Goal: Task Accomplishment & Management: Manage account settings

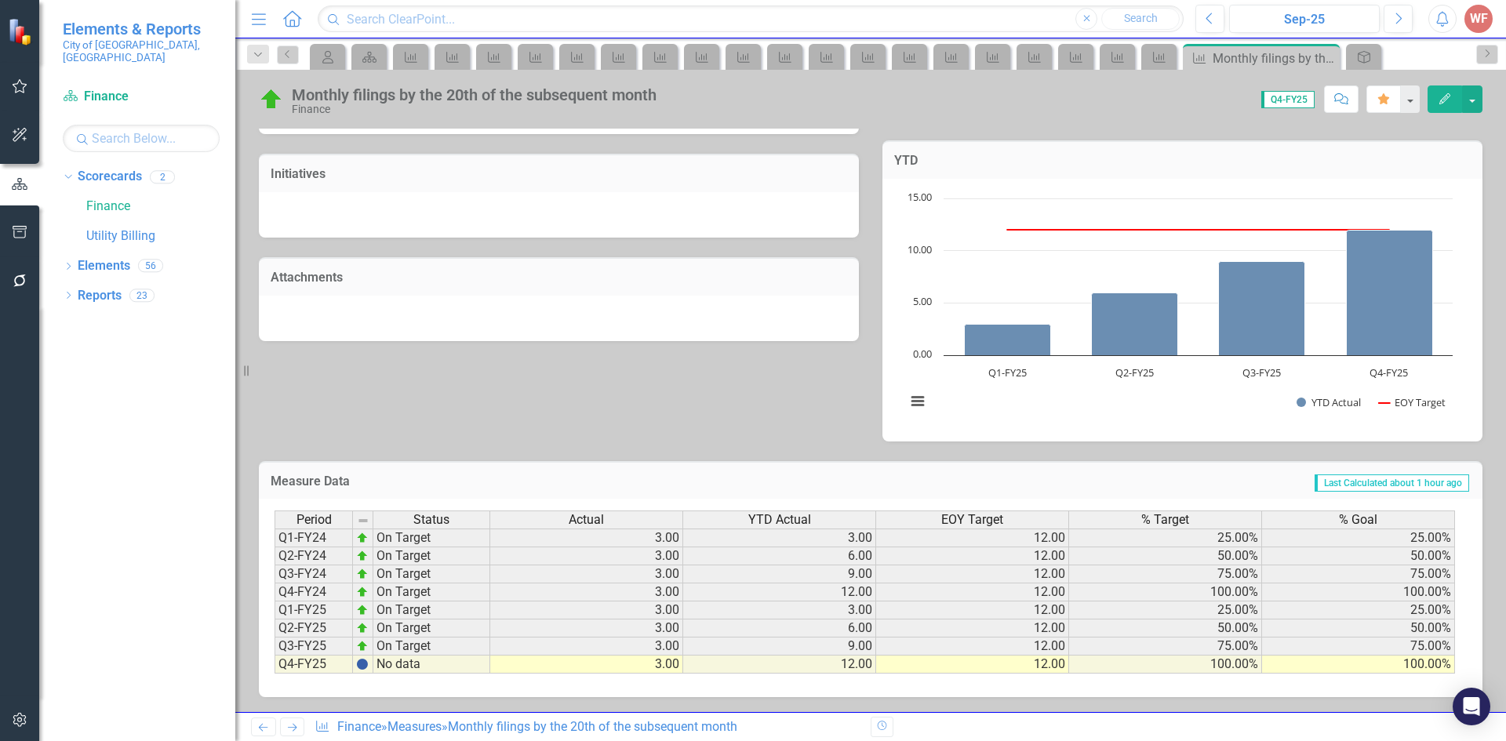
scroll to position [417, 0]
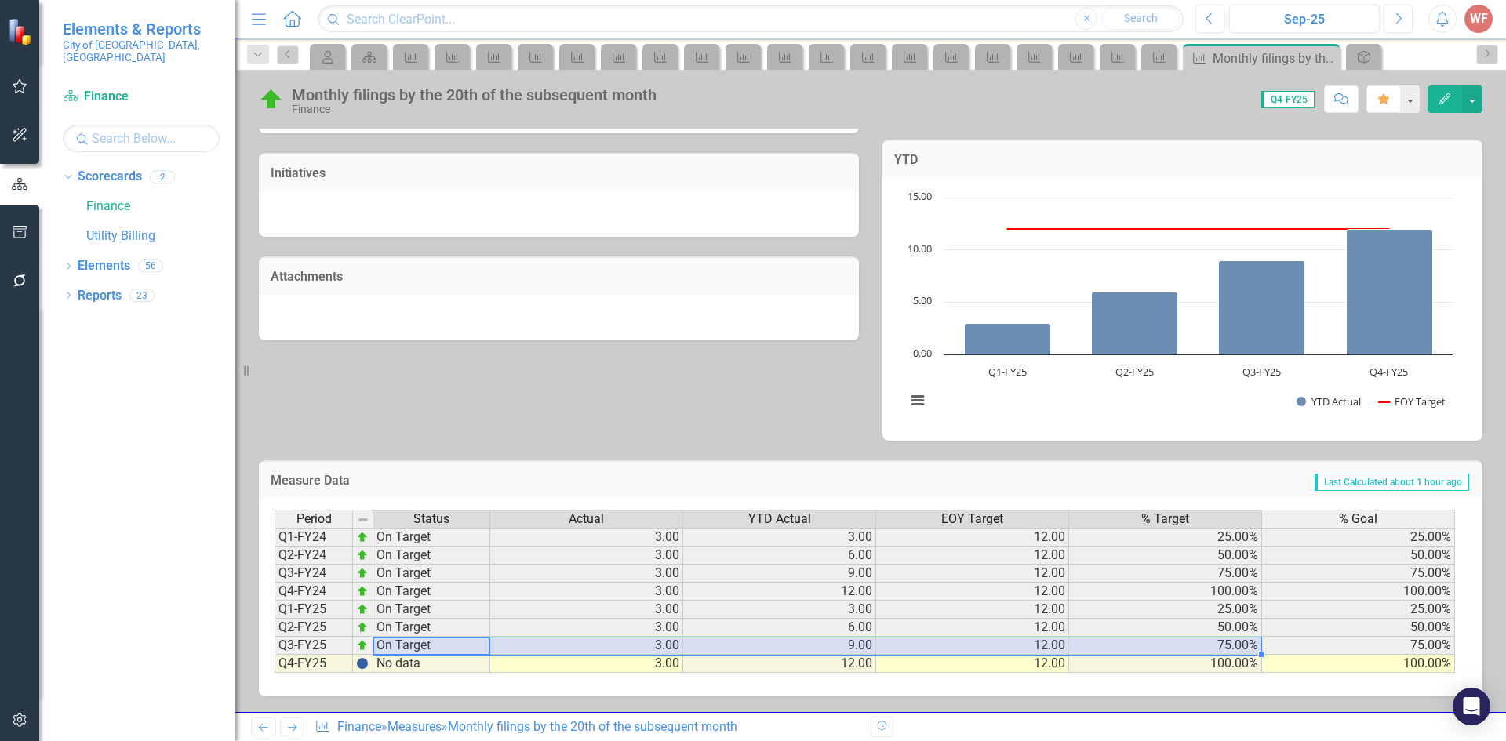
drag, startPoint x: 412, startPoint y: 646, endPoint x: 1261, endPoint y: 654, distance: 848.9
click at [1261, 654] on div "Period Status Actual YTD Actual EOY Target % Target % Goal Q1-FY24 On Target 3.…" at bounding box center [865, 592] width 1181 height 164
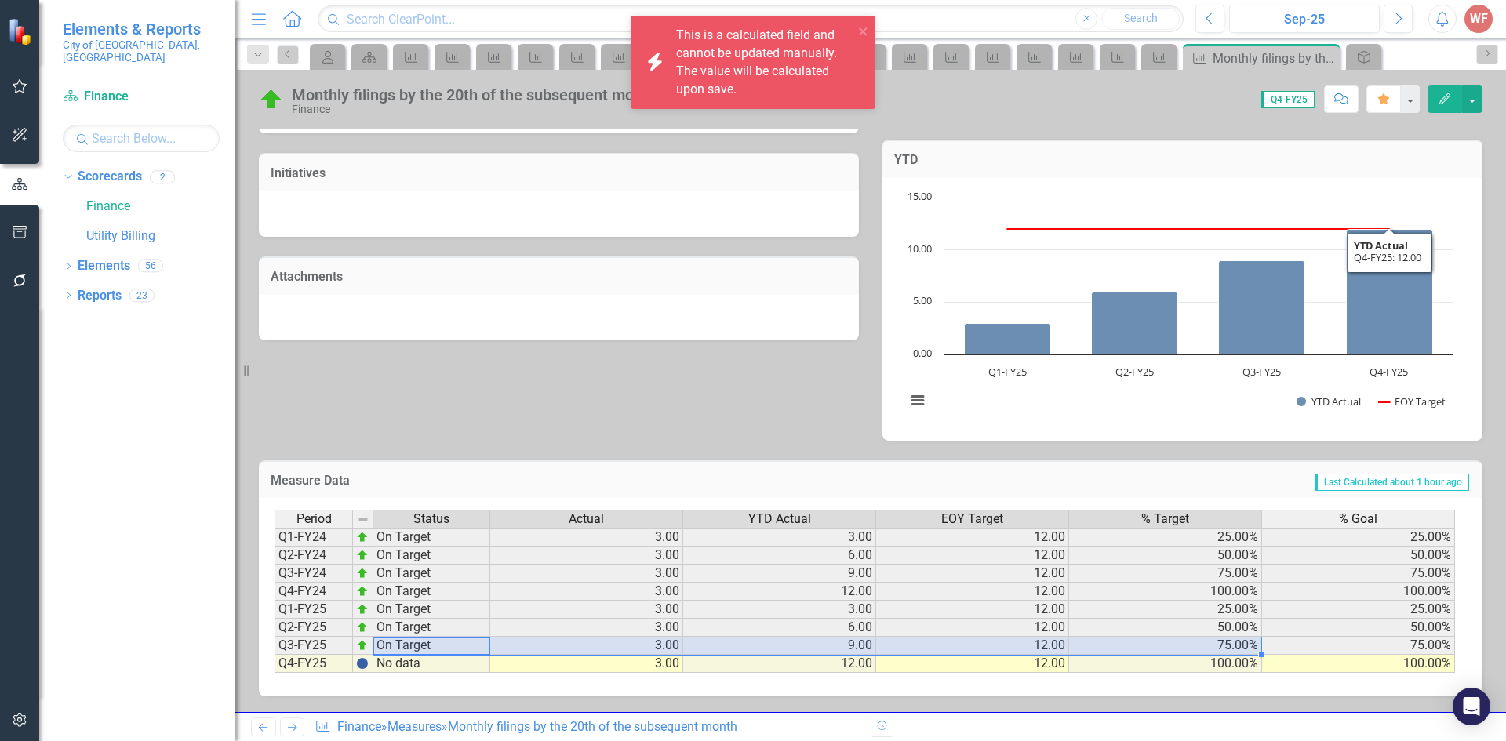
click at [1436, 104] on button "Edit" at bounding box center [1445, 99] width 35 height 27
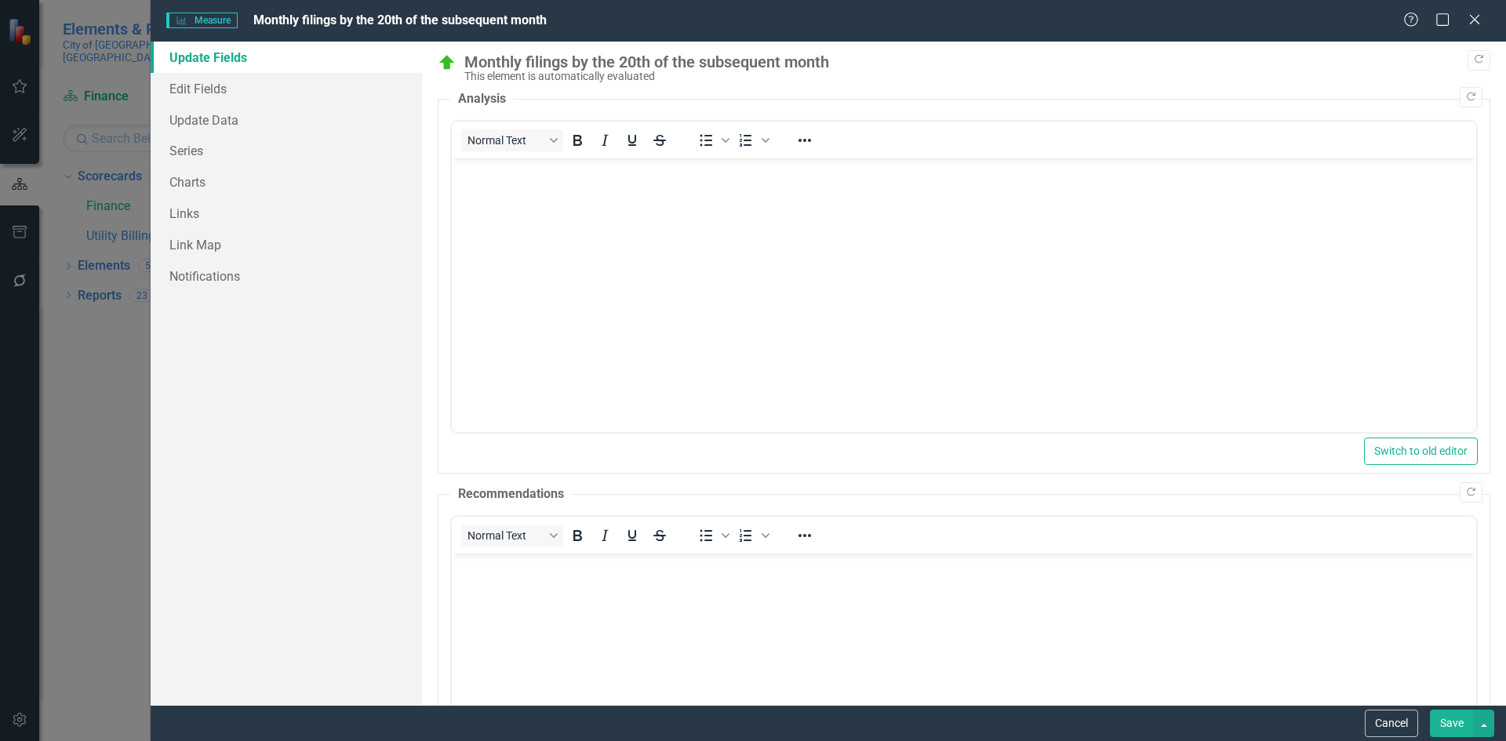
scroll to position [0, 0]
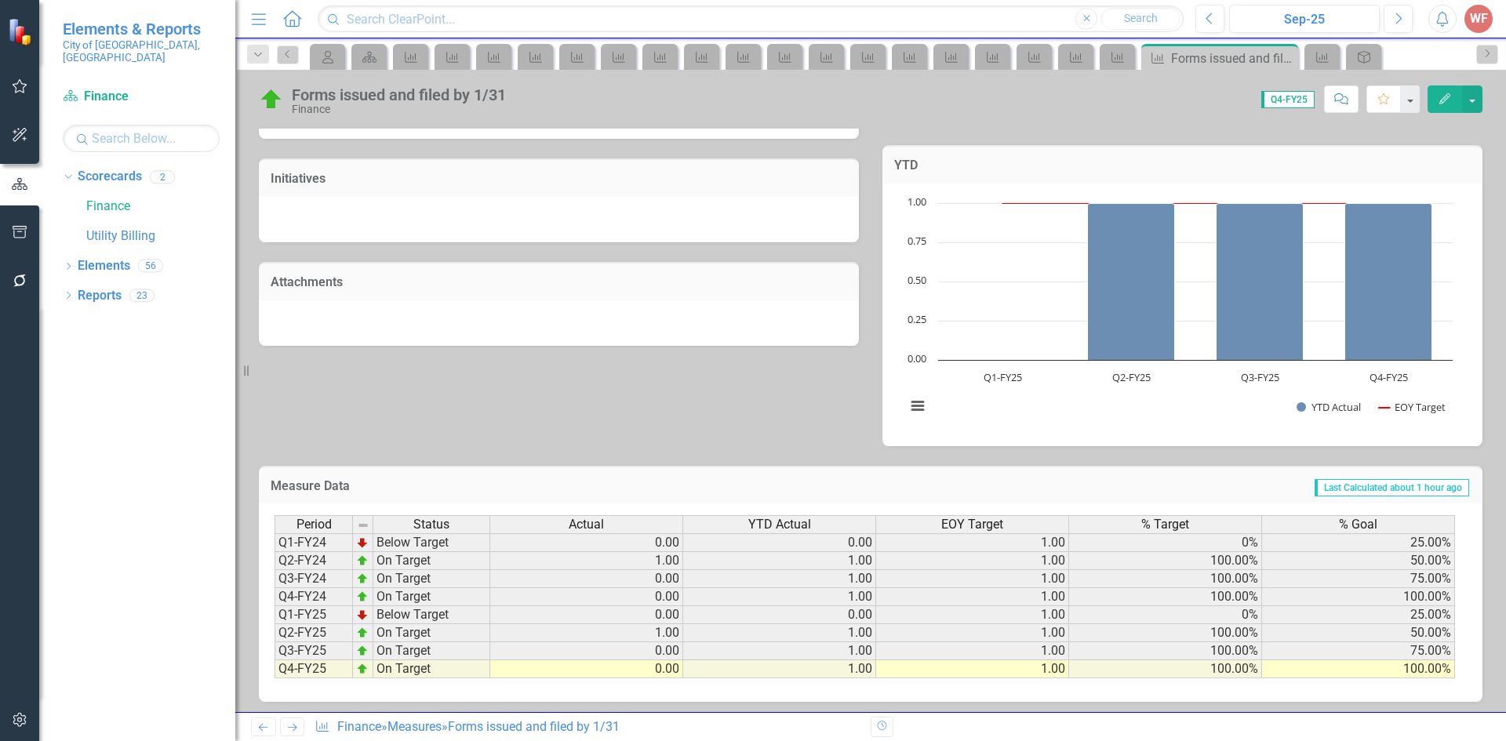
scroll to position [417, 0]
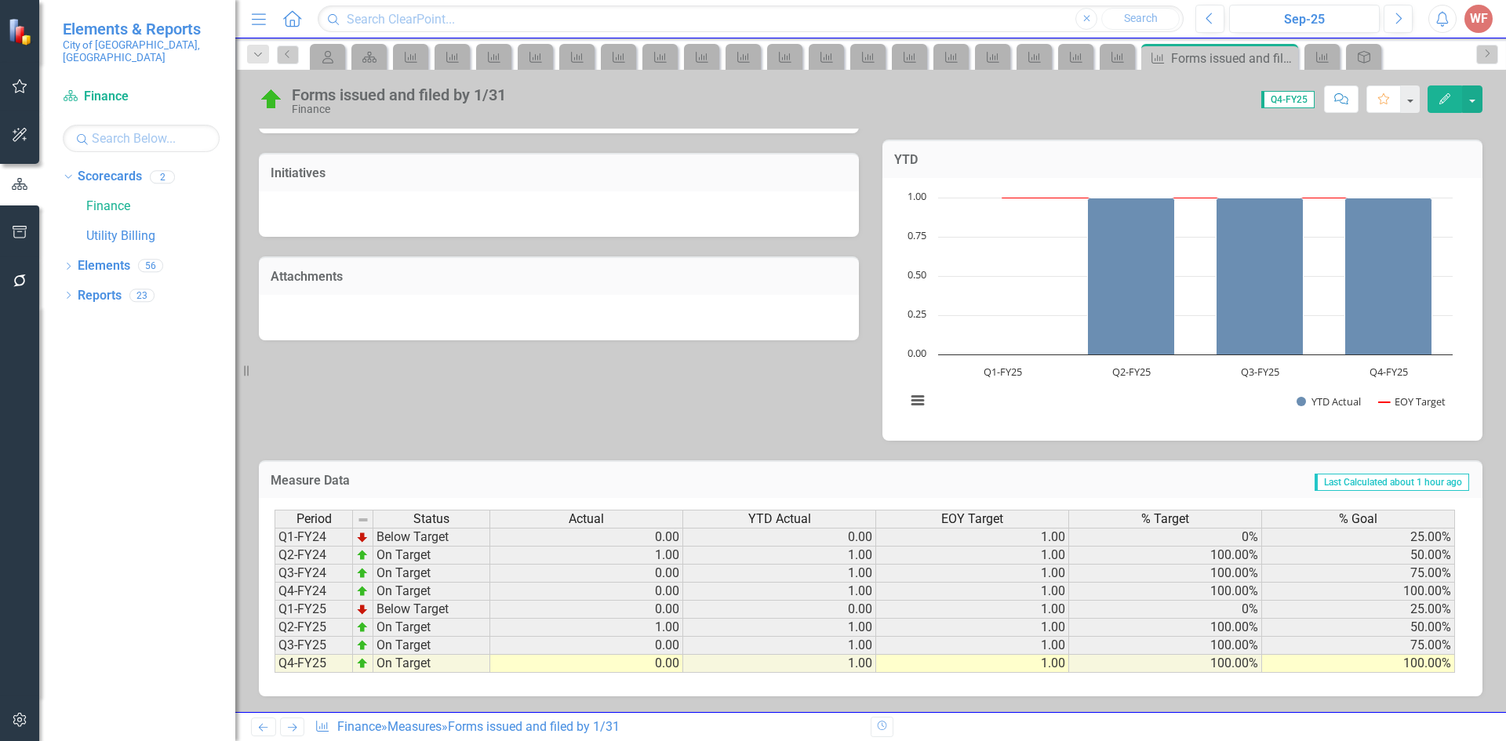
click at [291, 728] on icon at bounding box center [292, 728] width 9 height 8
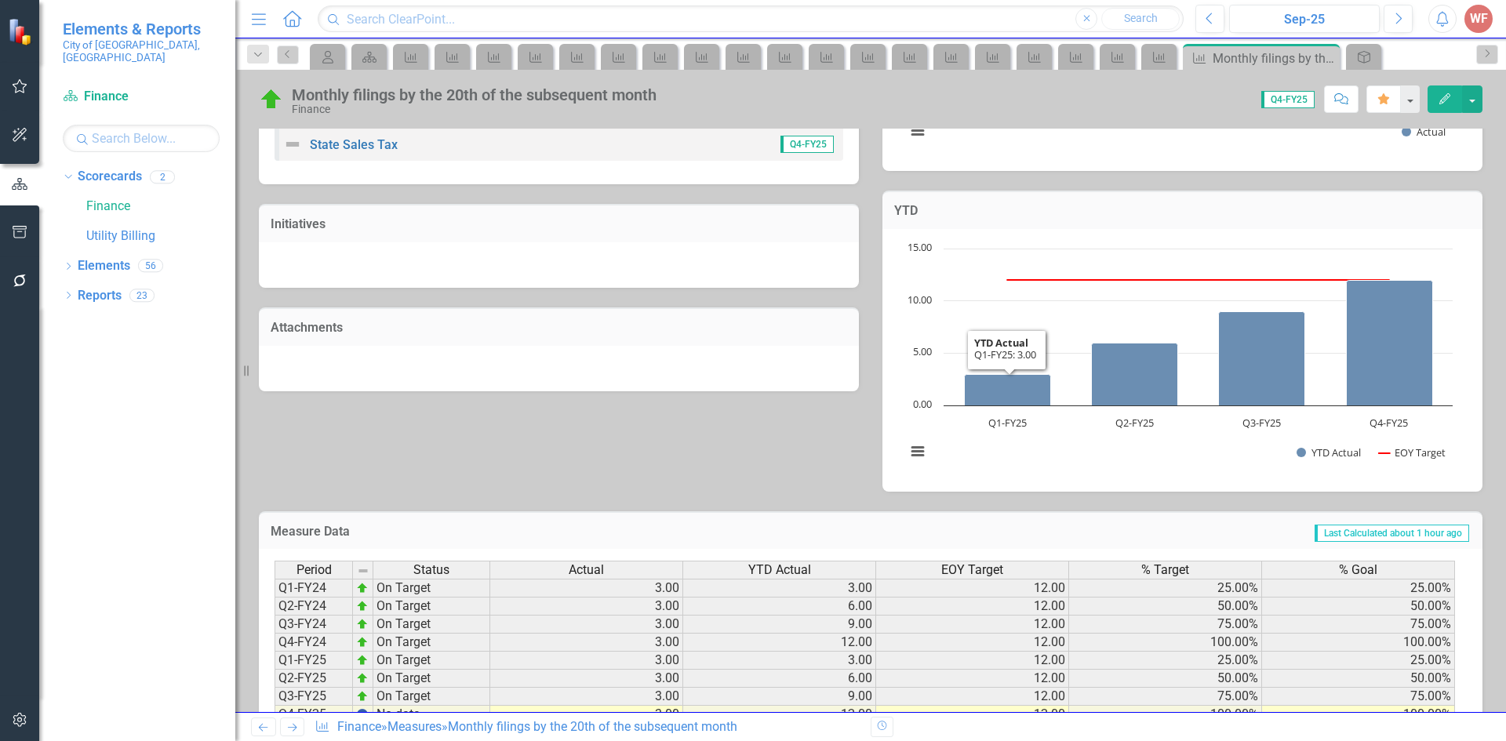
scroll to position [417, 0]
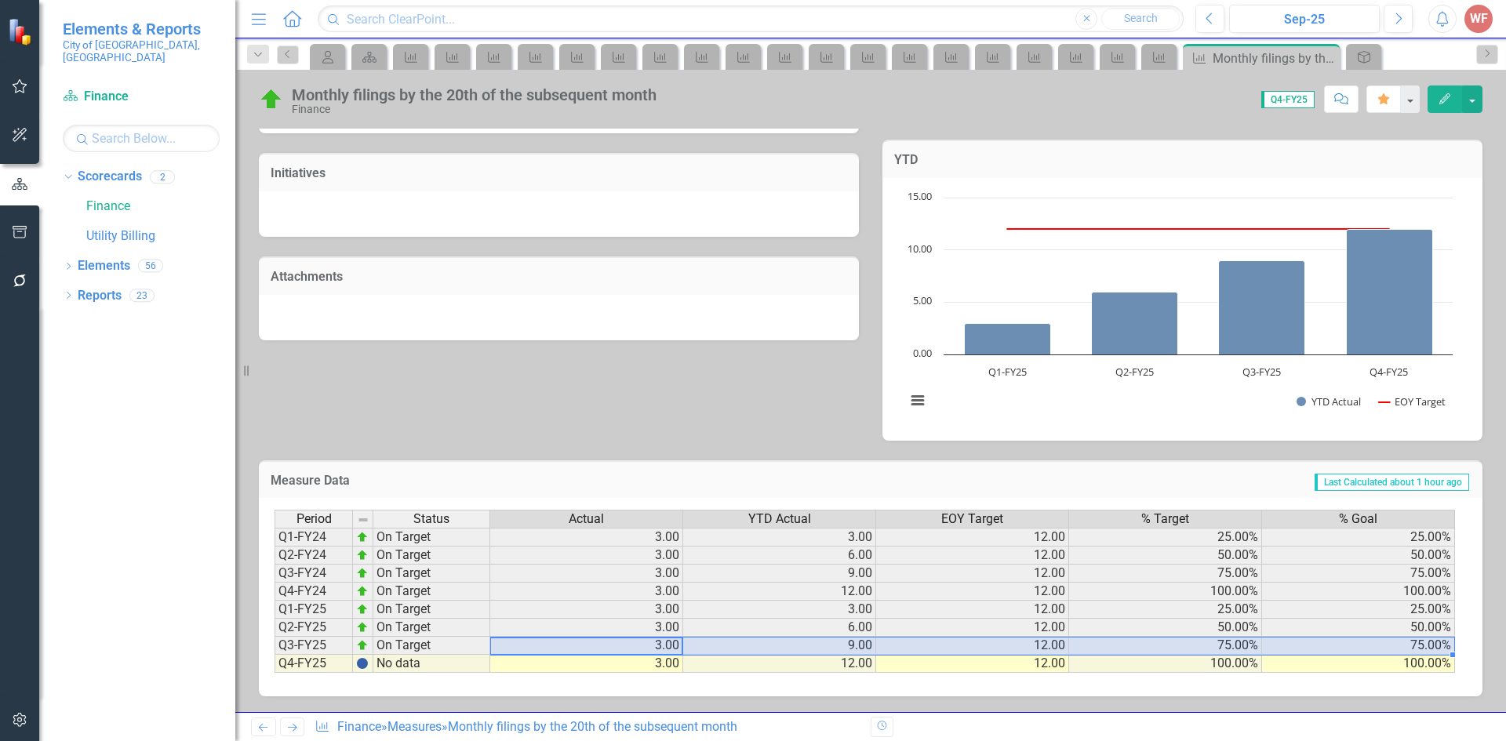
drag, startPoint x: 650, startPoint y: 646, endPoint x: 1396, endPoint y: 648, distance: 746.1
click at [1396, 648] on tr "Q3-FY25 On Target 3.00 9.00 12.00 75.00% 75.00%" at bounding box center [865, 646] width 1181 height 18
click at [275, 663] on div "Period Status Actual YTD Actual EOY Target % Target % Goal Q1-FY24 On Target 3.…" at bounding box center [275, 591] width 0 height 163
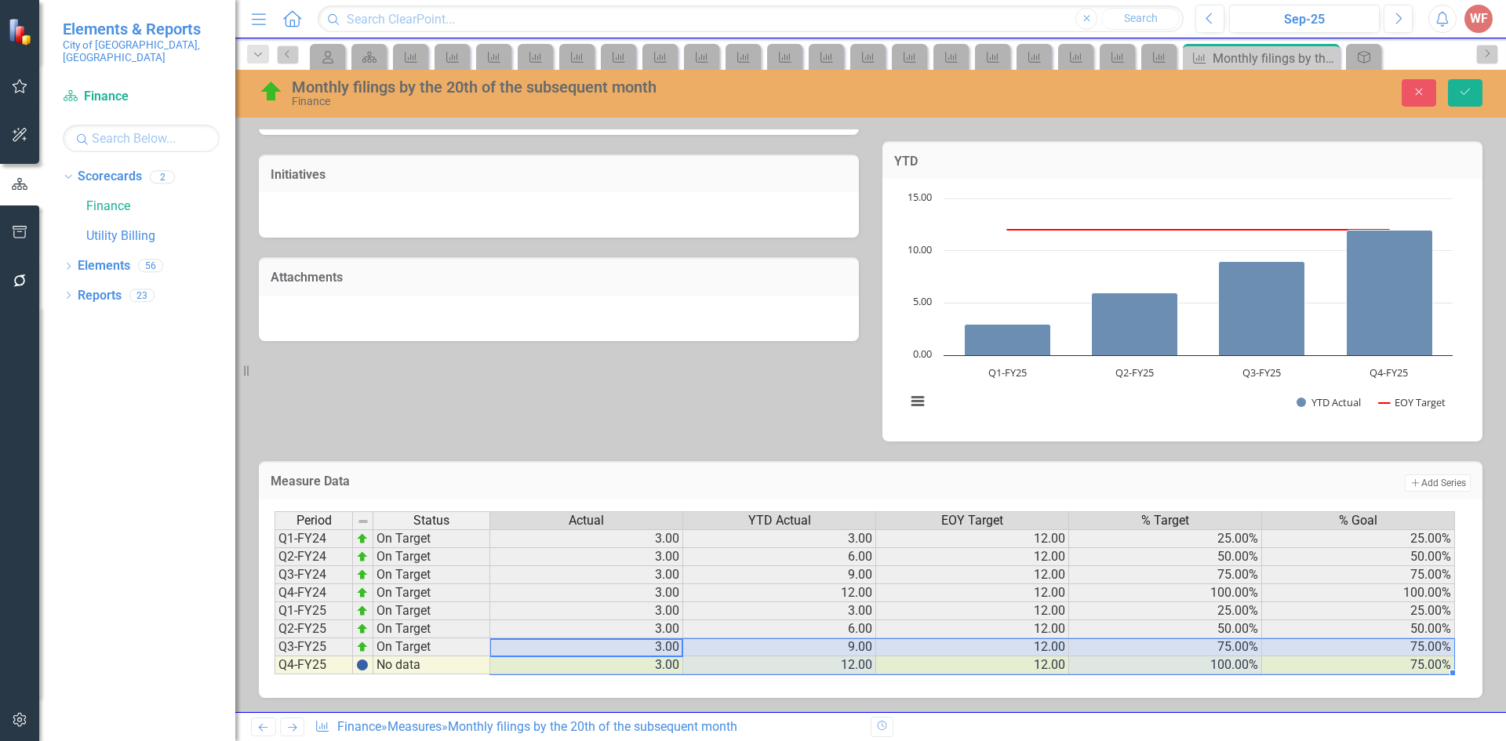
click at [1412, 661] on td "75.00%" at bounding box center [1358, 666] width 193 height 18
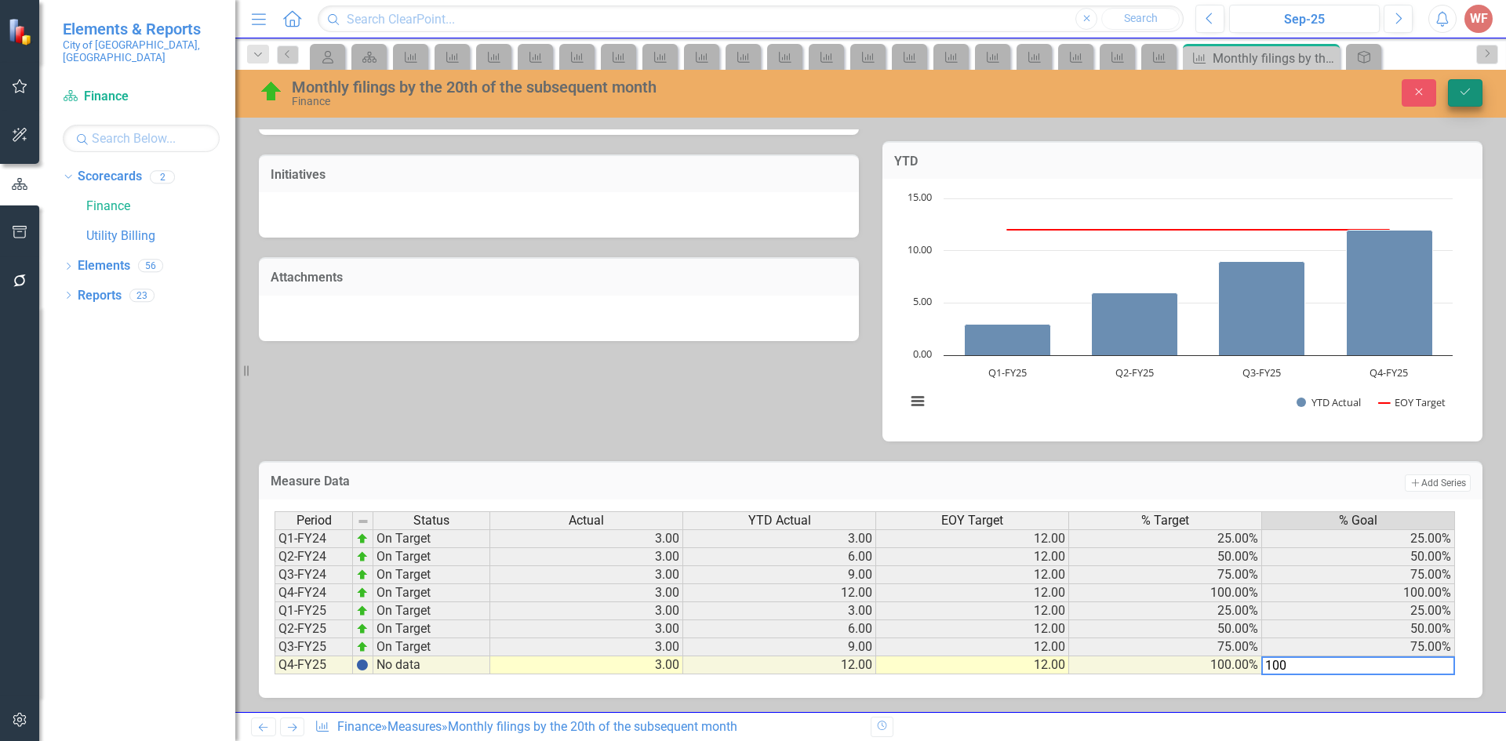
type textarea "100"
click at [1465, 93] on icon "Save" at bounding box center [1465, 91] width 14 height 11
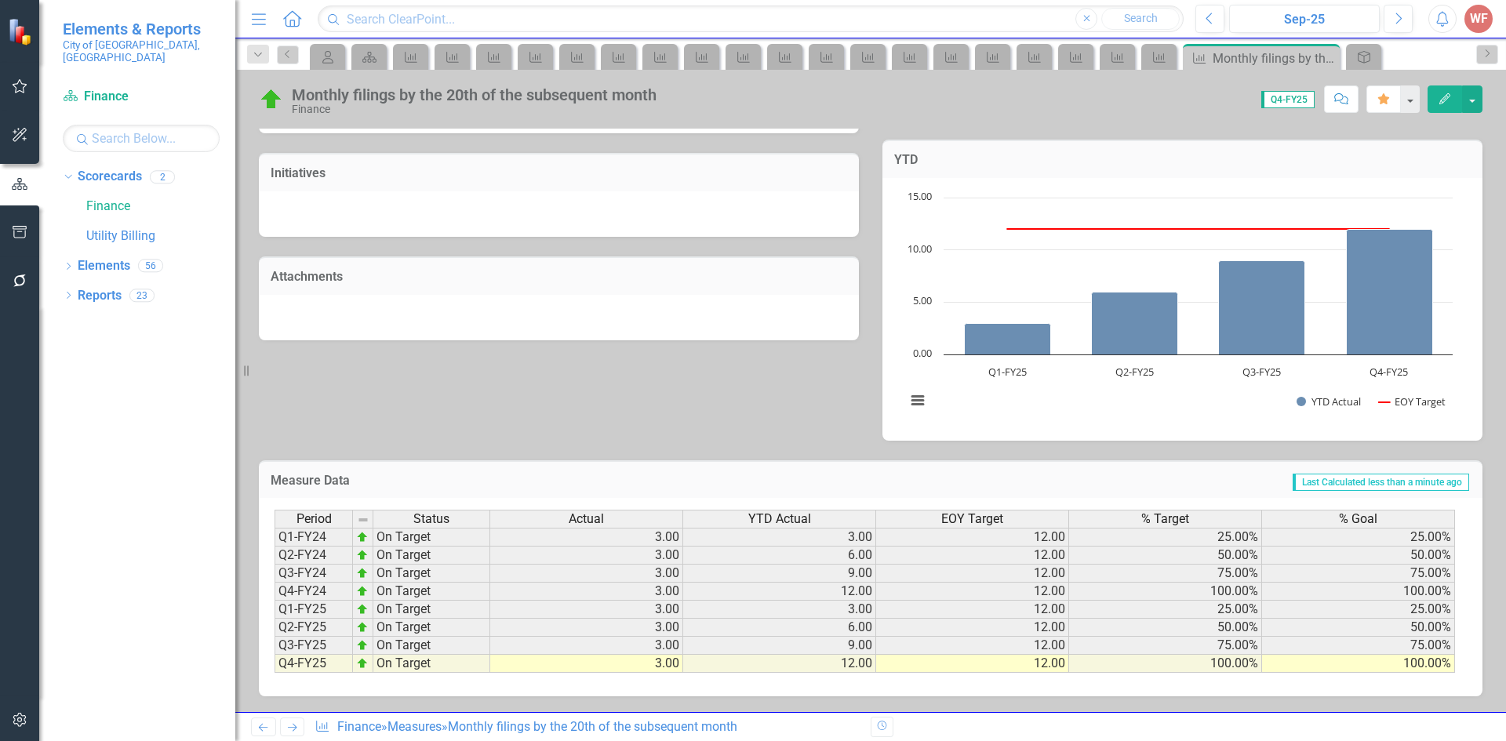
click at [286, 729] on icon "Next" at bounding box center [292, 728] width 13 height 10
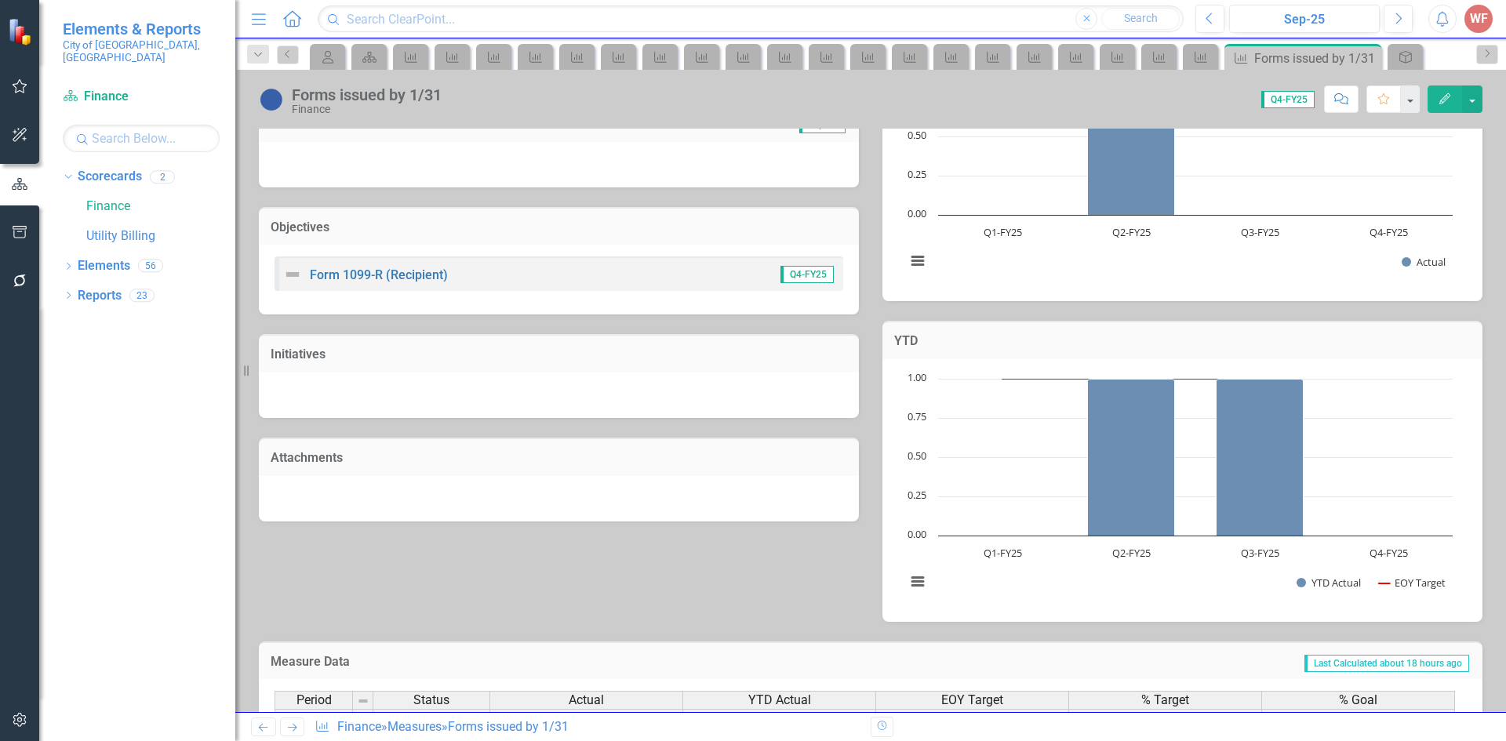
scroll to position [417, 0]
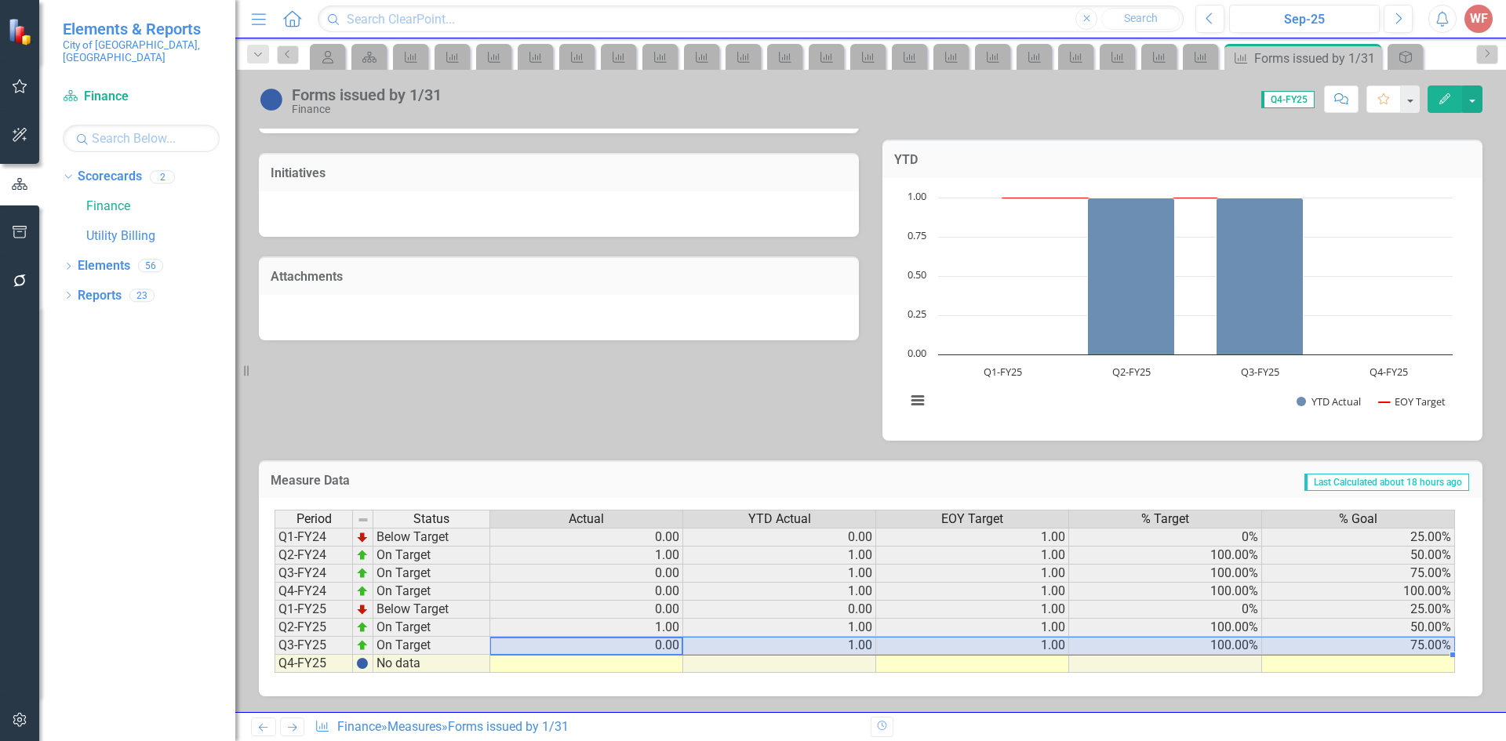
drag, startPoint x: 654, startPoint y: 645, endPoint x: 1439, endPoint y: 653, distance: 785.4
click at [1439, 653] on tr "Q3-FY25 On Target 0.00 1.00 1.00 100.00% 75.00%" at bounding box center [865, 646] width 1181 height 18
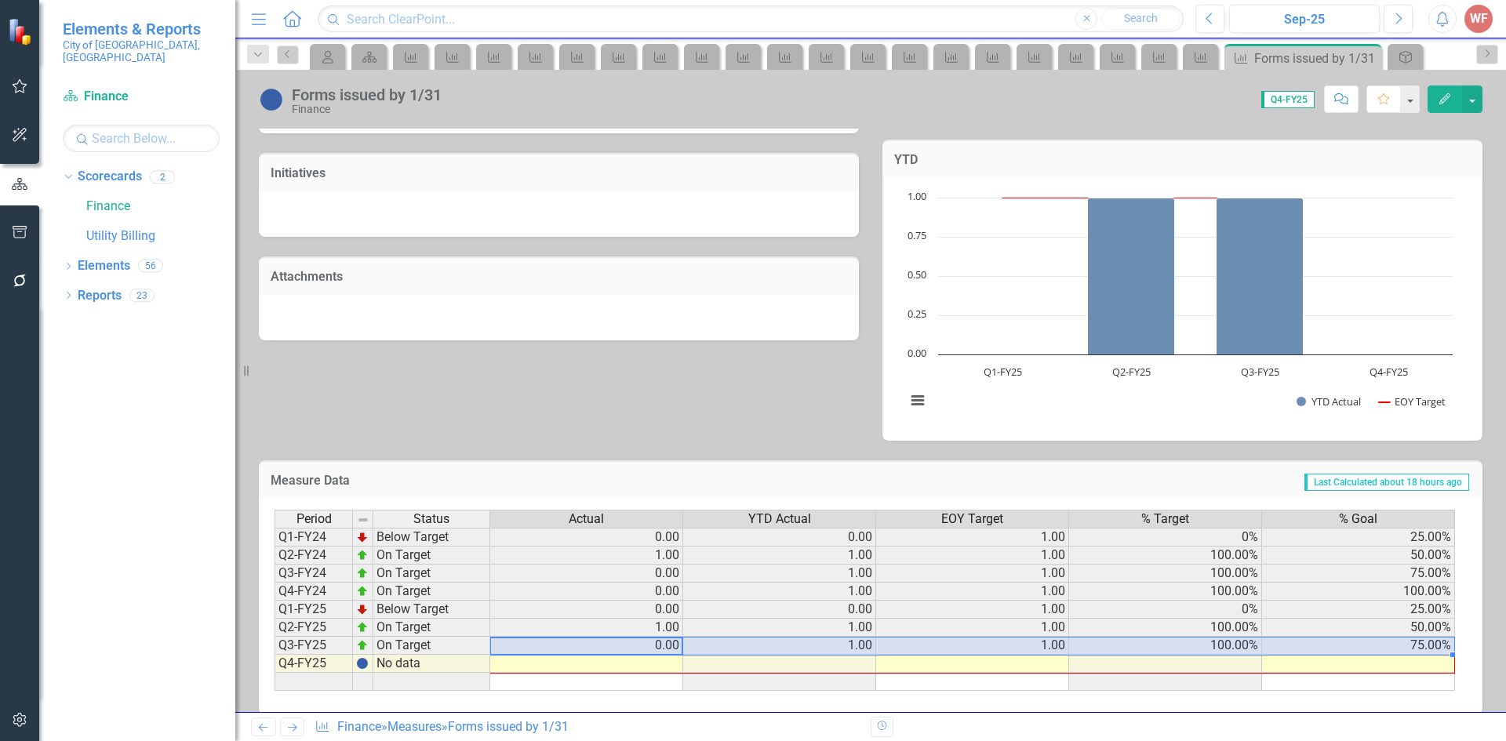
click at [275, 660] on div "Period Status Actual YTD Actual EOY Target % Target % Goal Q1-FY24 Below Target…" at bounding box center [275, 600] width 0 height 181
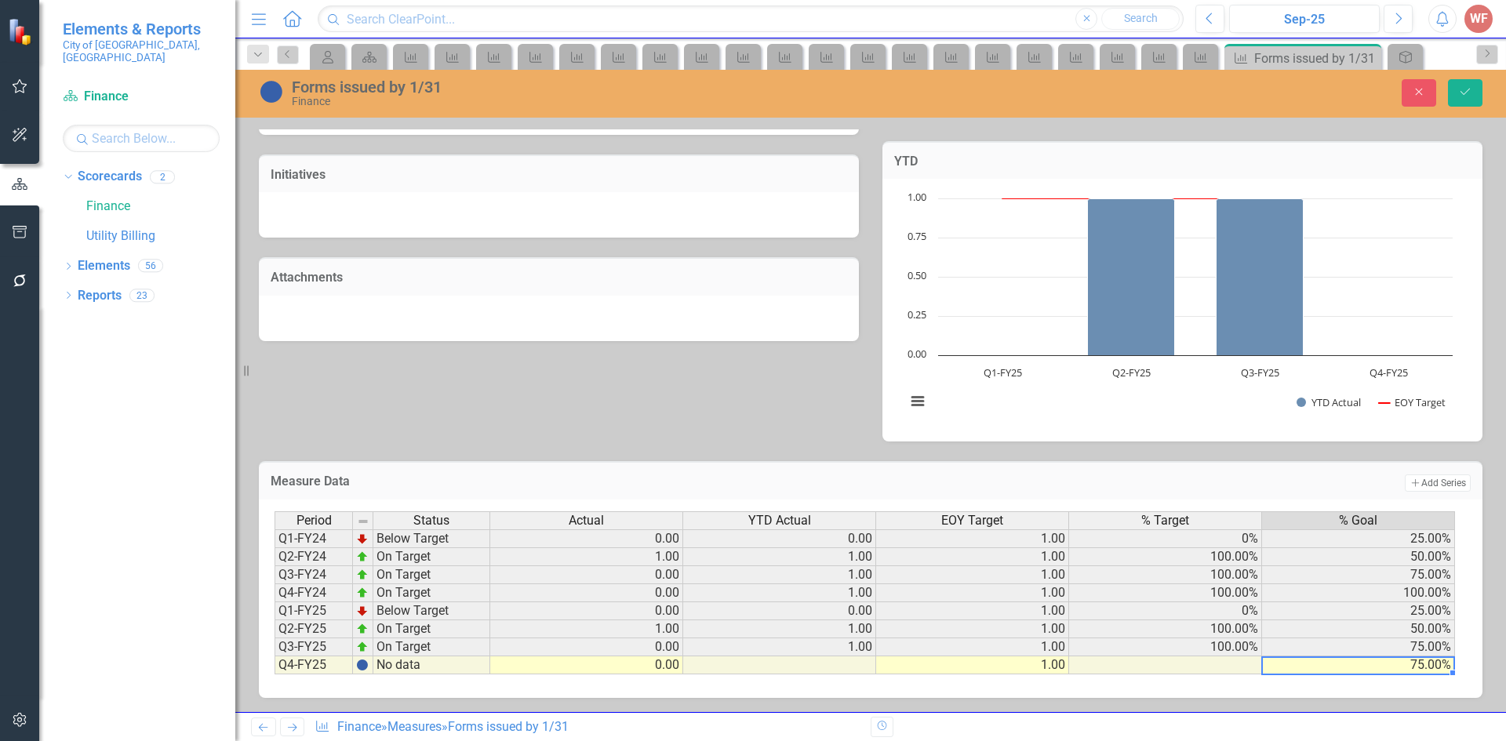
click at [1407, 668] on td "75.00%" at bounding box center [1358, 666] width 193 height 18
type textarea "100"
click at [1459, 88] on icon "Save" at bounding box center [1465, 91] width 14 height 11
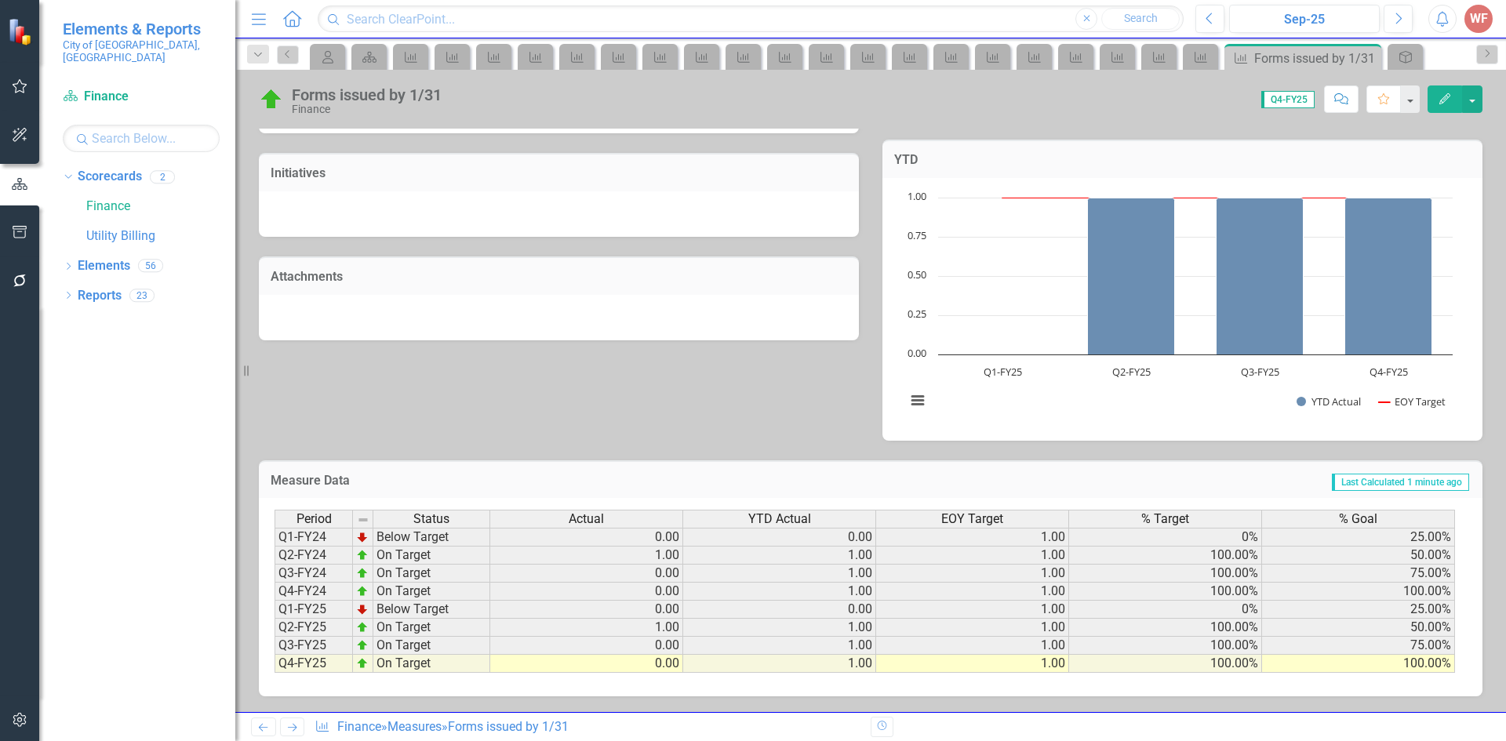
click at [293, 729] on icon "Next" at bounding box center [292, 728] width 13 height 10
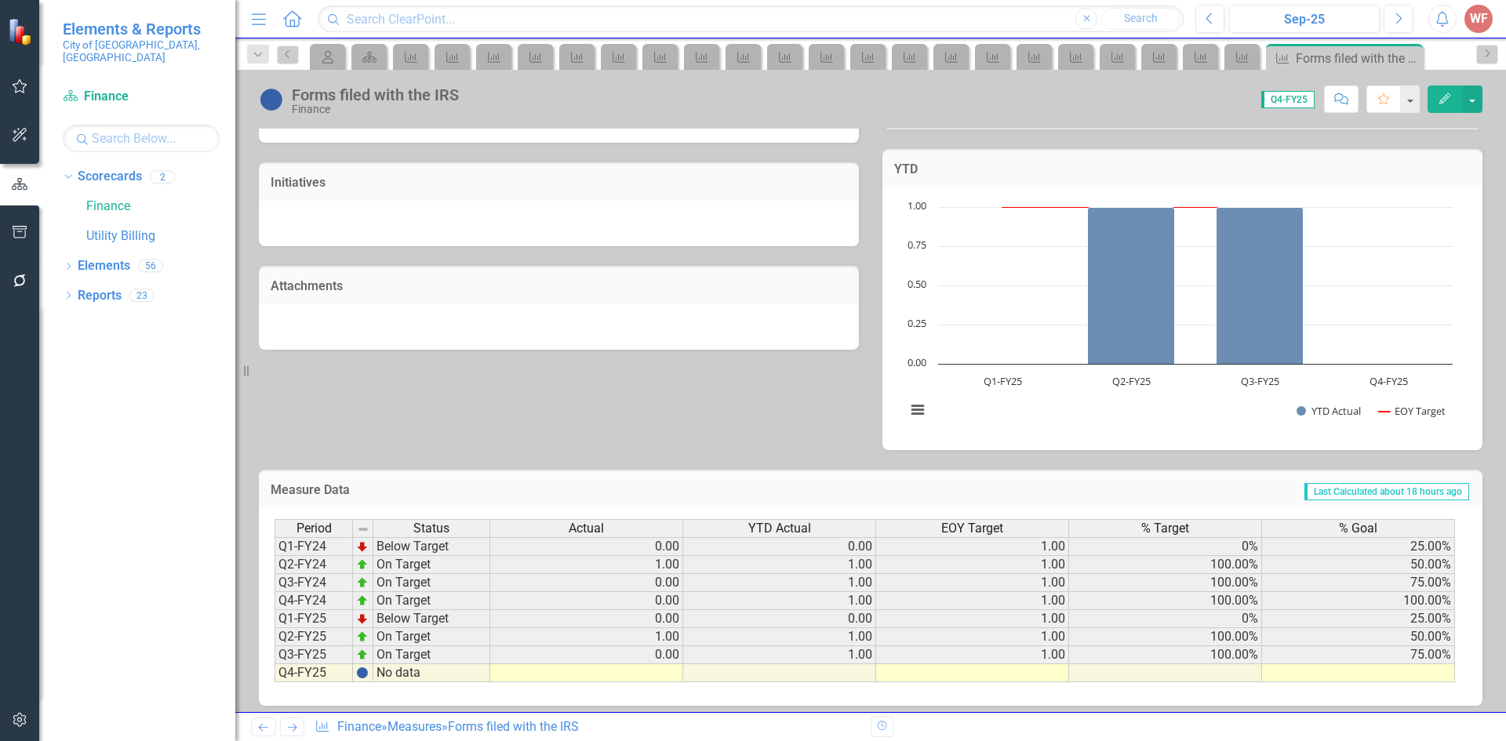
scroll to position [417, 0]
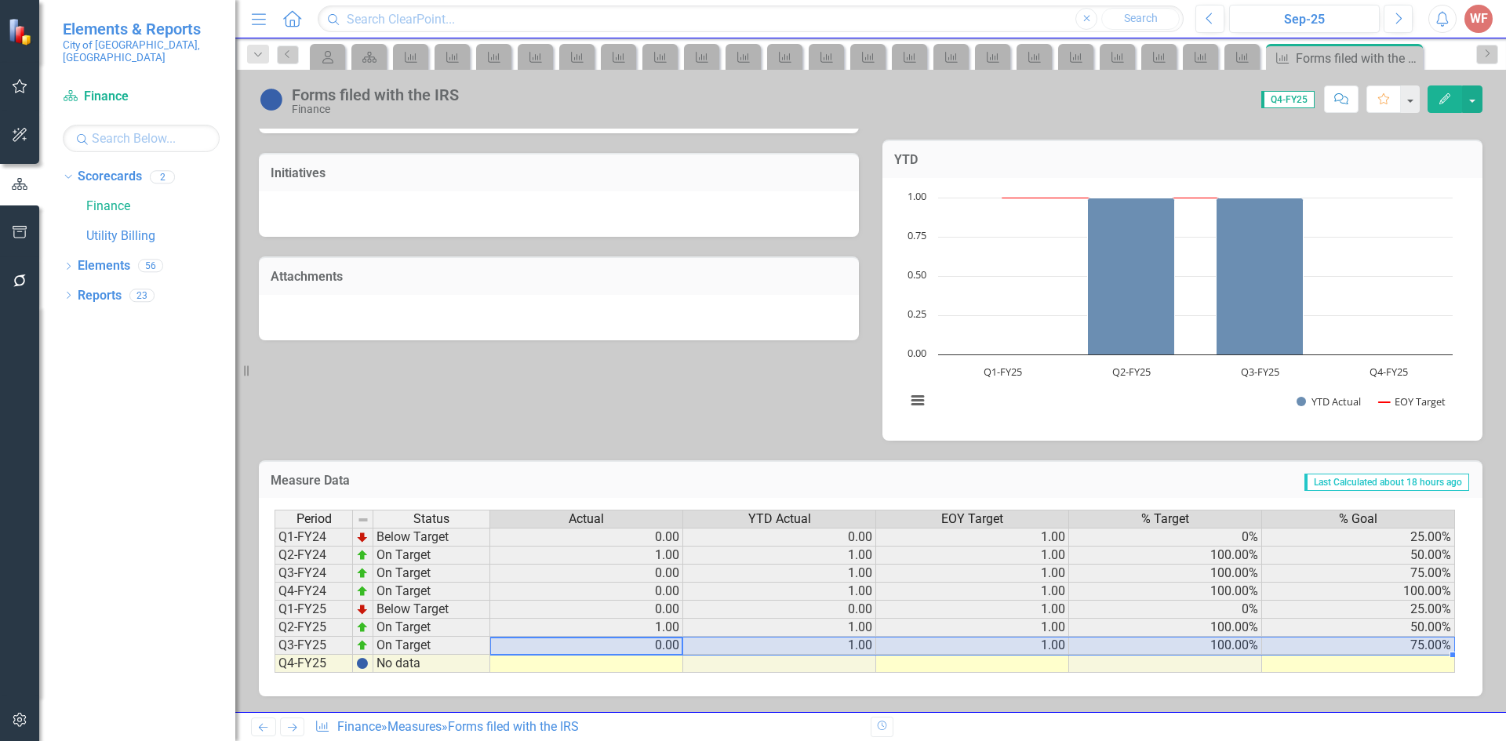
drag, startPoint x: 638, startPoint y: 650, endPoint x: 1394, endPoint y: 649, distance: 756.3
click at [1394, 649] on tr "Q3-FY25 On Target 0.00 1.00 1.00 100.00% 75.00%" at bounding box center [865, 646] width 1181 height 18
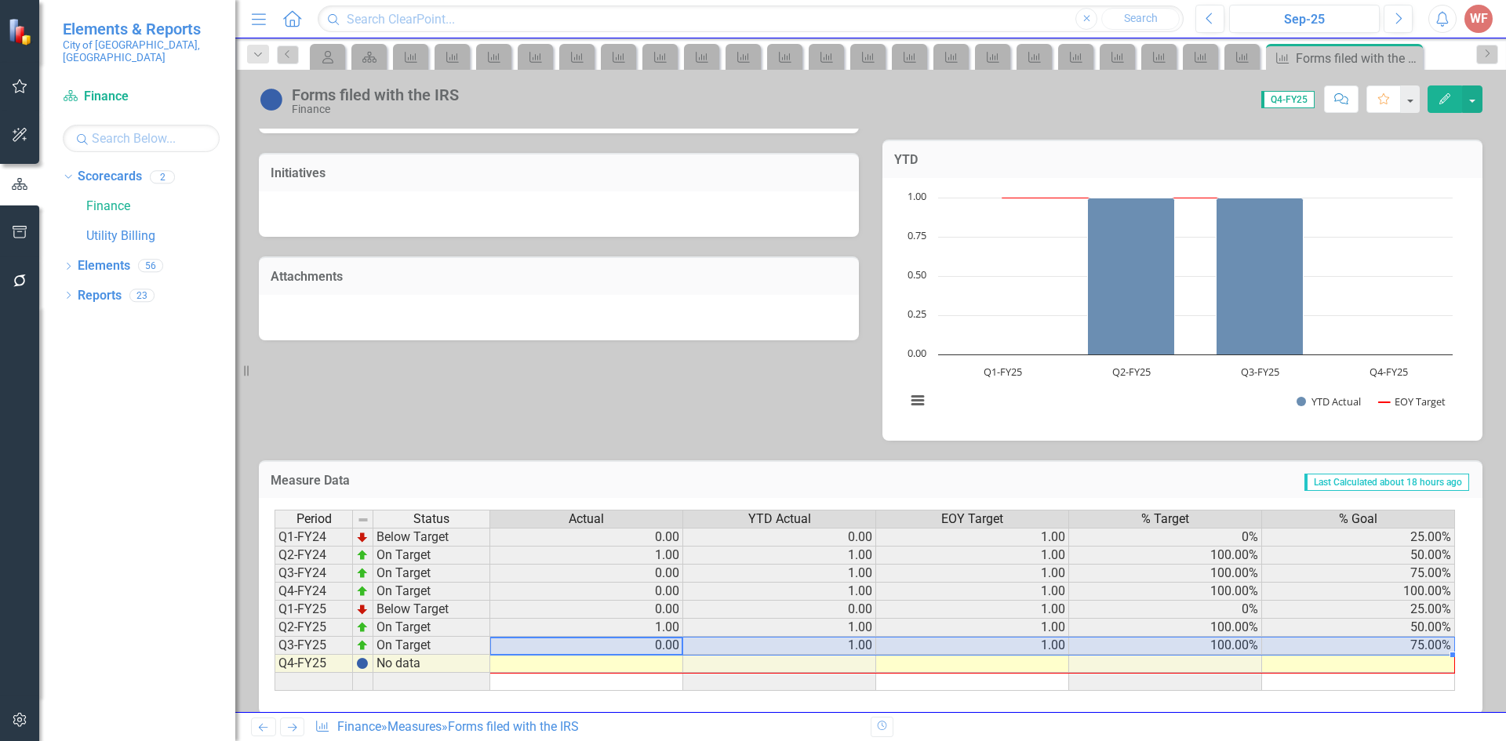
click at [275, 660] on div "Period Status Actual YTD Actual EOY Target % Target % Goal Q1-FY24 Below Target…" at bounding box center [275, 600] width 0 height 181
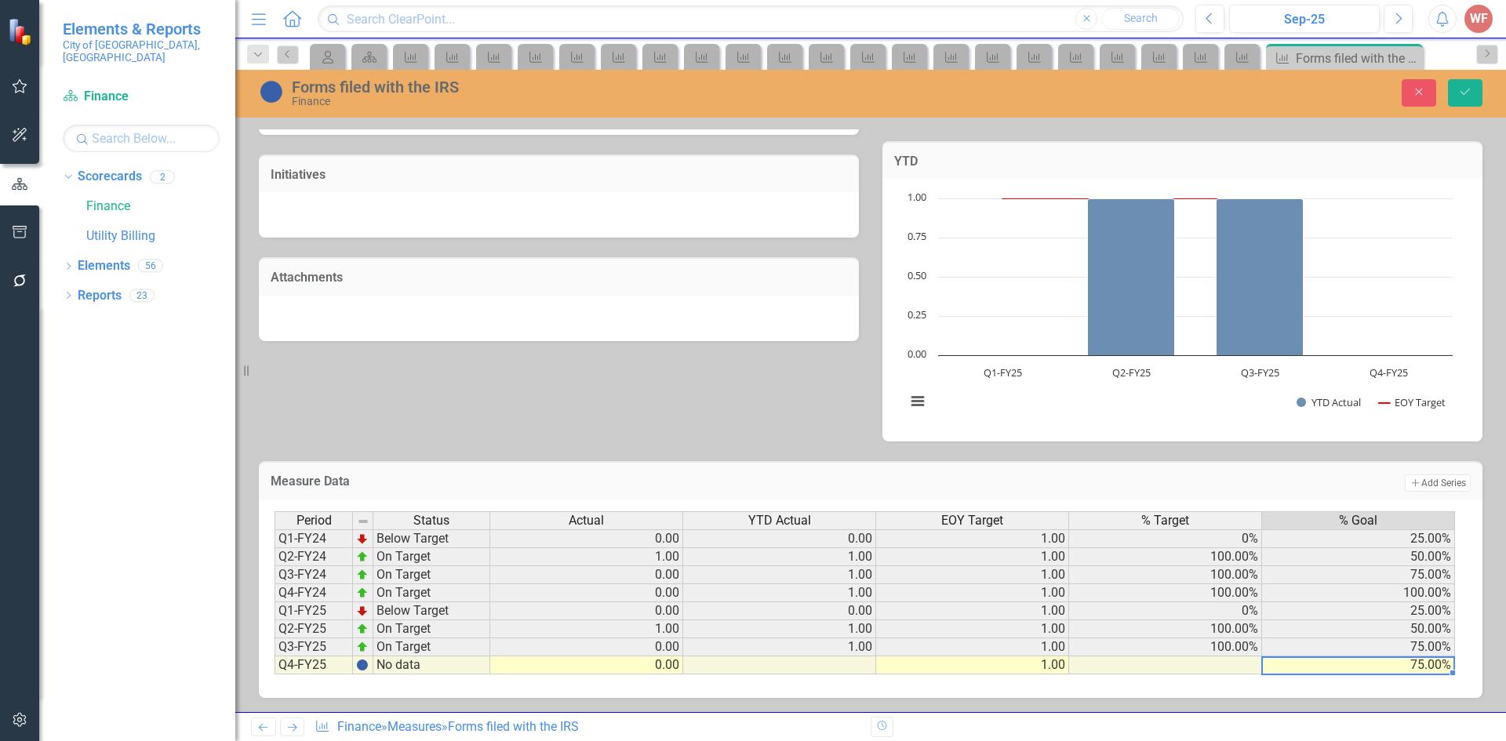
click at [1419, 664] on td "75.00%" at bounding box center [1358, 666] width 193 height 18
type textarea "100"
click at [1468, 92] on icon "Save" at bounding box center [1465, 91] width 14 height 11
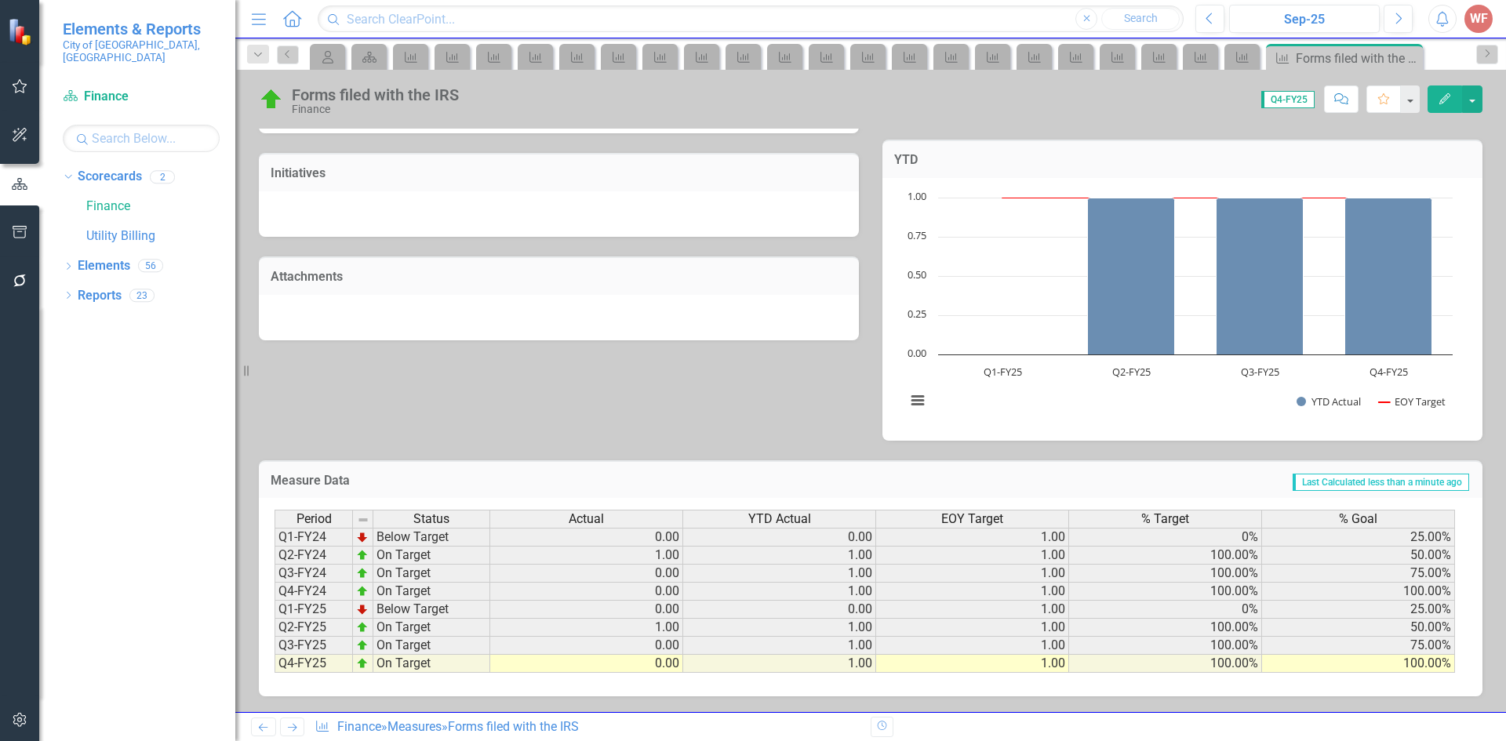
click at [297, 725] on icon "Next" at bounding box center [292, 728] width 13 height 10
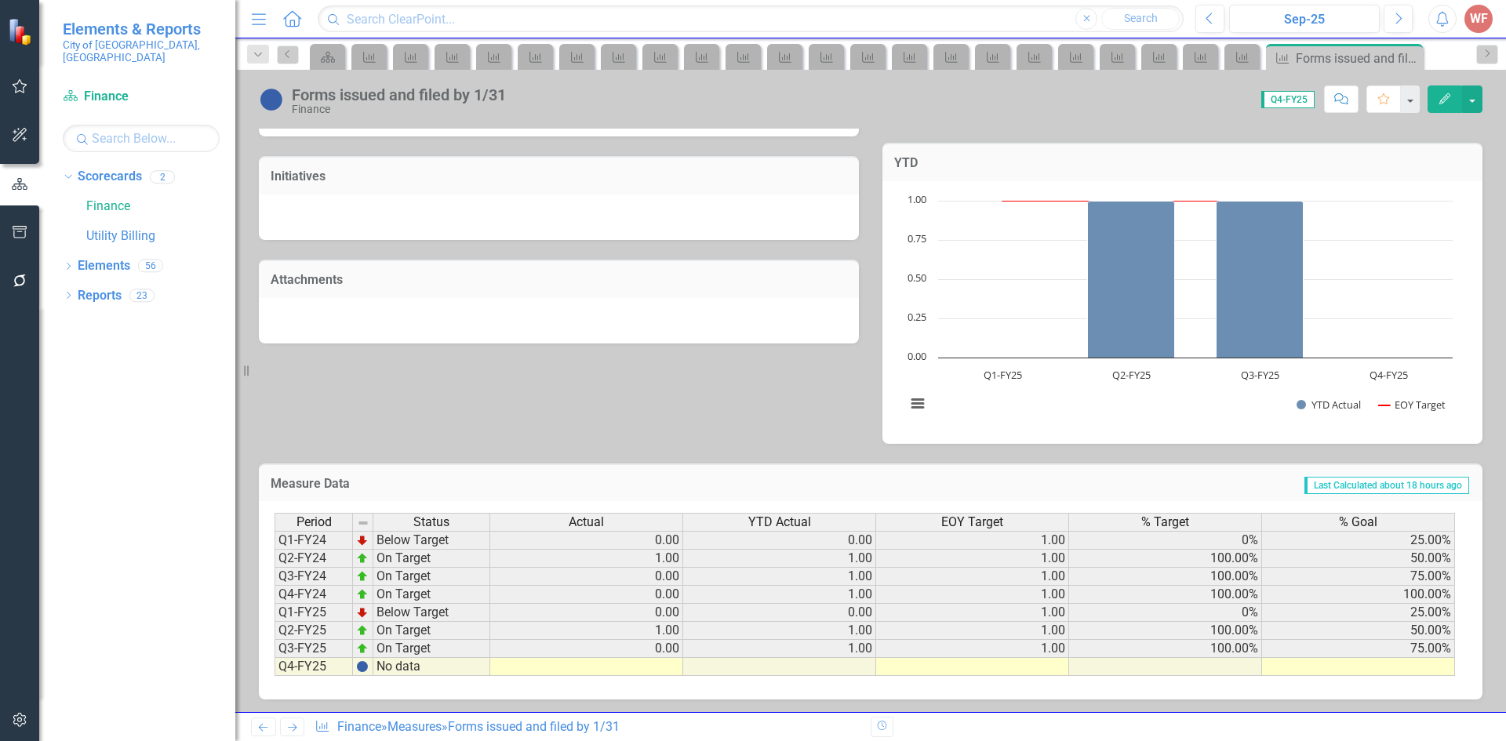
scroll to position [417, 0]
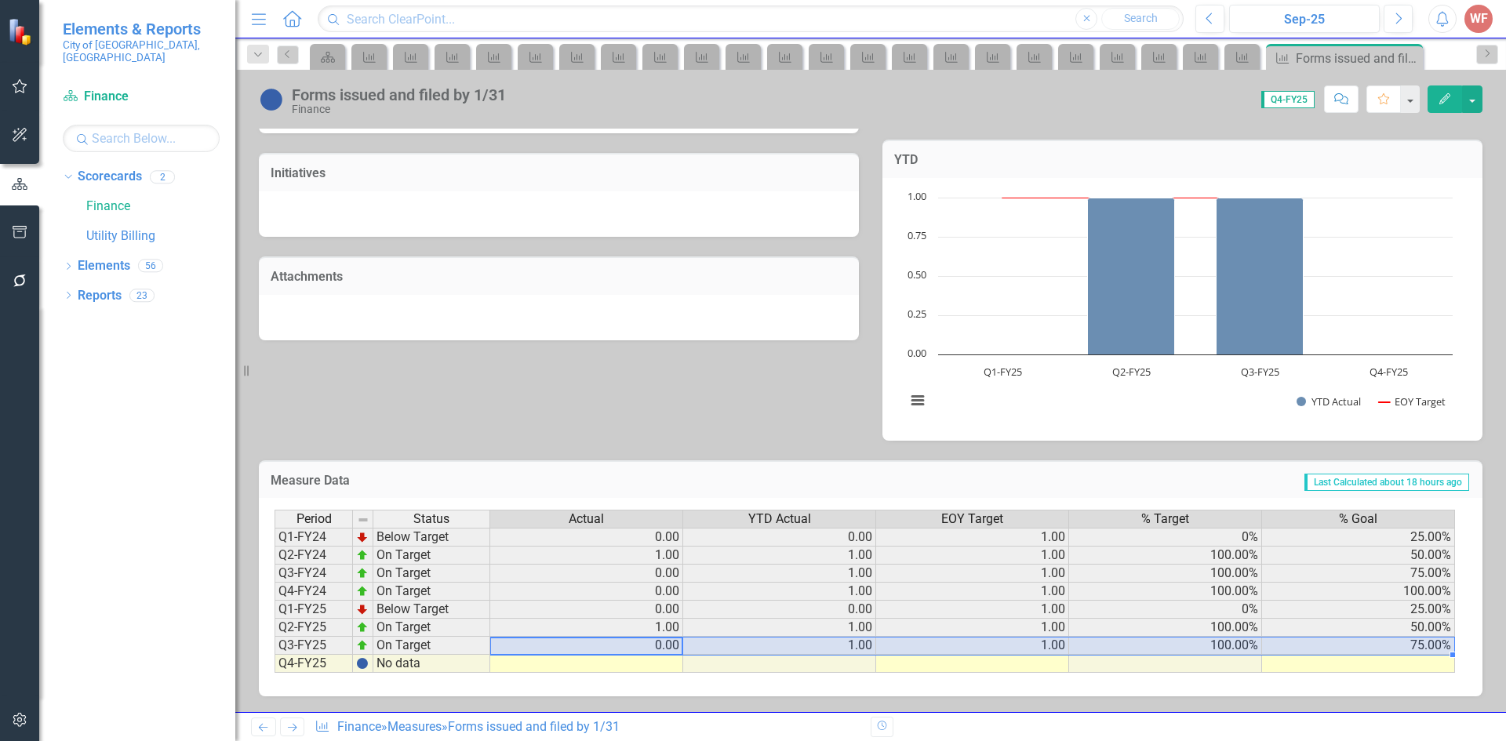
drag, startPoint x: 664, startPoint y: 649, endPoint x: 1343, endPoint y: 642, distance: 679.5
click at [1343, 642] on tr "Q3-FY25 On Target 0.00 1.00 1.00 100.00% 75.00%" at bounding box center [865, 646] width 1181 height 18
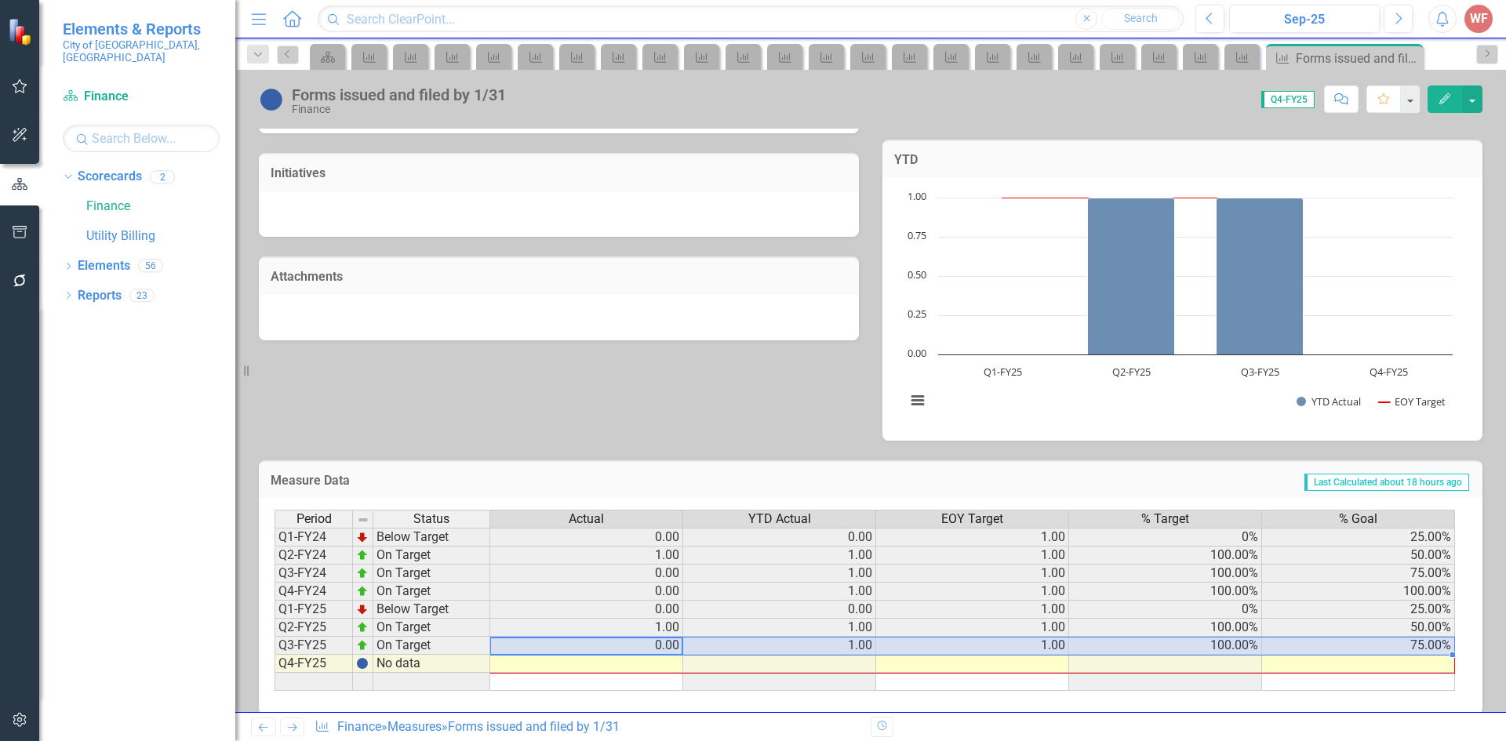
click at [1455, 661] on div "Period Status Actual YTD Actual EOY Target % Target % Goal Q1-FY24 Below Target…" at bounding box center [871, 606] width 1224 height 217
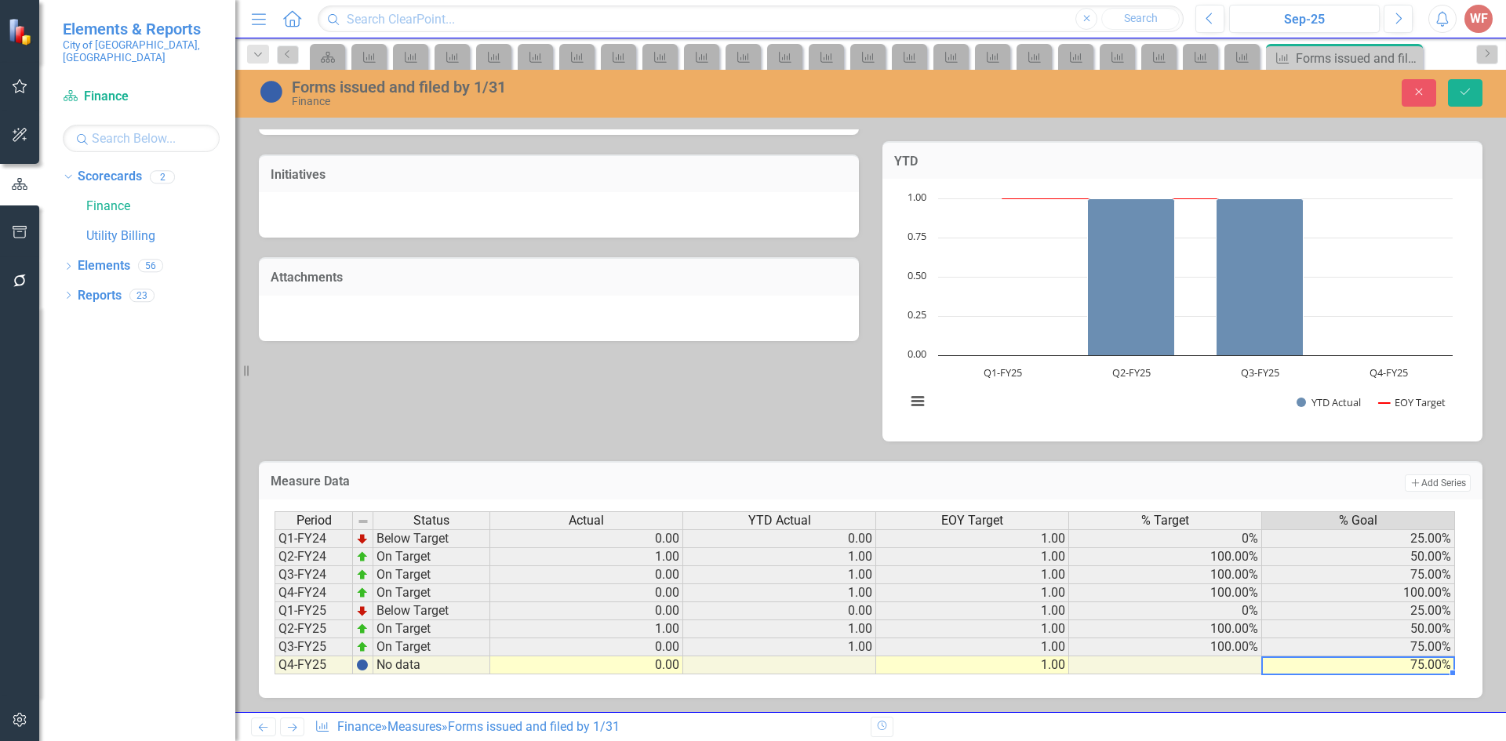
click at [1411, 670] on td "75.00%" at bounding box center [1358, 666] width 193 height 18
type textarea "100"
click at [1460, 91] on icon "Save" at bounding box center [1465, 91] width 14 height 11
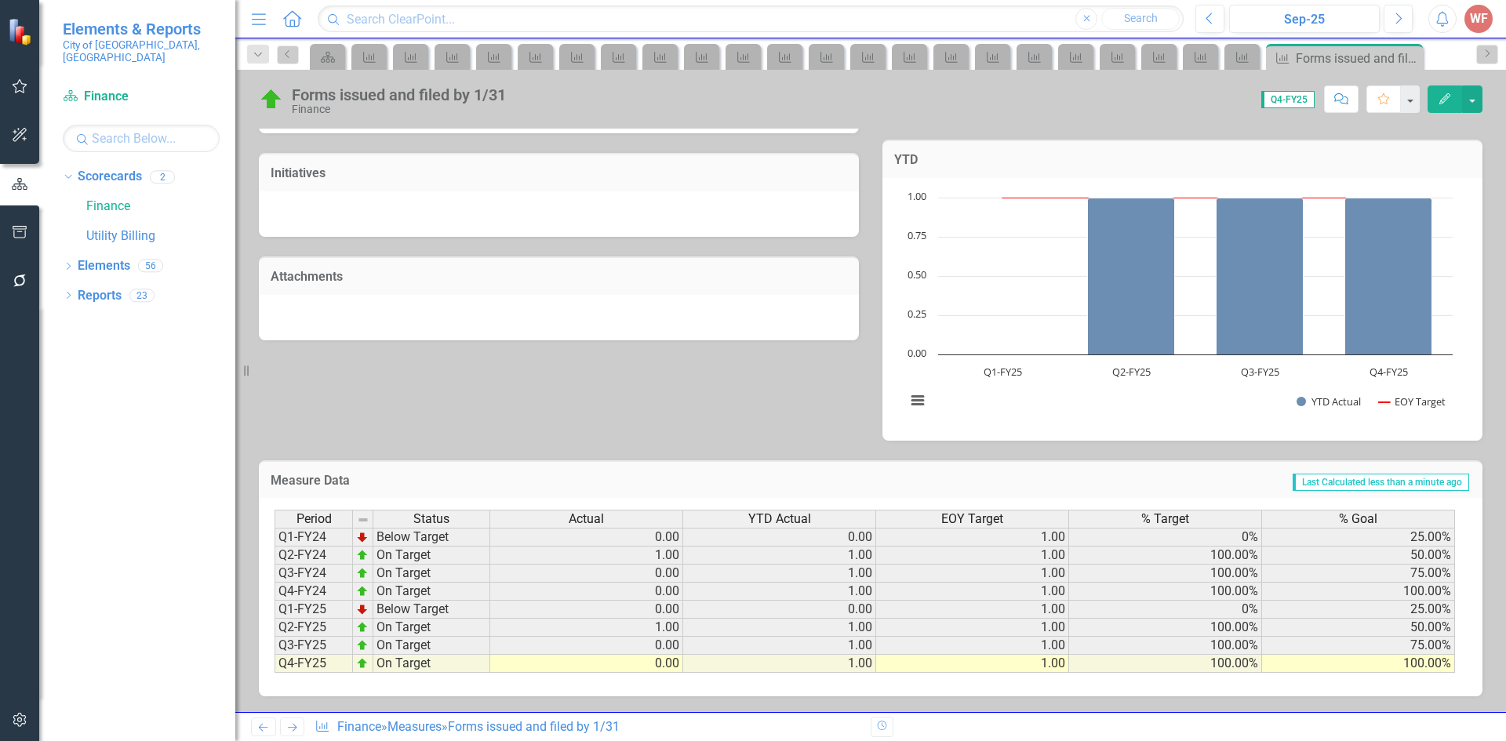
click at [300, 729] on link "Next" at bounding box center [292, 727] width 25 height 19
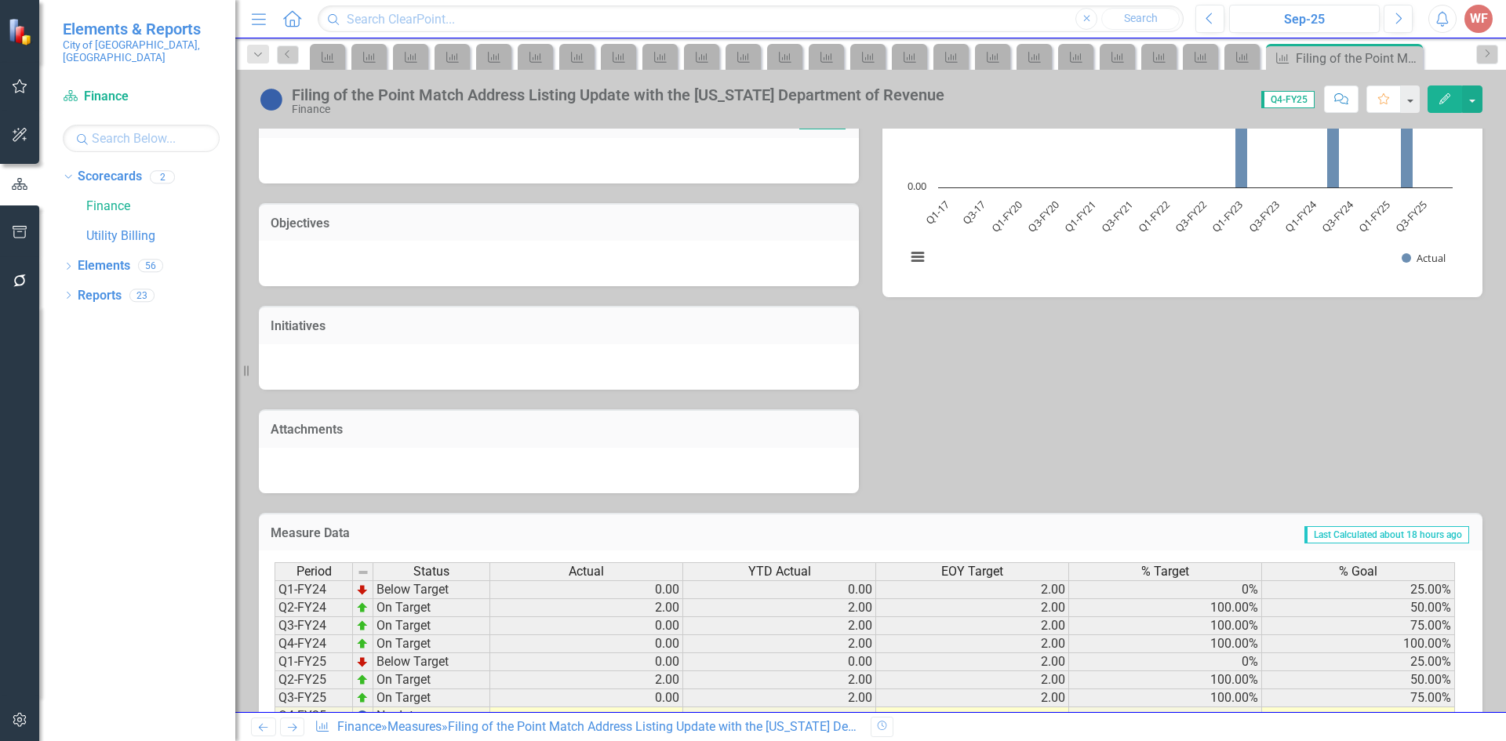
scroll to position [292, 0]
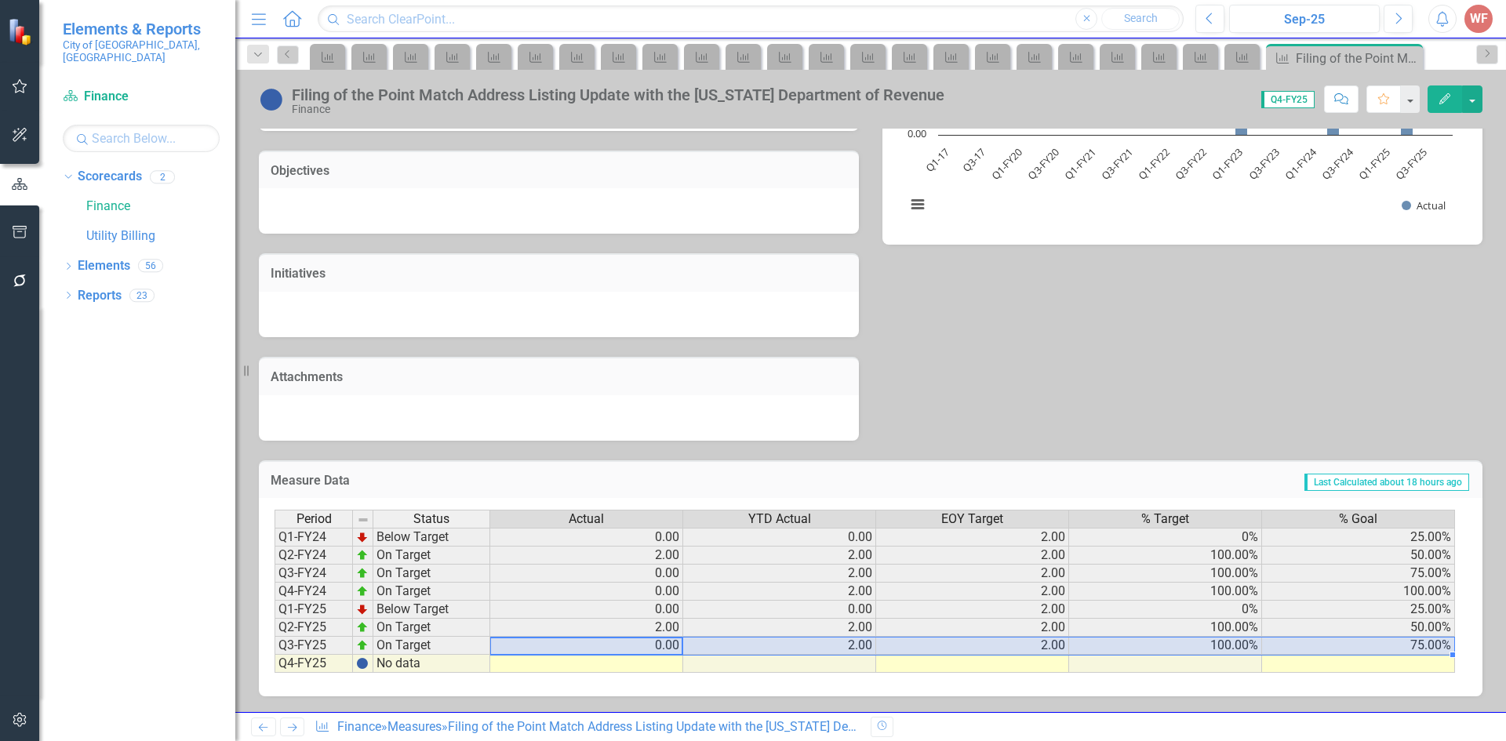
drag, startPoint x: 629, startPoint y: 640, endPoint x: 1397, endPoint y: 646, distance: 768.1
click at [1397, 646] on tr "Q3-FY25 On Target 0.00 2.00 2.00 100.00% 75.00%" at bounding box center [865, 646] width 1181 height 18
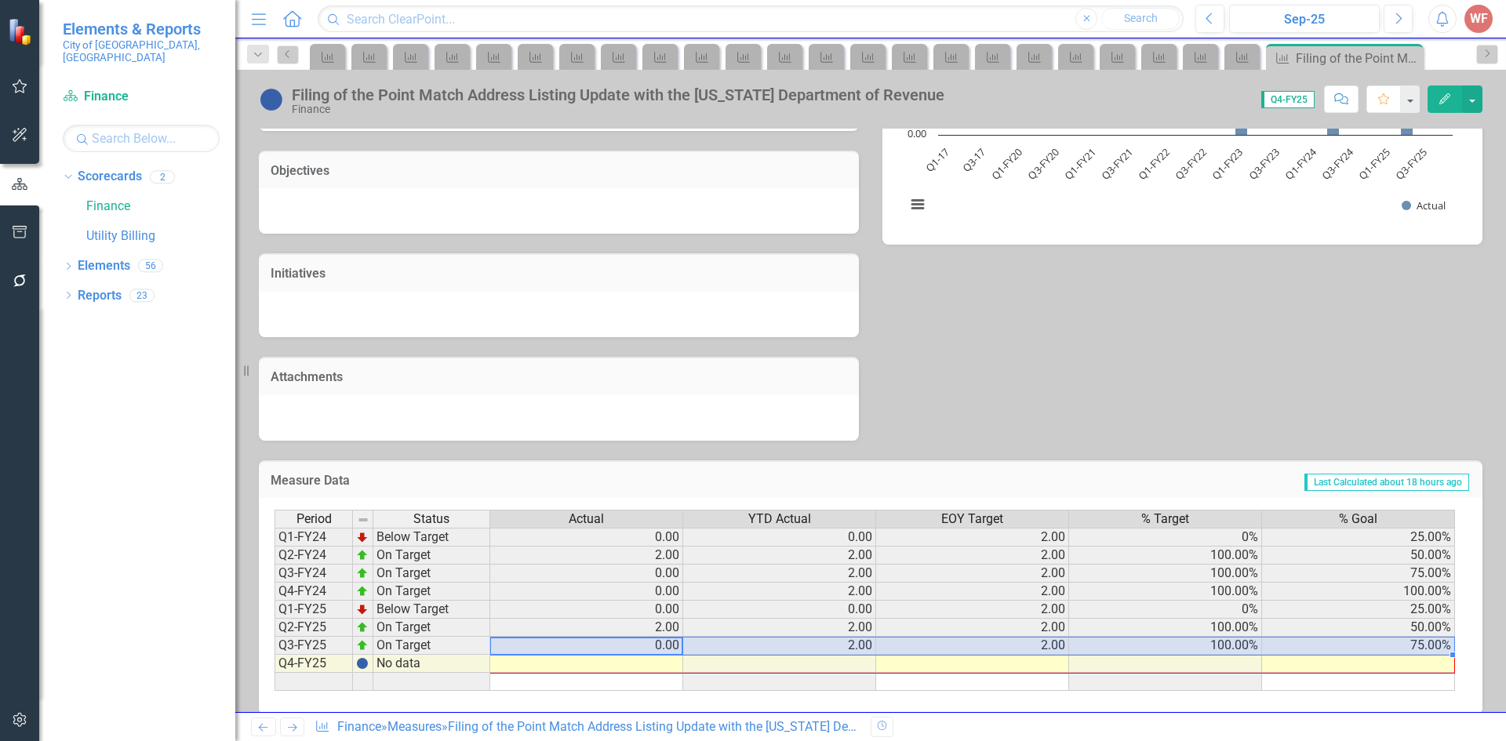
click at [275, 691] on div at bounding box center [275, 691] width 0 height 0
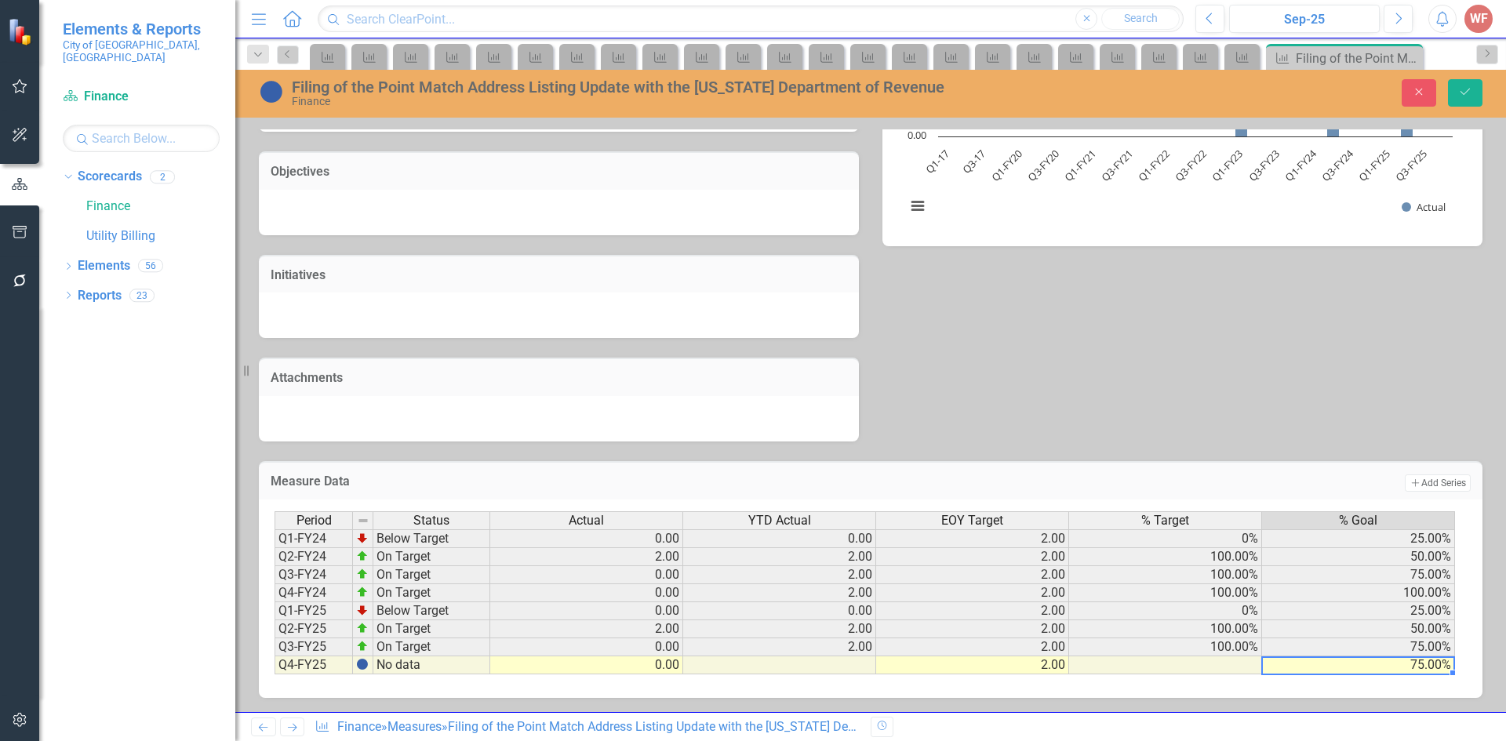
click at [1419, 668] on td "75.00%" at bounding box center [1358, 666] width 193 height 18
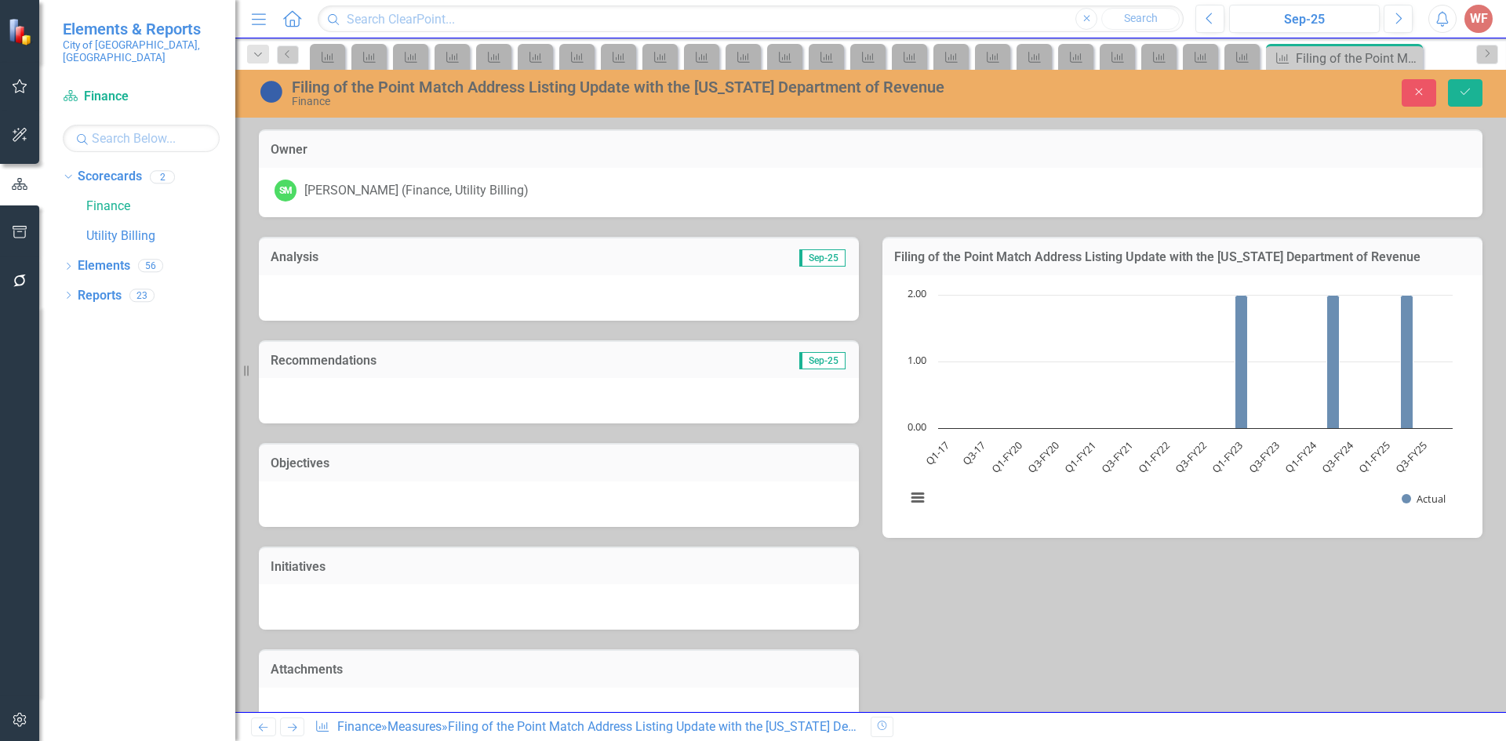
scroll to position [293, 0]
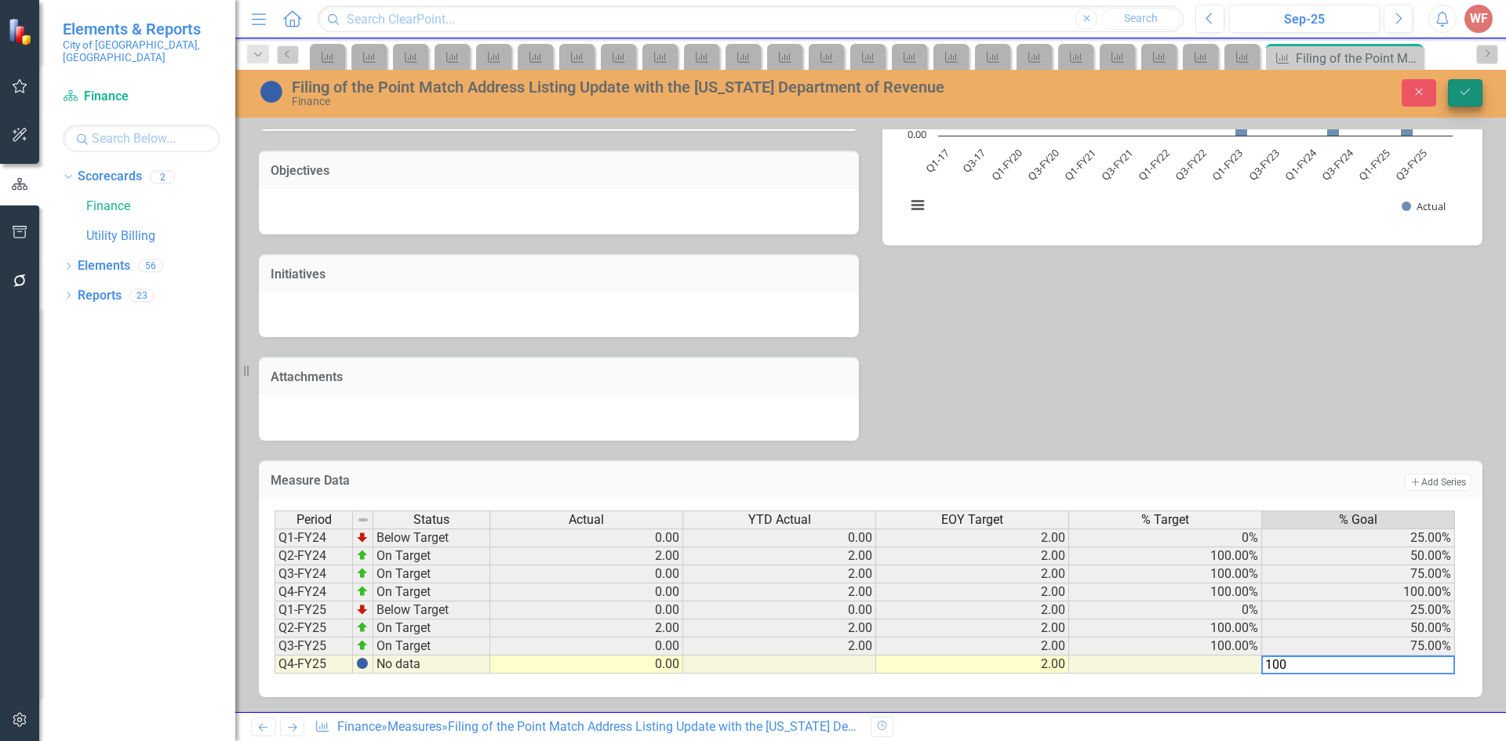
type textarea "100"
click at [1466, 89] on icon "Save" at bounding box center [1465, 91] width 14 height 11
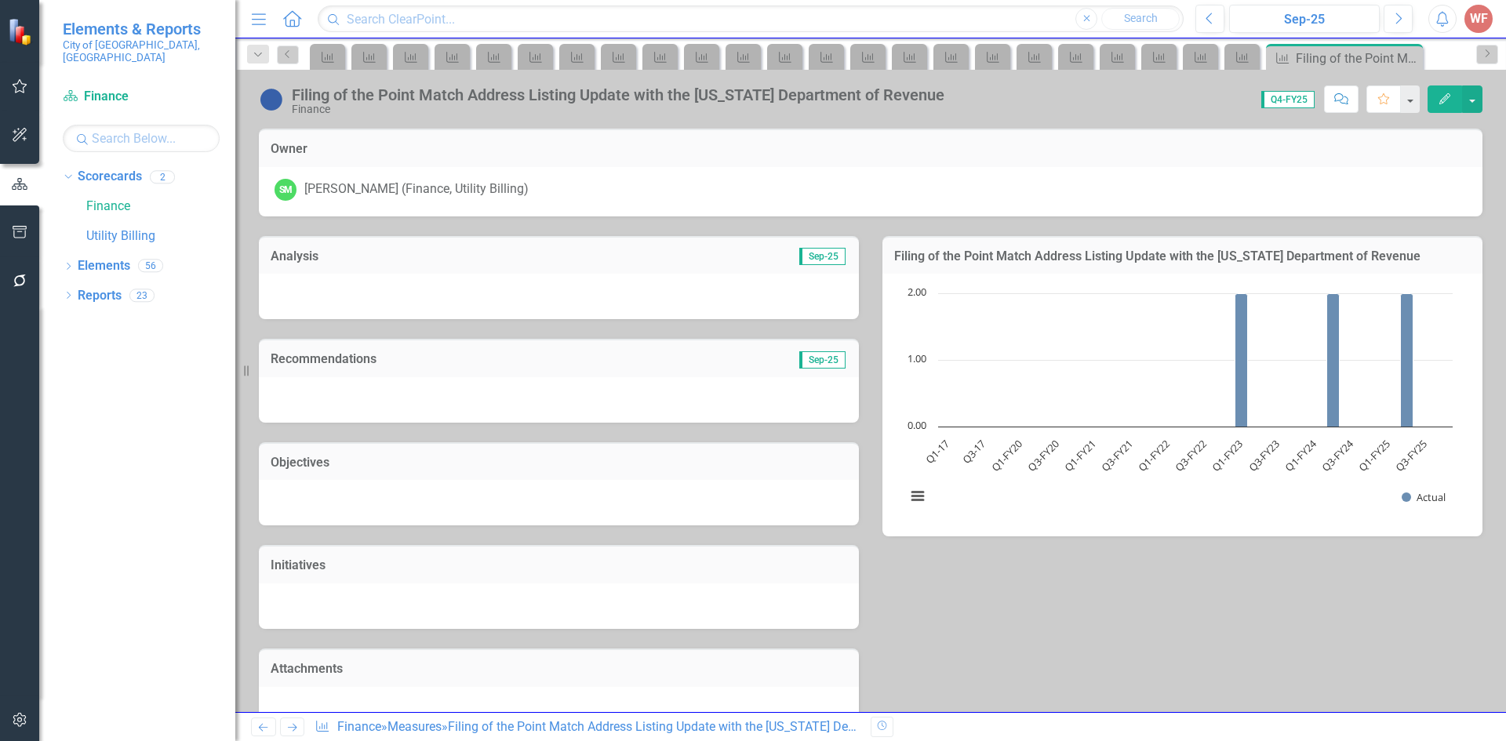
scroll to position [292, 0]
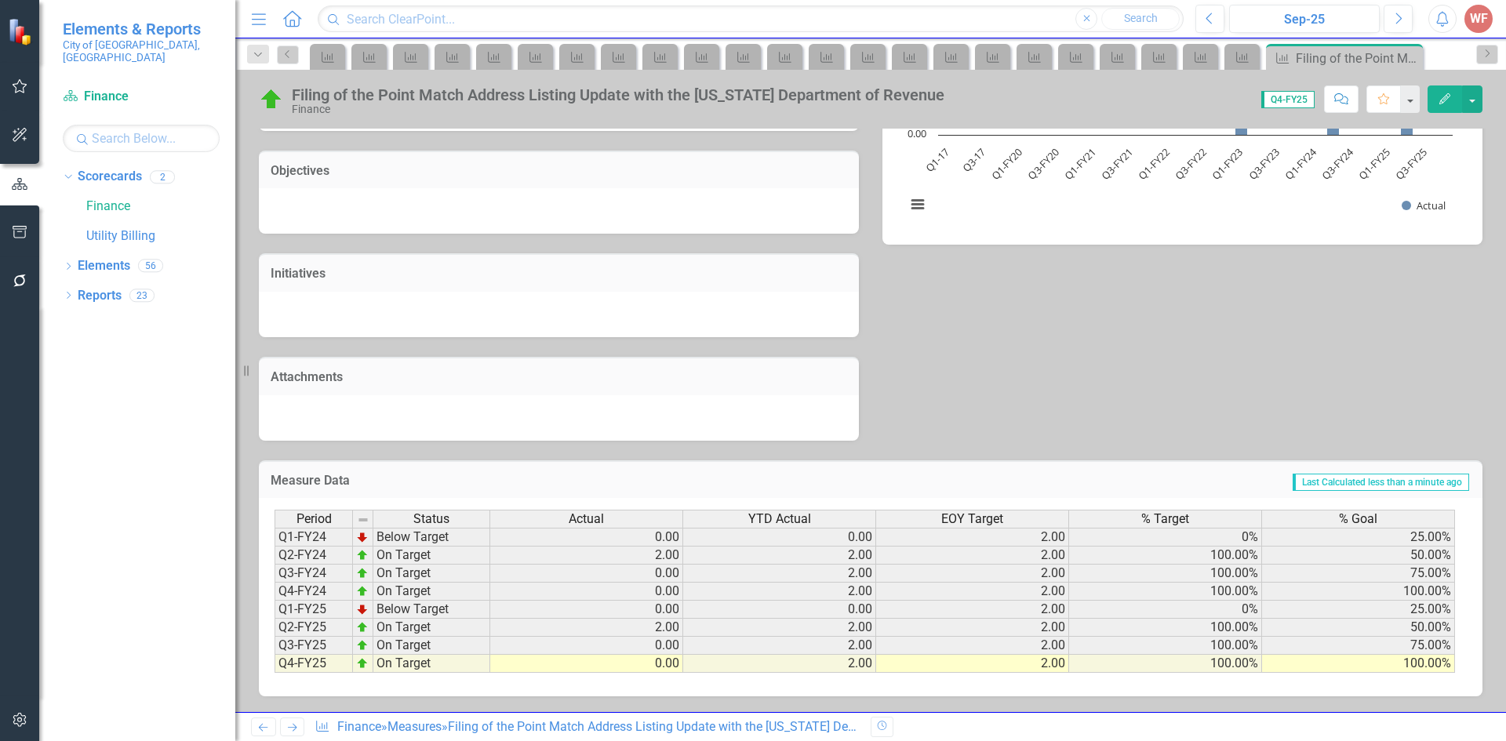
click at [292, 733] on icon "Next" at bounding box center [292, 728] width 13 height 10
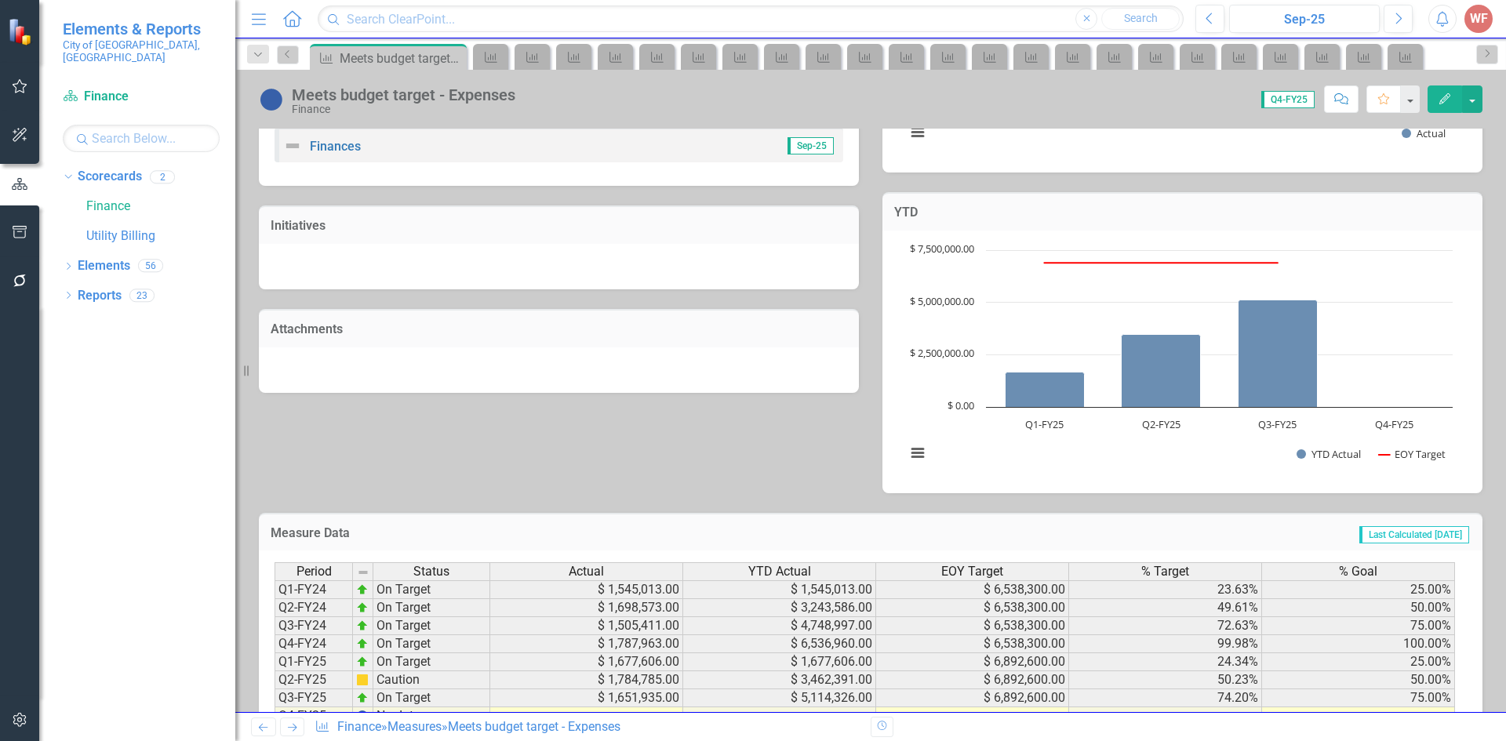
scroll to position [413, 0]
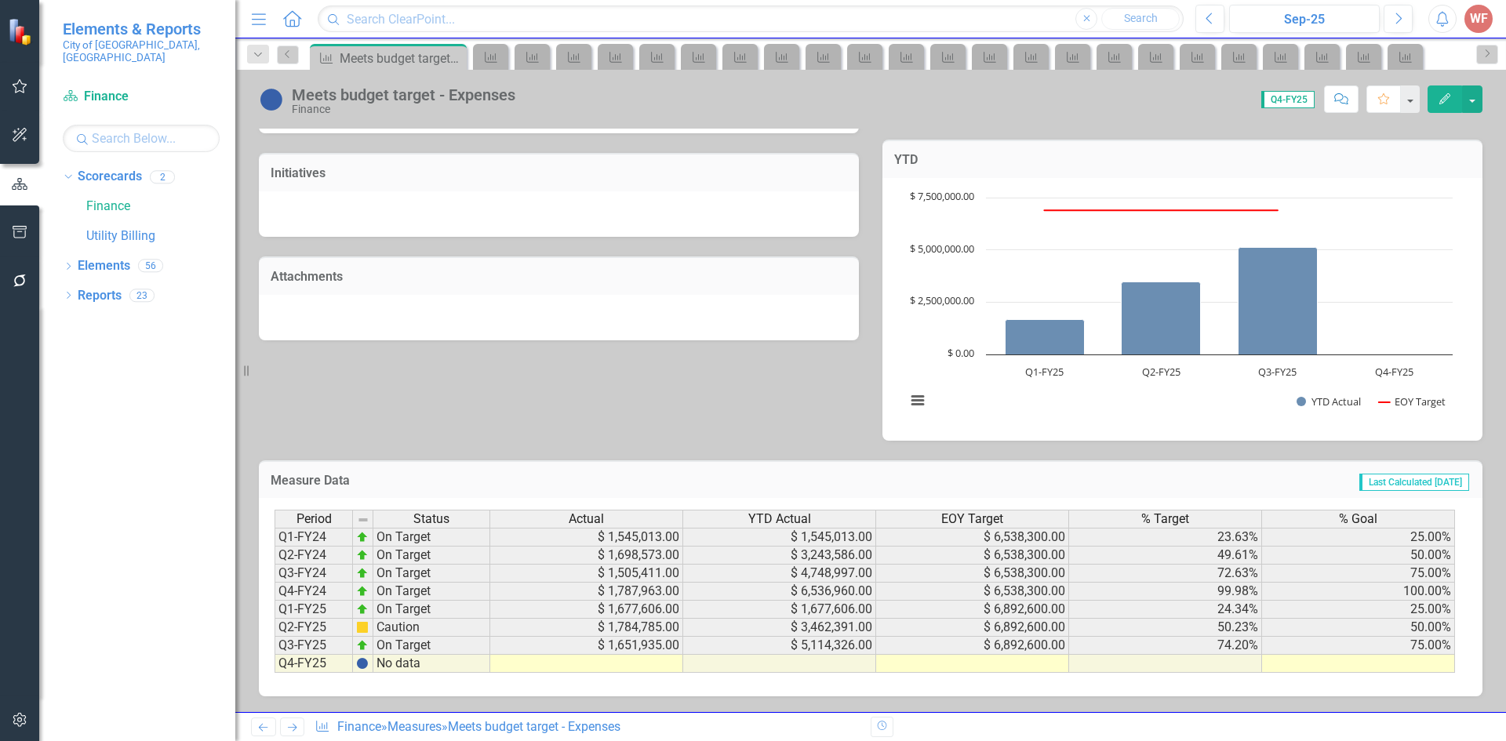
click at [295, 727] on icon "Next" at bounding box center [292, 728] width 13 height 10
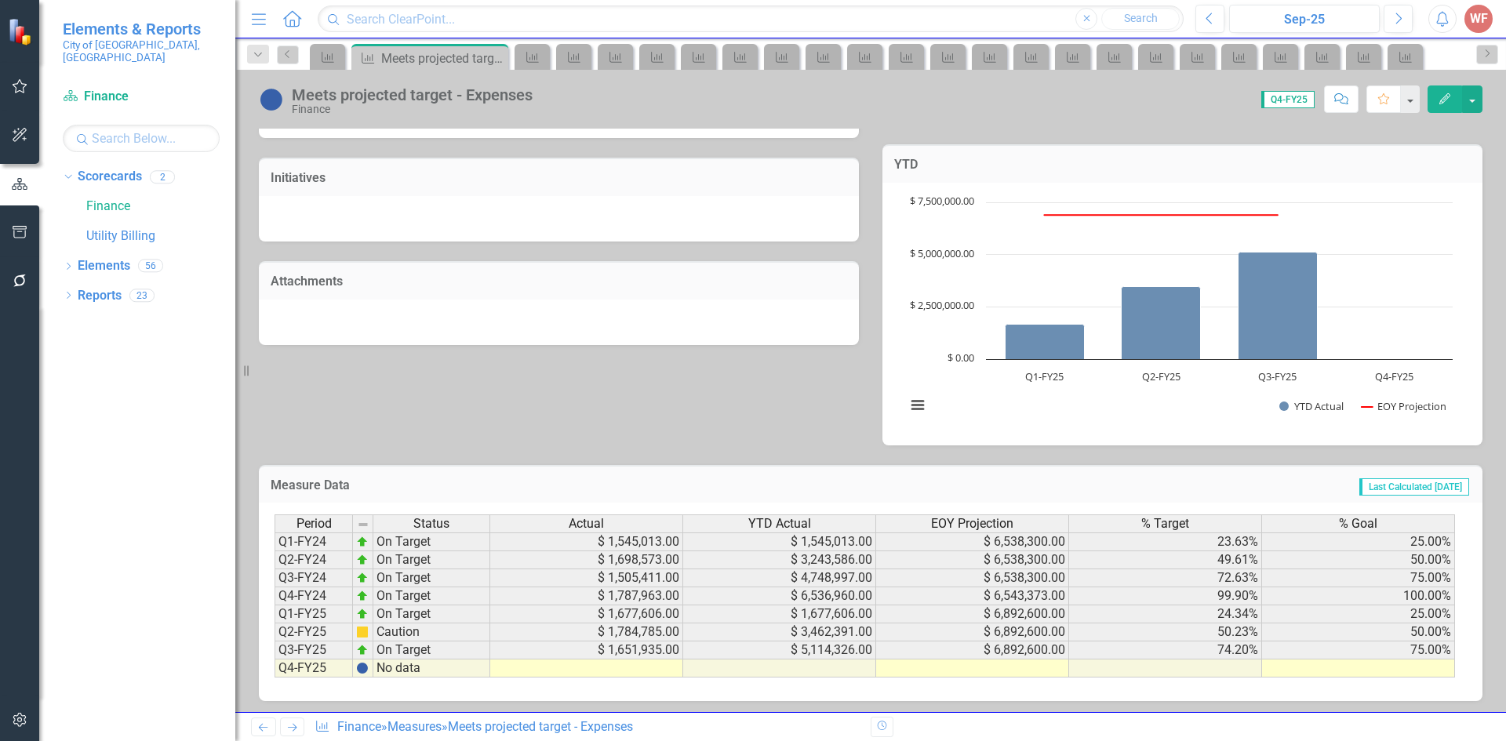
scroll to position [413, 0]
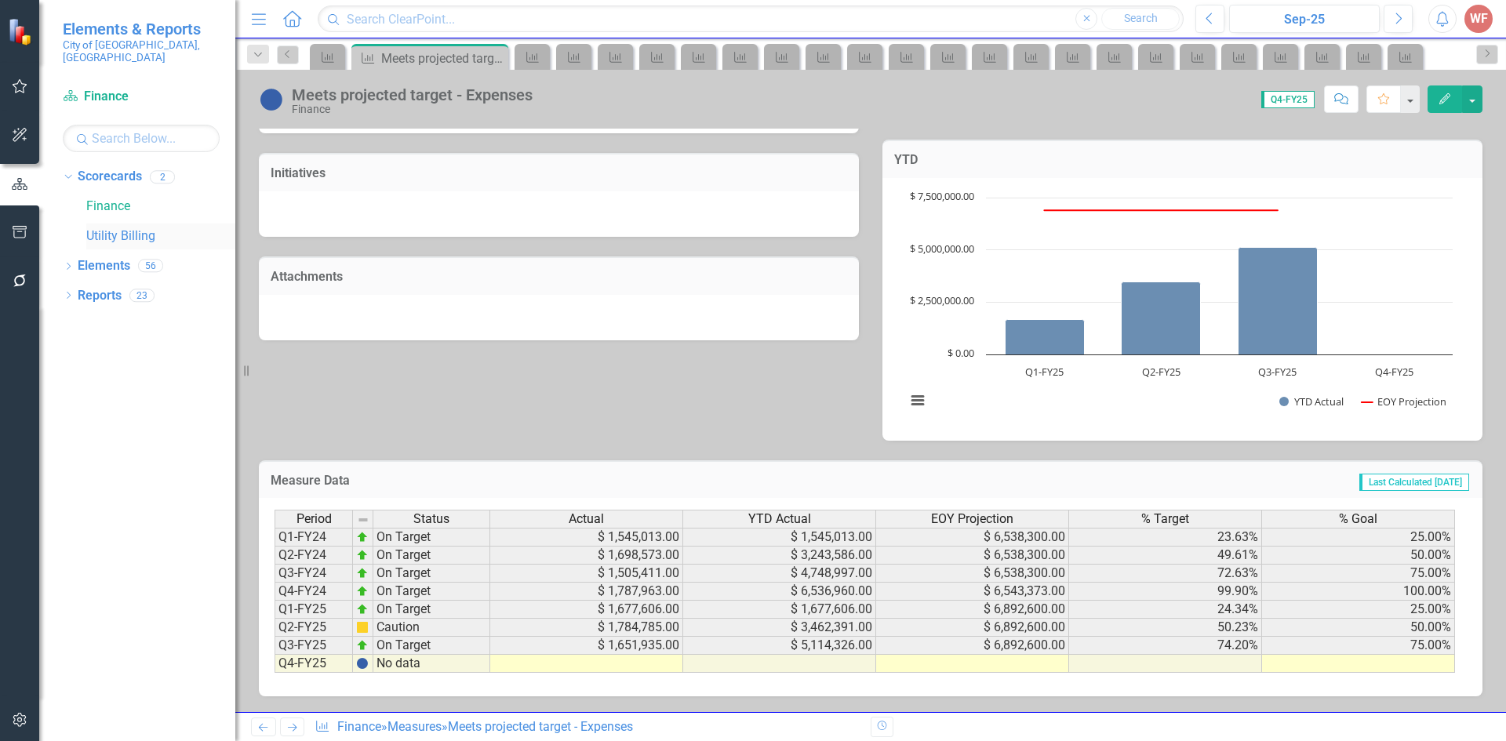
click at [100, 228] on link "Utility Billing" at bounding box center [160, 237] width 149 height 18
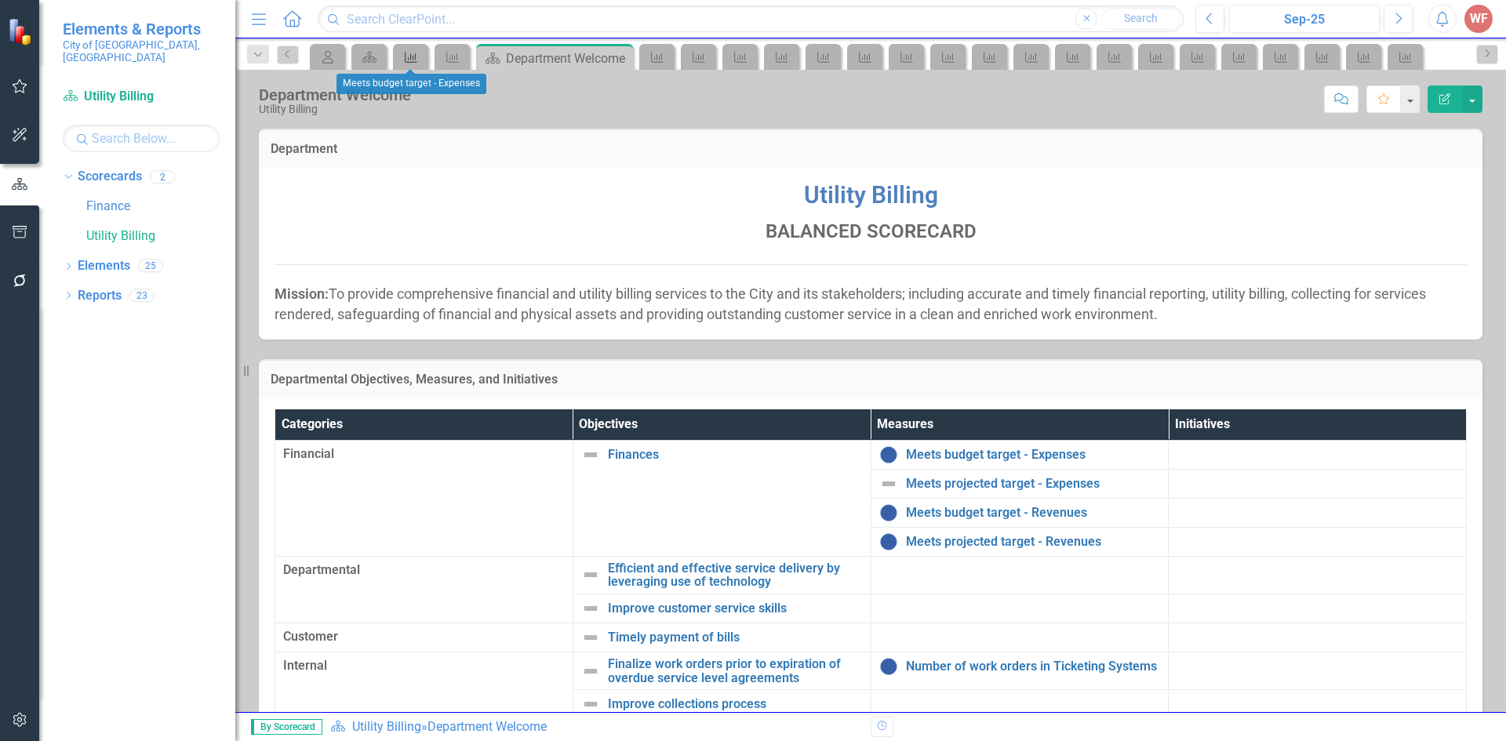
click at [421, 57] on link "Measure" at bounding box center [410, 57] width 27 height 20
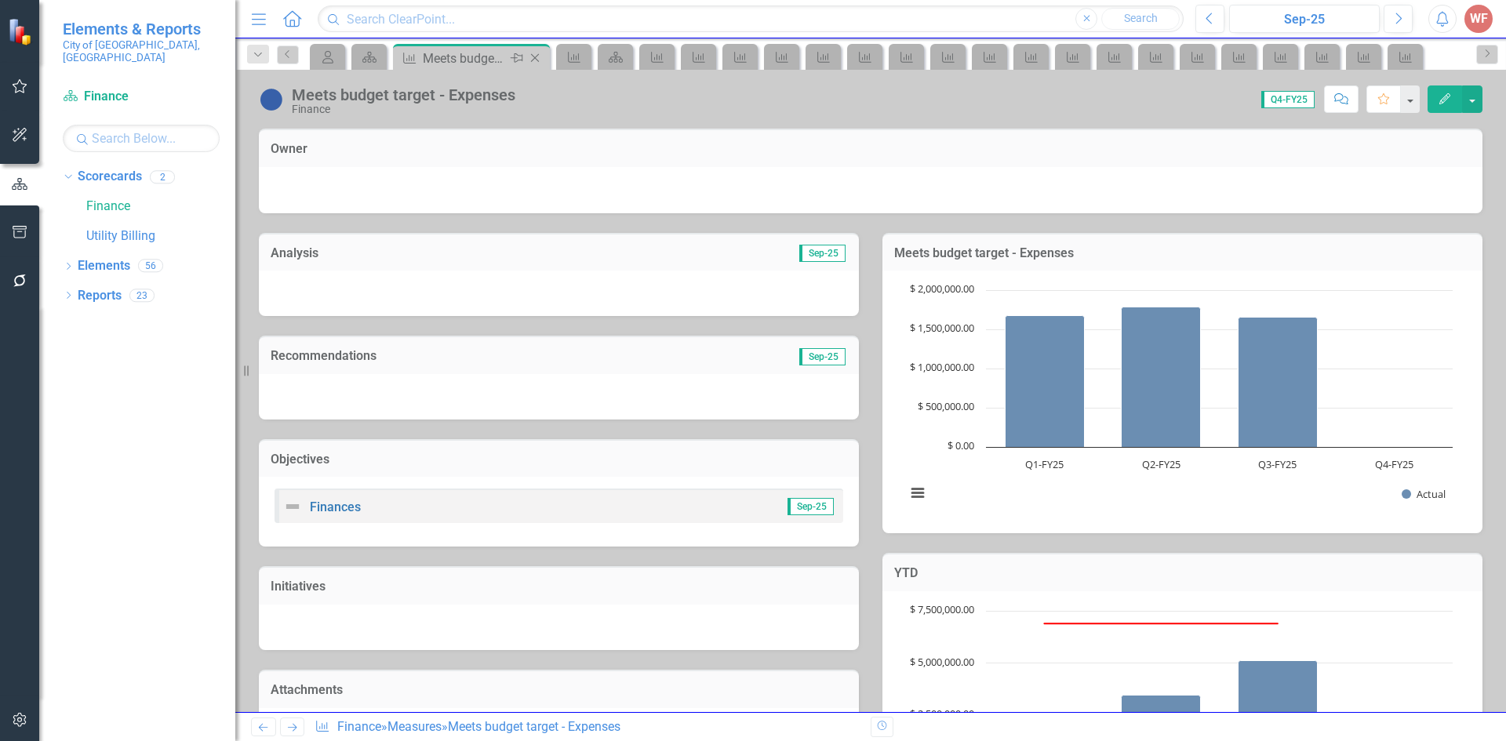
click at [535, 61] on icon "Close" at bounding box center [535, 58] width 16 height 13
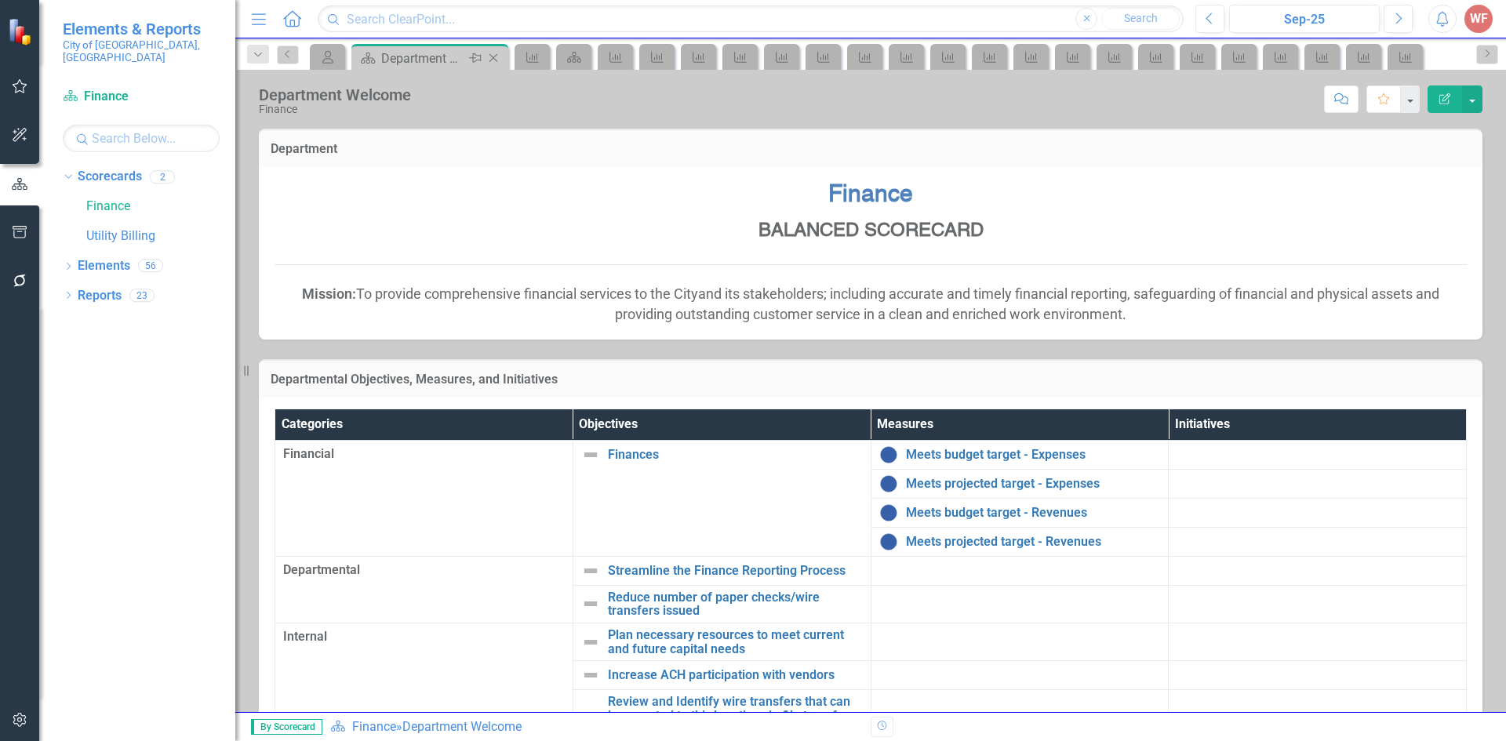
click at [495, 59] on icon "Close" at bounding box center [494, 58] width 16 height 13
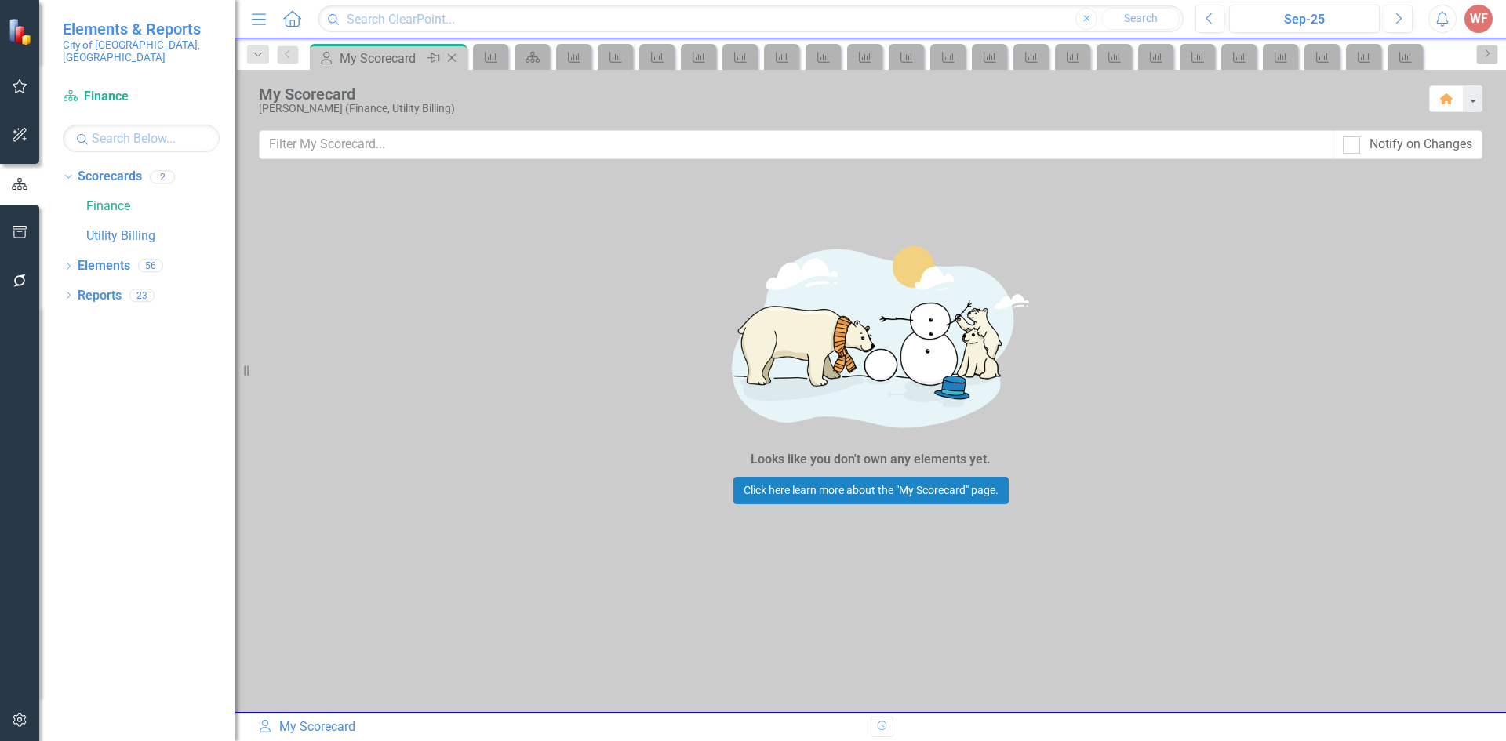
click at [457, 60] on icon "Close" at bounding box center [452, 58] width 16 height 13
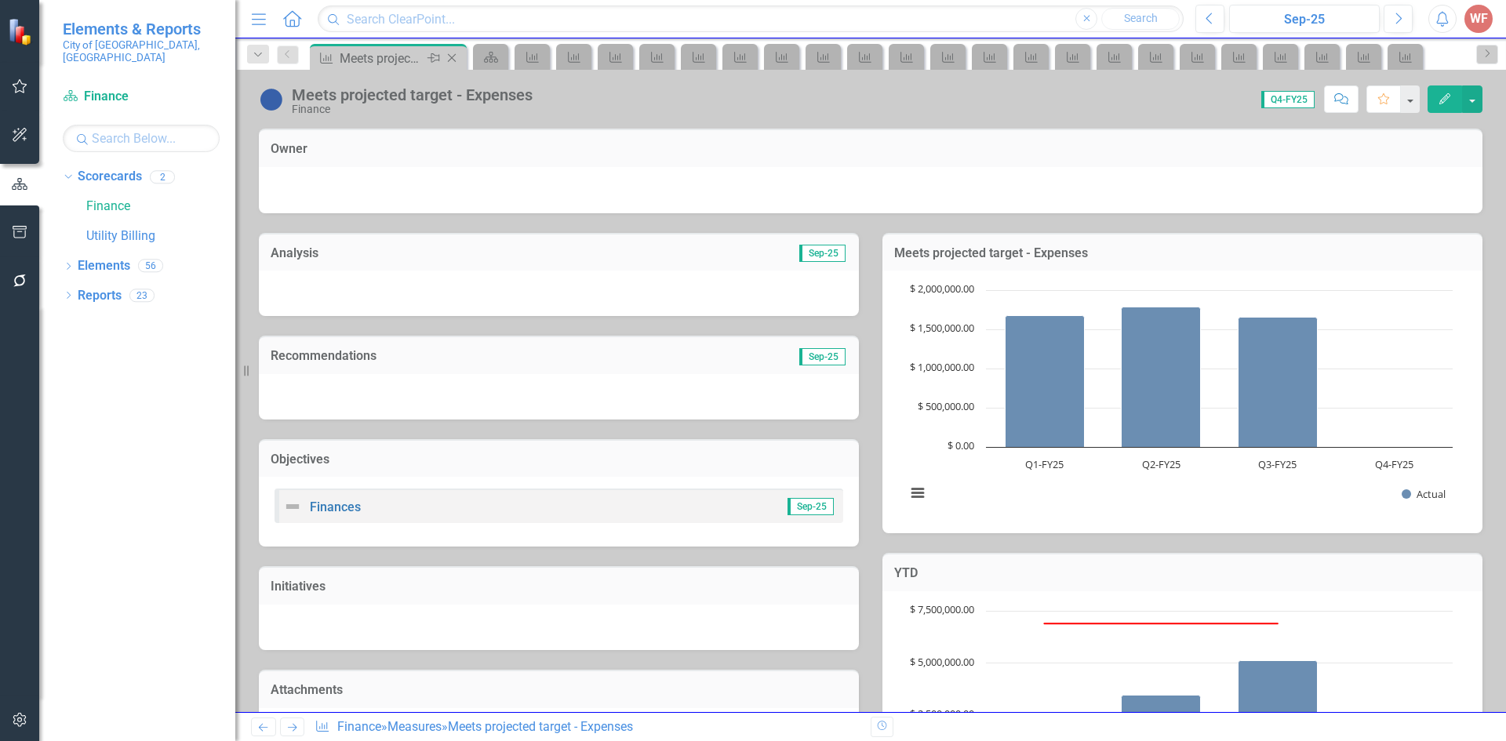
click at [456, 56] on icon "Close" at bounding box center [452, 58] width 16 height 13
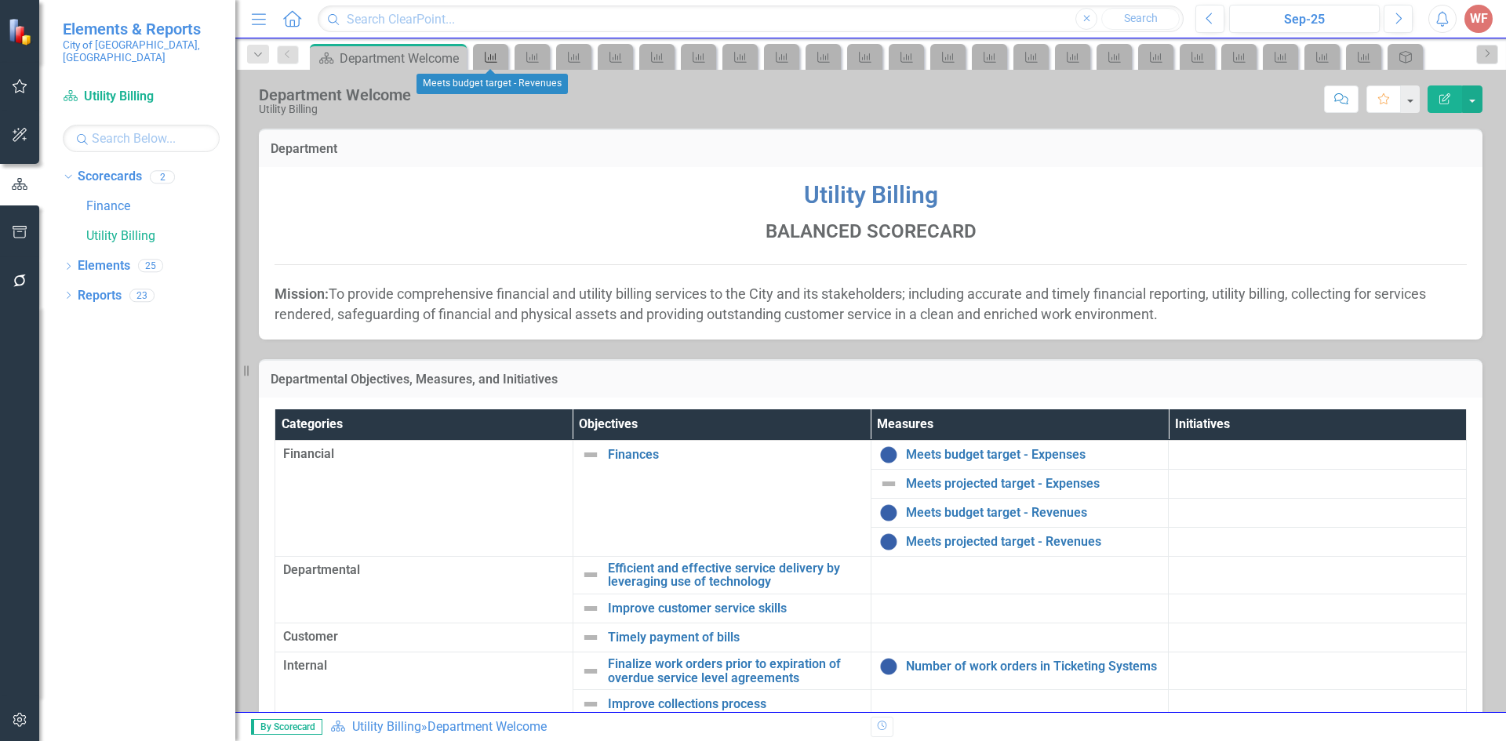
click at [483, 57] on icon "Measure" at bounding box center [491, 57] width 16 height 13
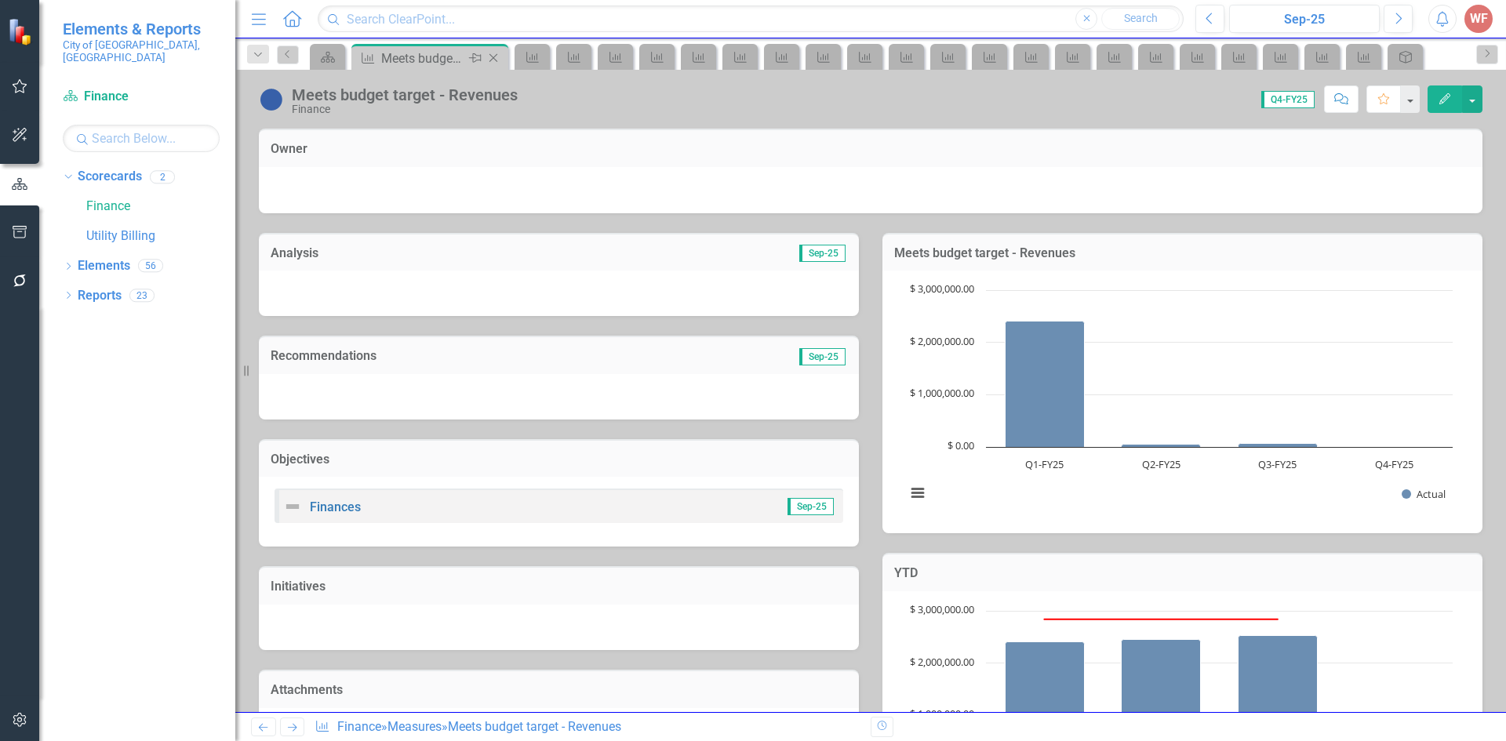
click at [493, 57] on icon at bounding box center [494, 58] width 9 height 9
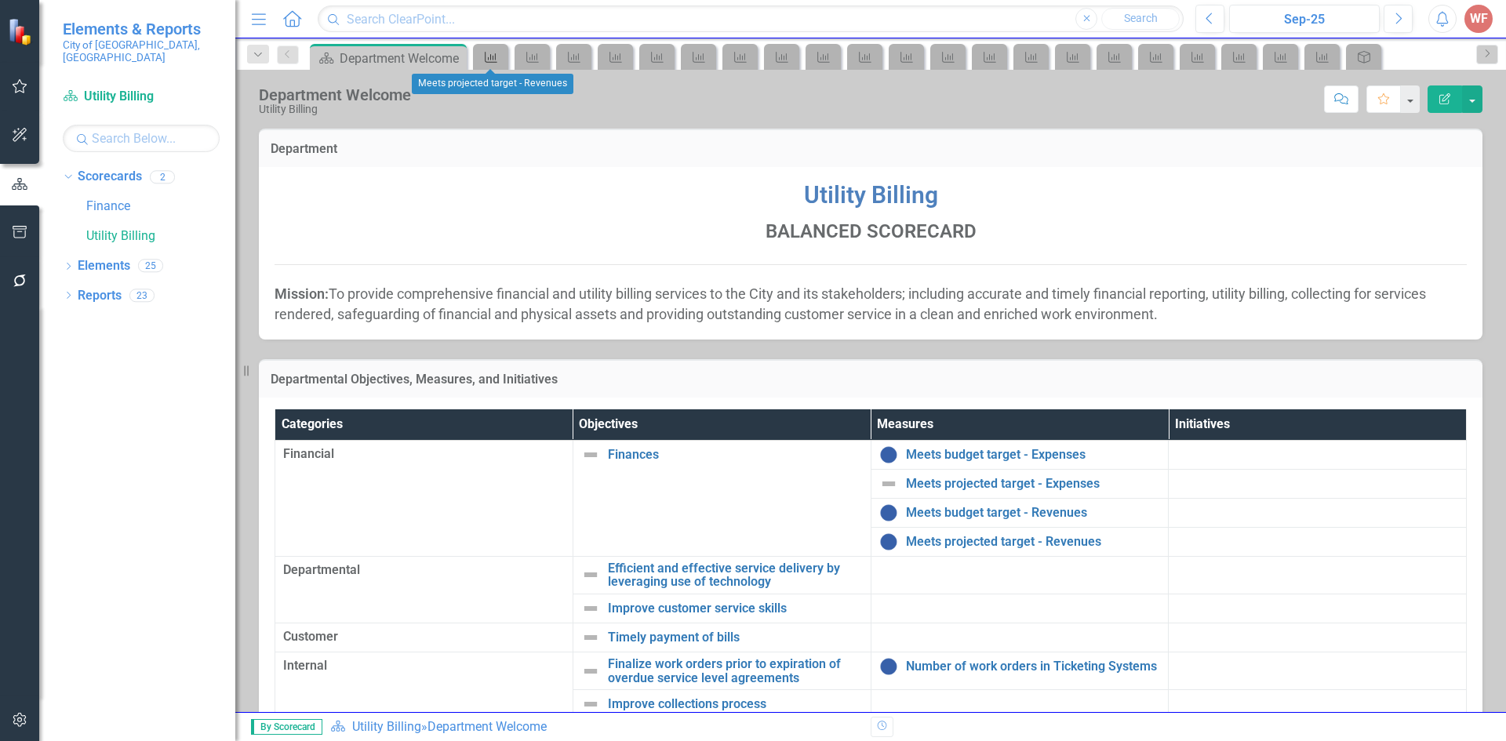
click at [499, 57] on icon "Measure" at bounding box center [491, 57] width 16 height 13
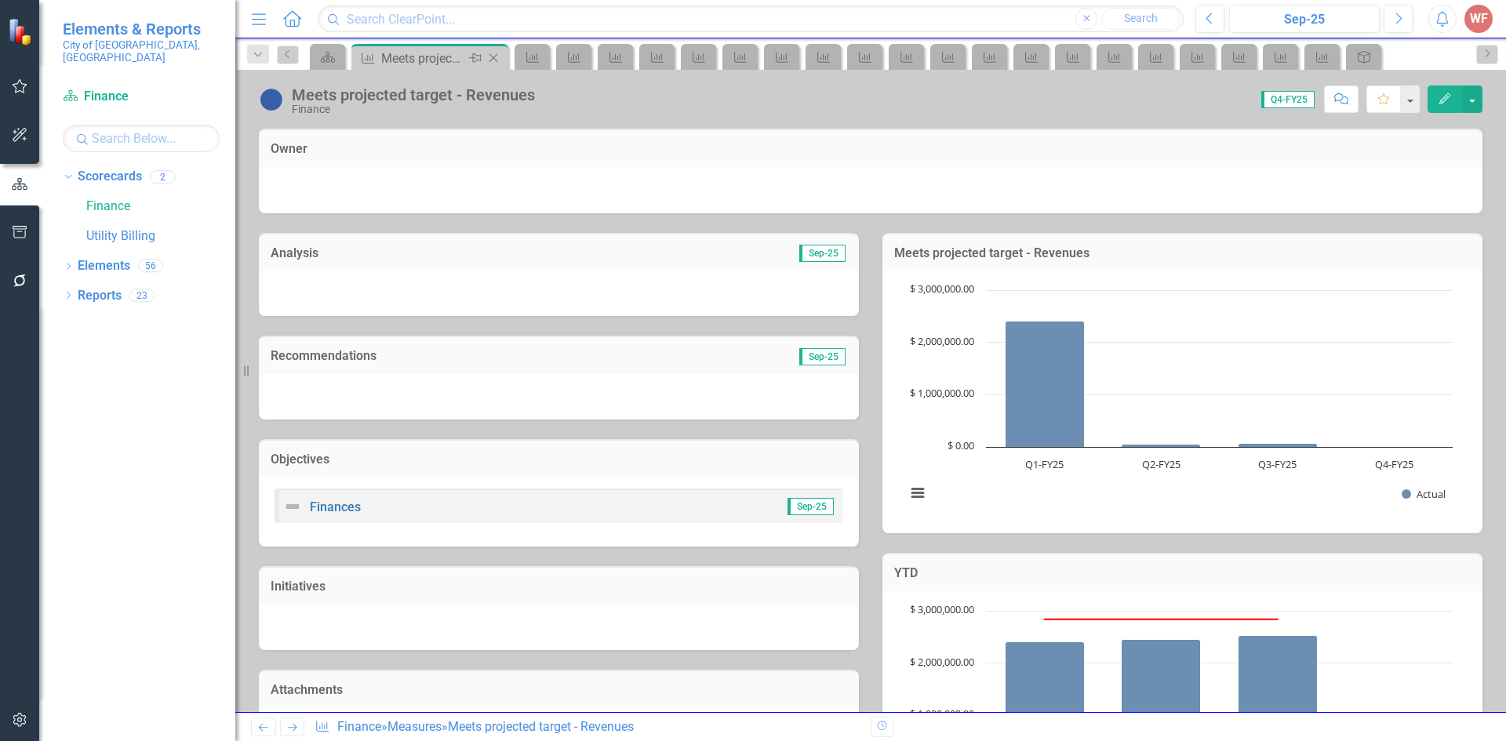
click at [495, 59] on icon "Close" at bounding box center [494, 58] width 16 height 13
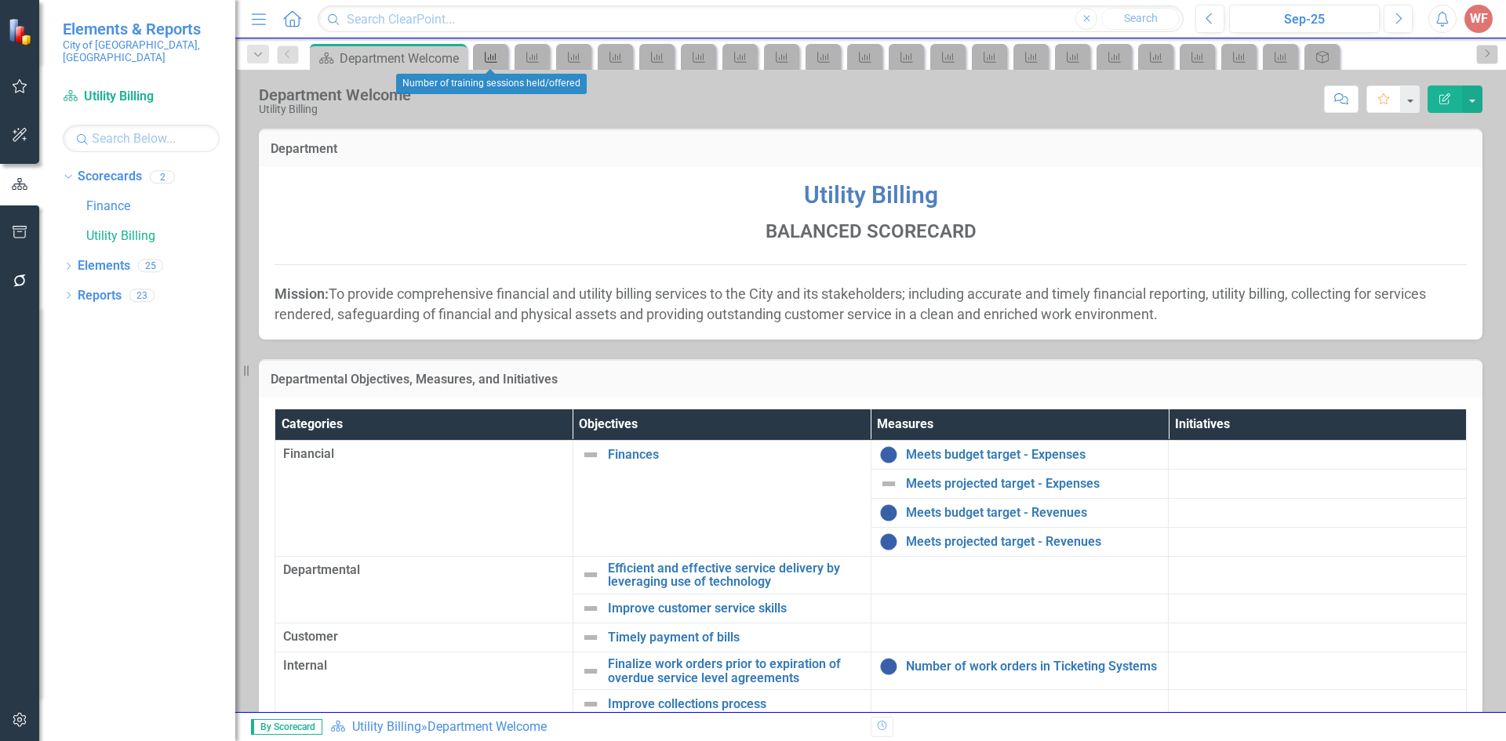
click at [495, 59] on icon "Measure" at bounding box center [491, 57] width 16 height 13
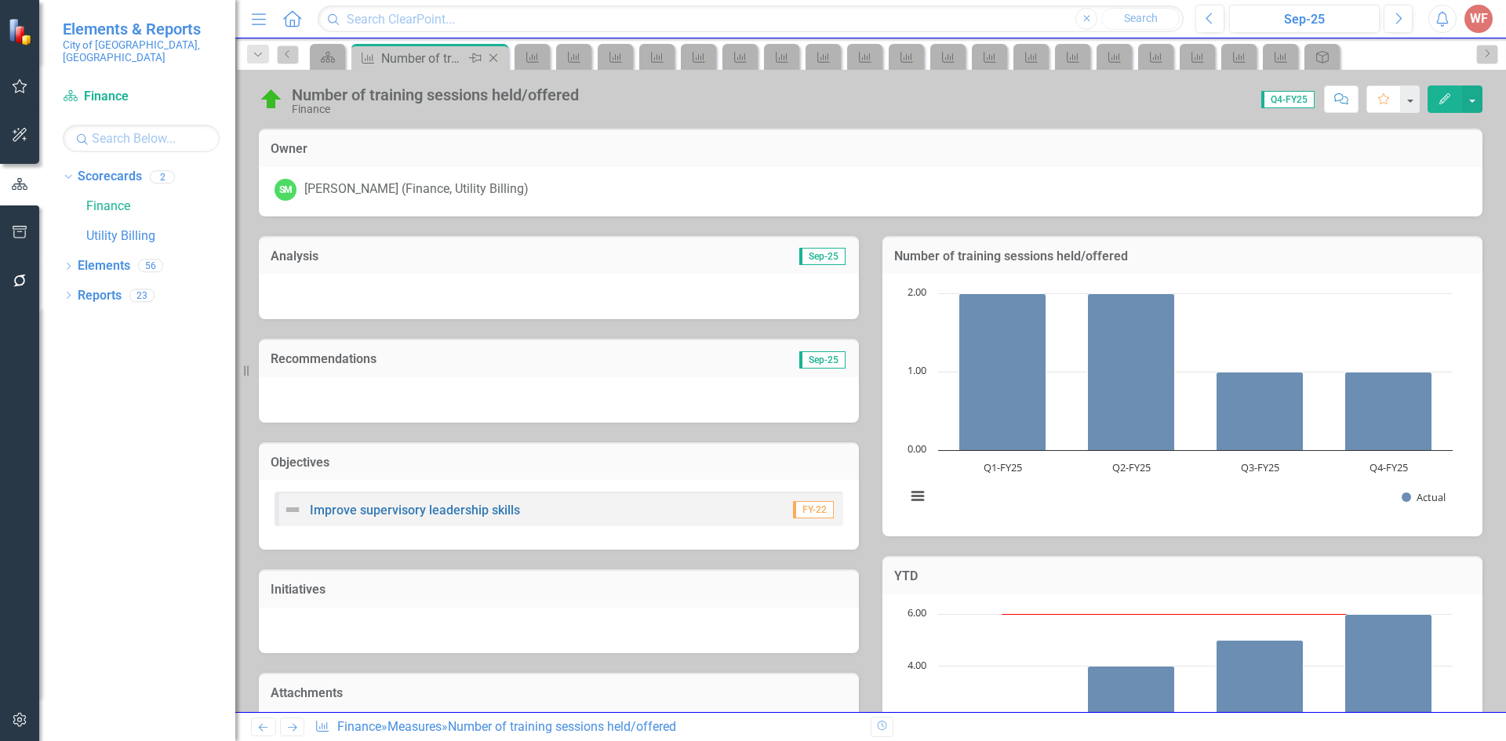
click at [496, 58] on icon "Close" at bounding box center [494, 58] width 16 height 13
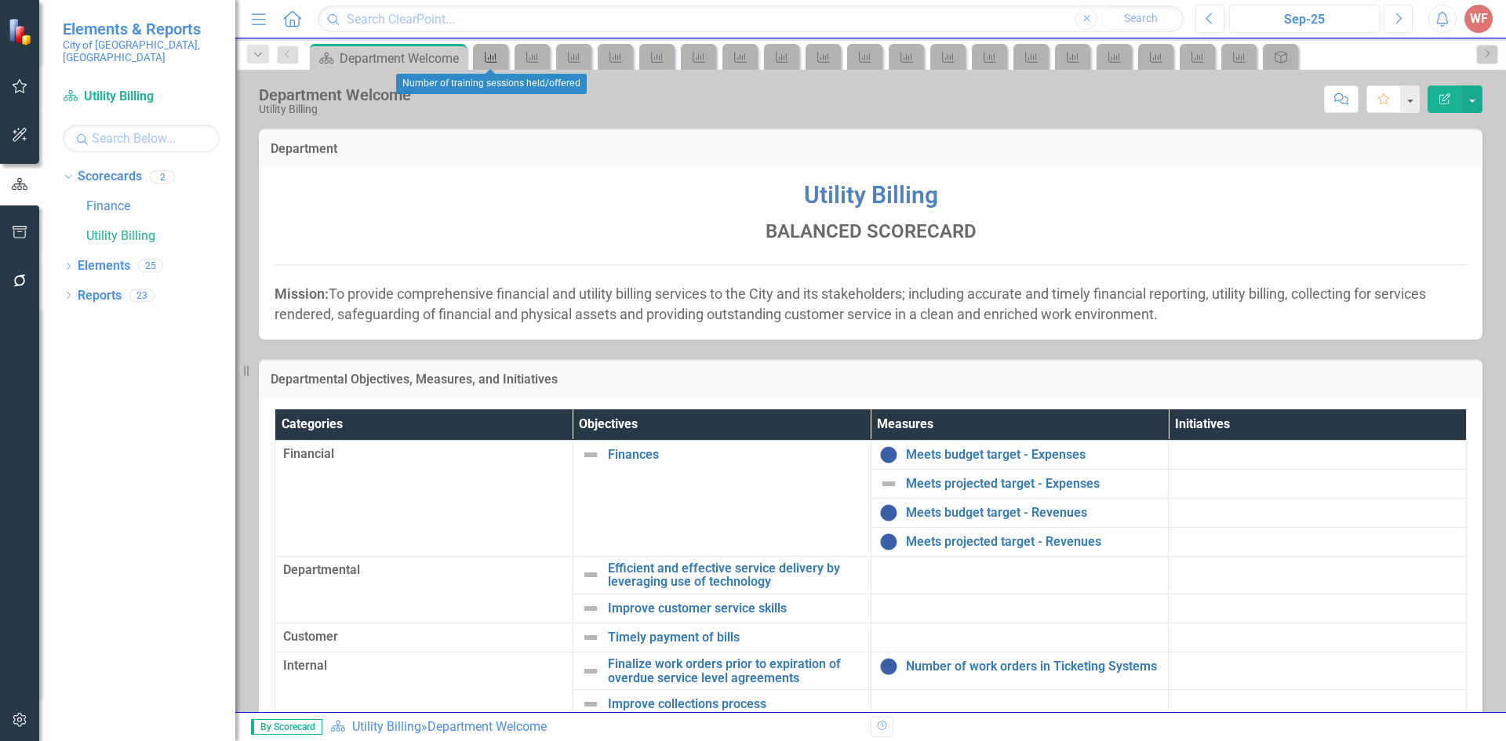
click at [496, 57] on icon at bounding box center [491, 57] width 13 height 11
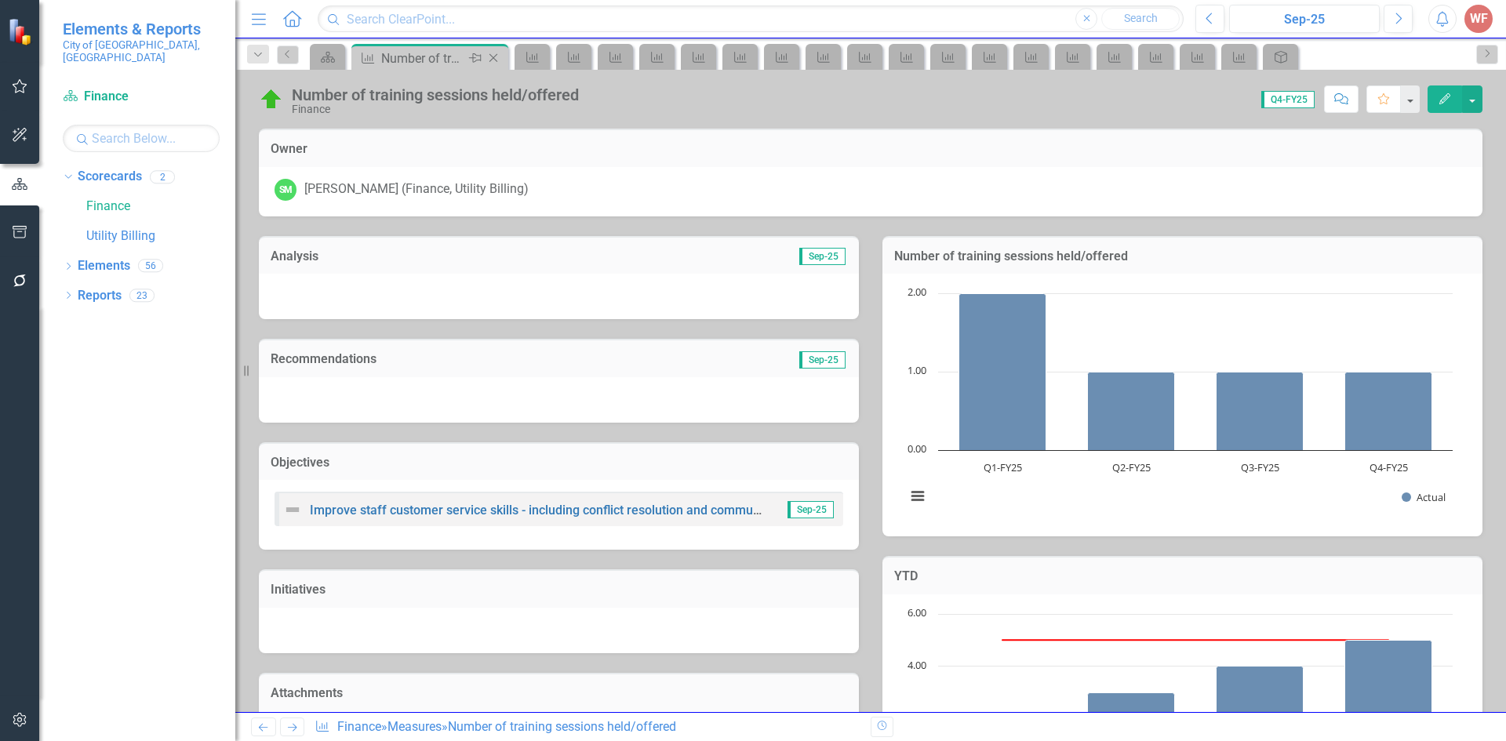
click at [497, 58] on icon "Close" at bounding box center [494, 58] width 16 height 13
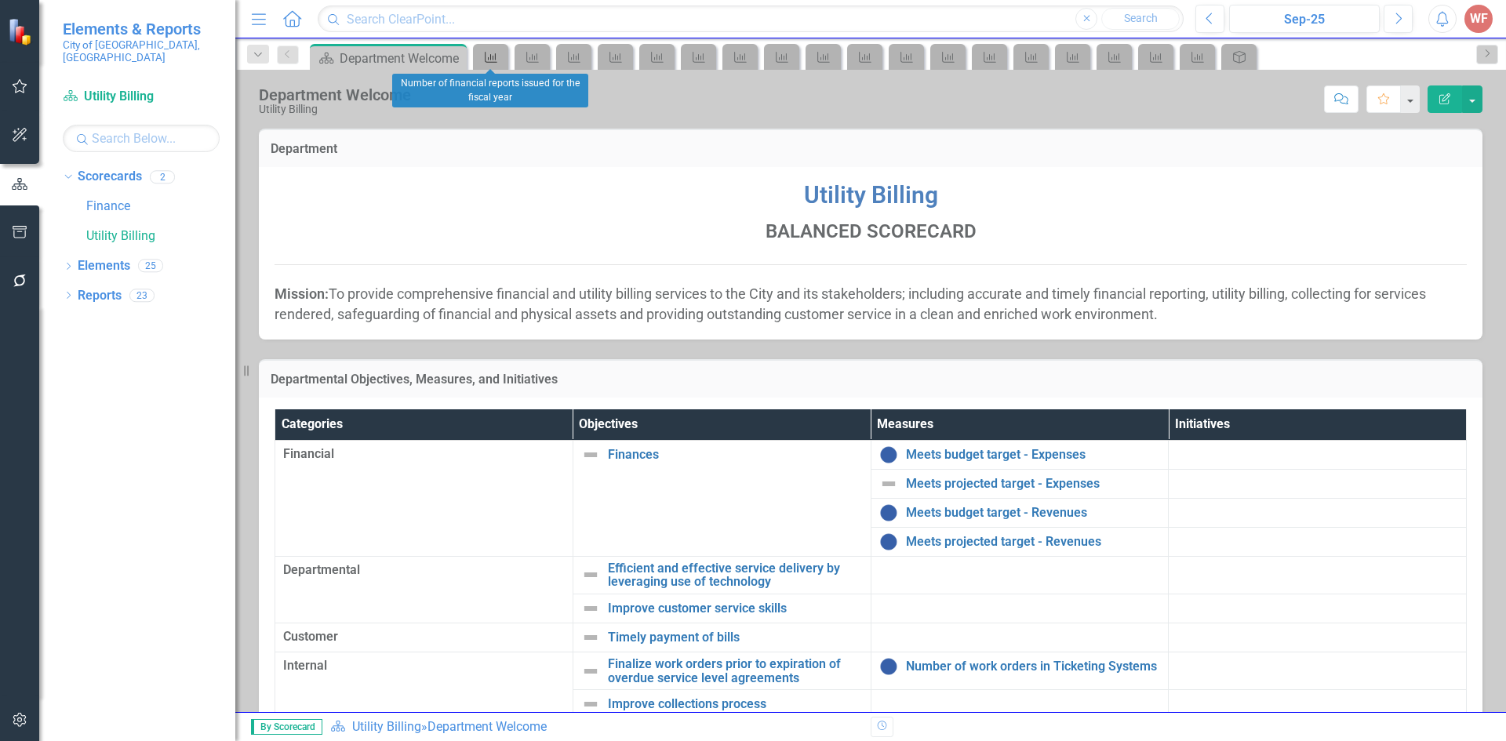
click at [494, 57] on icon "Measure" at bounding box center [491, 57] width 16 height 13
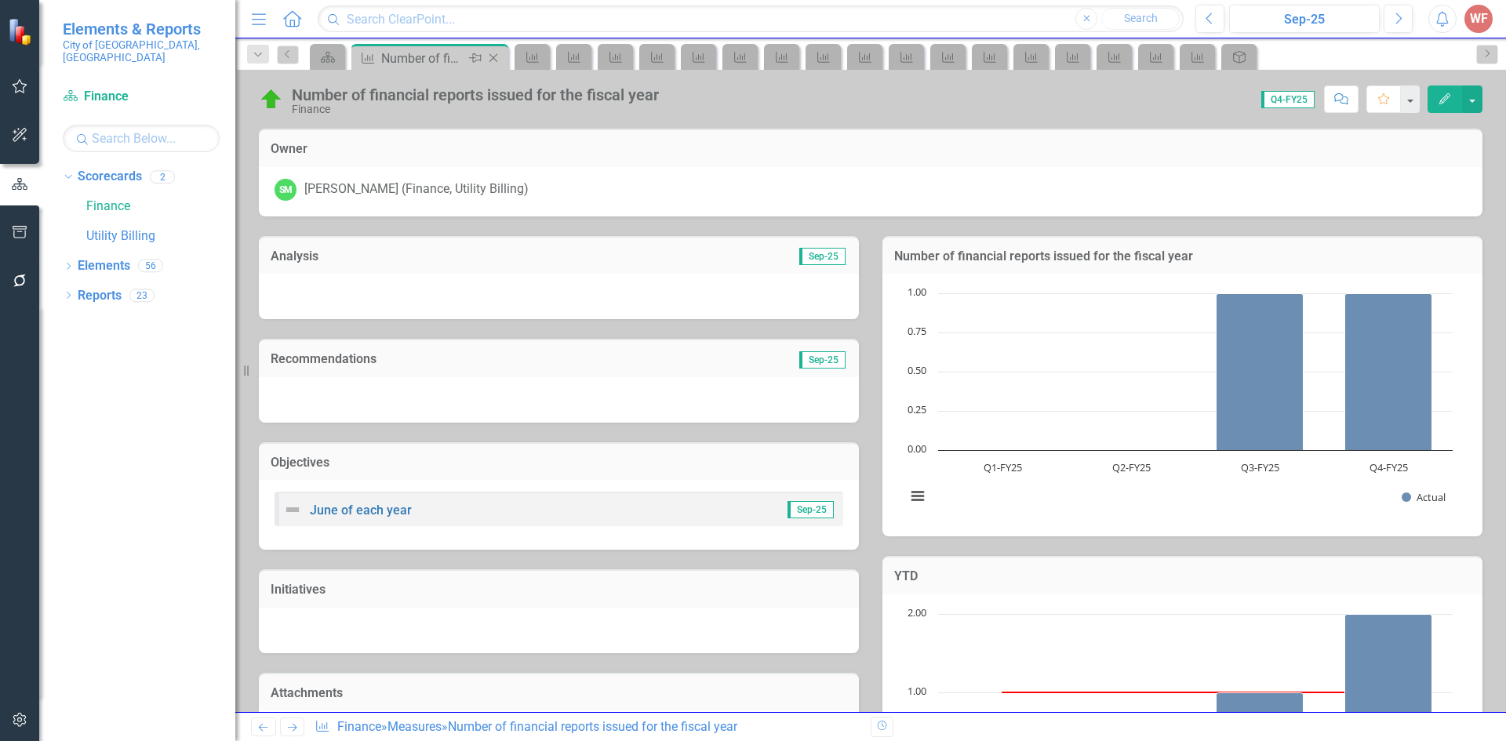
click at [494, 58] on icon "Close" at bounding box center [494, 58] width 16 height 13
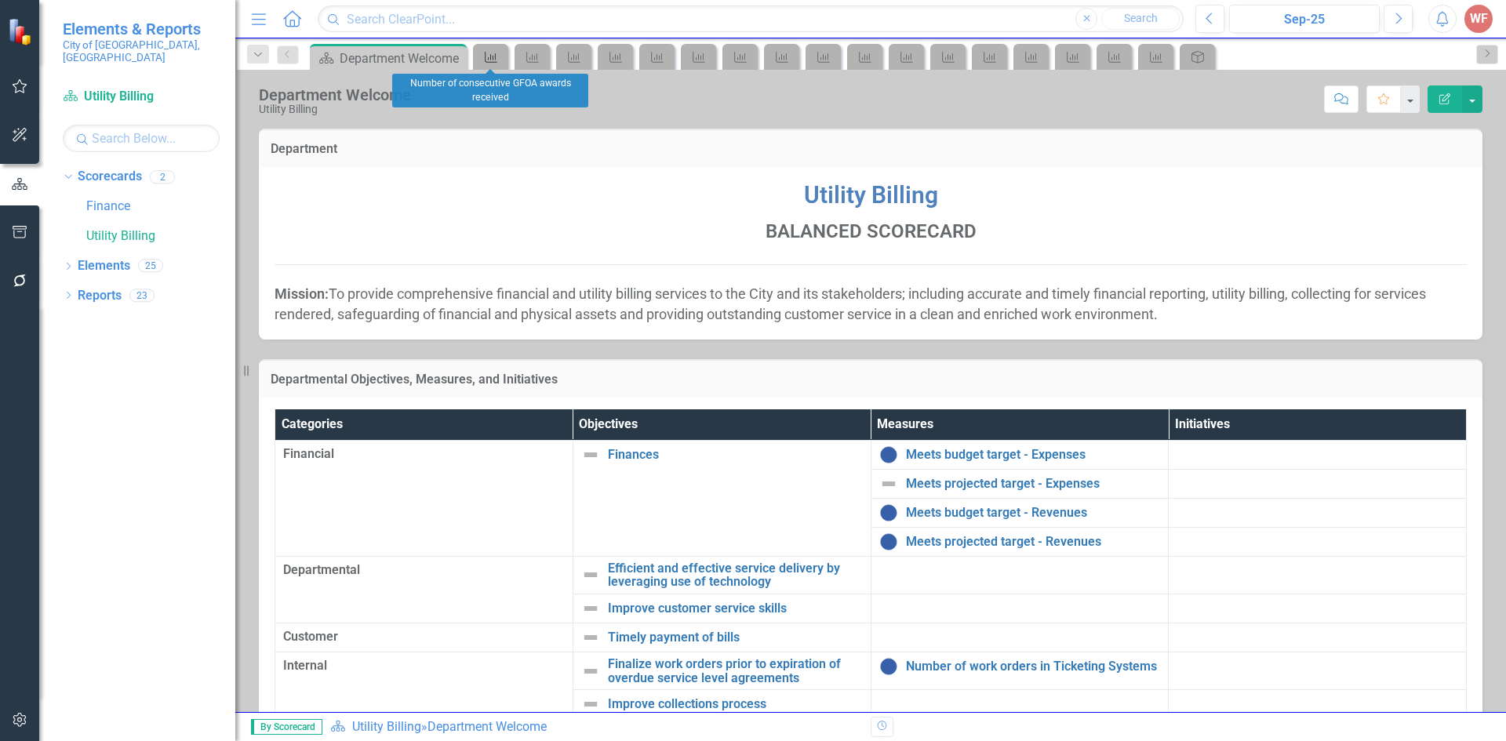
click at [492, 56] on icon "Measure" at bounding box center [491, 57] width 16 height 13
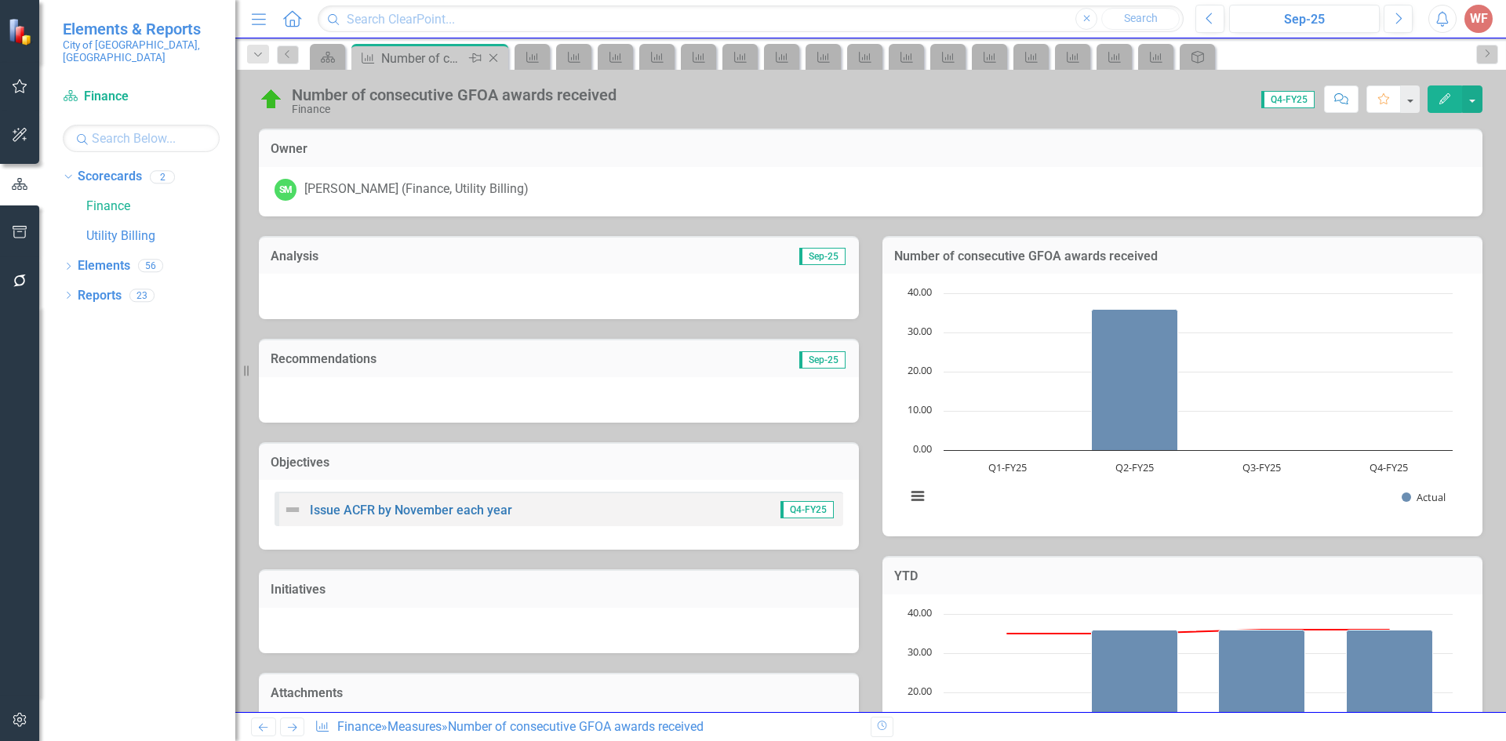
click at [493, 56] on icon "Close" at bounding box center [494, 58] width 16 height 13
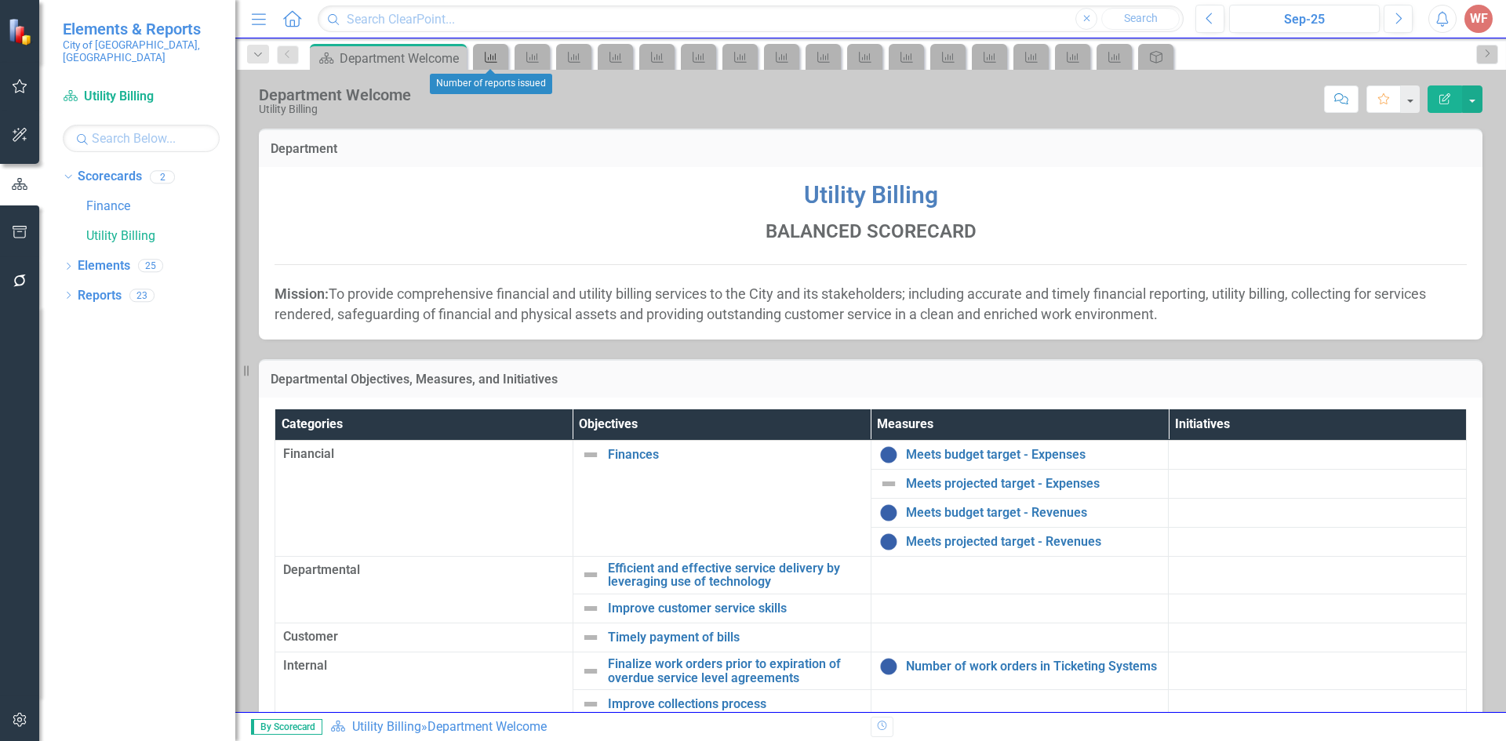
click at [494, 58] on icon "Measure" at bounding box center [491, 57] width 16 height 13
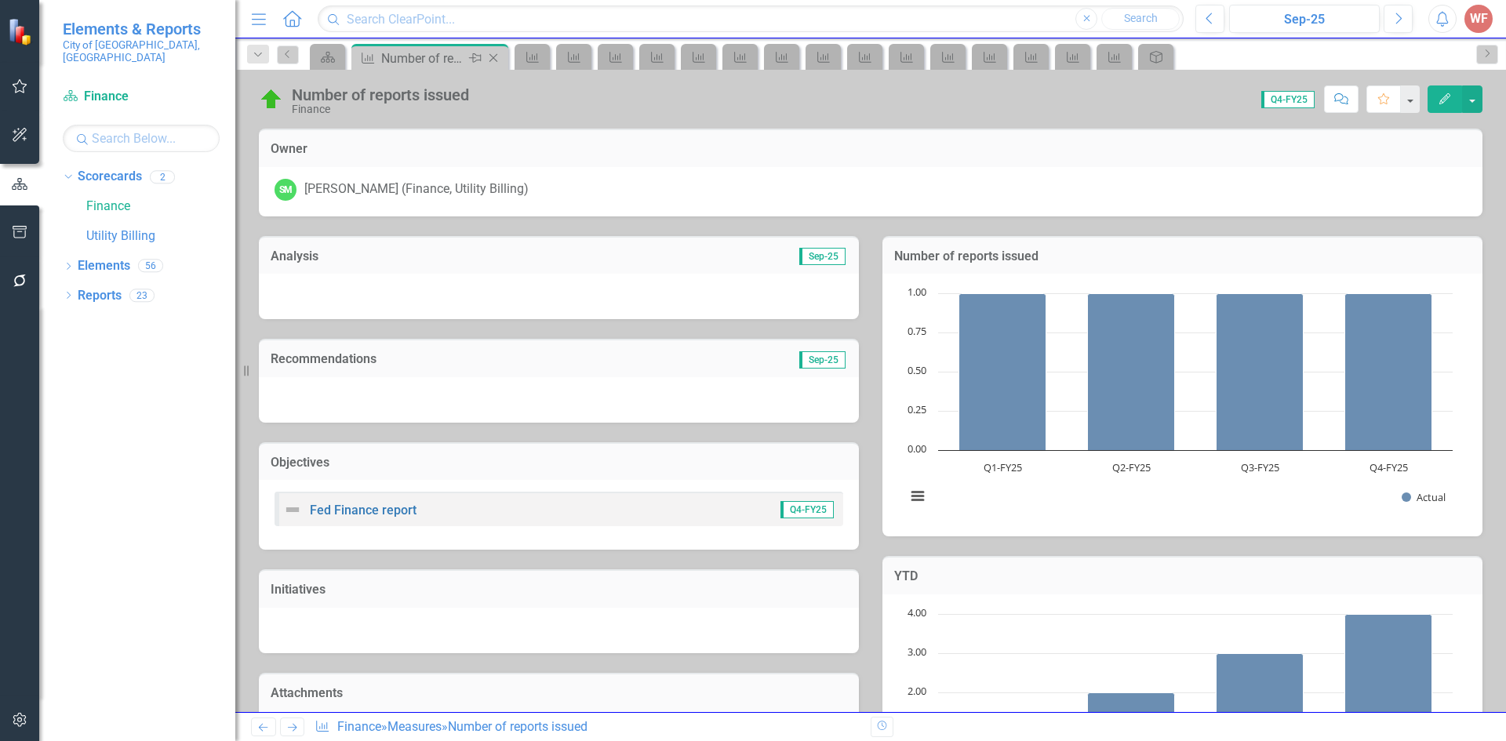
click at [498, 60] on icon "Close" at bounding box center [494, 58] width 16 height 13
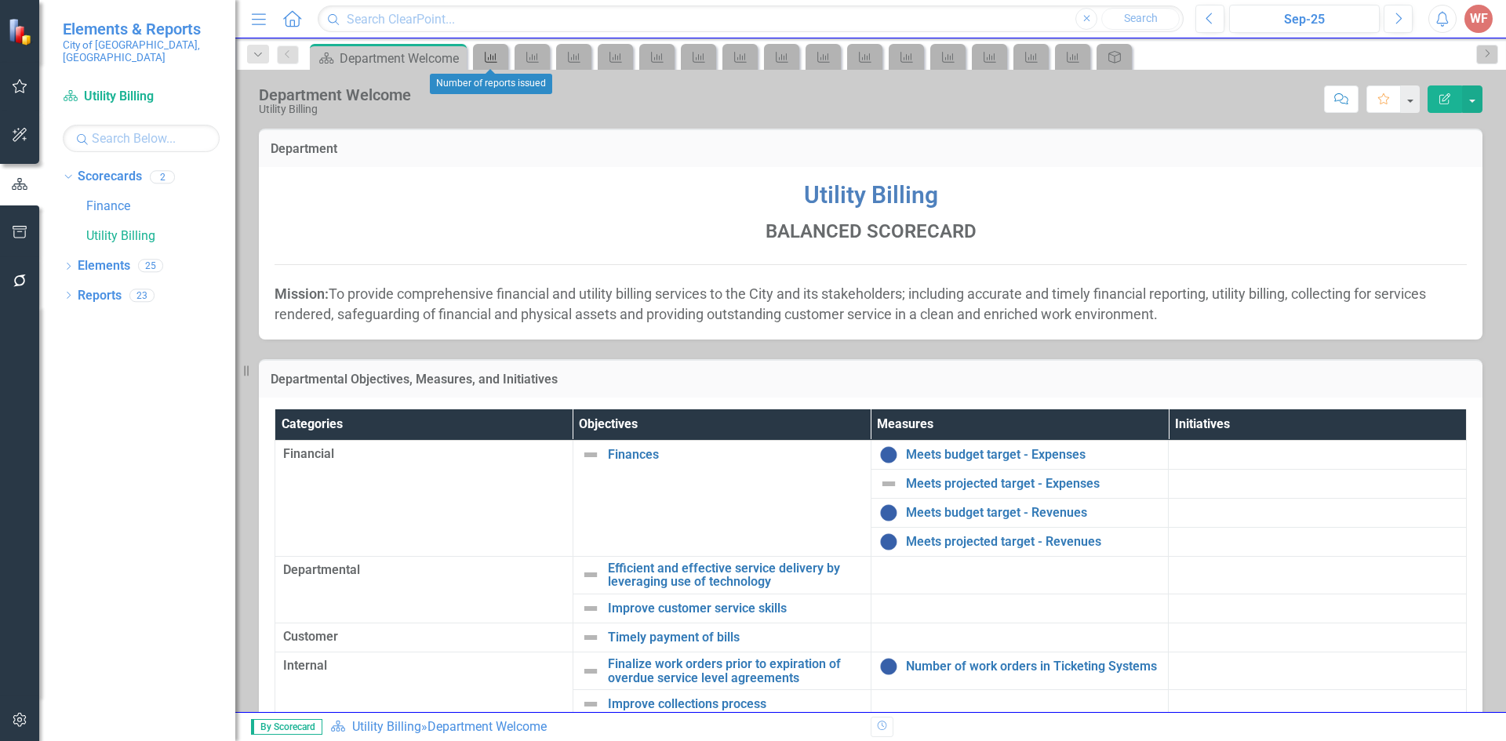
click at [498, 56] on icon "Measure" at bounding box center [491, 57] width 16 height 13
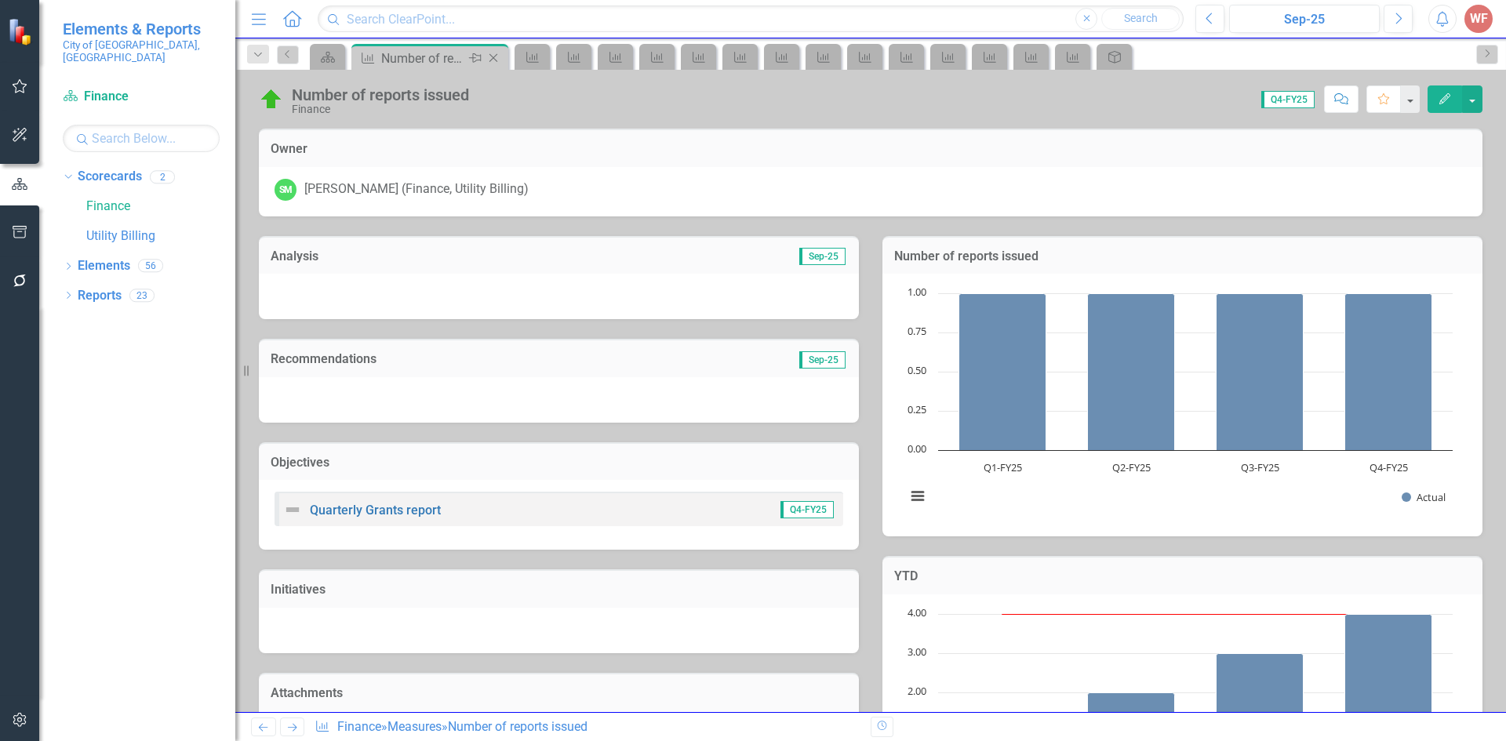
click at [495, 56] on icon at bounding box center [494, 58] width 9 height 9
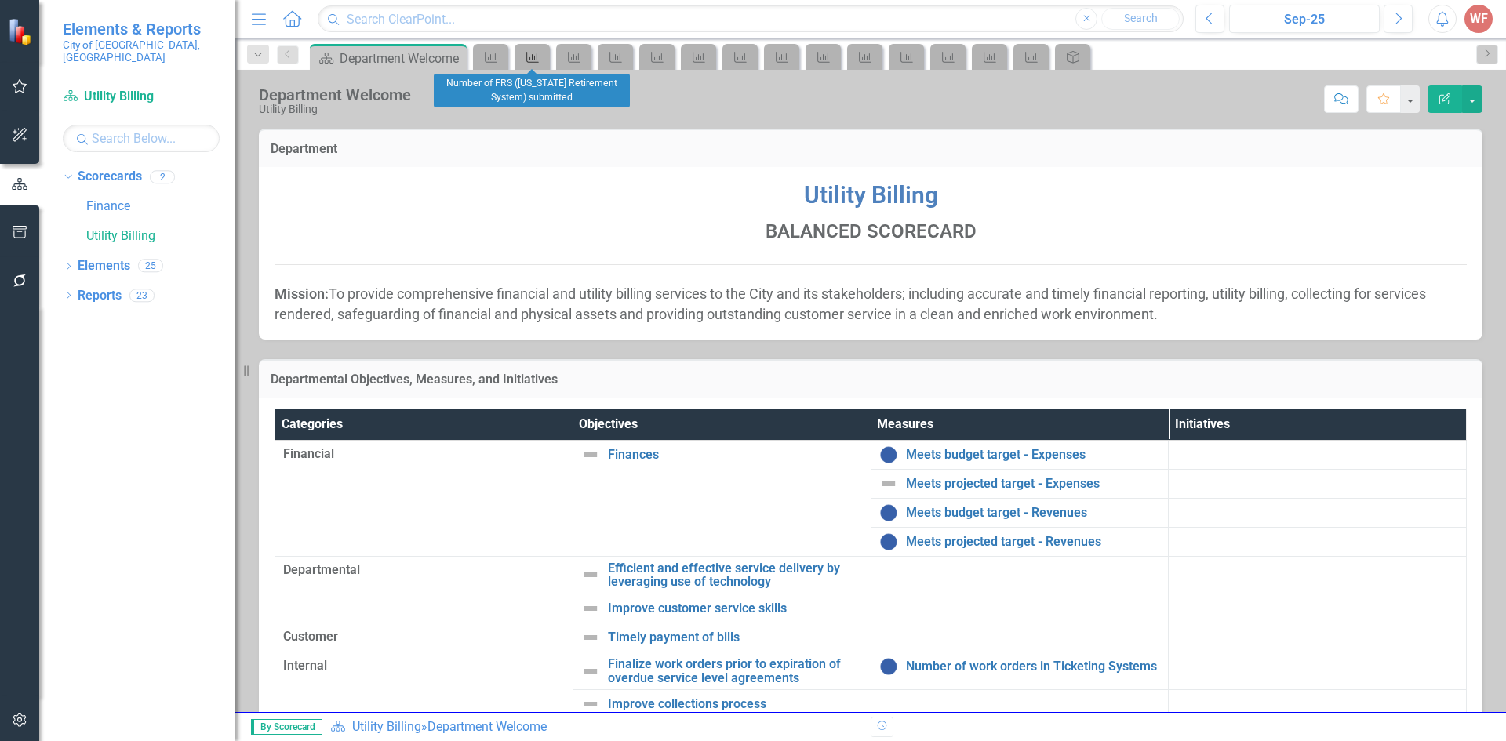
click at [537, 58] on icon at bounding box center [532, 57] width 13 height 11
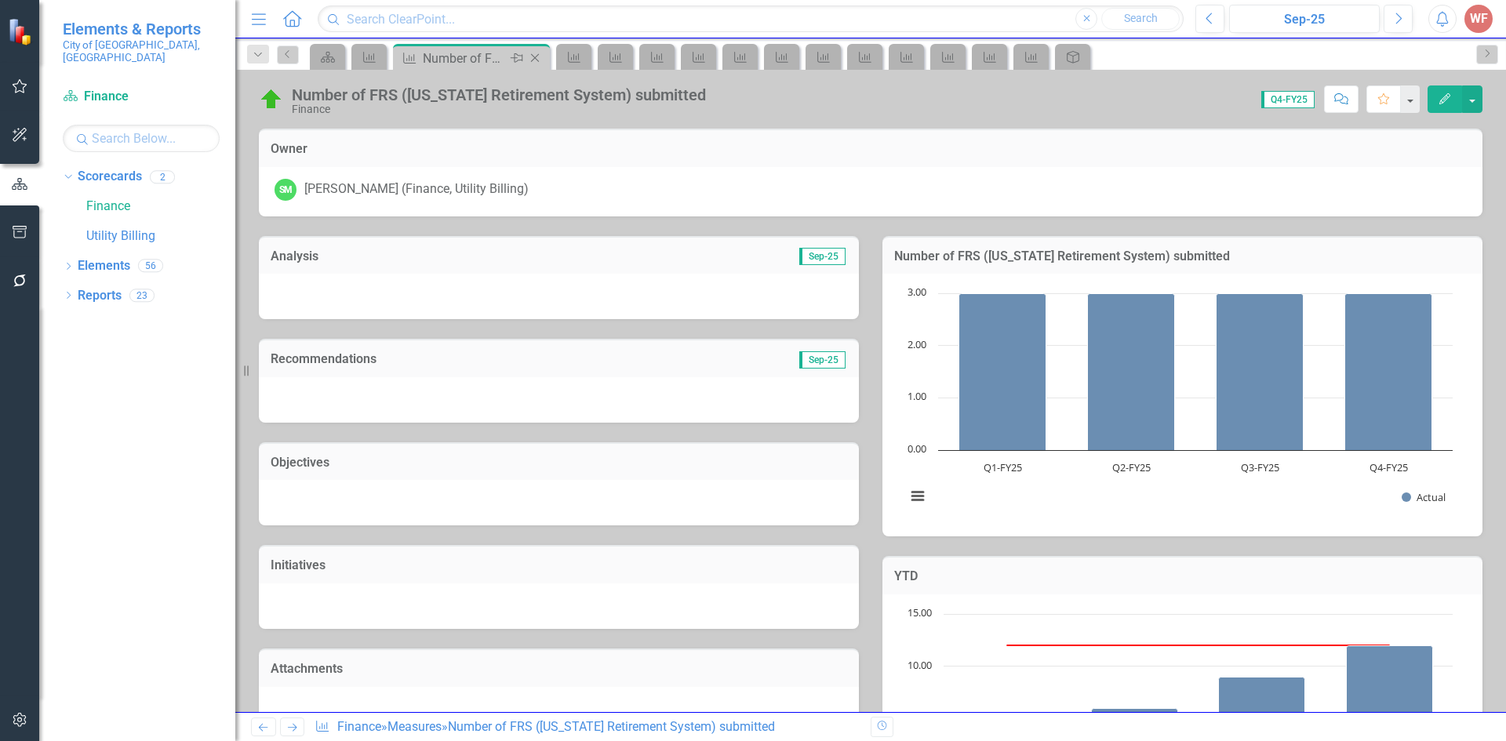
click at [535, 56] on icon "Close" at bounding box center [535, 58] width 16 height 13
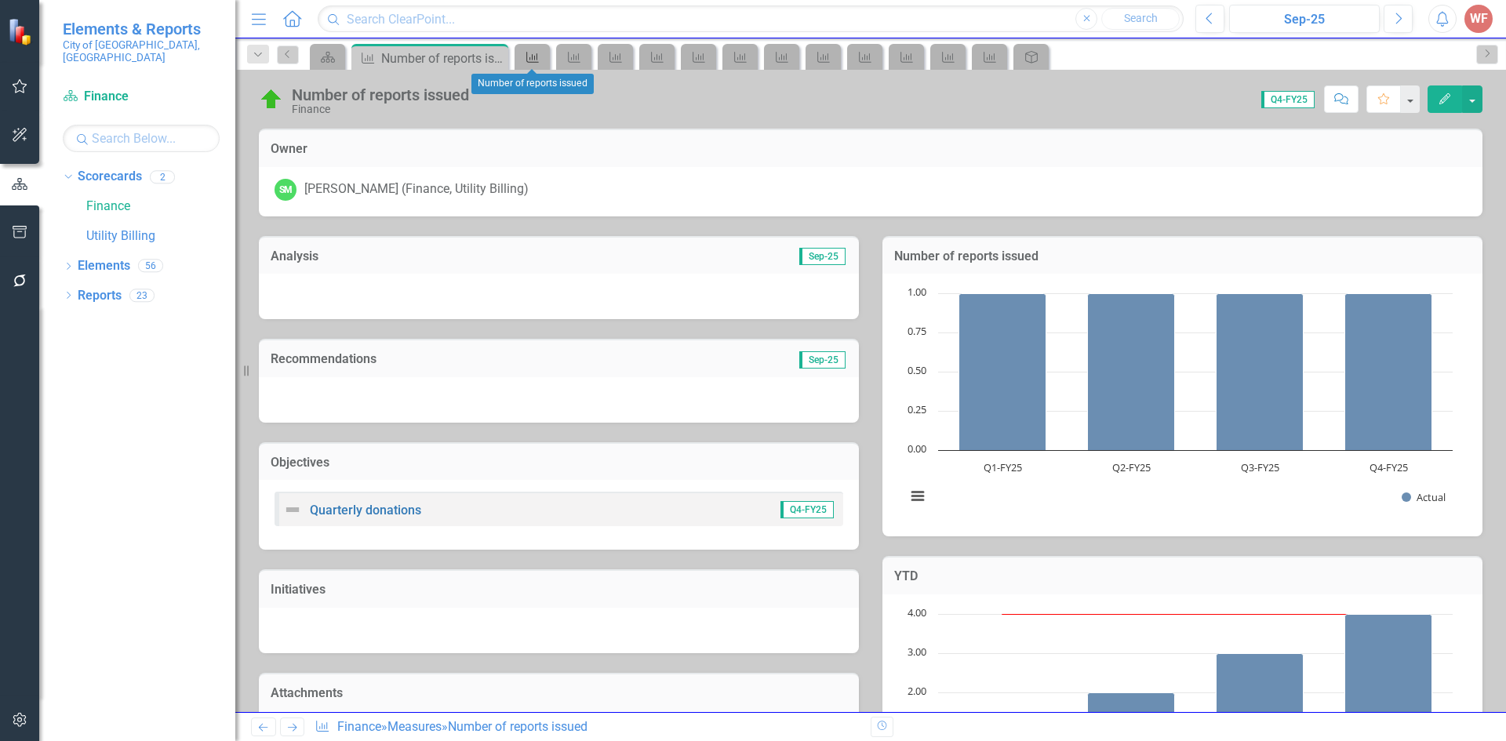
click at [533, 53] on icon "Measure" at bounding box center [533, 57] width 16 height 13
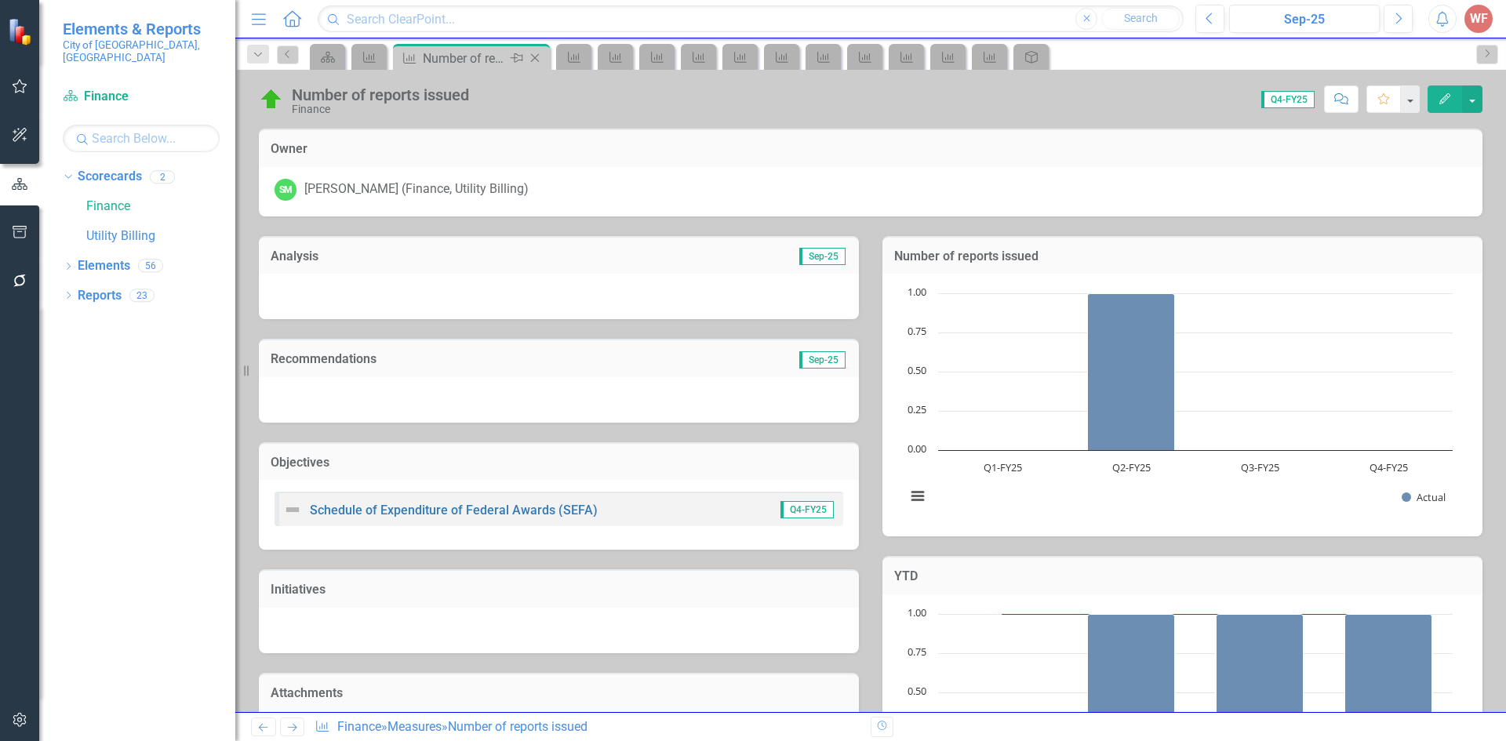
click at [539, 56] on icon "Close" at bounding box center [535, 58] width 16 height 13
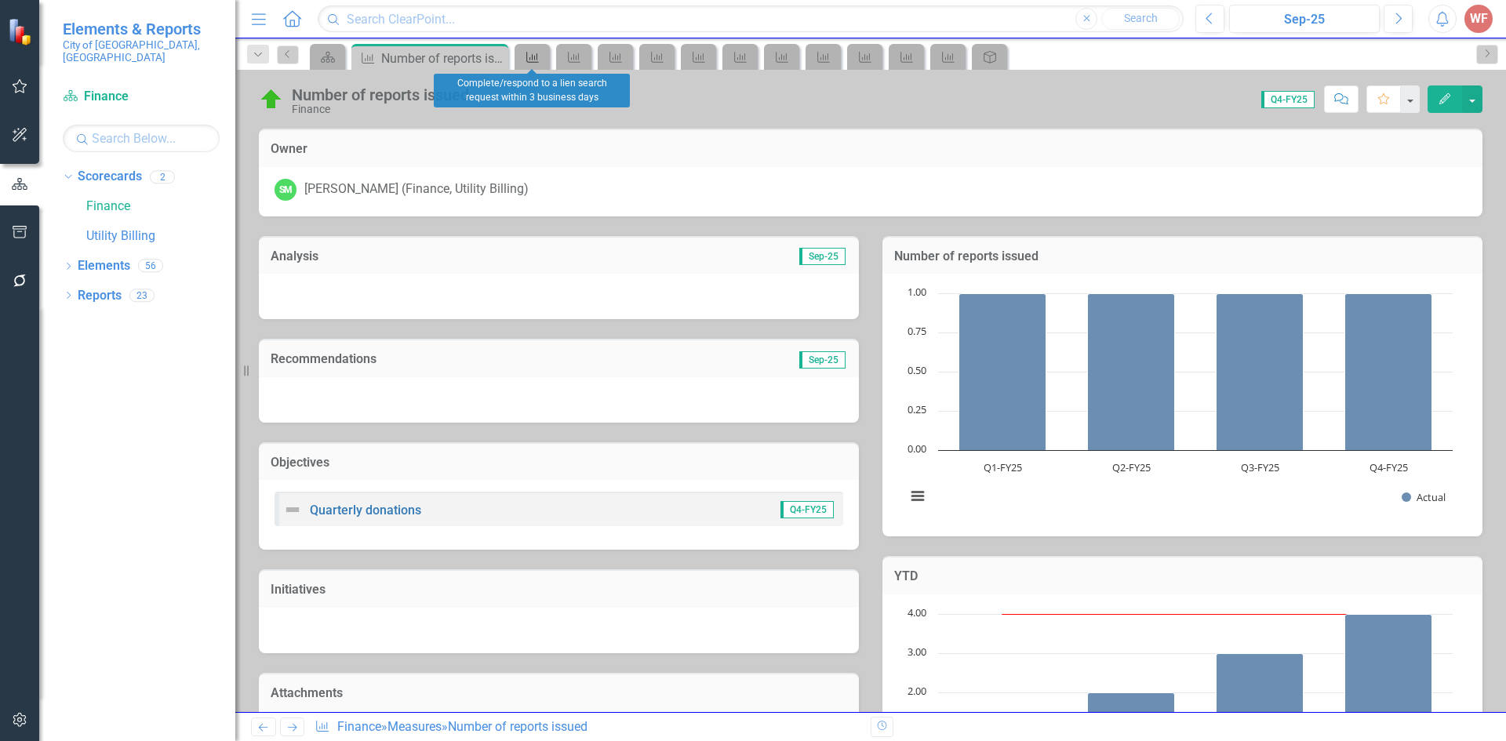
click at [539, 56] on icon "Measure" at bounding box center [533, 57] width 16 height 13
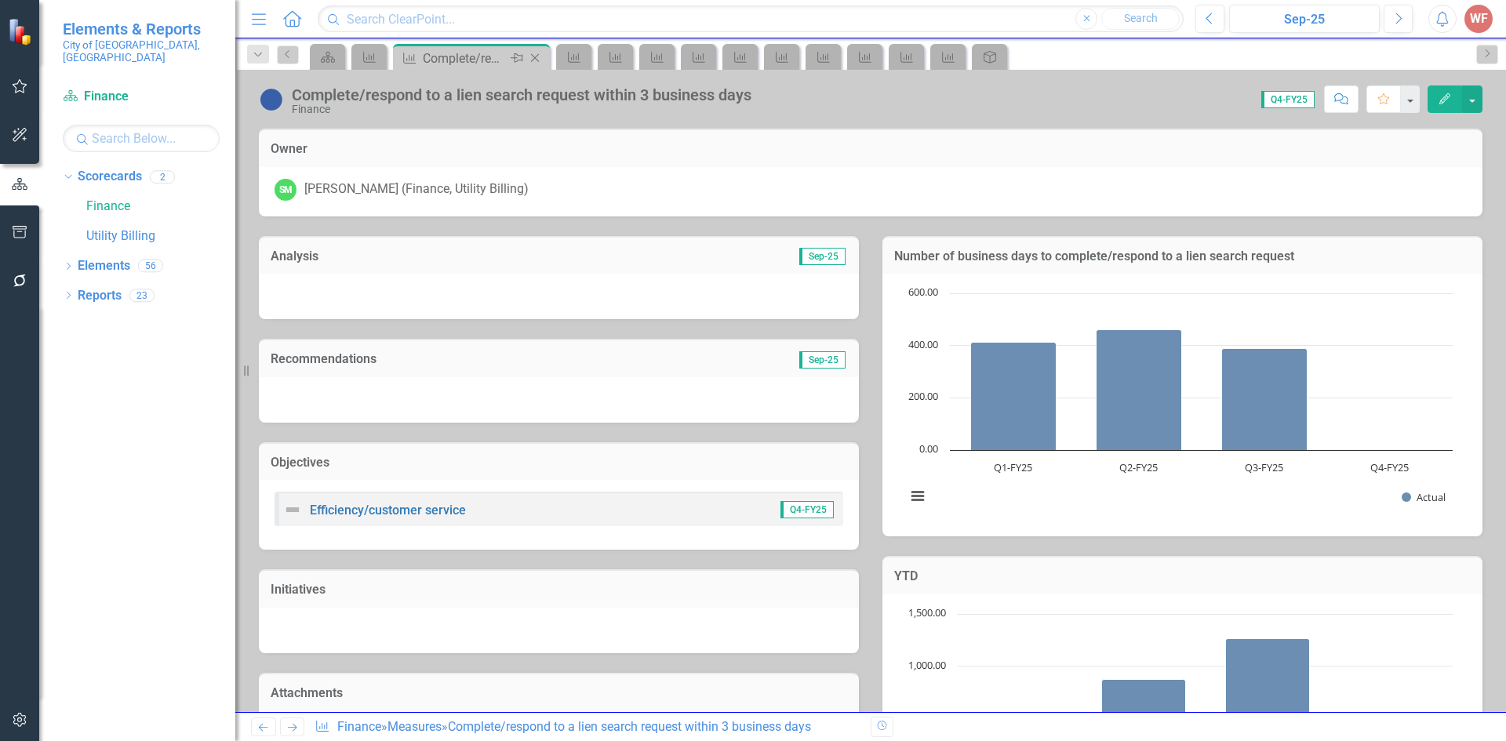
click at [535, 60] on icon "Close" at bounding box center [535, 58] width 16 height 13
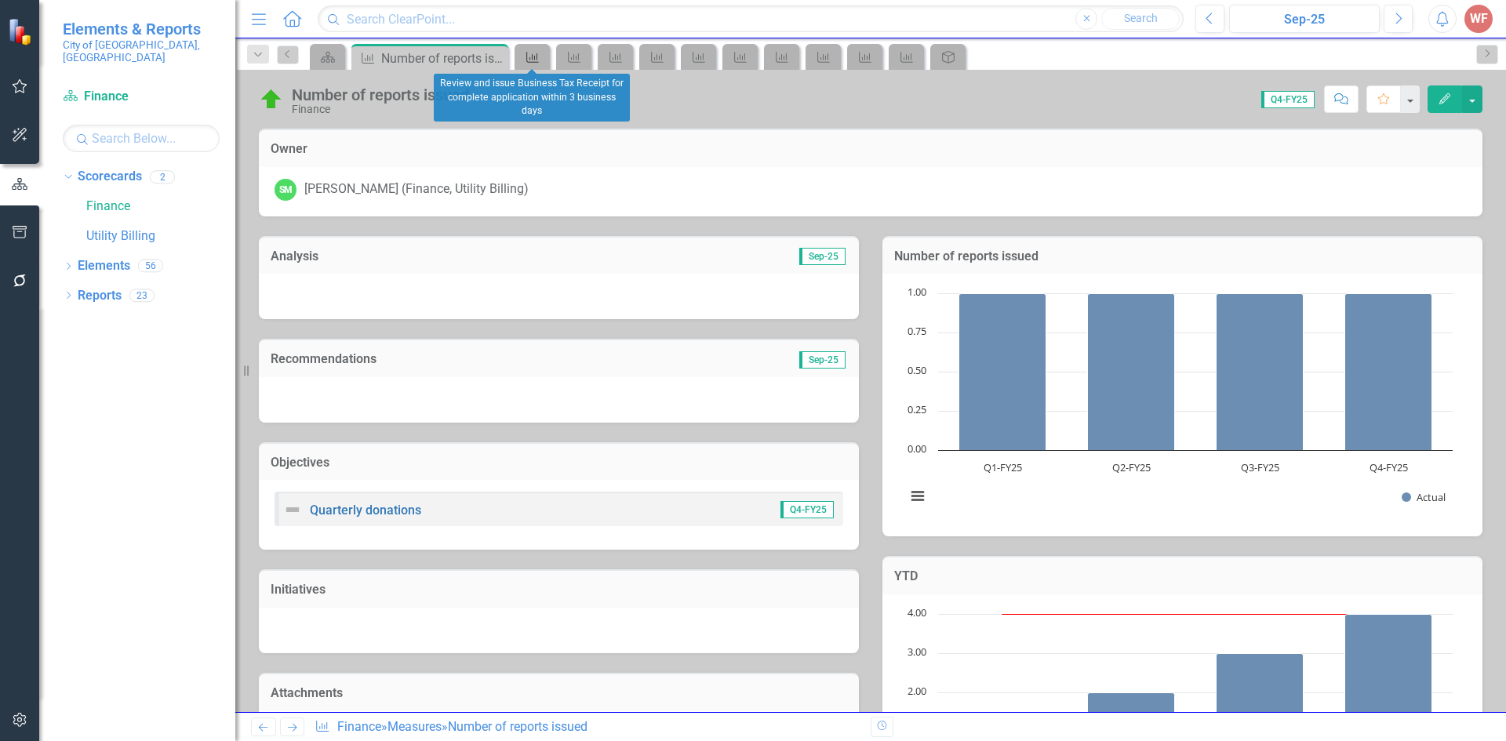
click at [538, 62] on icon at bounding box center [532, 57] width 13 height 11
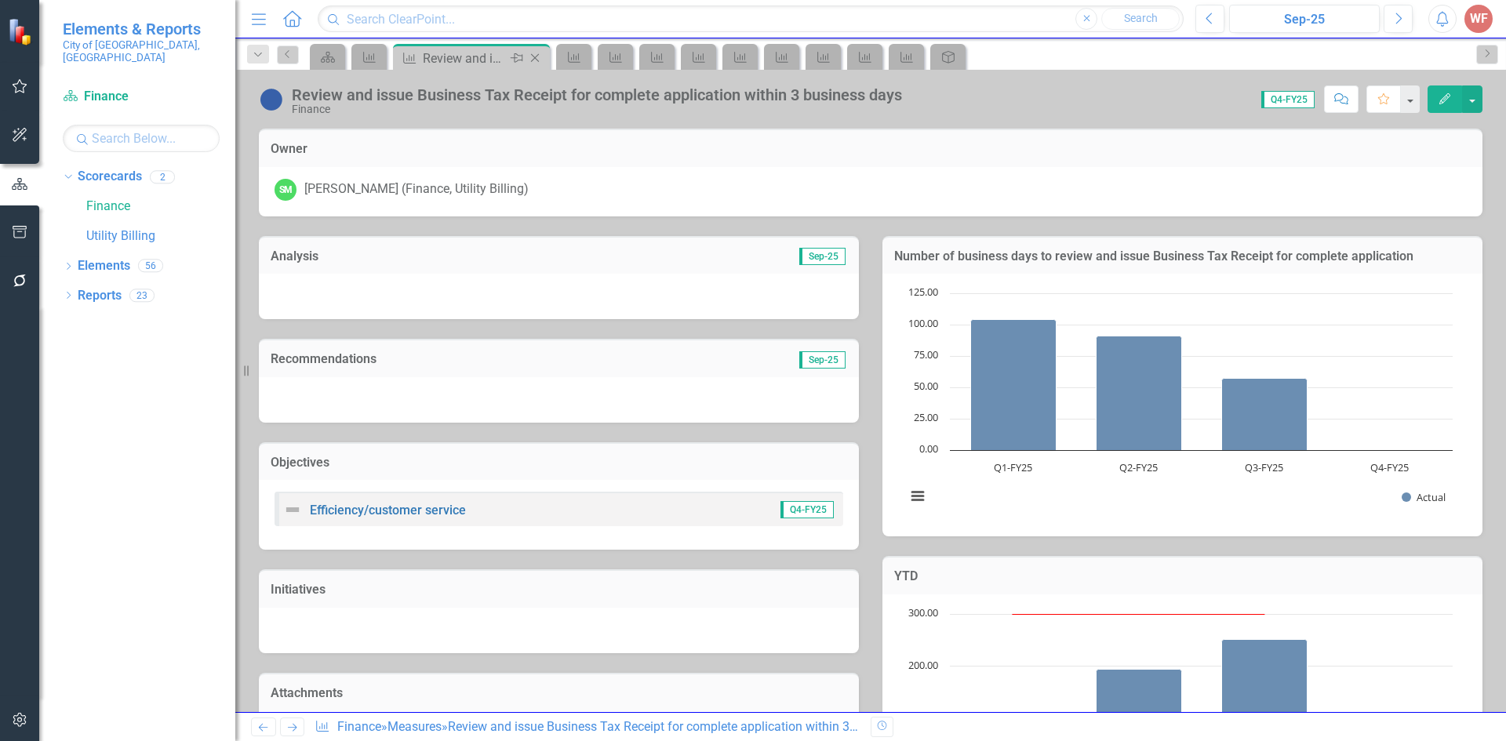
click at [541, 63] on icon "Close" at bounding box center [535, 58] width 16 height 13
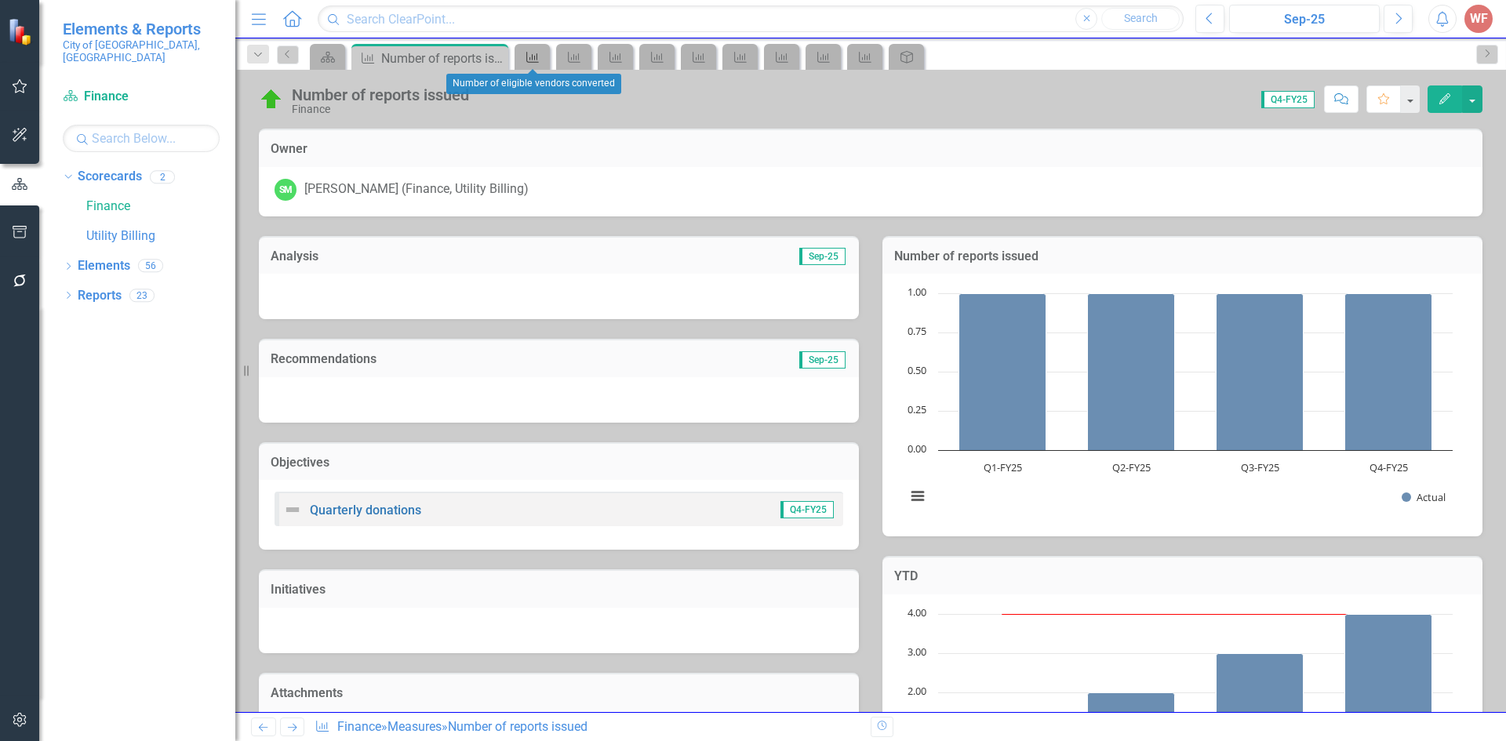
click at [542, 59] on link "Measure" at bounding box center [532, 57] width 27 height 20
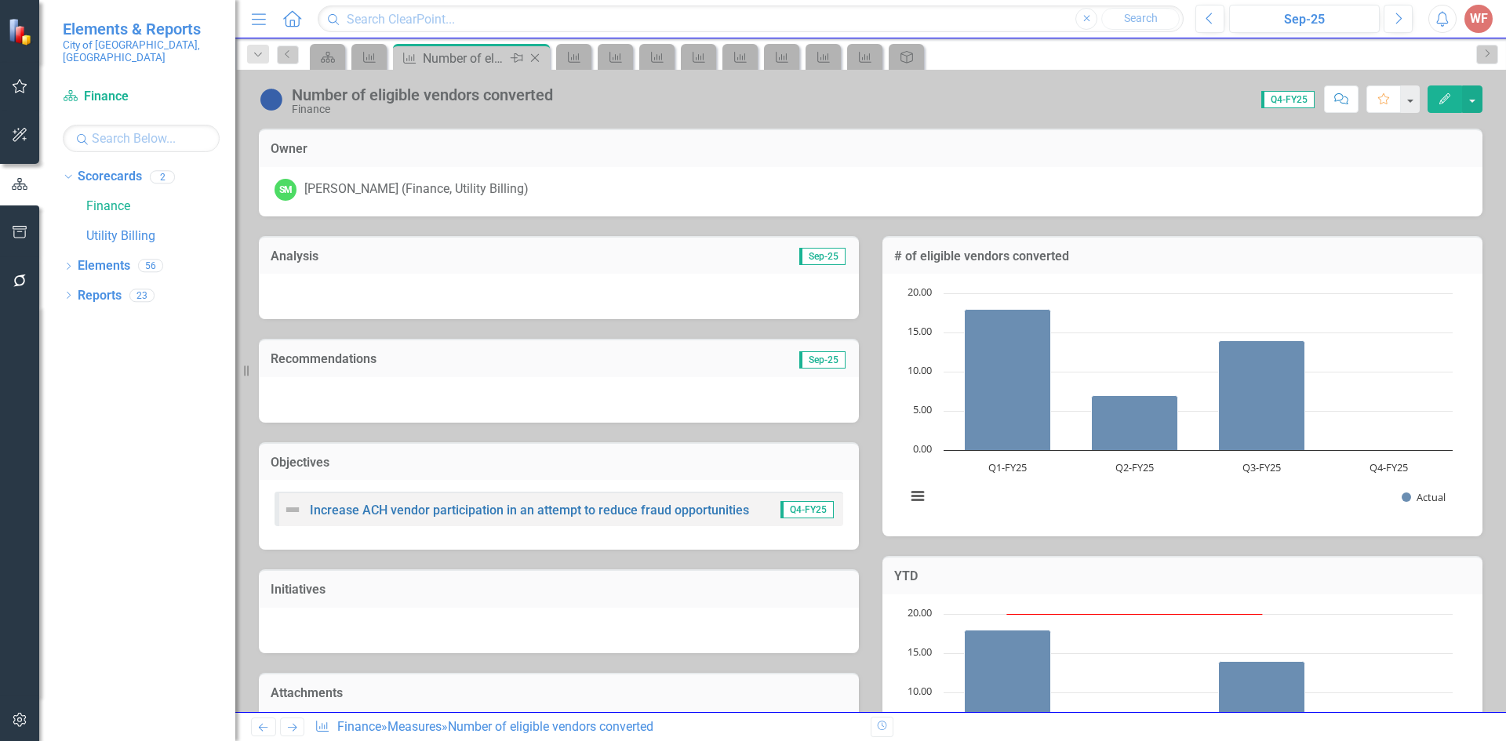
click at [535, 59] on icon "Close" at bounding box center [535, 58] width 16 height 13
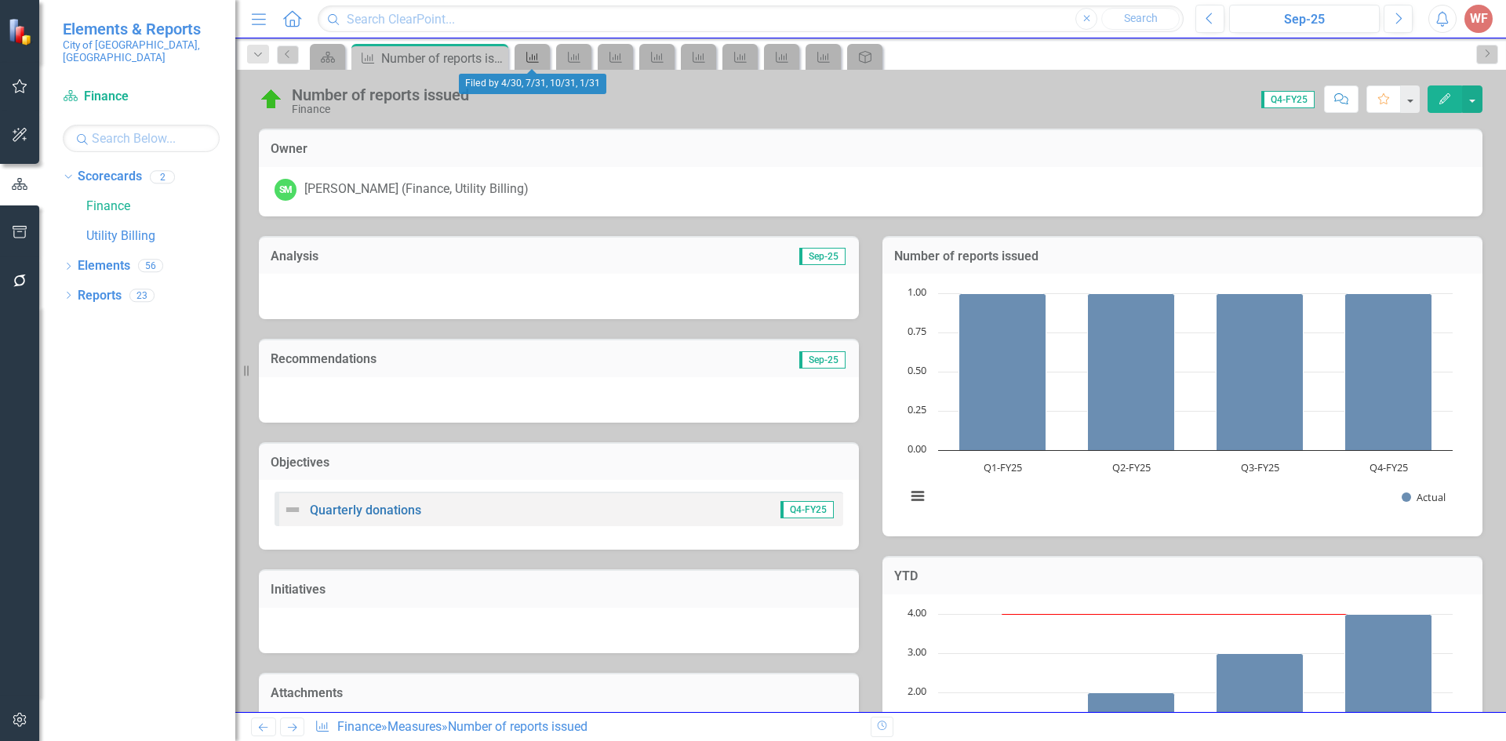
click at [541, 58] on icon "Measure" at bounding box center [533, 57] width 16 height 13
click at [538, 59] on icon "Close" at bounding box center [535, 58] width 16 height 13
click at [537, 59] on icon "Measure" at bounding box center [533, 57] width 16 height 13
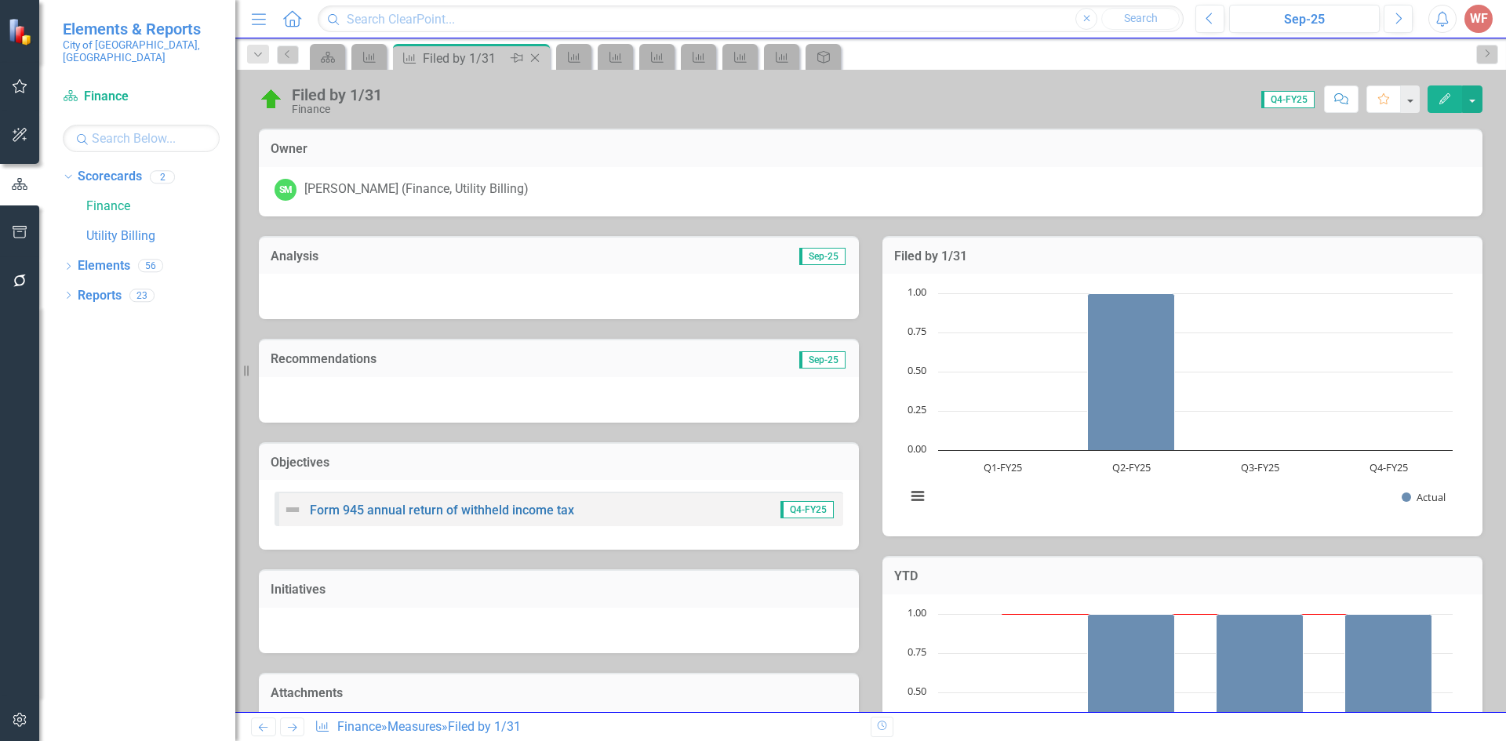
click at [541, 60] on icon "Close" at bounding box center [535, 58] width 16 height 13
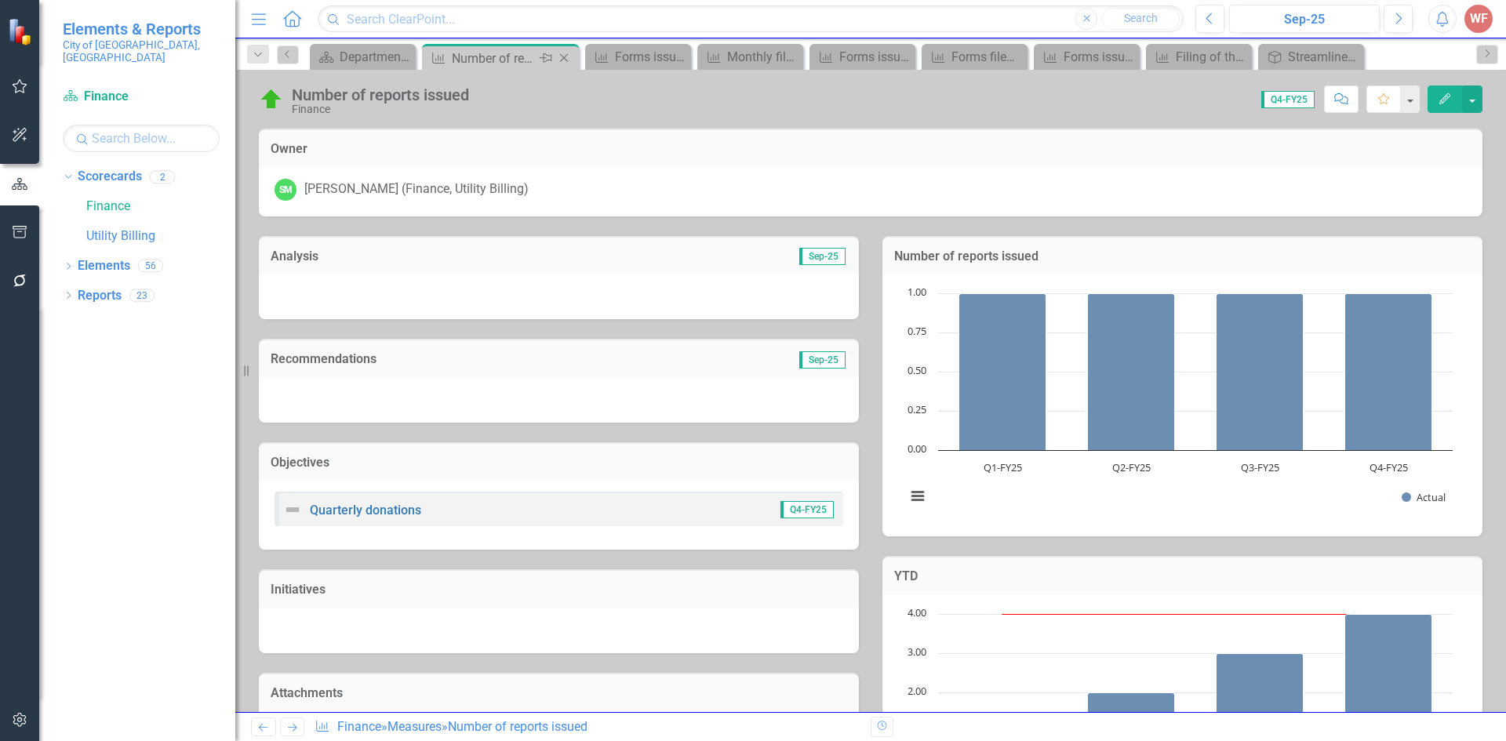
click at [561, 58] on icon "Close" at bounding box center [564, 58] width 16 height 13
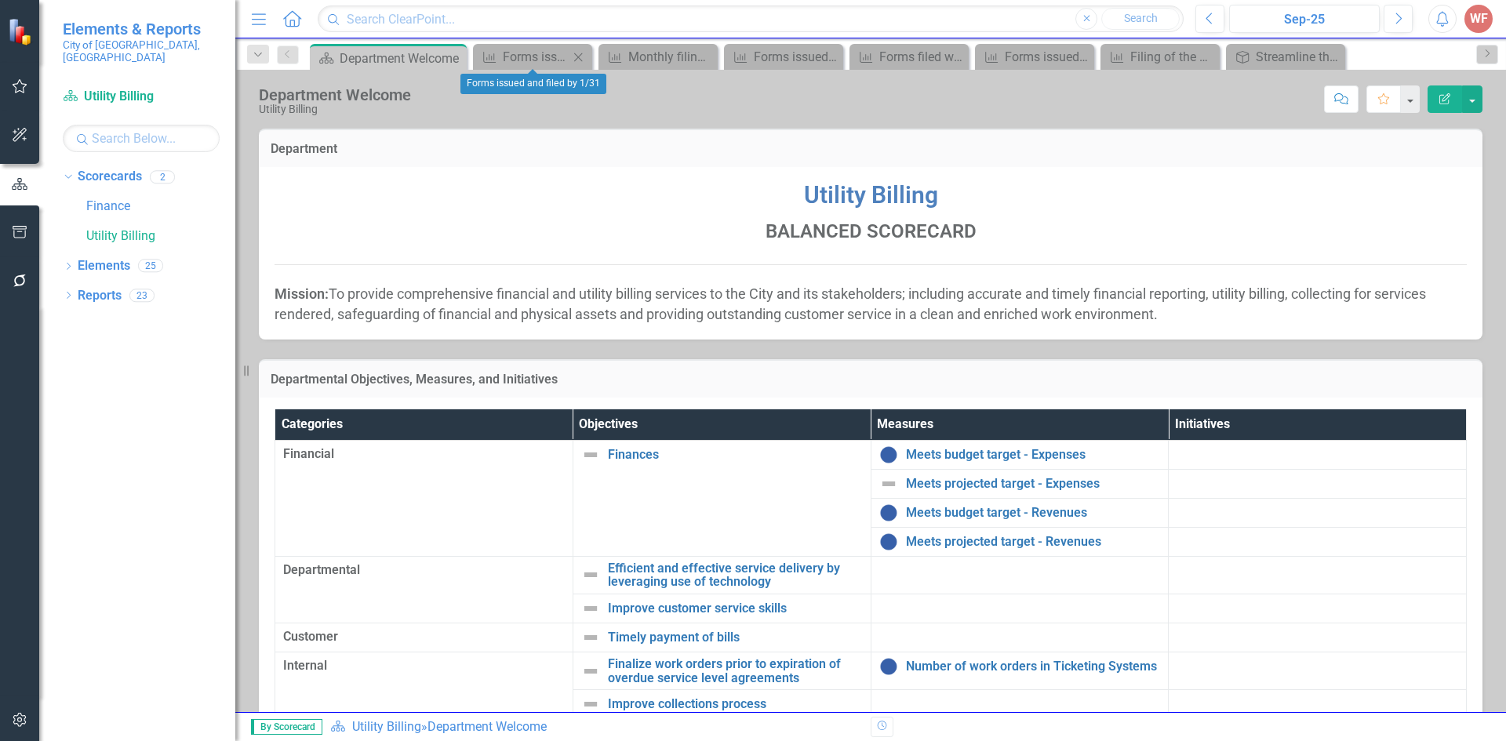
click at [581, 58] on icon "Close" at bounding box center [578, 57] width 16 height 13
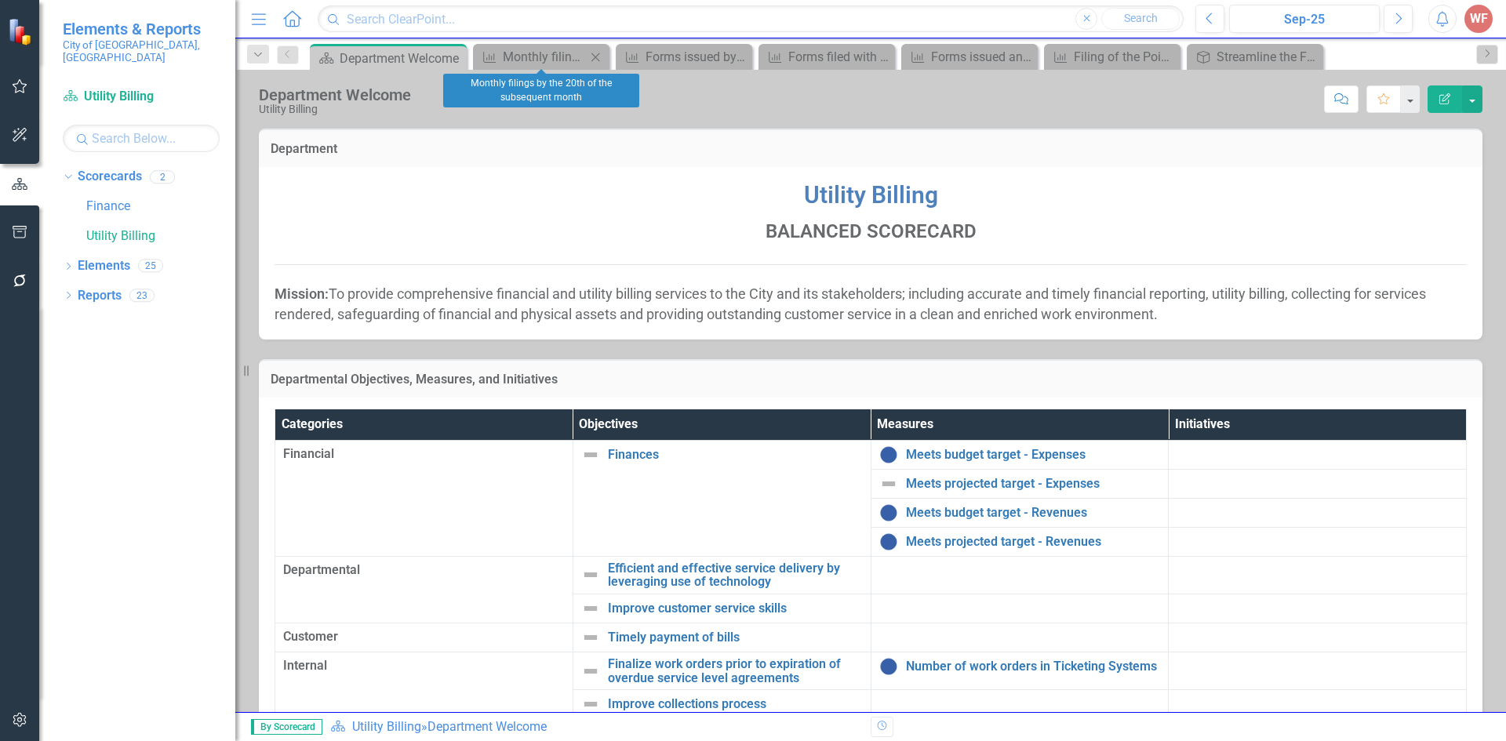
click at [591, 57] on icon "Close" at bounding box center [596, 57] width 16 height 13
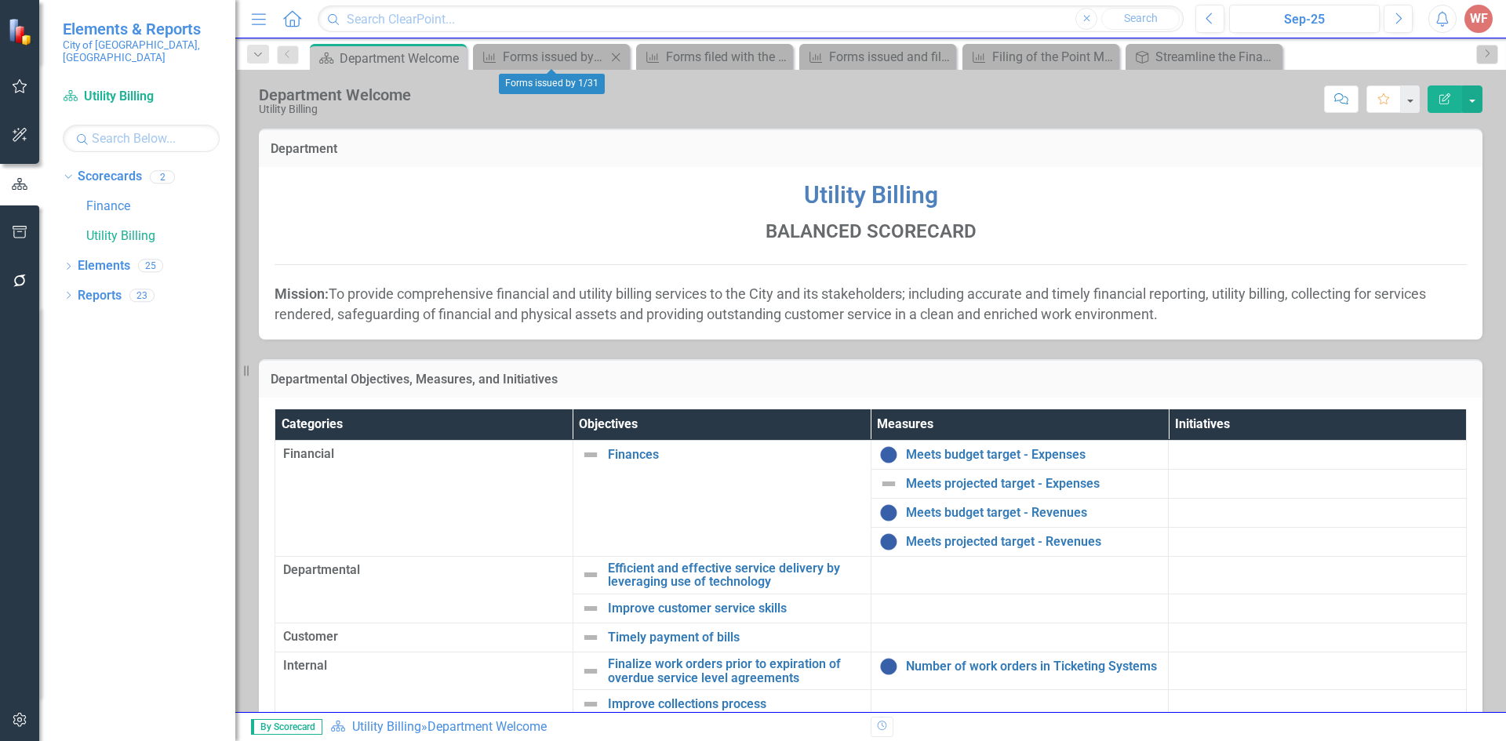
click at [620, 57] on icon "Close" at bounding box center [616, 57] width 16 height 13
click at [612, 57] on icon "Close" at bounding box center [616, 57] width 16 height 13
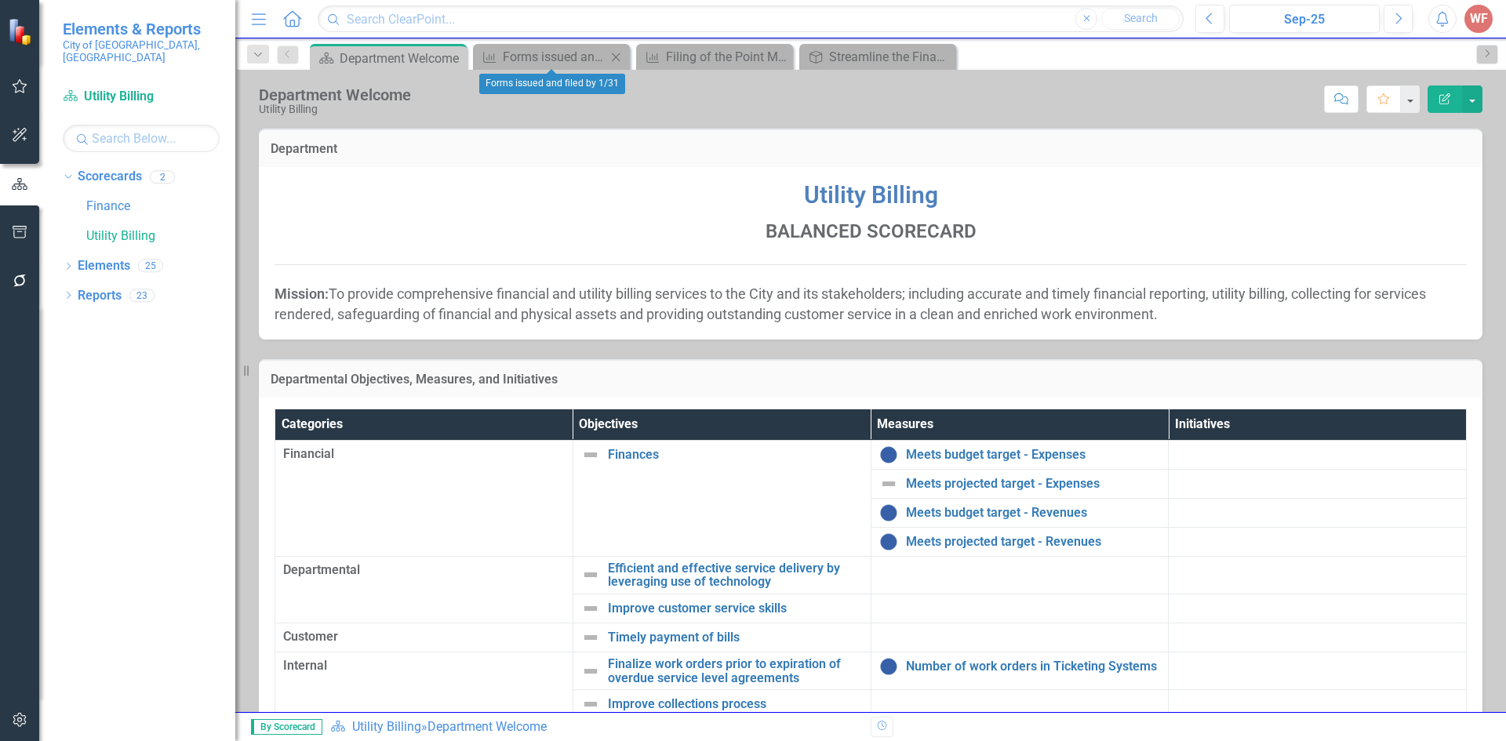
click at [614, 56] on icon "Close" at bounding box center [616, 57] width 16 height 13
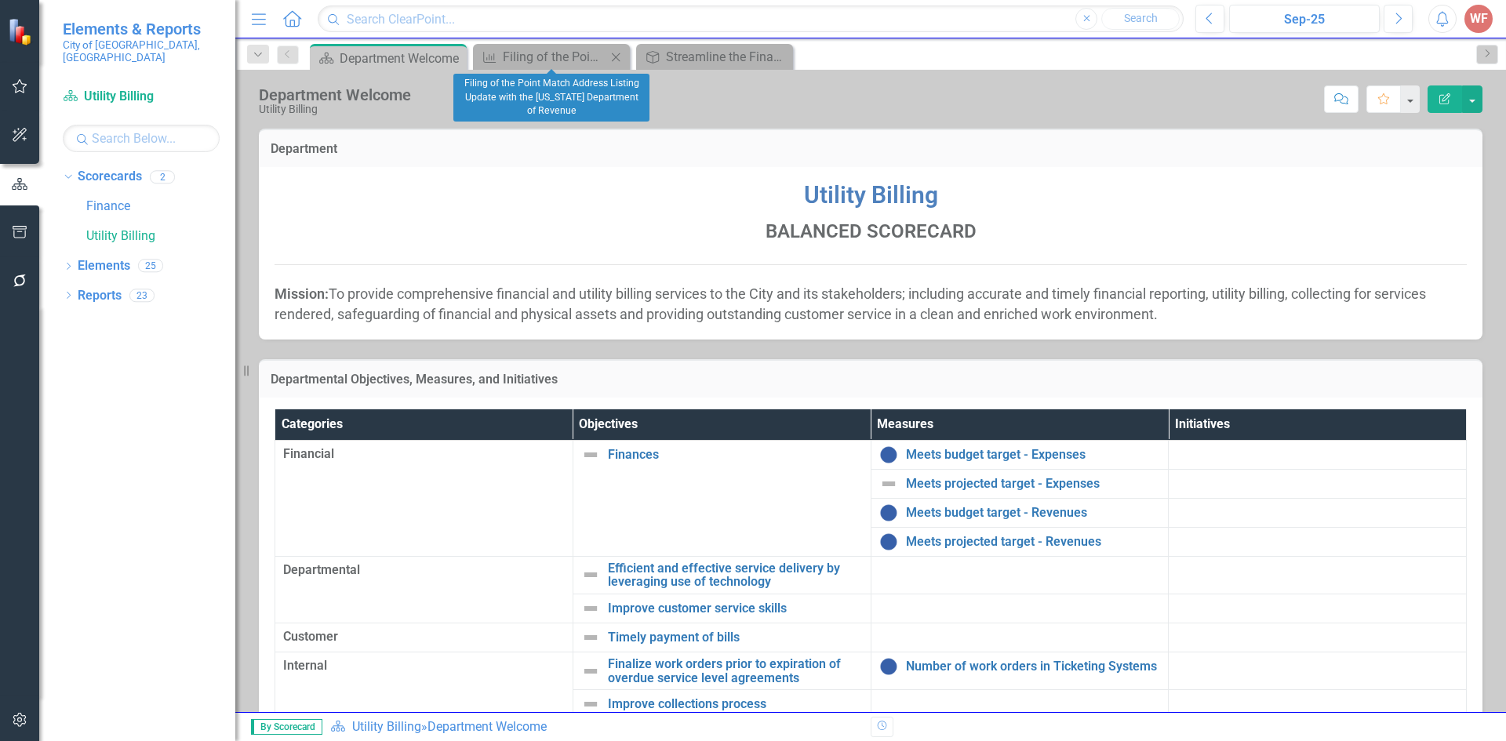
click at [614, 56] on icon "Close" at bounding box center [616, 57] width 16 height 13
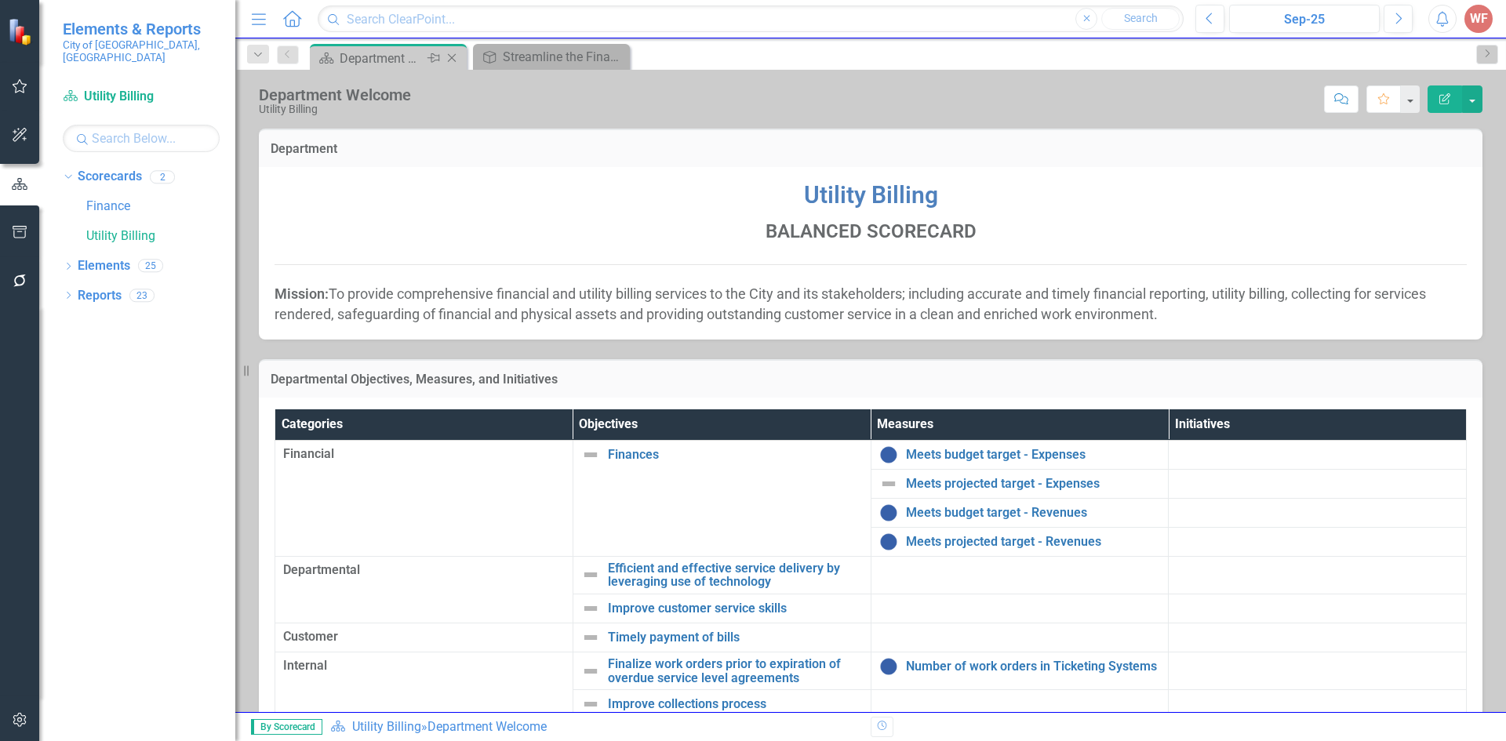
click at [437, 56] on icon at bounding box center [434, 57] width 13 height 9
click at [393, 60] on div "Department Welcome" at bounding box center [393, 59] width 107 height 20
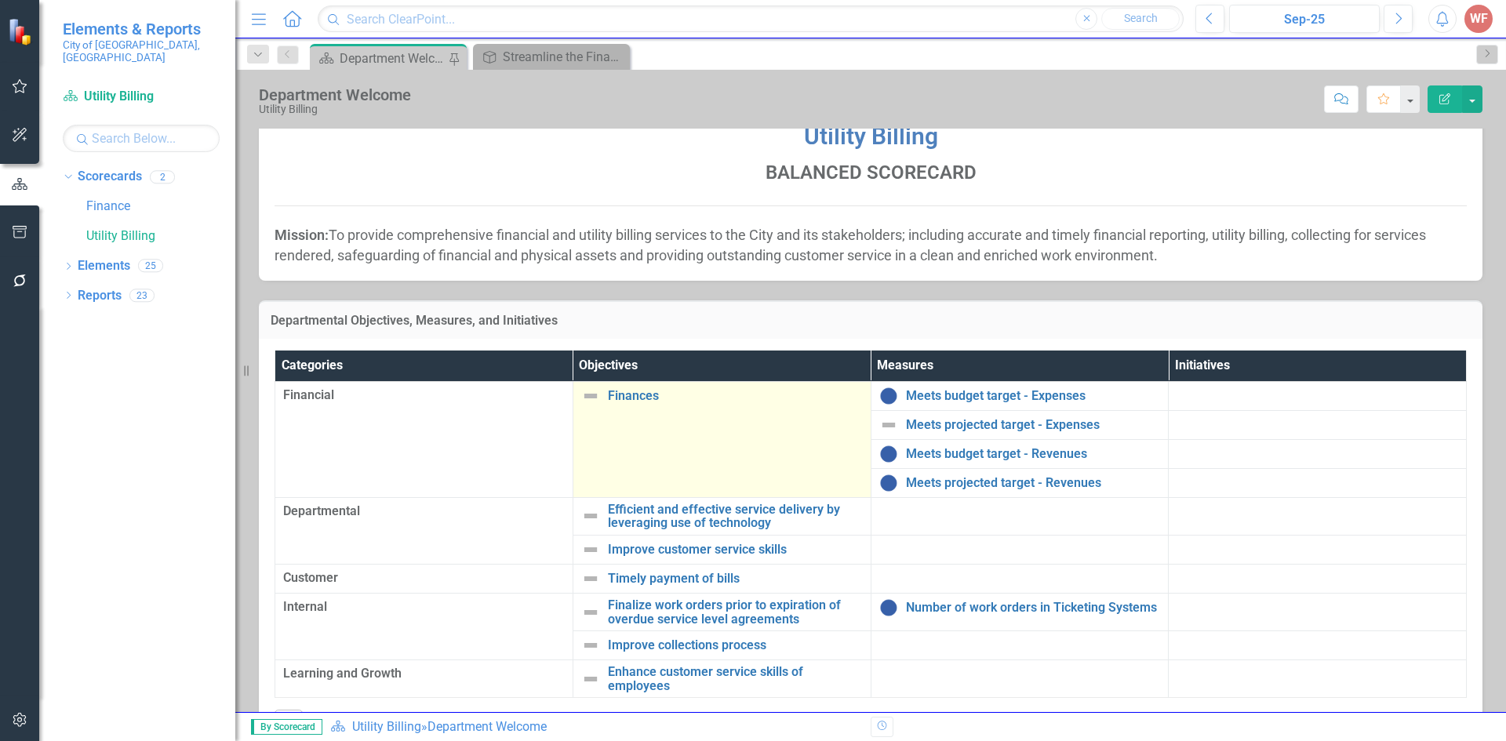
scroll to position [115, 0]
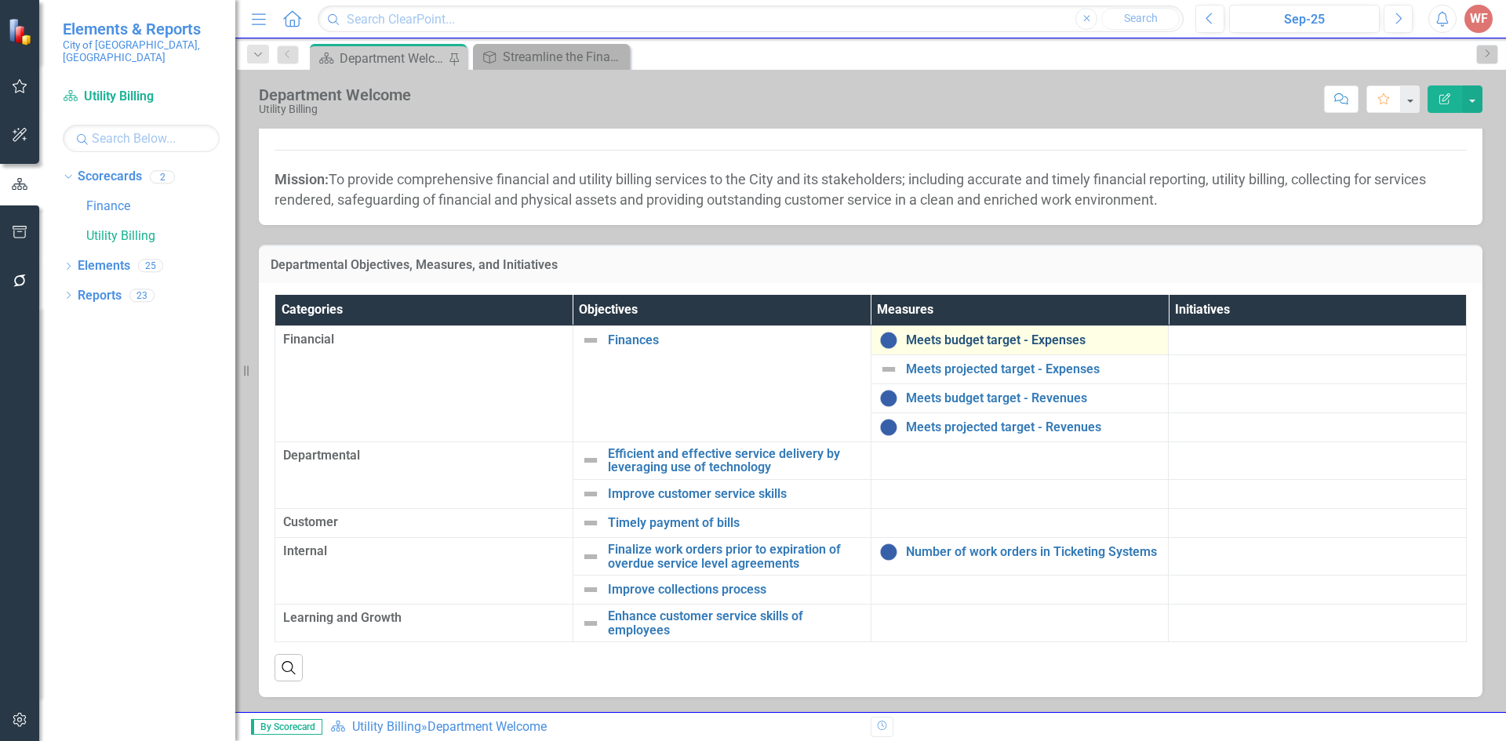
click at [938, 338] on link "Meets budget target - Expenses" at bounding box center [1033, 340] width 255 height 14
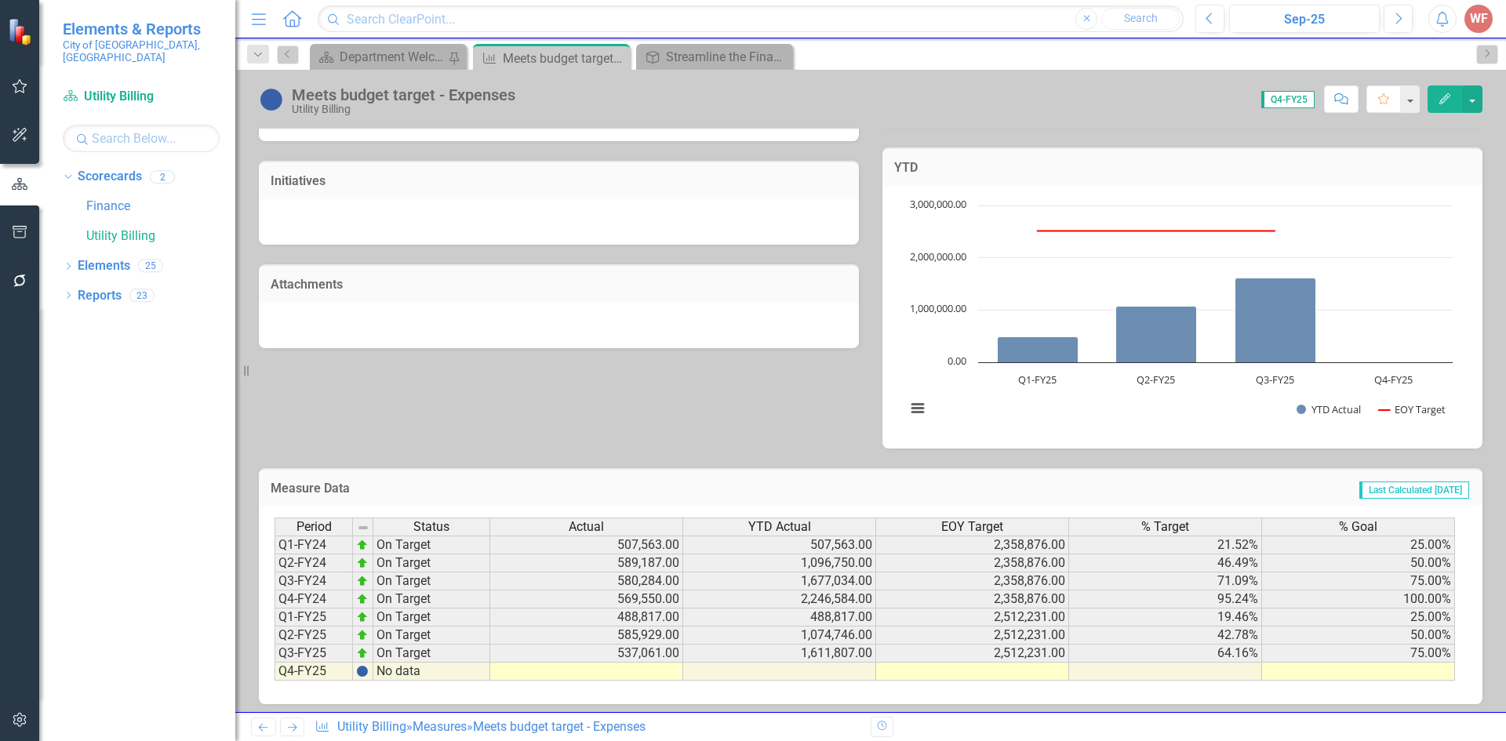
scroll to position [413, 0]
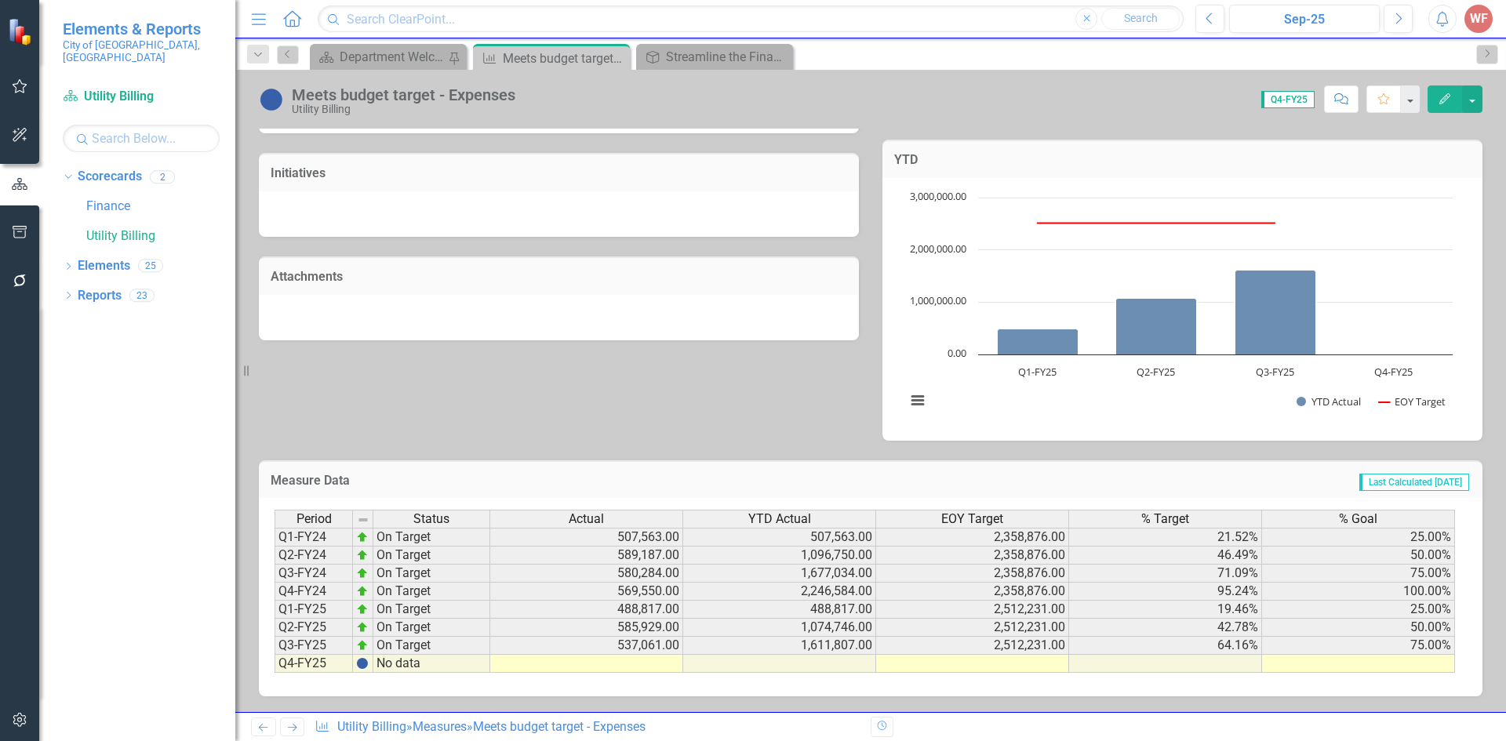
click at [268, 725] on icon "Previous" at bounding box center [263, 728] width 13 height 10
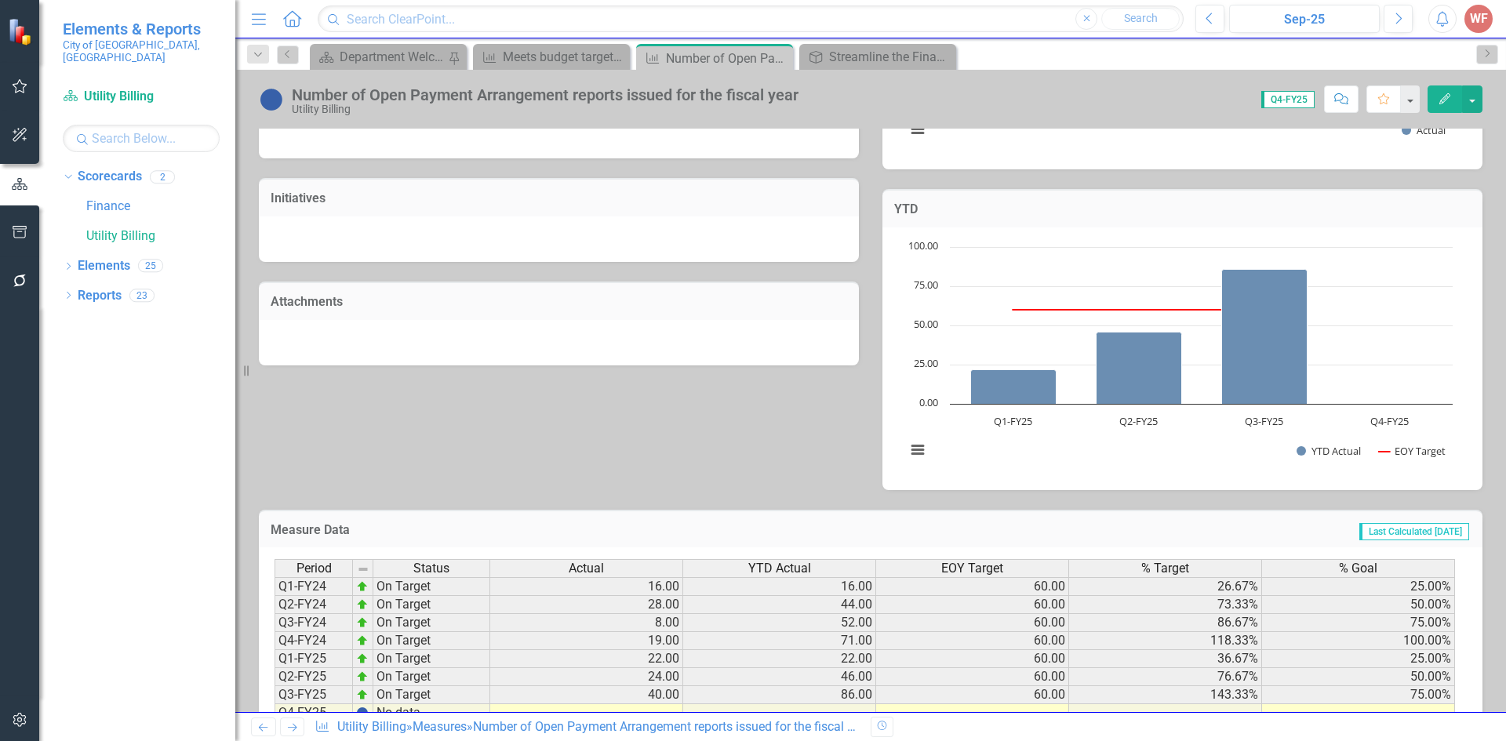
scroll to position [413, 0]
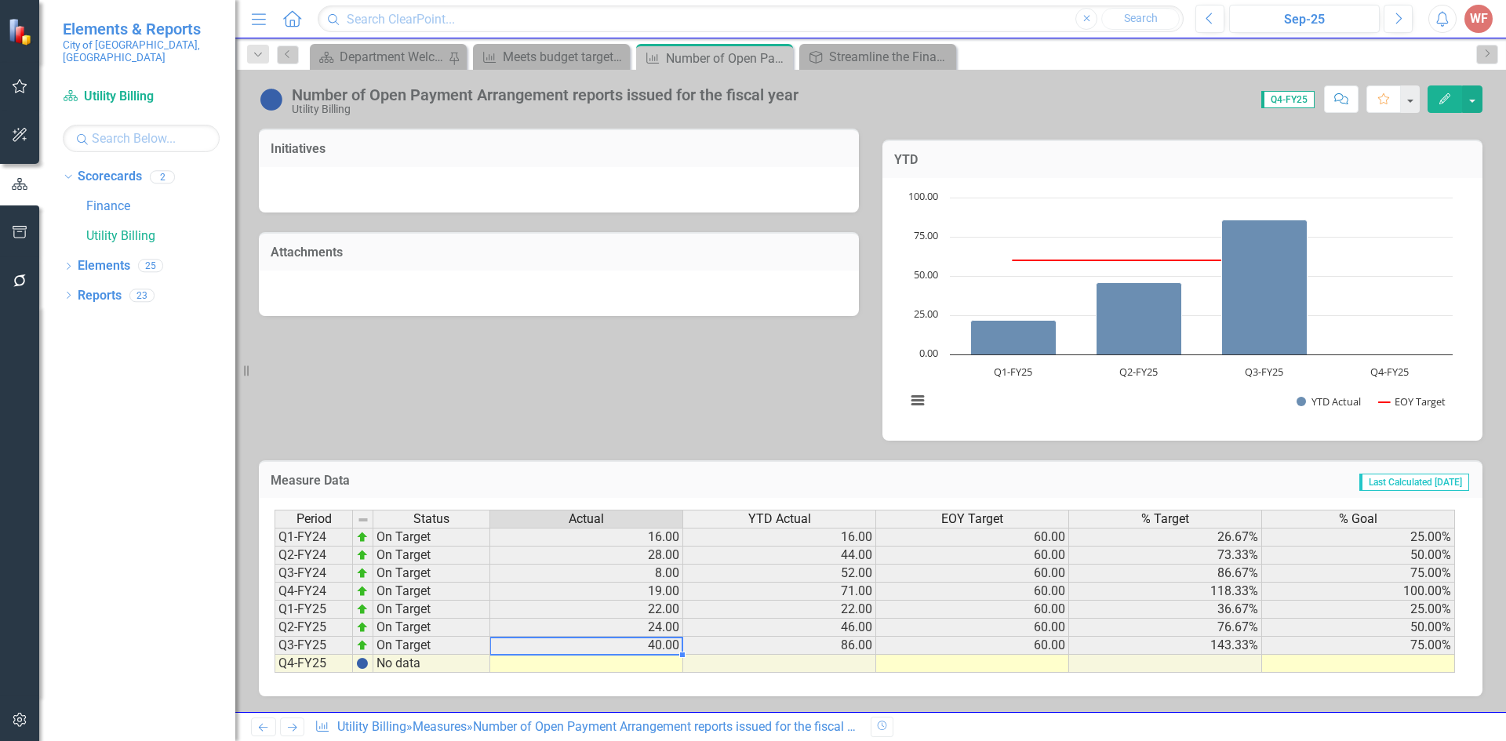
drag, startPoint x: 550, startPoint y: 647, endPoint x: 566, endPoint y: 650, distance: 16.0
click at [550, 647] on td "40.00" at bounding box center [586, 646] width 193 height 18
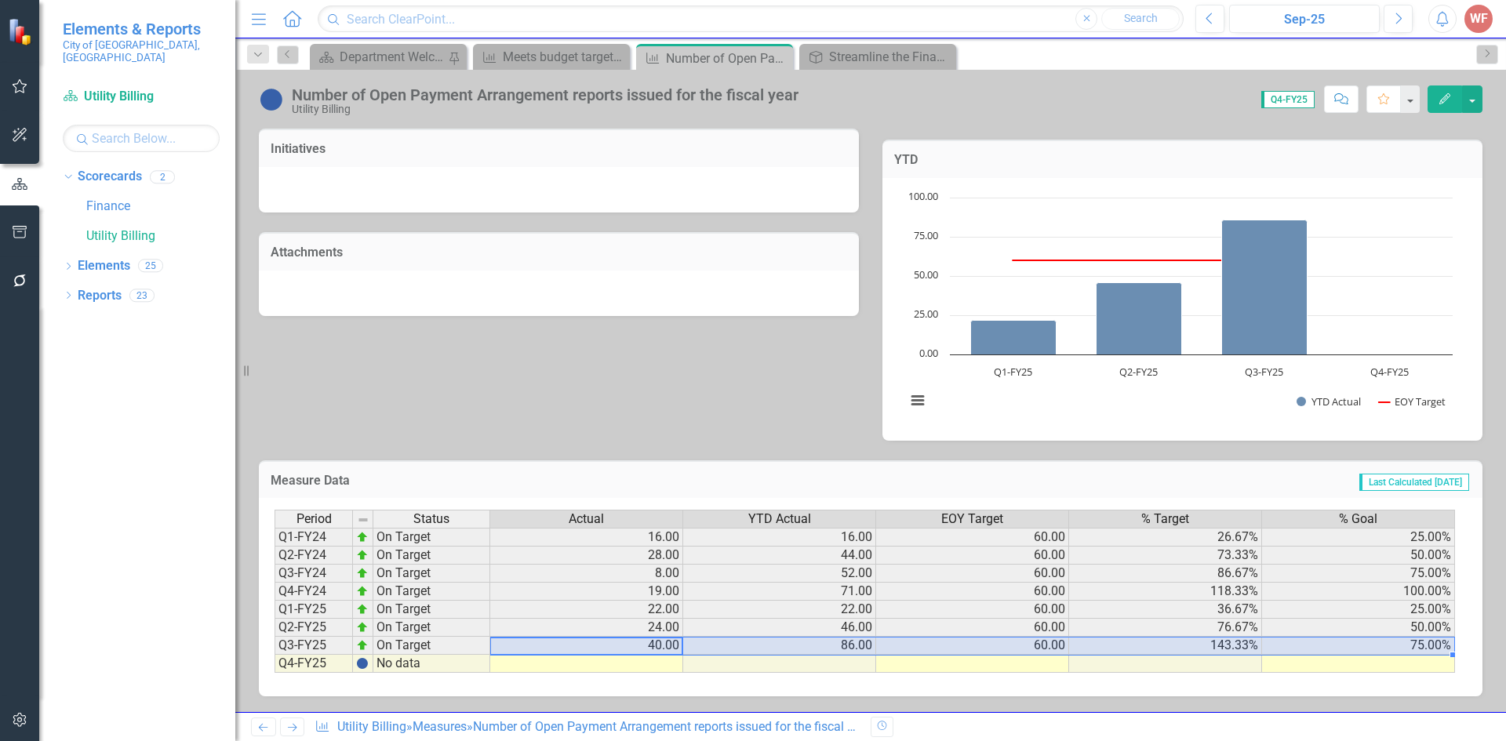
drag, startPoint x: 604, startPoint y: 645, endPoint x: 1444, endPoint y: 651, distance: 839.5
click at [1444, 651] on tr "Q3-FY25 On Target 40.00 86.00 60.00 143.33% 75.00%" at bounding box center [865, 646] width 1181 height 18
drag, startPoint x: 1451, startPoint y: 657, endPoint x: 1452, endPoint y: 668, distance: 11.8
click at [275, 668] on div "Period Status Actual YTD Actual EOY Target % Target % Goal Q1-FY24 On Target 16…" at bounding box center [275, 591] width 0 height 163
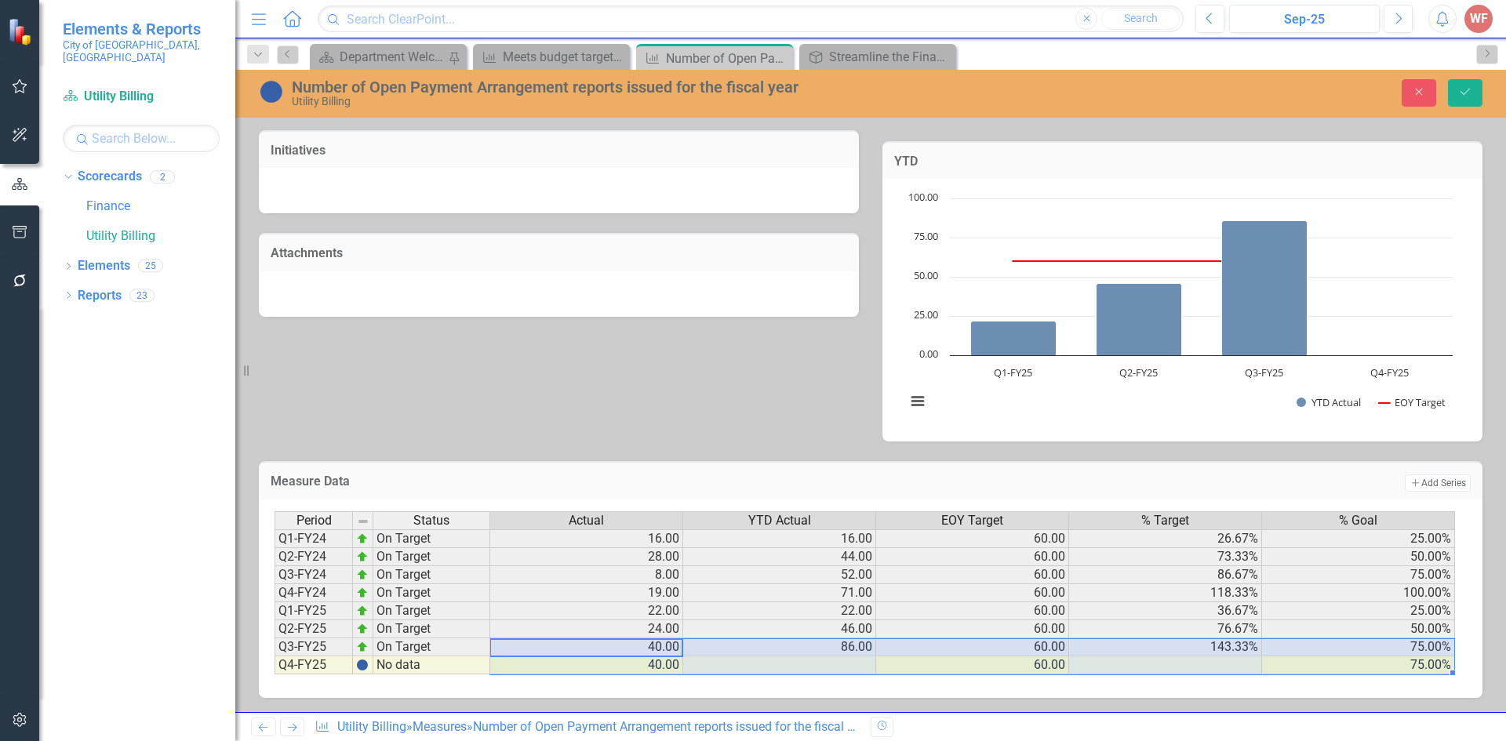
click at [1400, 666] on td "75.00%" at bounding box center [1358, 666] width 193 height 18
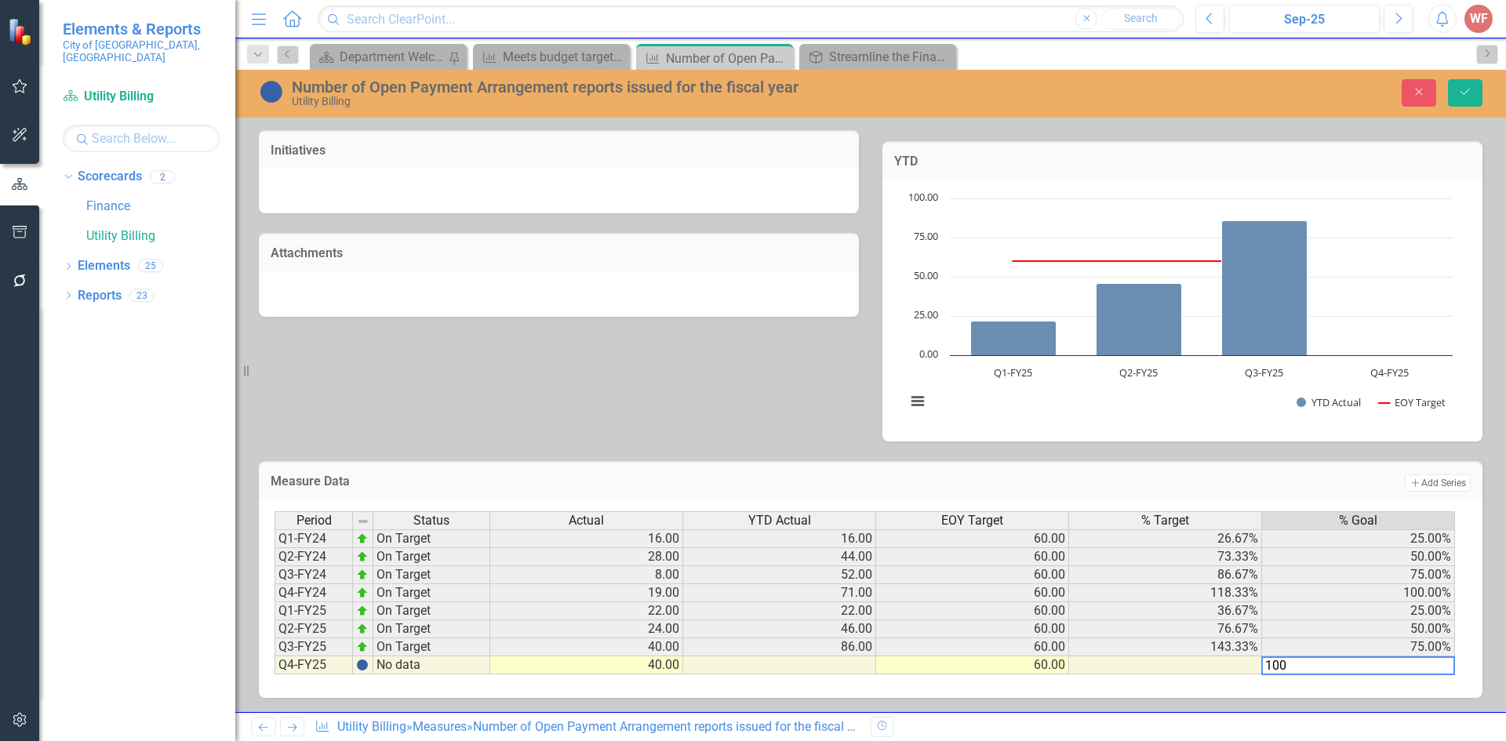
click at [668, 662] on td "40.00" at bounding box center [586, 666] width 193 height 18
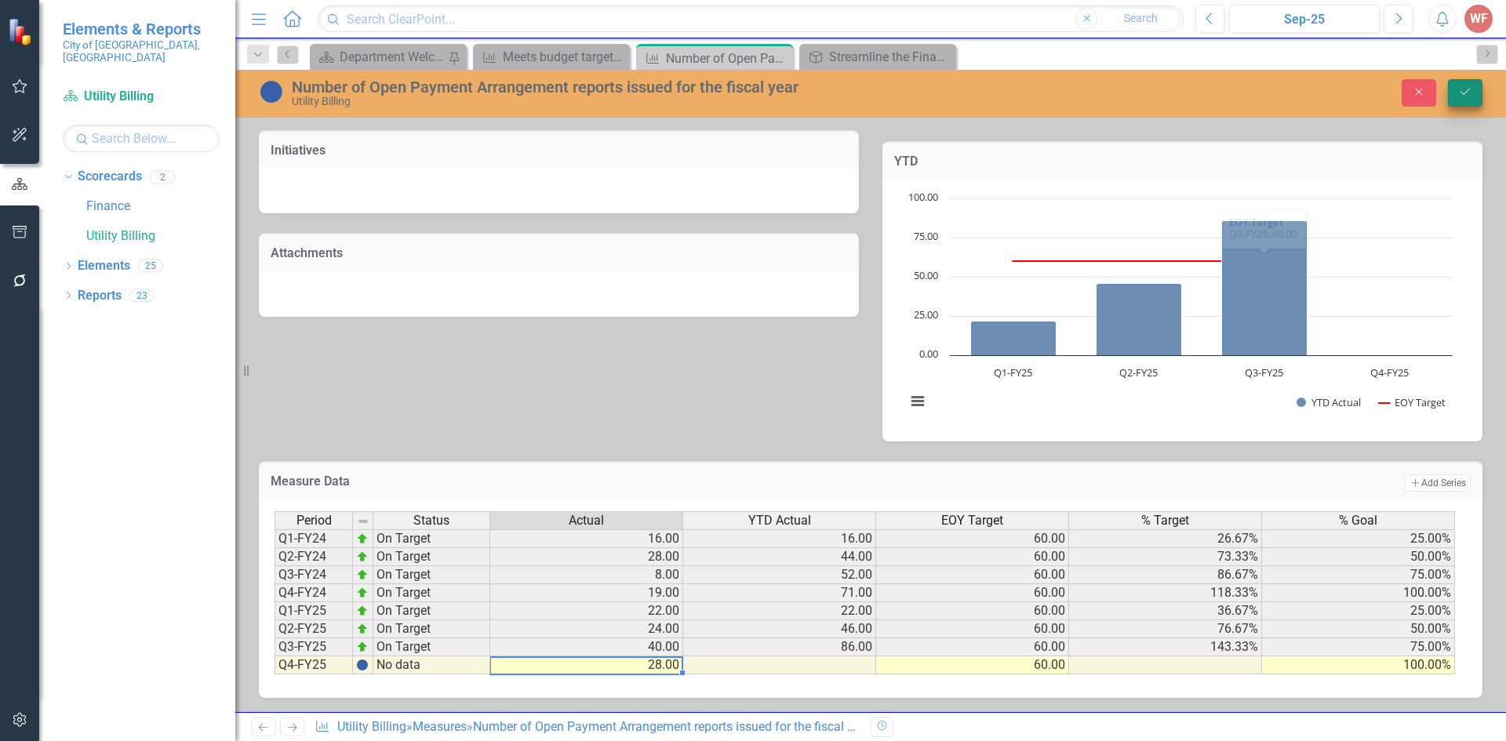
type textarea "28"
click at [1461, 95] on icon "Save" at bounding box center [1465, 91] width 14 height 11
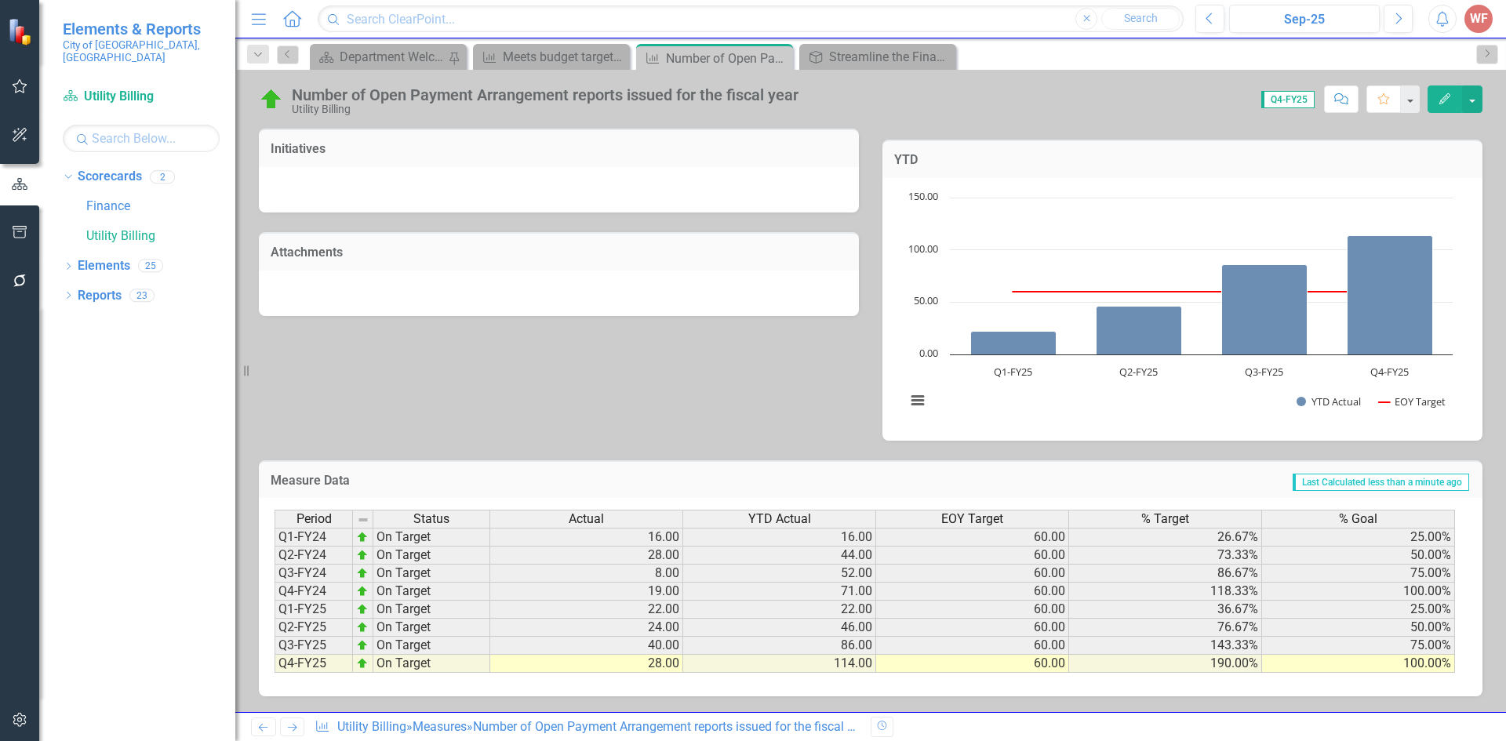
click at [268, 729] on icon "Previous" at bounding box center [263, 728] width 13 height 10
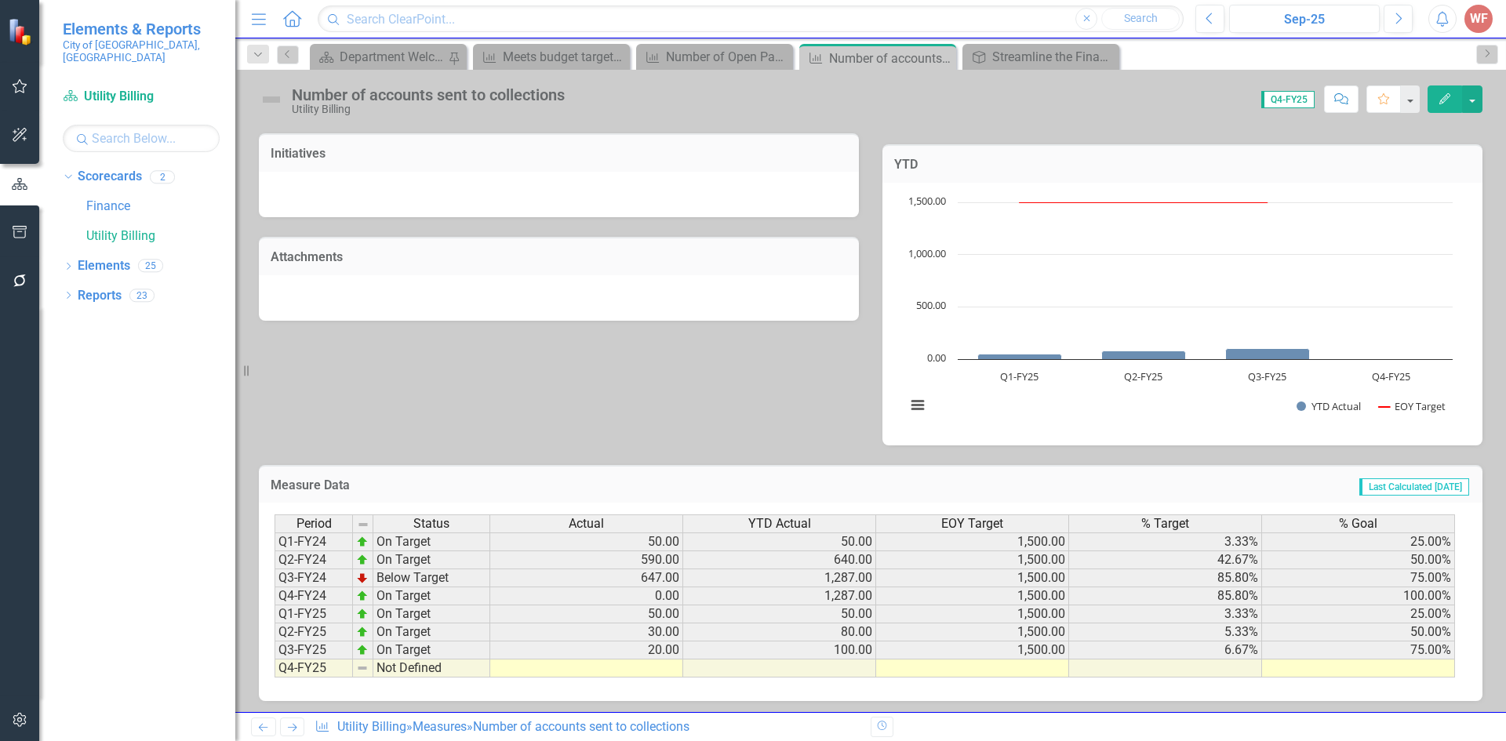
scroll to position [413, 0]
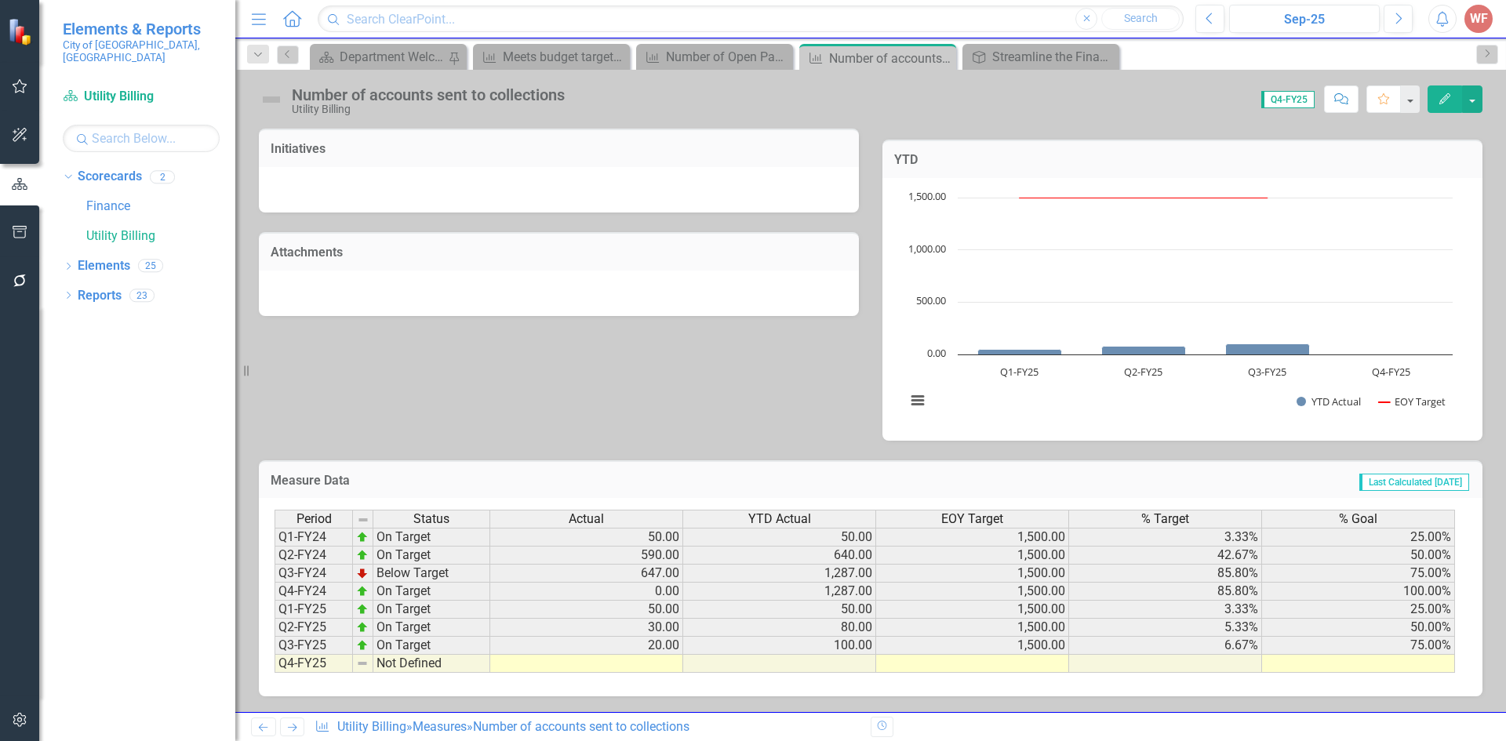
click at [286, 728] on icon "Next" at bounding box center [292, 728] width 13 height 10
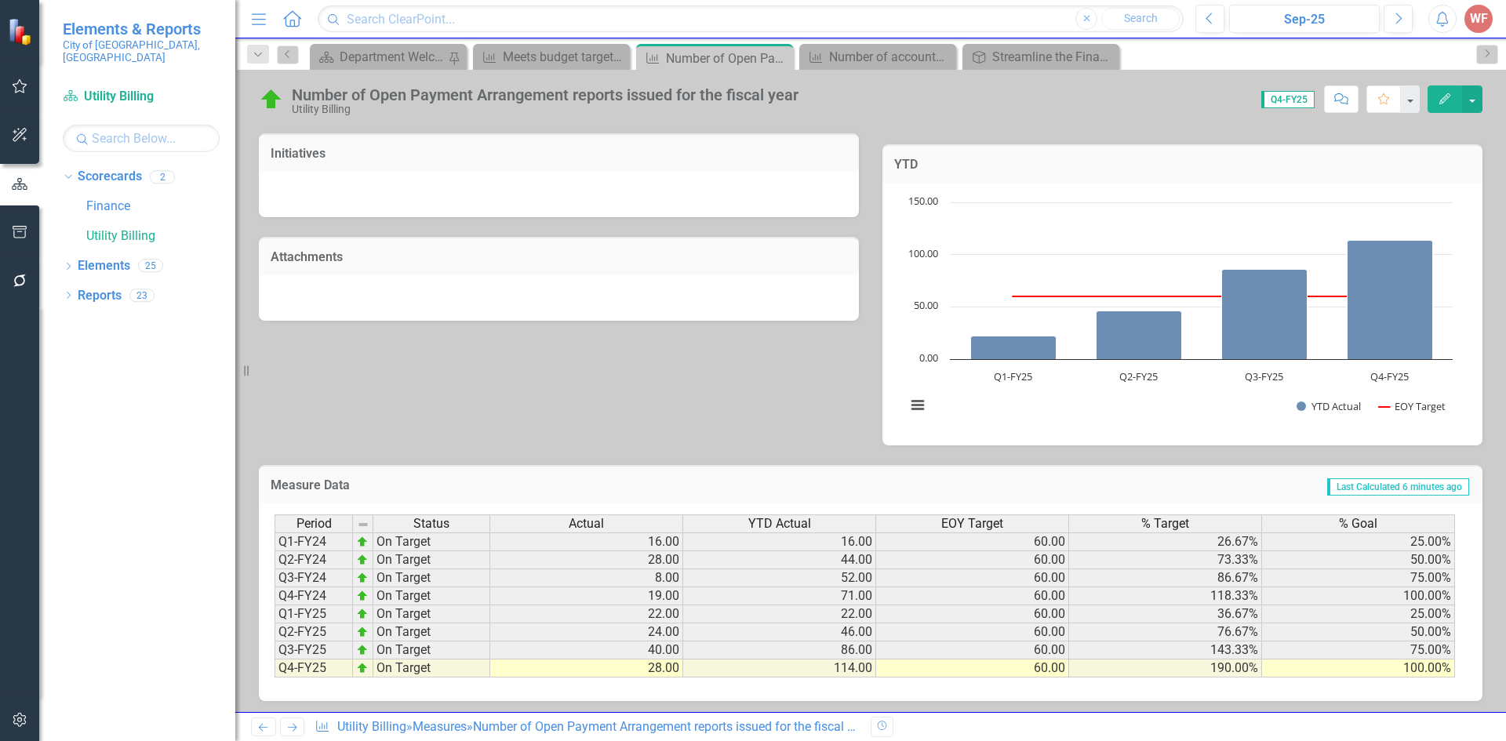
scroll to position [413, 0]
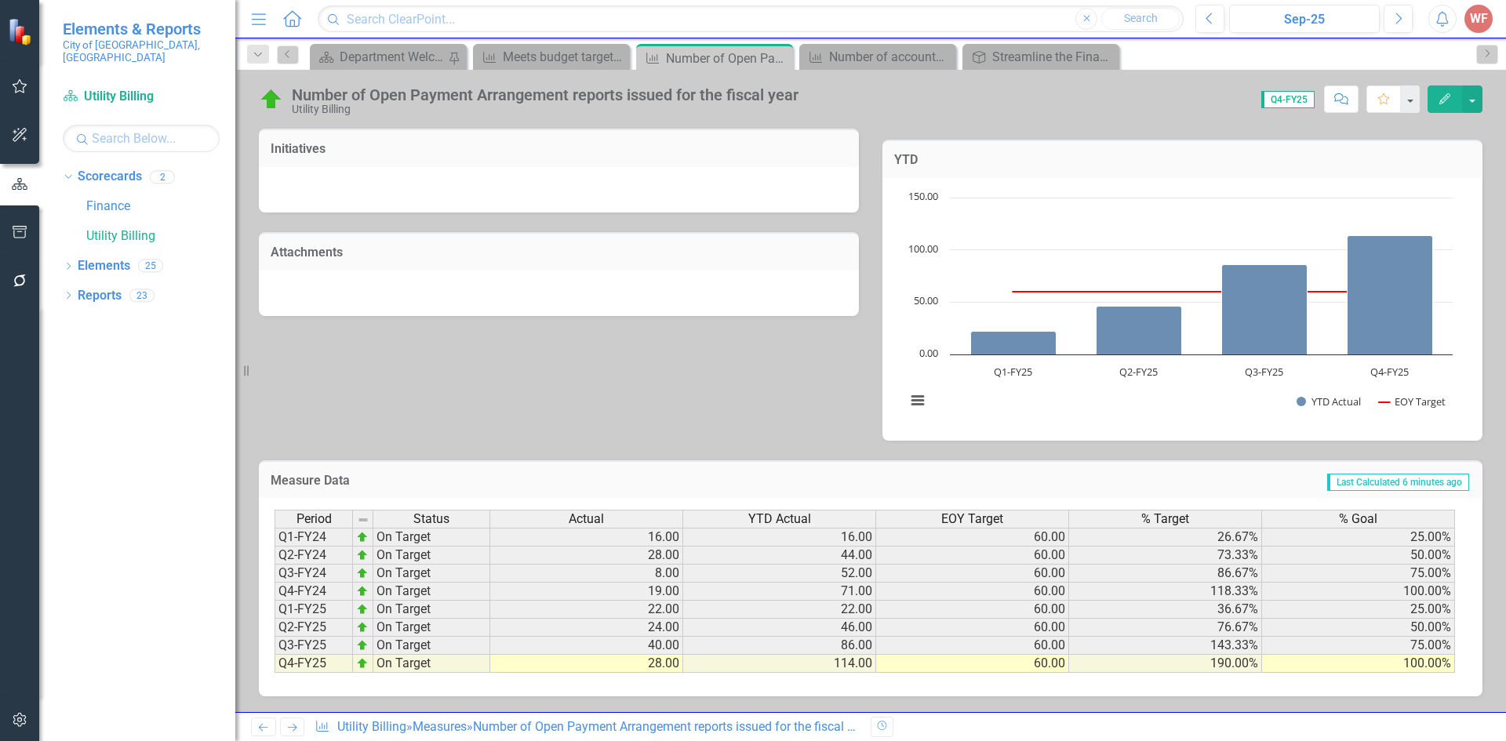
click at [263, 726] on icon "Previous" at bounding box center [263, 728] width 13 height 10
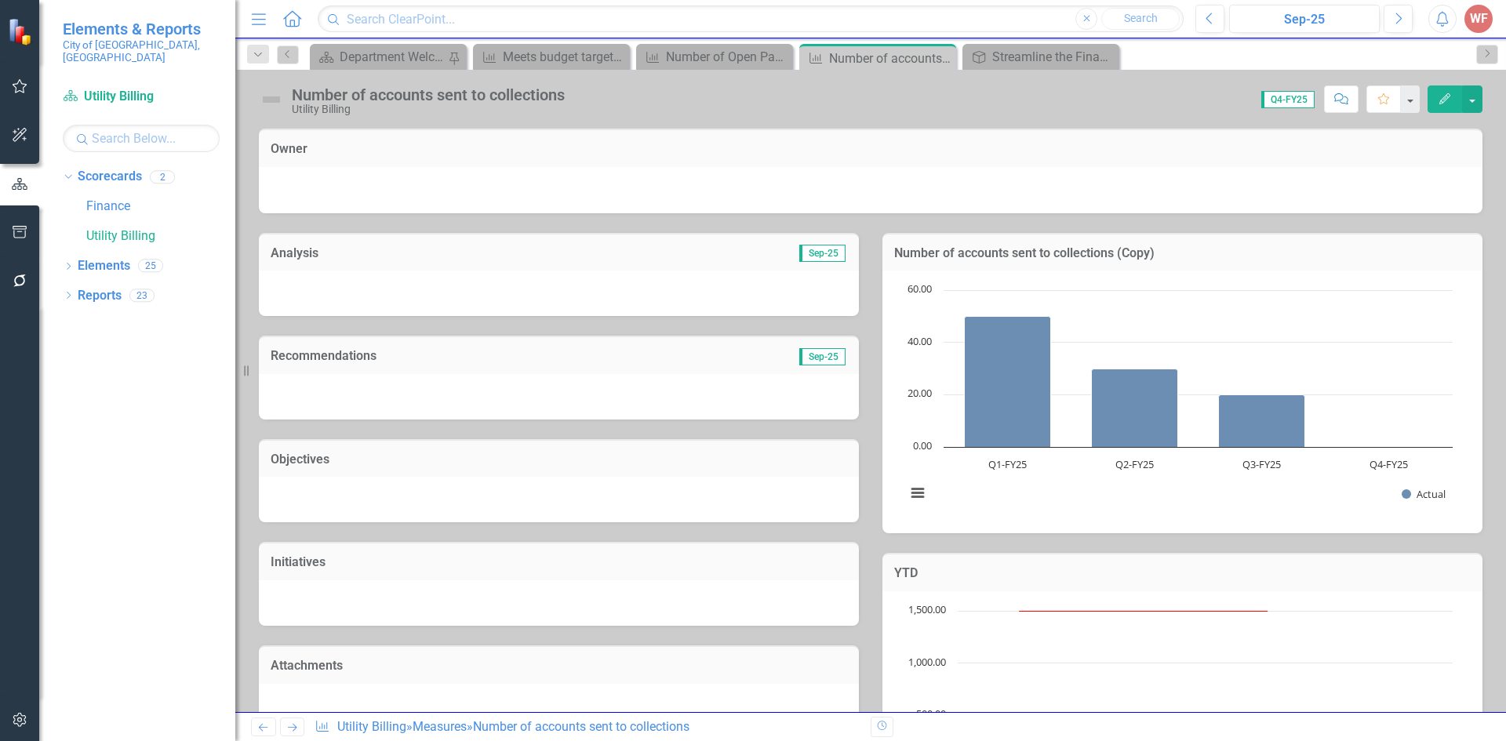
click at [263, 726] on icon "Previous" at bounding box center [263, 728] width 13 height 10
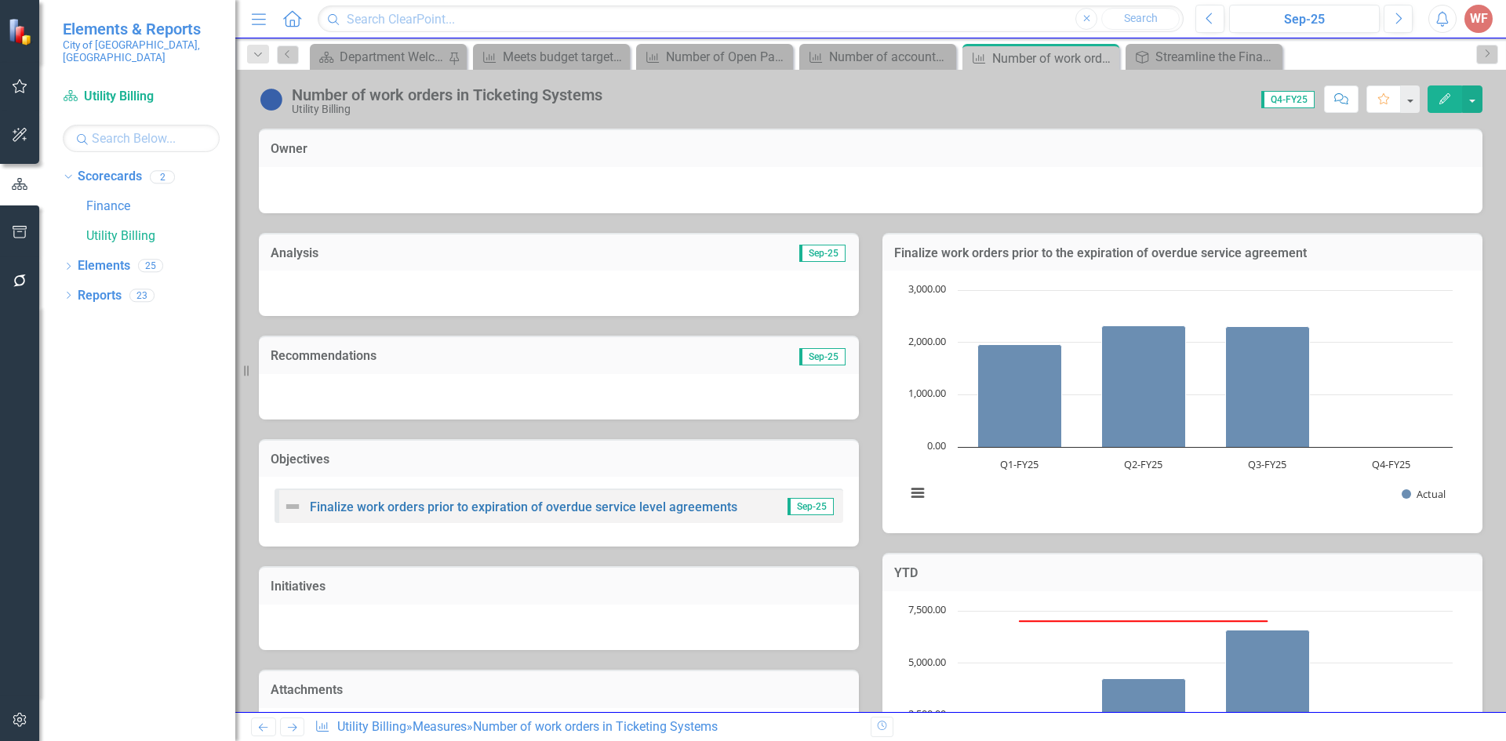
click at [270, 726] on link "Previous" at bounding box center [263, 727] width 25 height 19
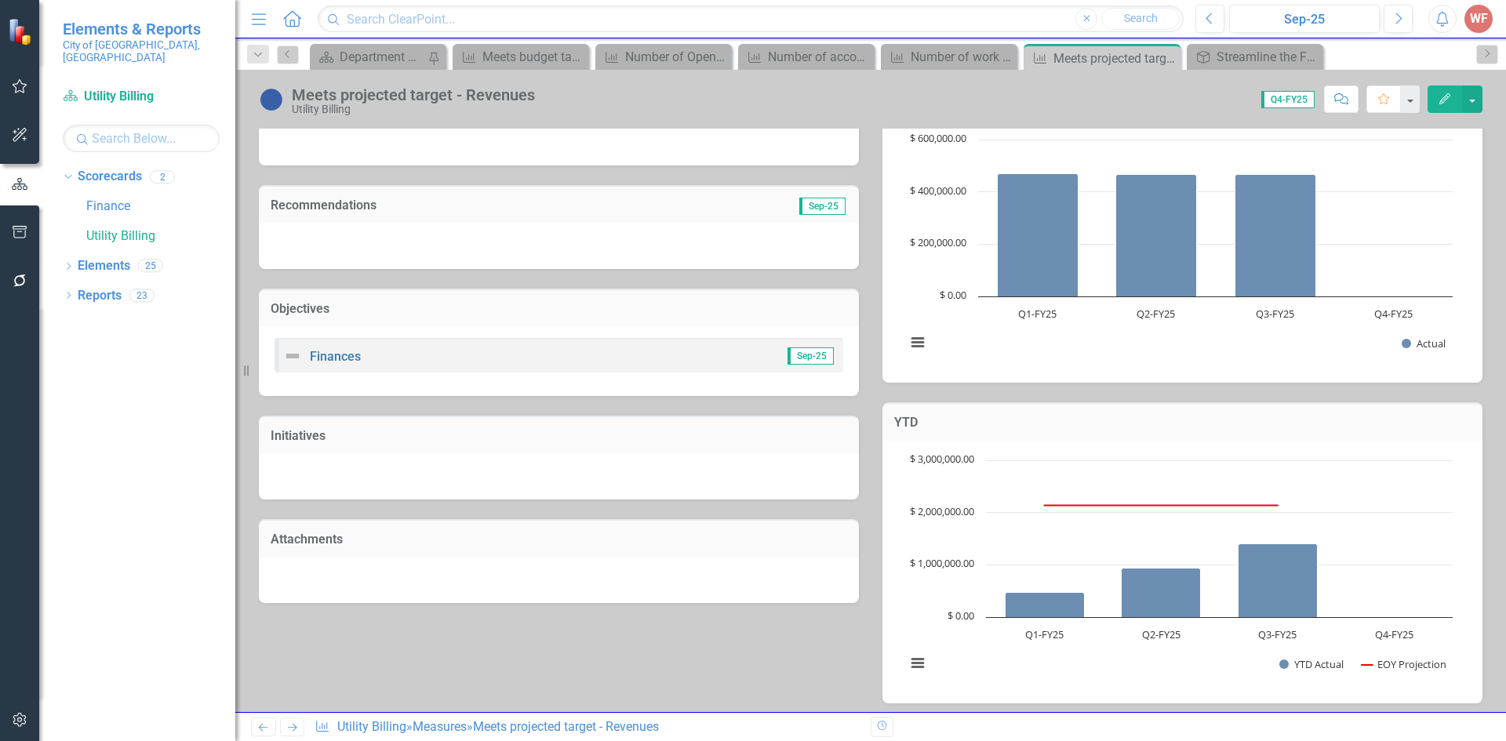
scroll to position [157, 0]
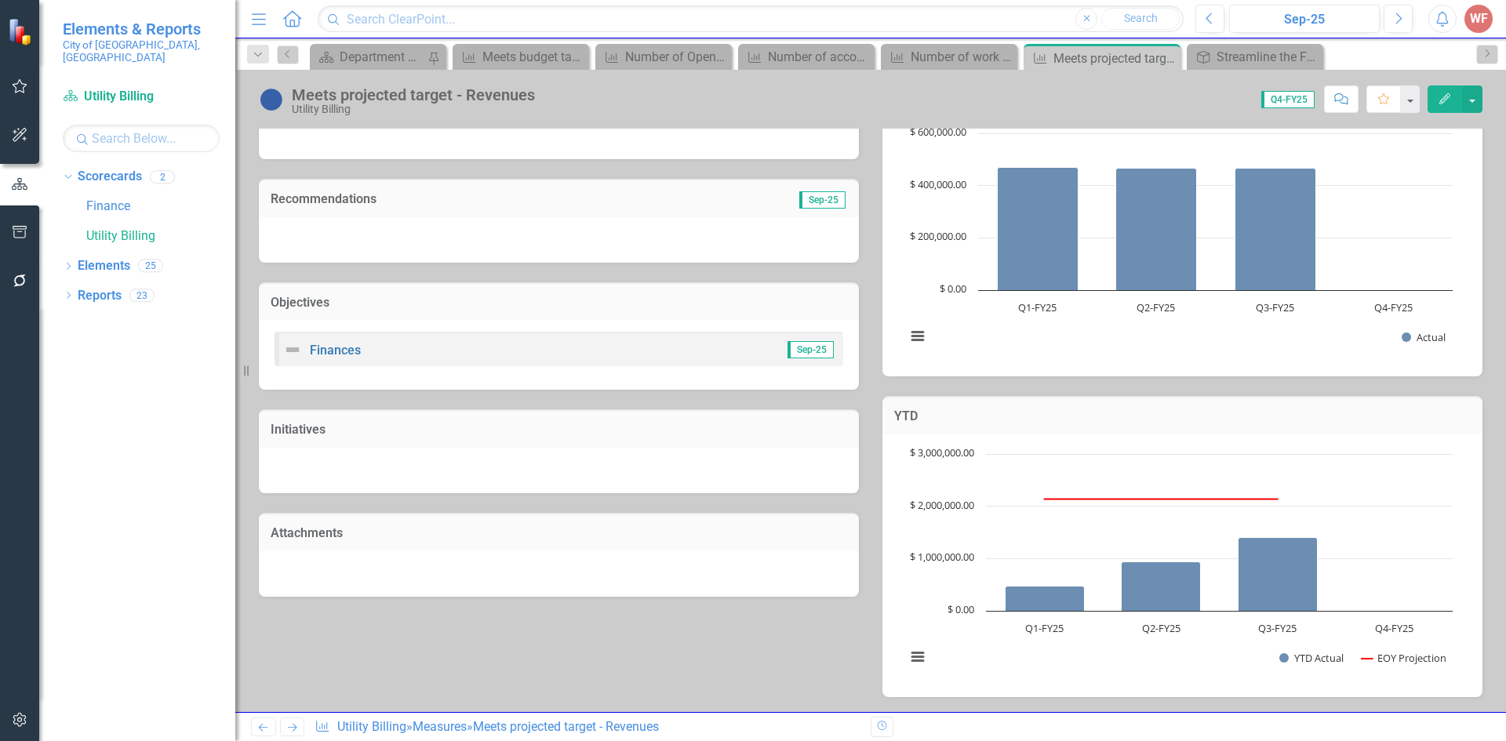
click at [262, 723] on icon "Previous" at bounding box center [263, 728] width 13 height 10
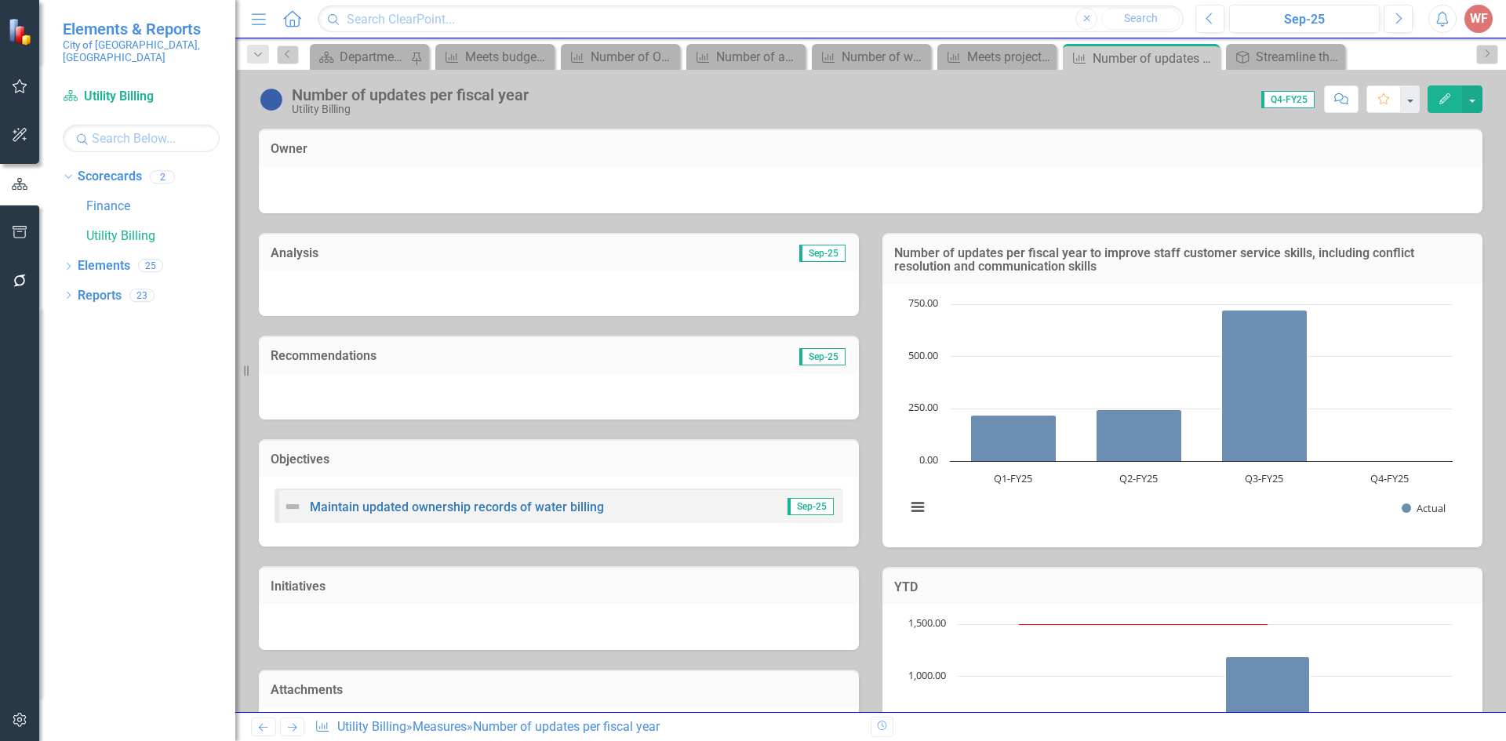
click at [264, 727] on icon "Previous" at bounding box center [263, 728] width 13 height 10
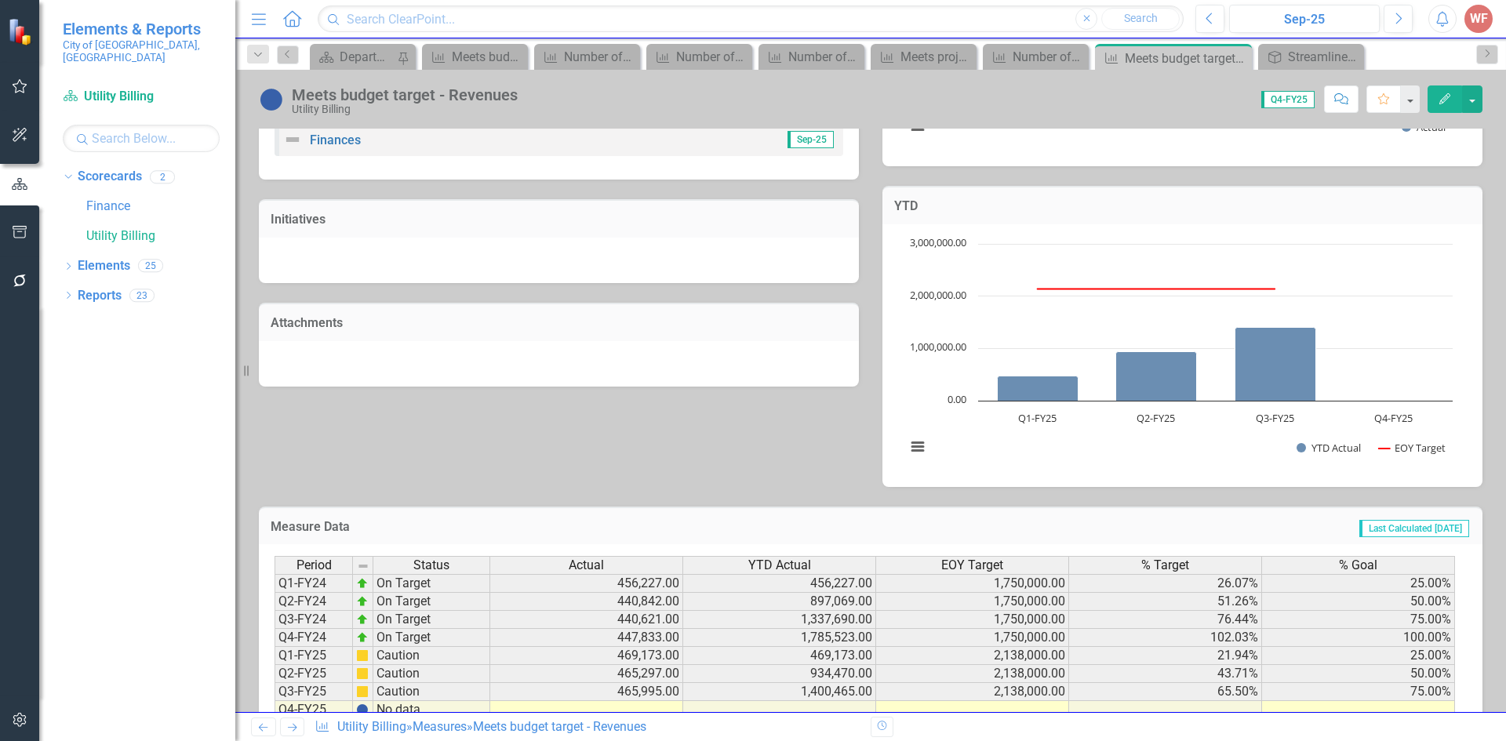
scroll to position [392, 0]
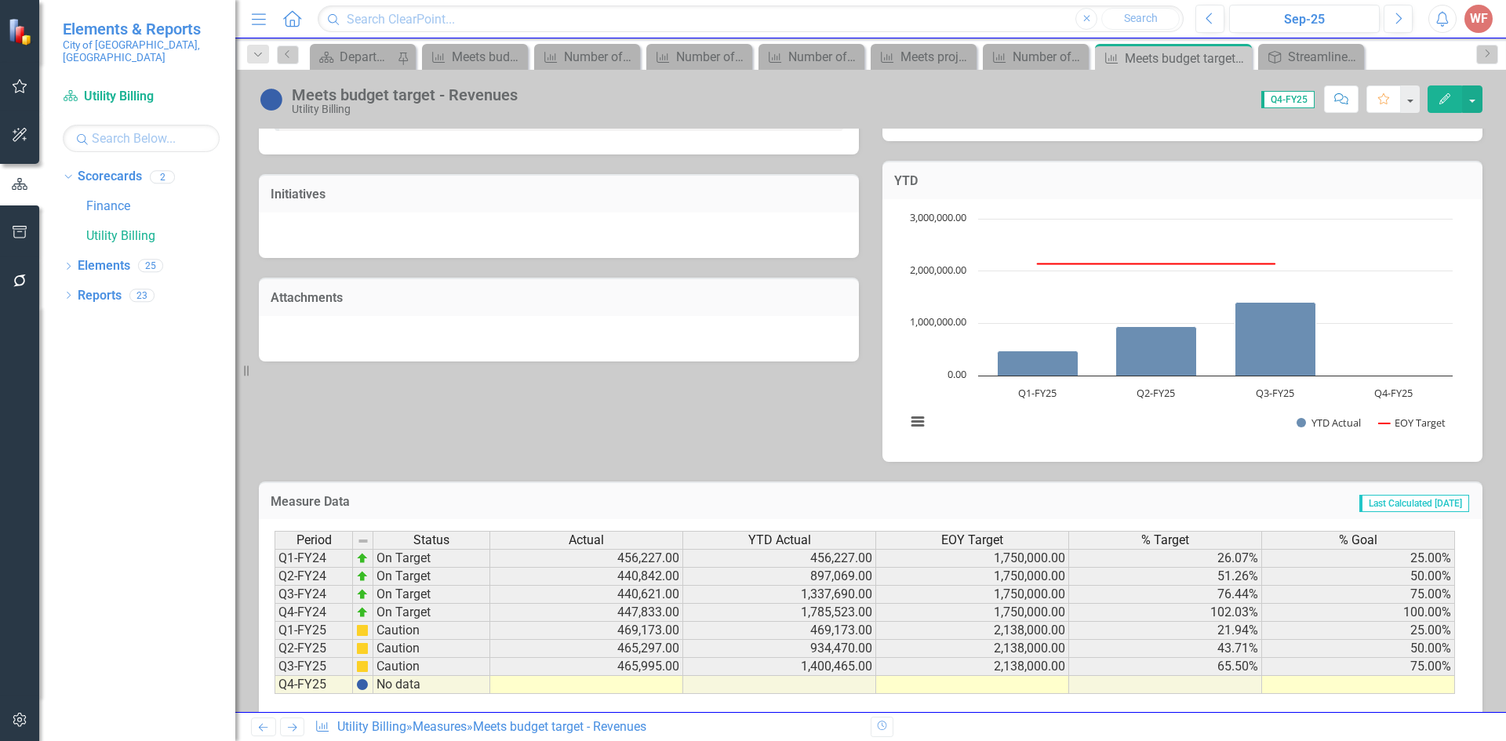
click at [266, 730] on icon "Previous" at bounding box center [263, 728] width 13 height 10
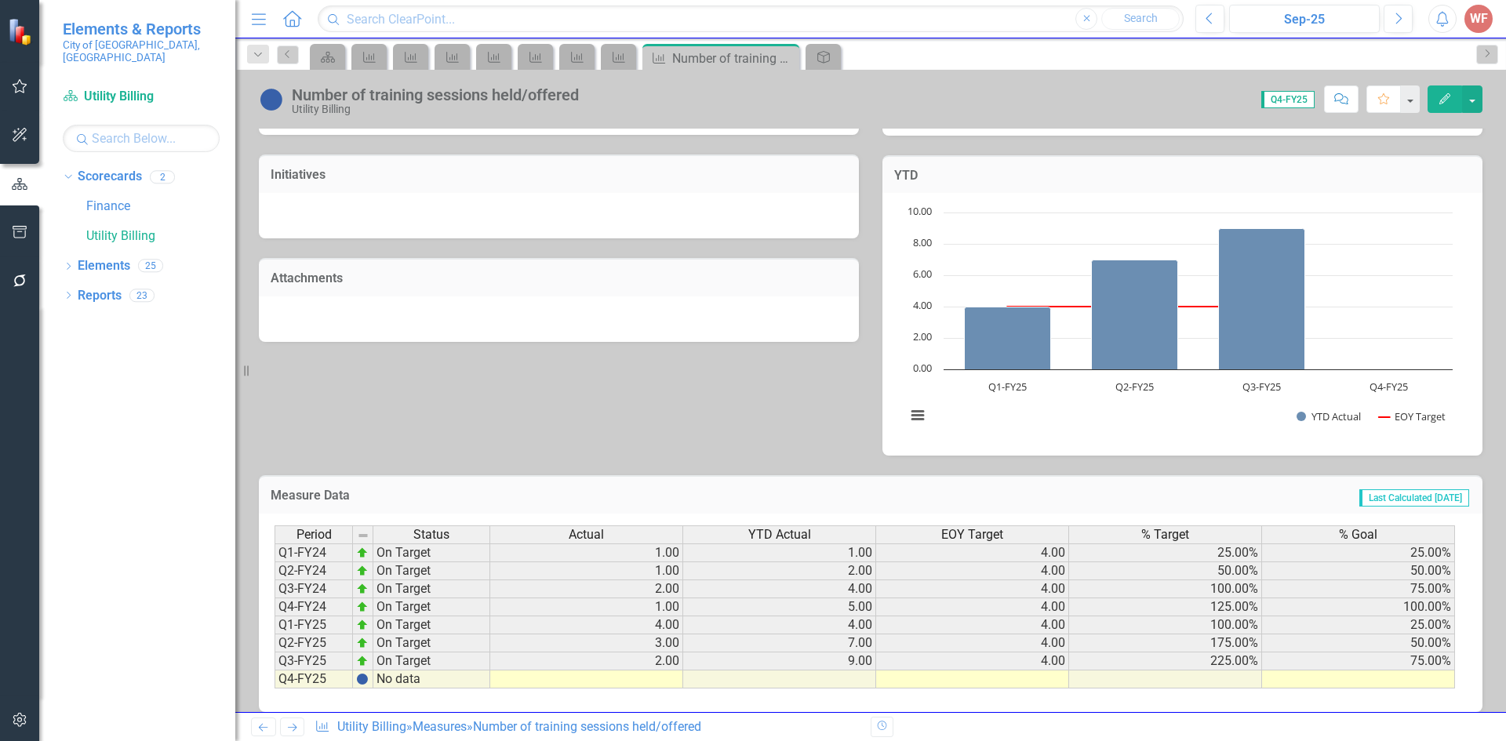
scroll to position [428, 0]
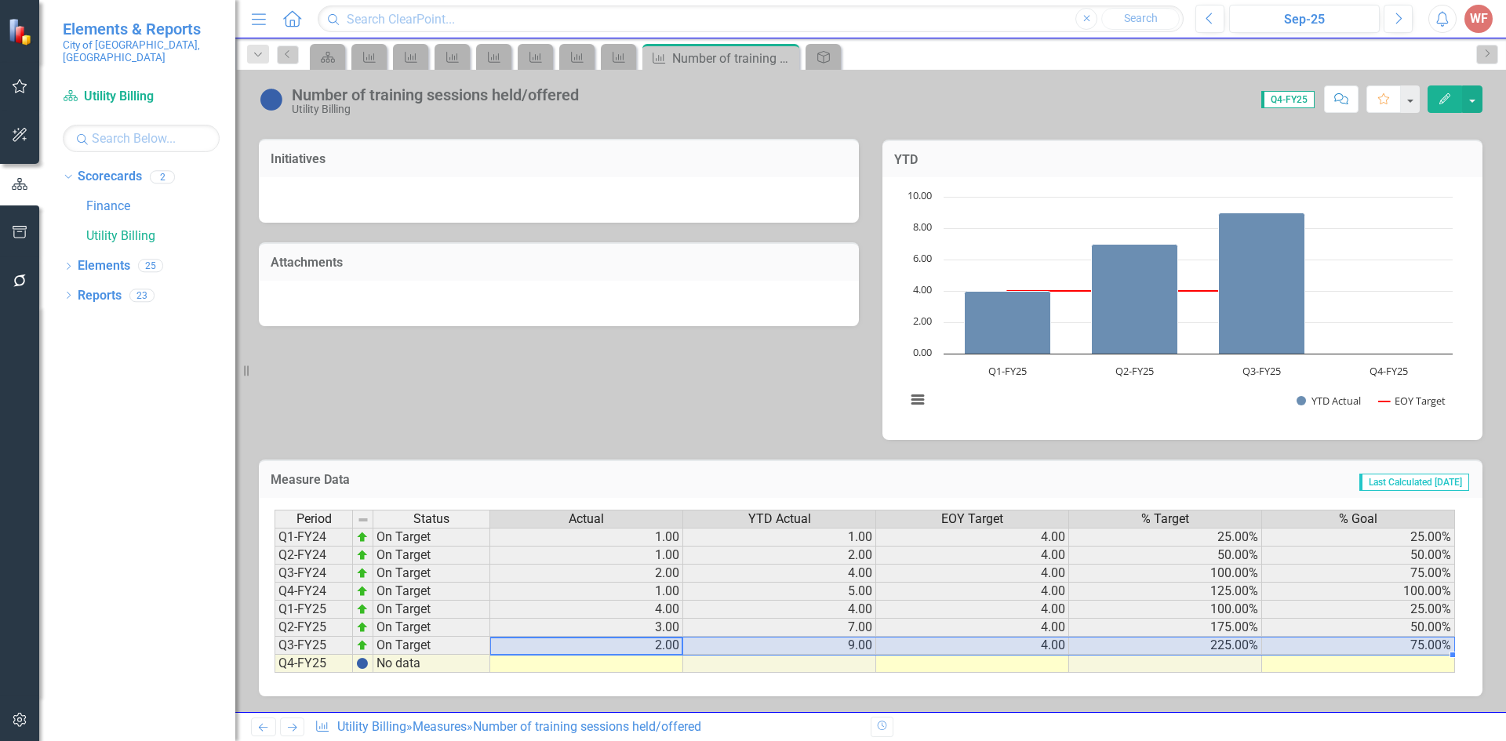
drag, startPoint x: 657, startPoint y: 651, endPoint x: 1329, endPoint y: 637, distance: 672.5
click at [275, 637] on div "Period Status Actual YTD Actual EOY Target % Target % Goal Q1-FY24 On Target 1.…" at bounding box center [275, 591] width 0 height 163
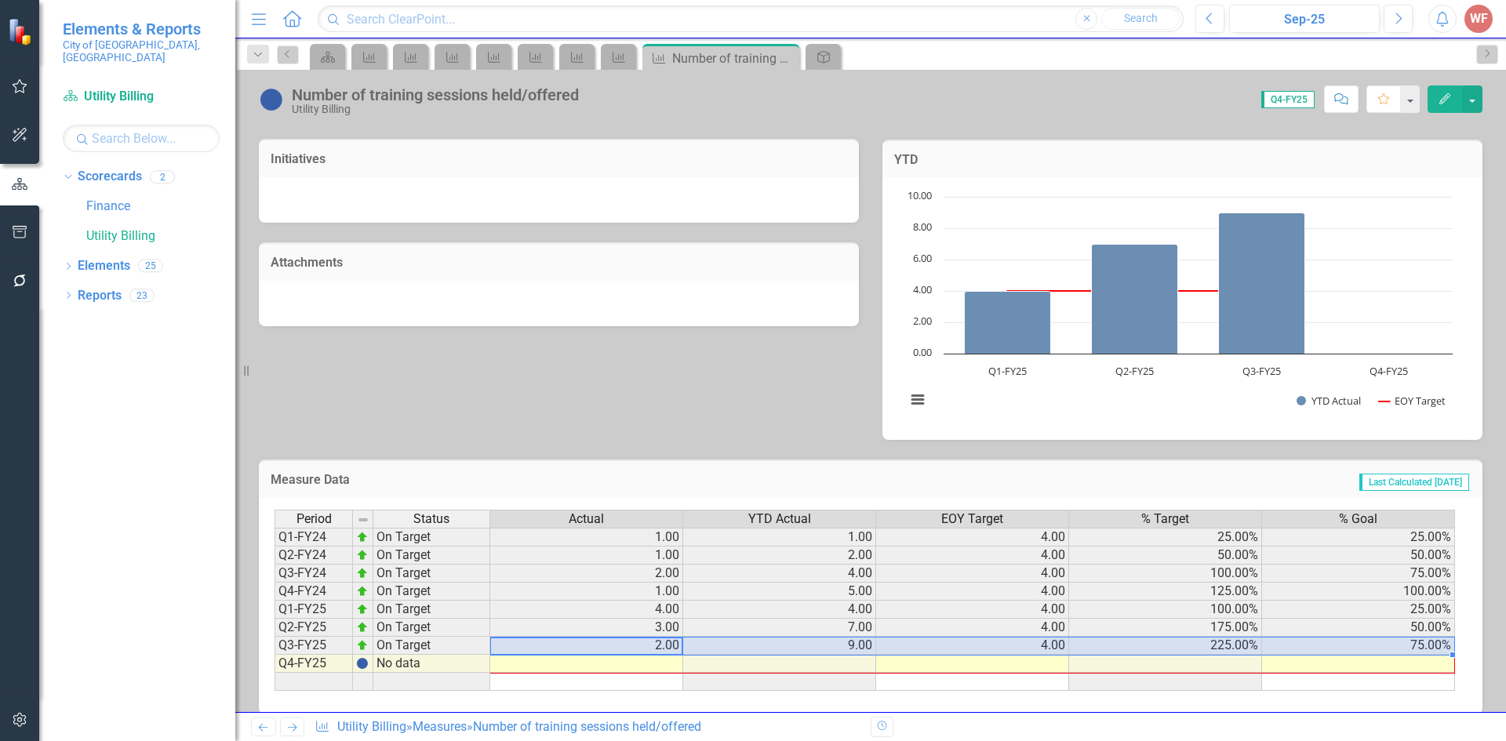
click at [275, 662] on div "Period Status Actual YTD Actual EOY Target % Target % Goal Q1-FY24 On Target 1.…" at bounding box center [275, 600] width 0 height 181
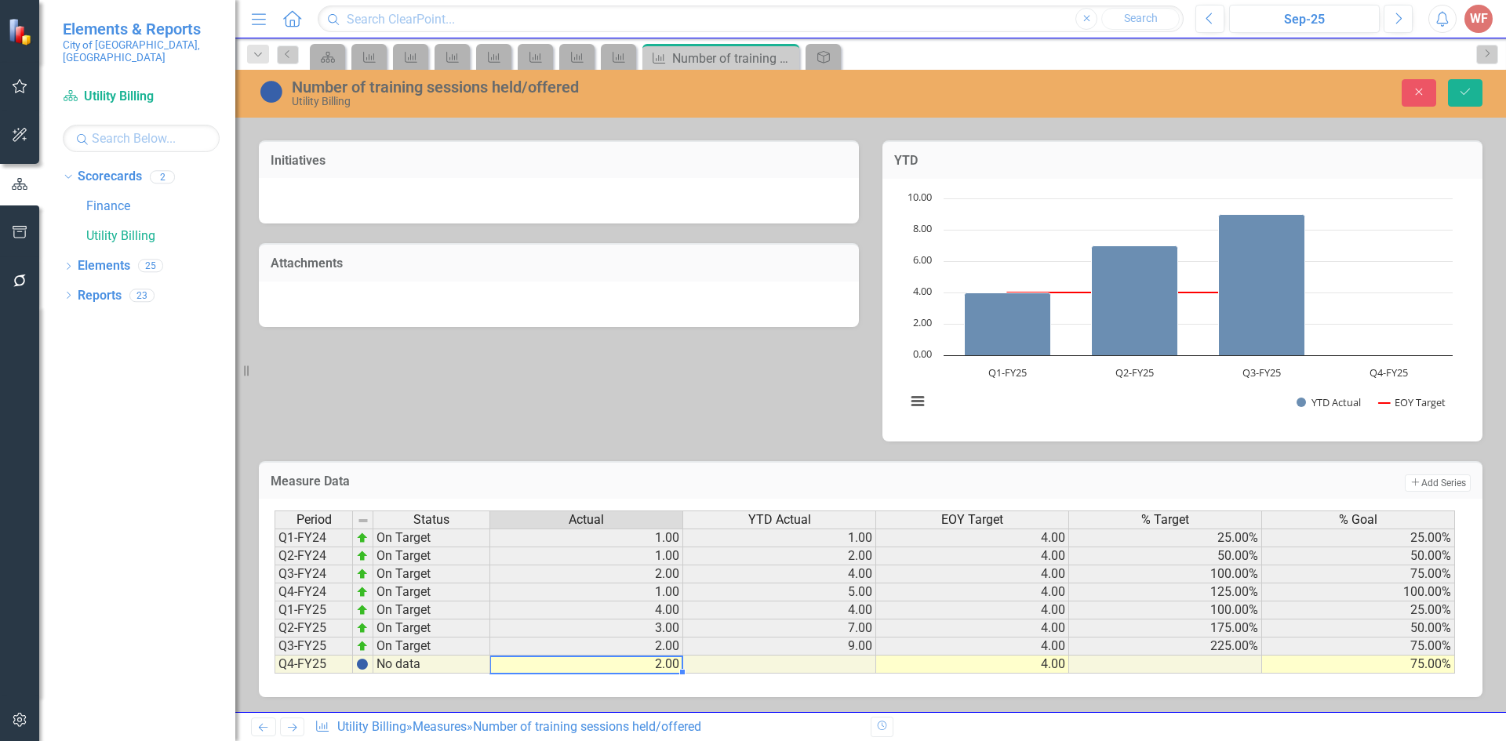
click at [670, 665] on td "2.00" at bounding box center [586, 665] width 193 height 18
click at [1405, 661] on td "75.00%" at bounding box center [1358, 665] width 193 height 18
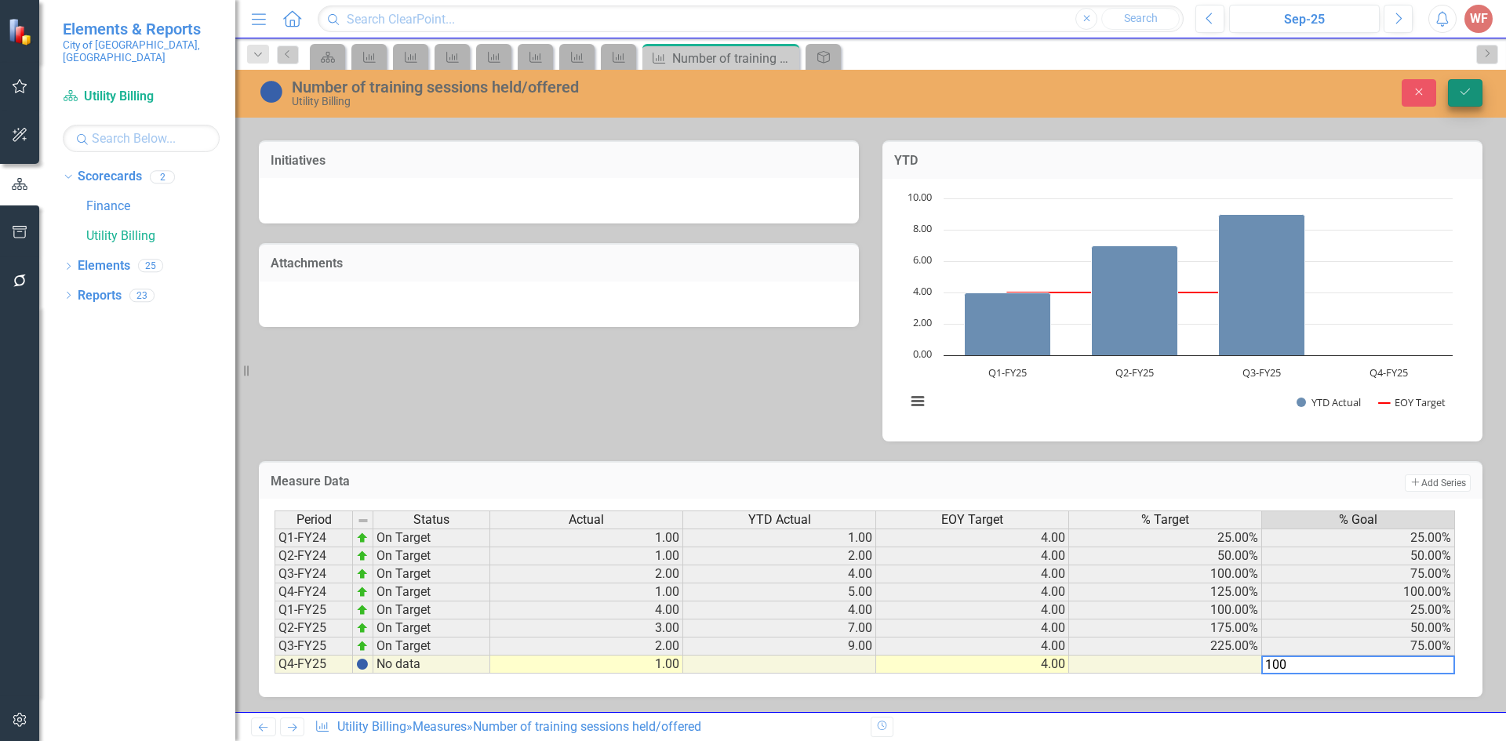
type textarea "100"
click at [1468, 93] on icon "Save" at bounding box center [1465, 91] width 14 height 11
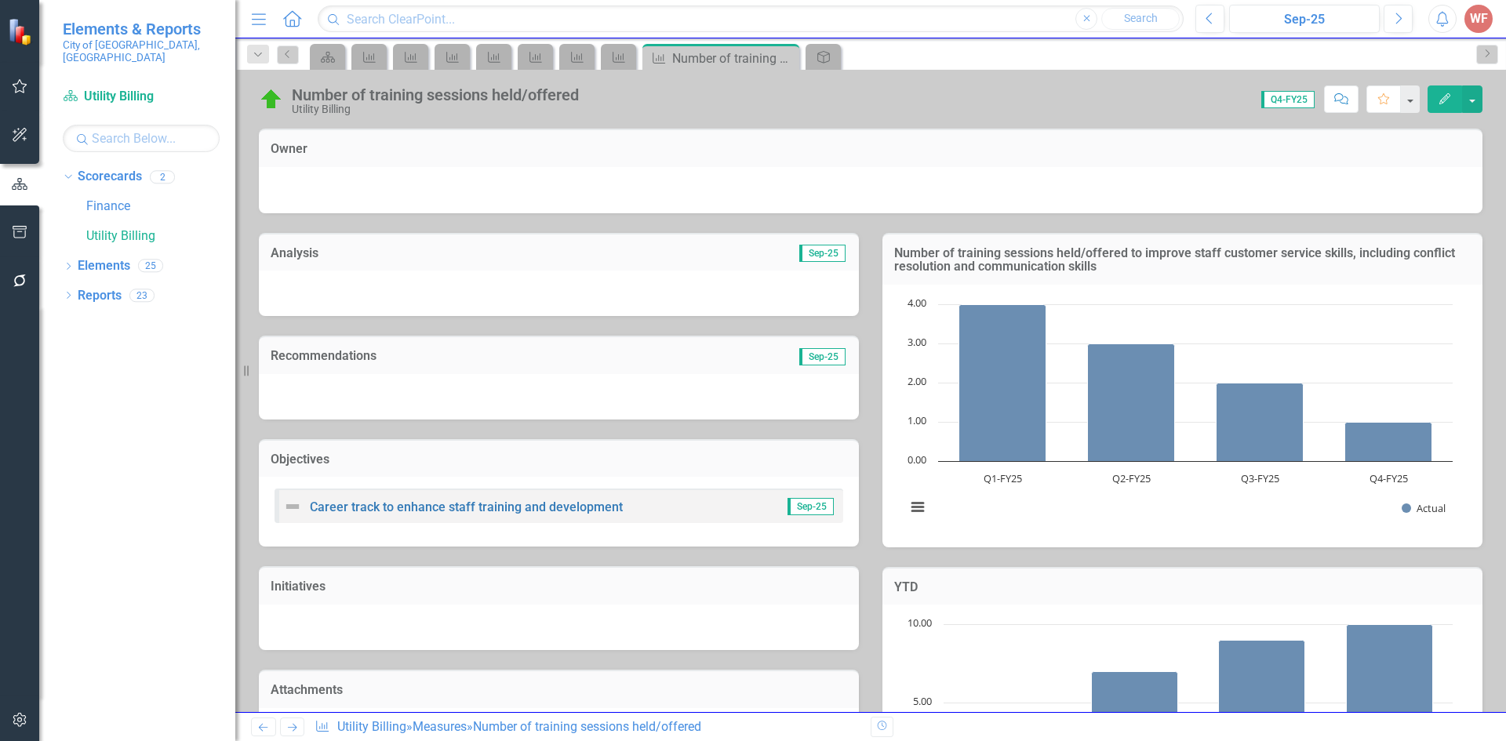
click at [261, 730] on icon "Previous" at bounding box center [263, 728] width 13 height 10
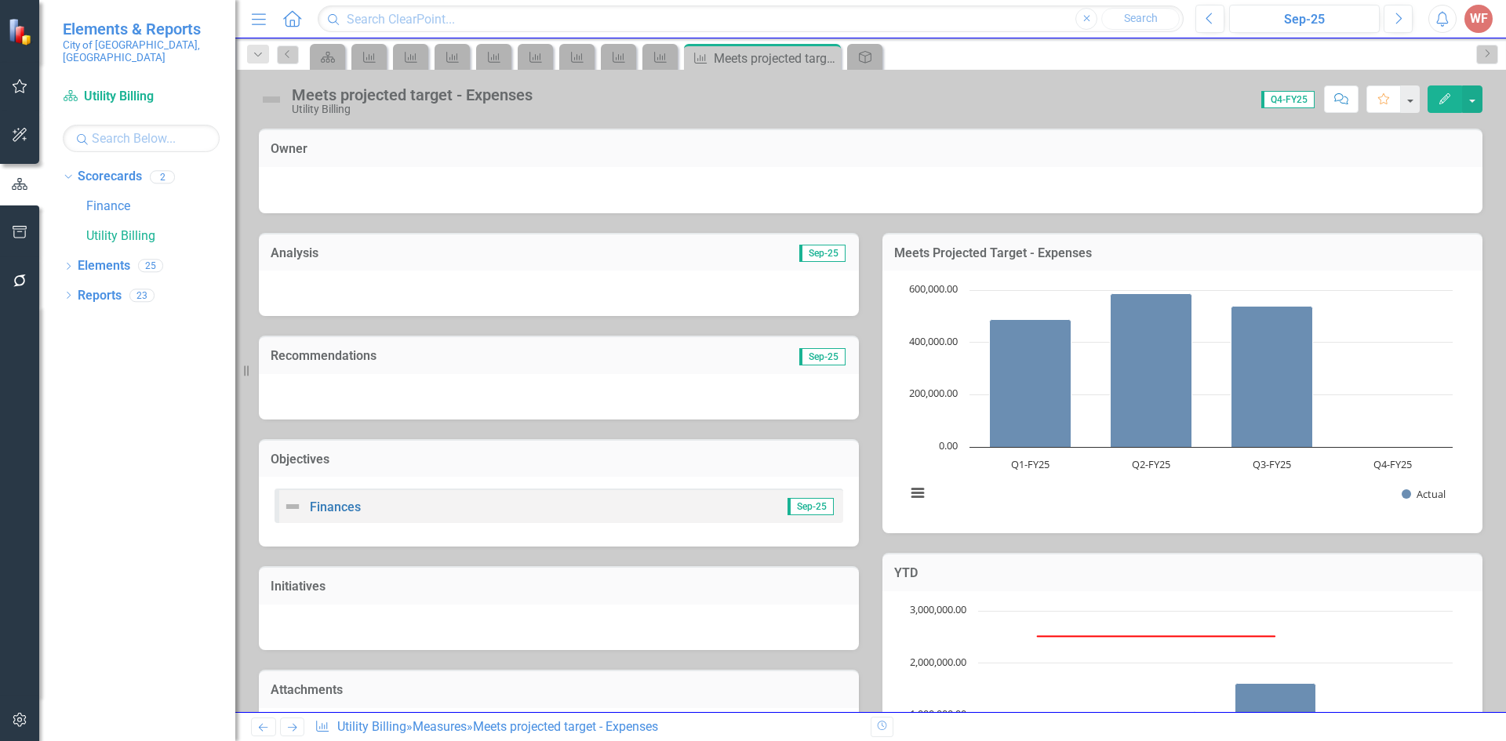
click at [261, 730] on icon "Previous" at bounding box center [263, 728] width 13 height 10
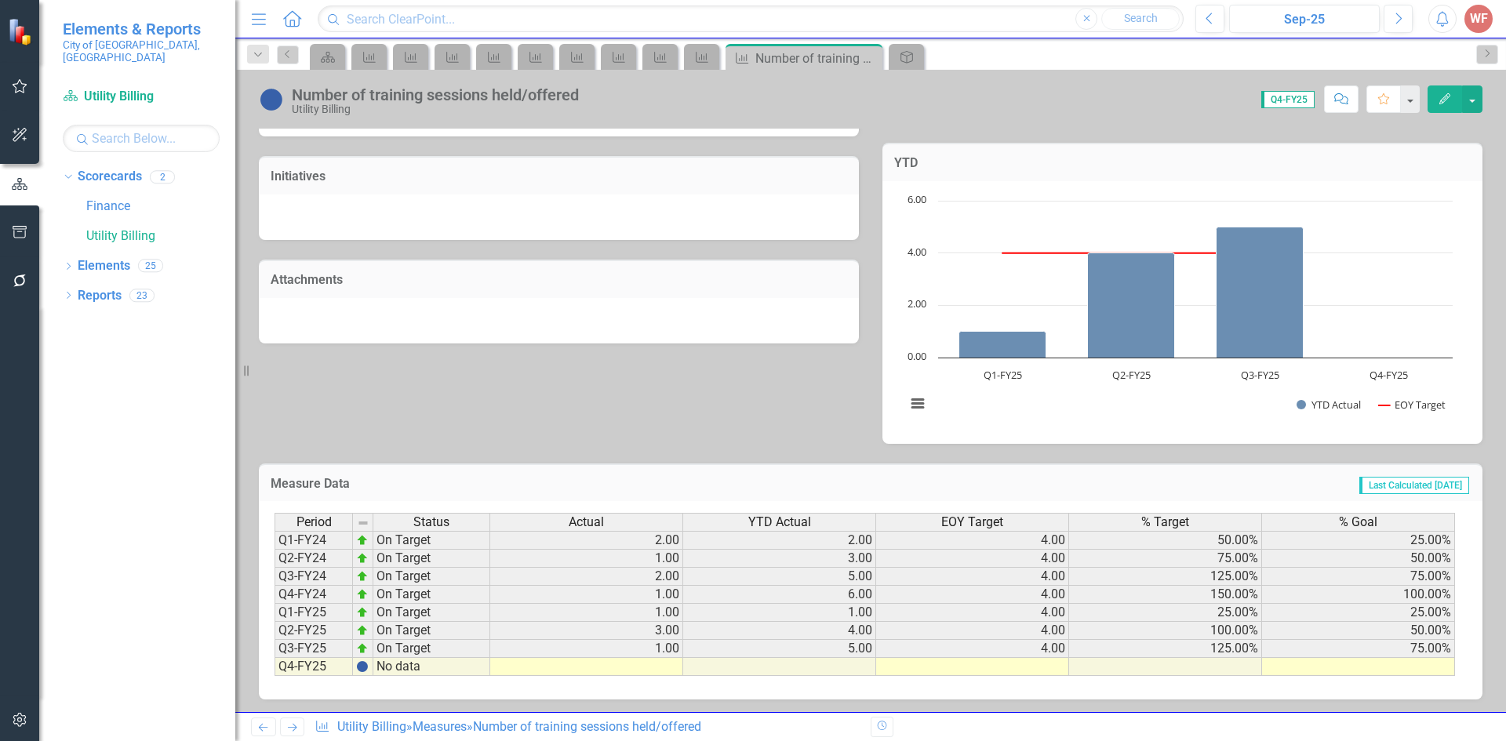
scroll to position [413, 0]
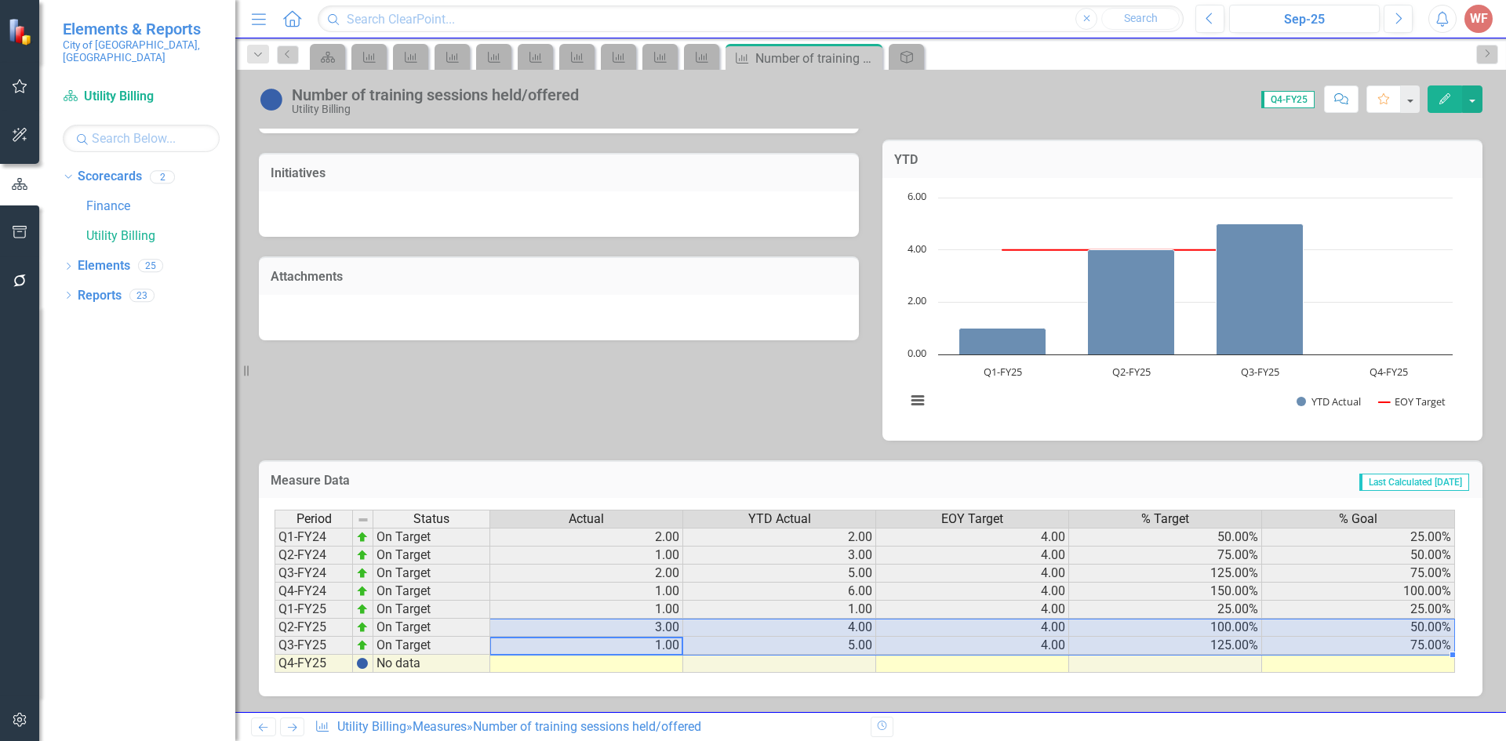
drag, startPoint x: 645, startPoint y: 643, endPoint x: 1439, endPoint y: 632, distance: 794.0
click at [1439, 632] on tbody "Q1-FY24 On Target 2.00 2.00 4.00 50.00% 25.00% Q2-FY24 On Target 1.00 3.00 4.00…" at bounding box center [865, 600] width 1181 height 145
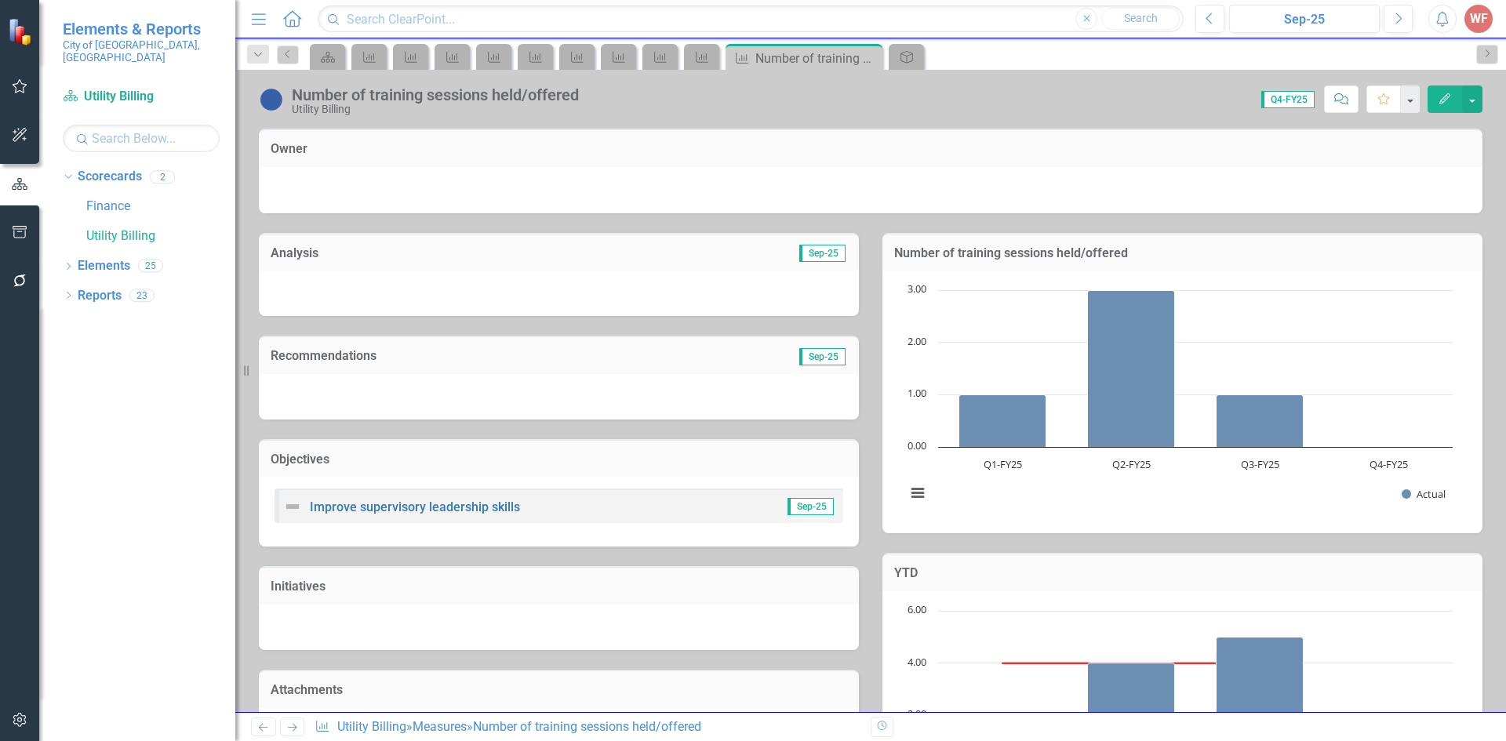
scroll to position [413, 0]
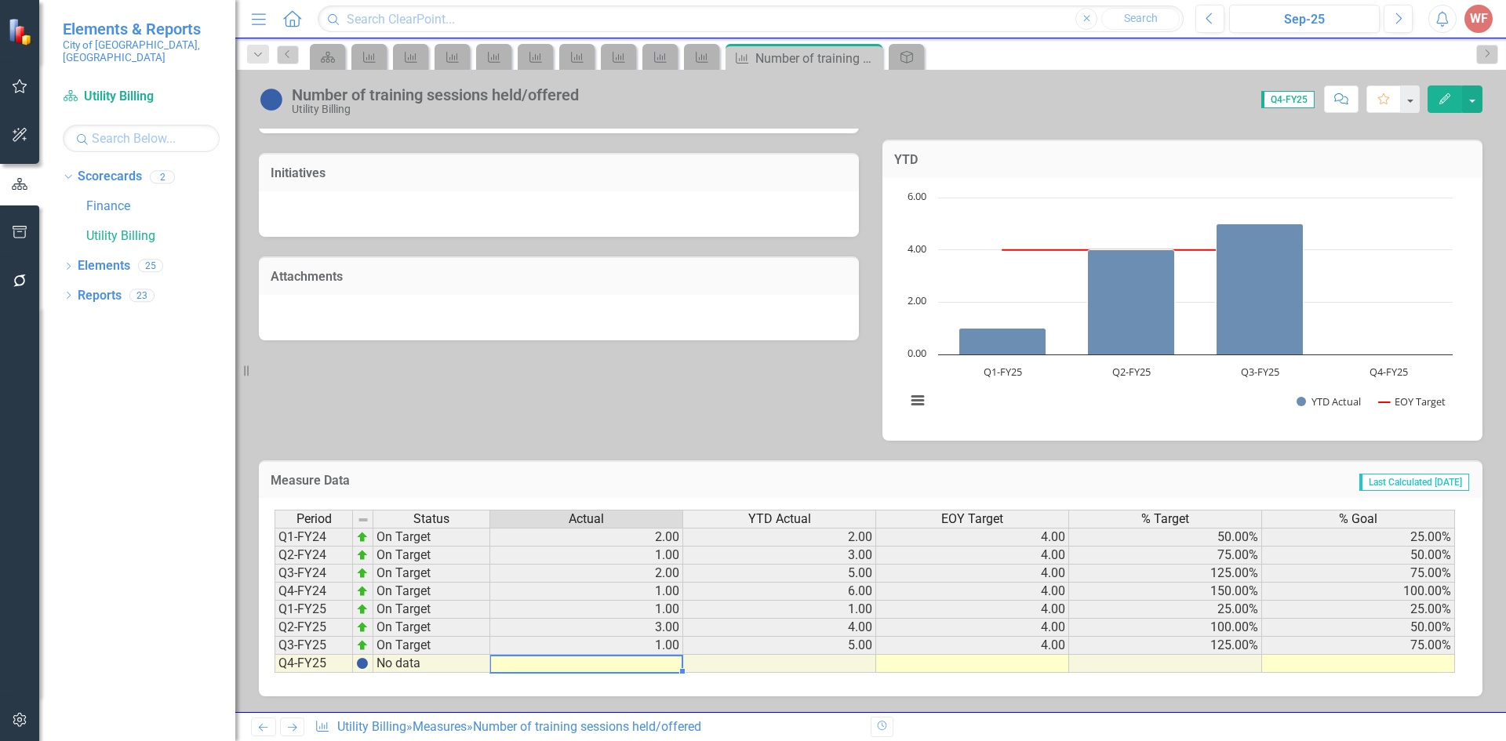
click at [557, 658] on td at bounding box center [586, 664] width 193 height 18
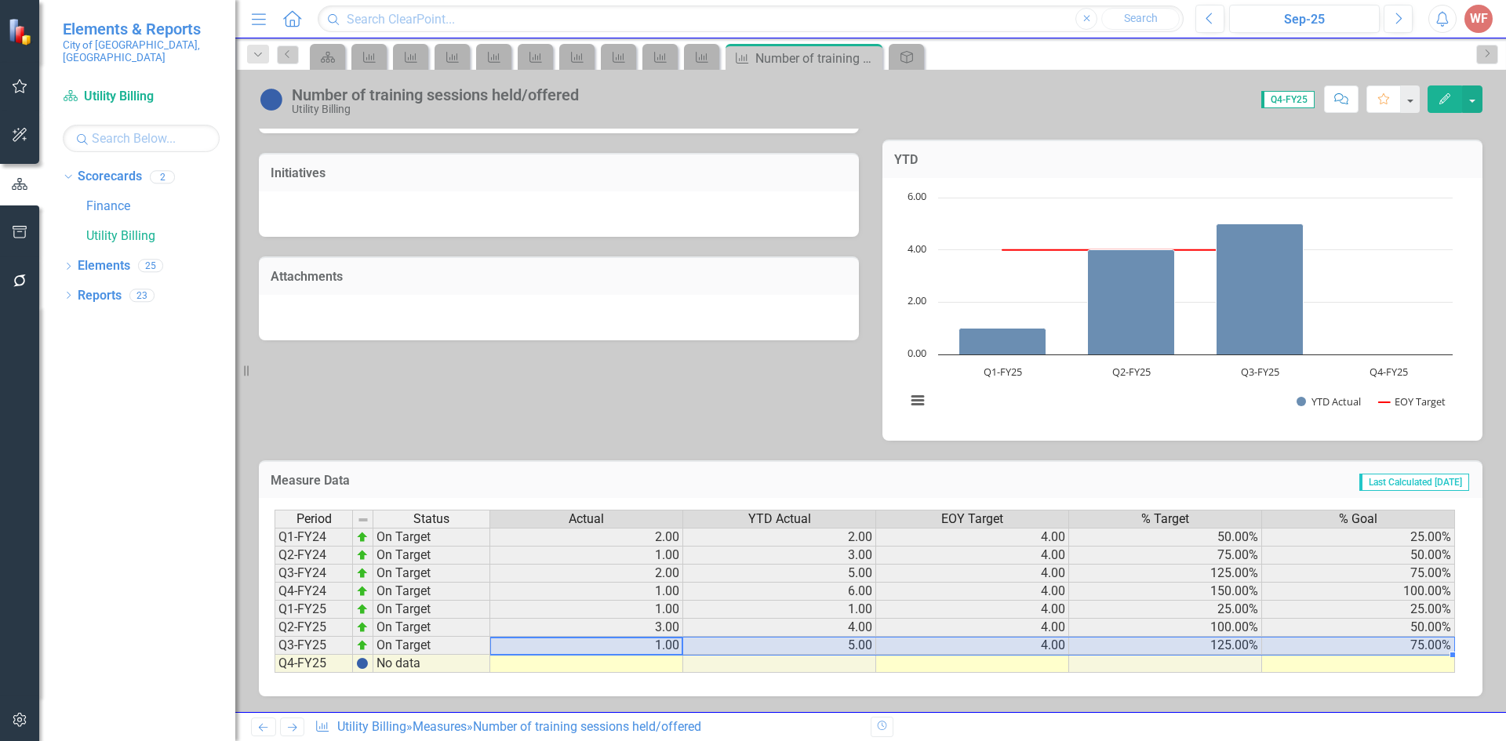
drag, startPoint x: 652, startPoint y: 648, endPoint x: 1398, endPoint y: 654, distance: 746.1
click at [1398, 654] on tr "Q3-FY25 On Target 1.00 5.00 4.00 125.00% 75.00%" at bounding box center [865, 646] width 1181 height 18
click at [275, 660] on div "Period Status Actual YTD Actual EOY Target % Target % Goal Q1-FY24 On Target 2.…" at bounding box center [275, 591] width 0 height 163
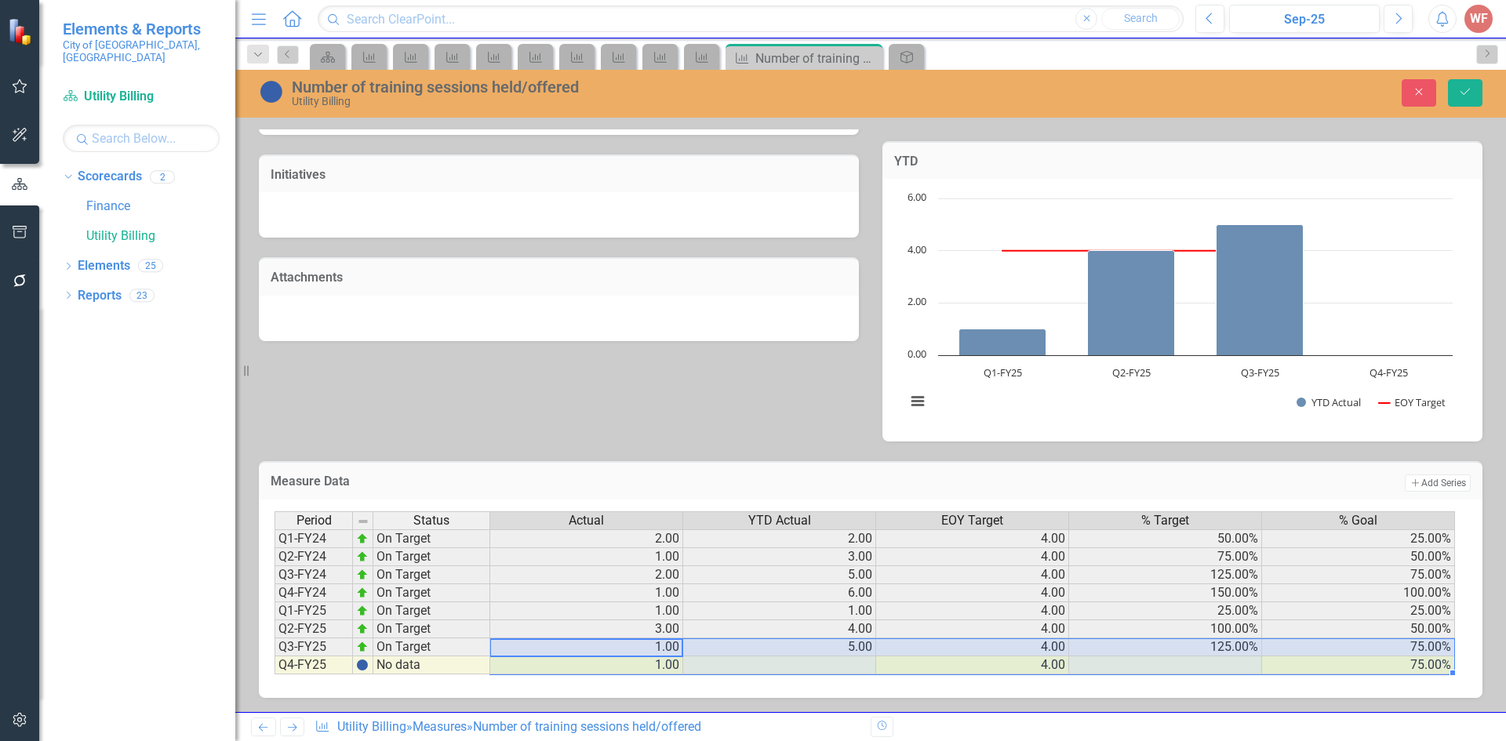
click at [648, 668] on td "1.00" at bounding box center [586, 666] width 193 height 18
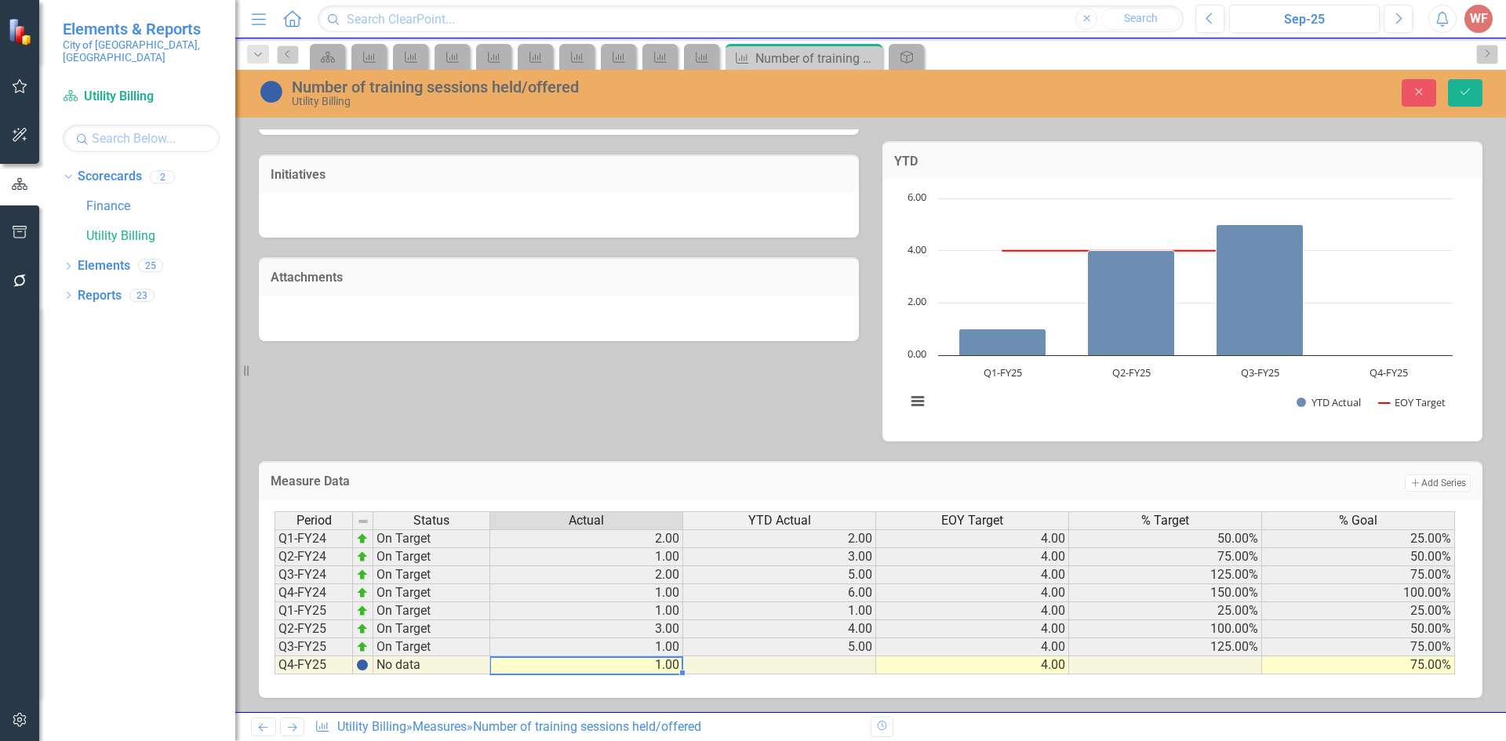
click at [1395, 665] on td "75.00%" at bounding box center [1358, 666] width 193 height 18
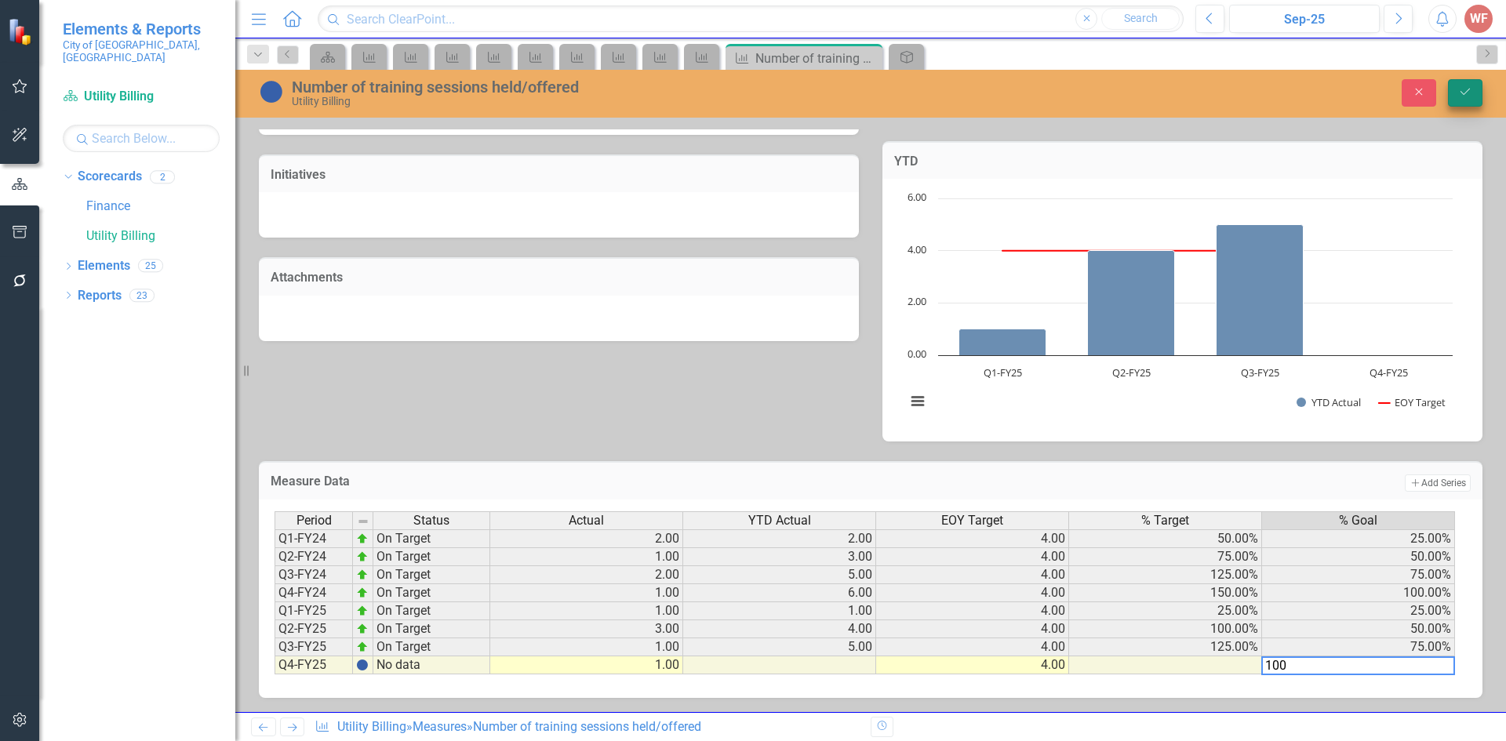
type textarea "100"
click at [1471, 94] on icon "Save" at bounding box center [1465, 91] width 14 height 11
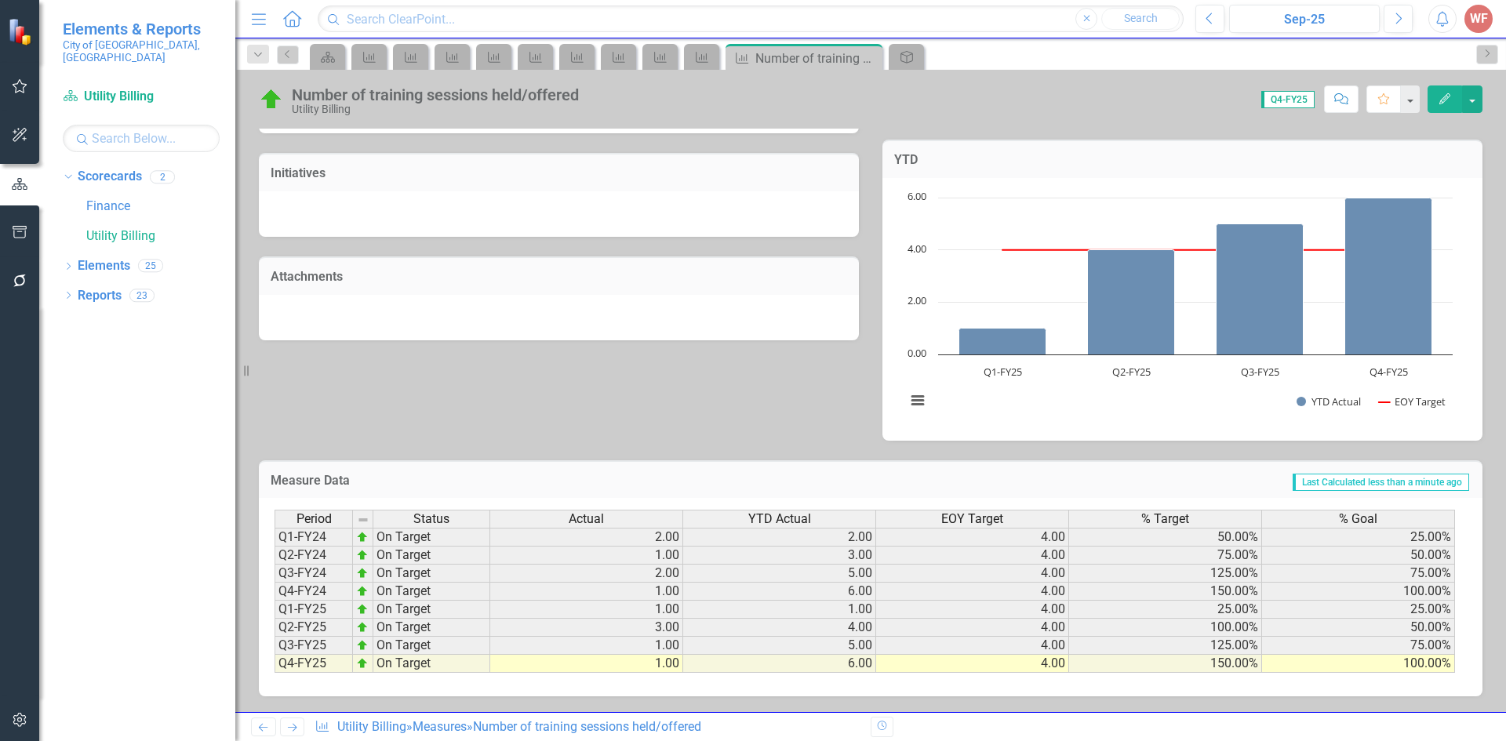
click at [264, 725] on icon "Previous" at bounding box center [263, 728] width 13 height 10
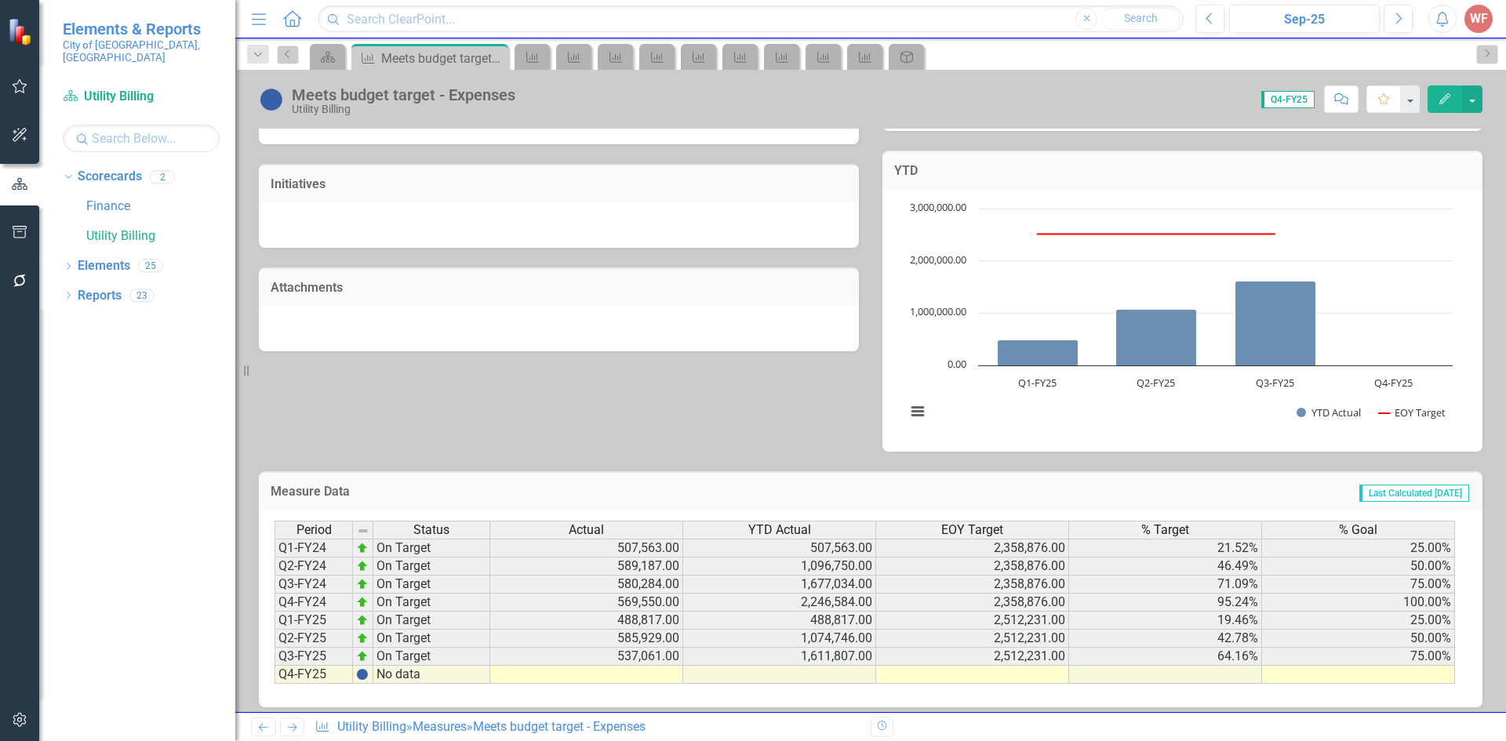
scroll to position [413, 0]
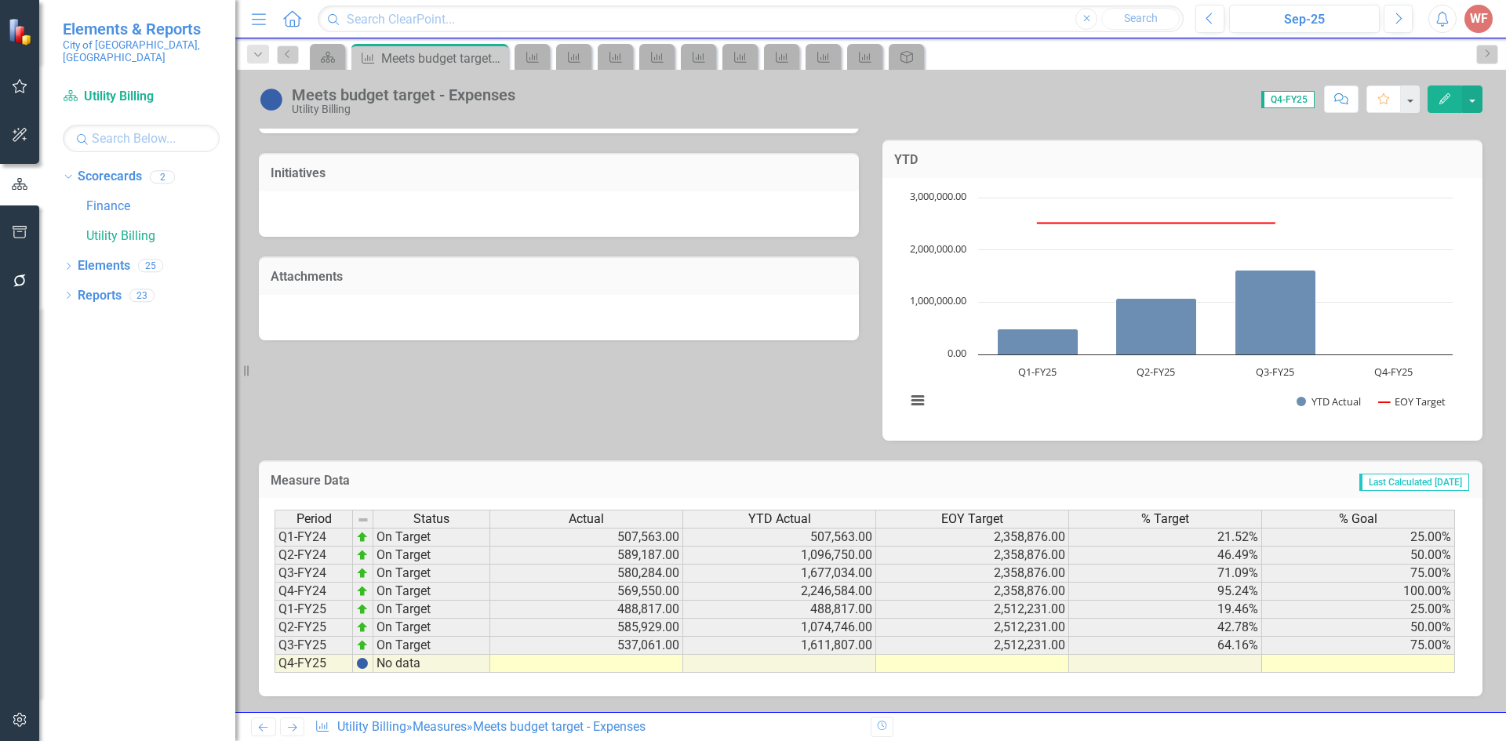
click at [251, 725] on link "Previous" at bounding box center [263, 727] width 25 height 19
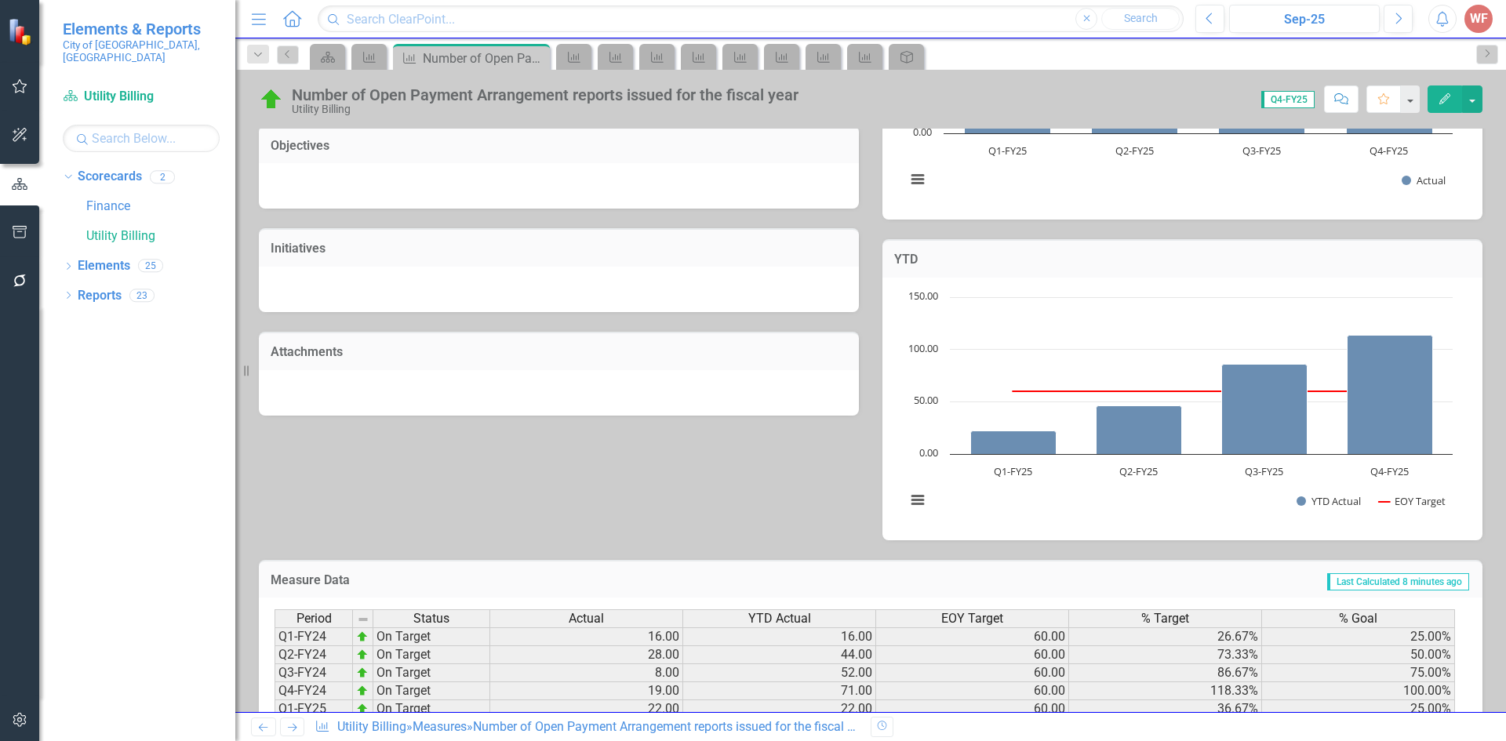
scroll to position [413, 0]
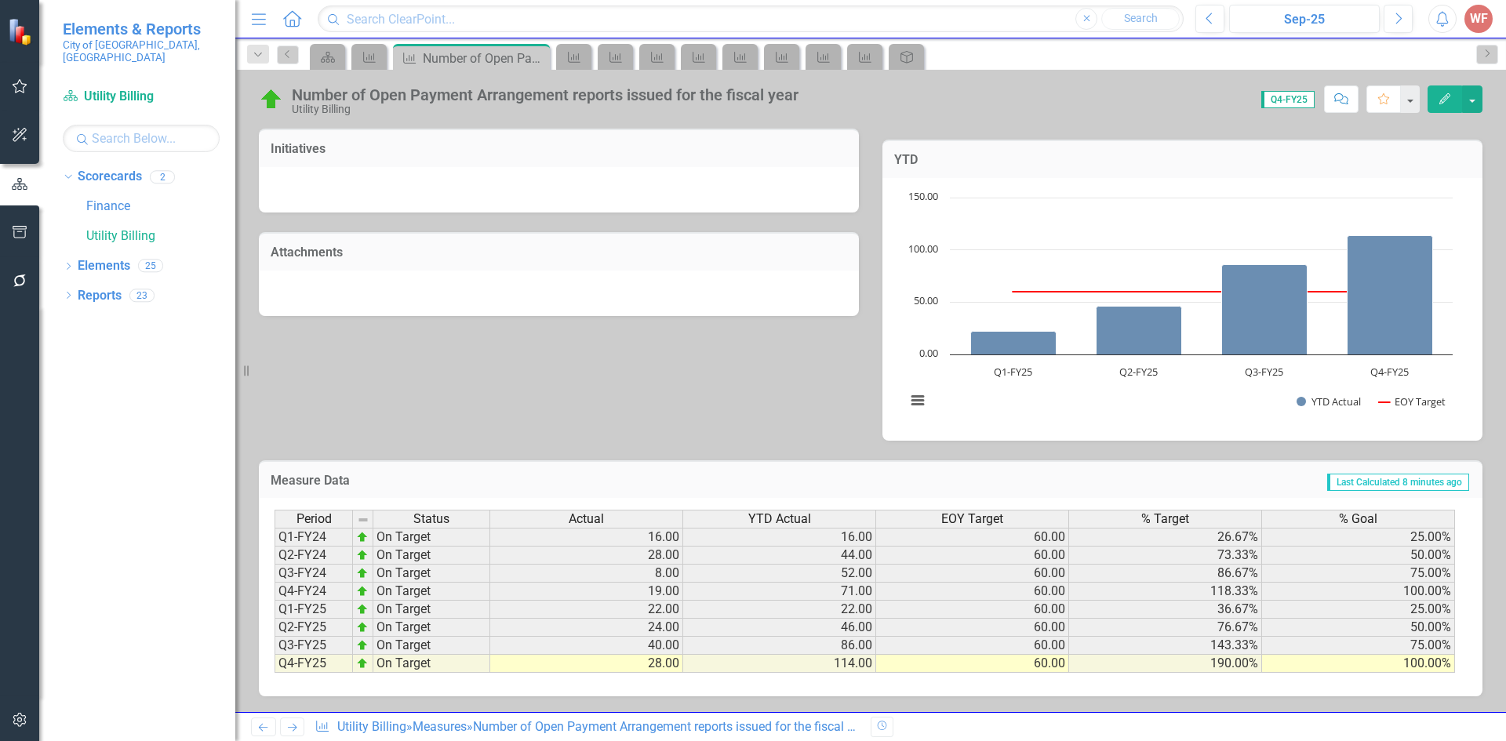
click at [265, 729] on icon "Previous" at bounding box center [263, 728] width 13 height 10
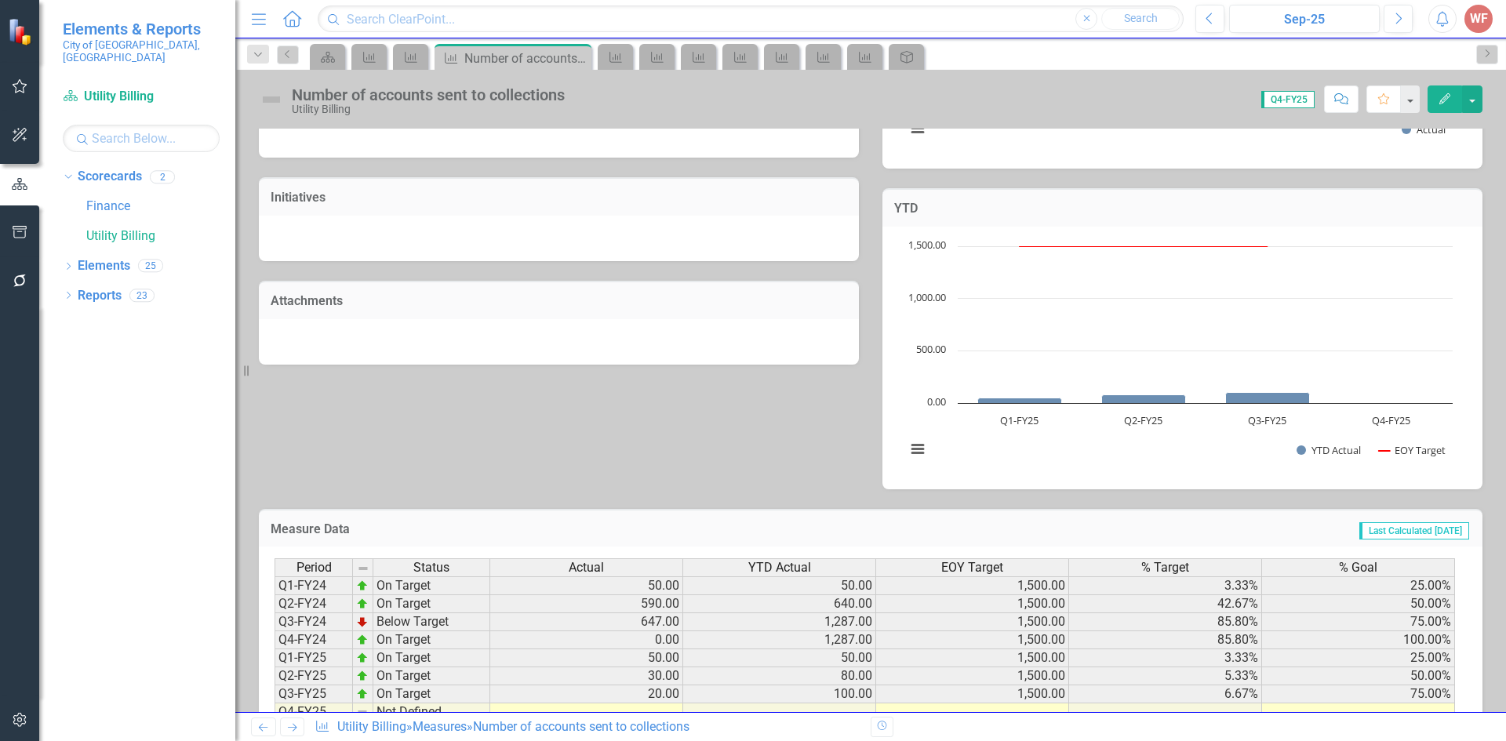
scroll to position [413, 0]
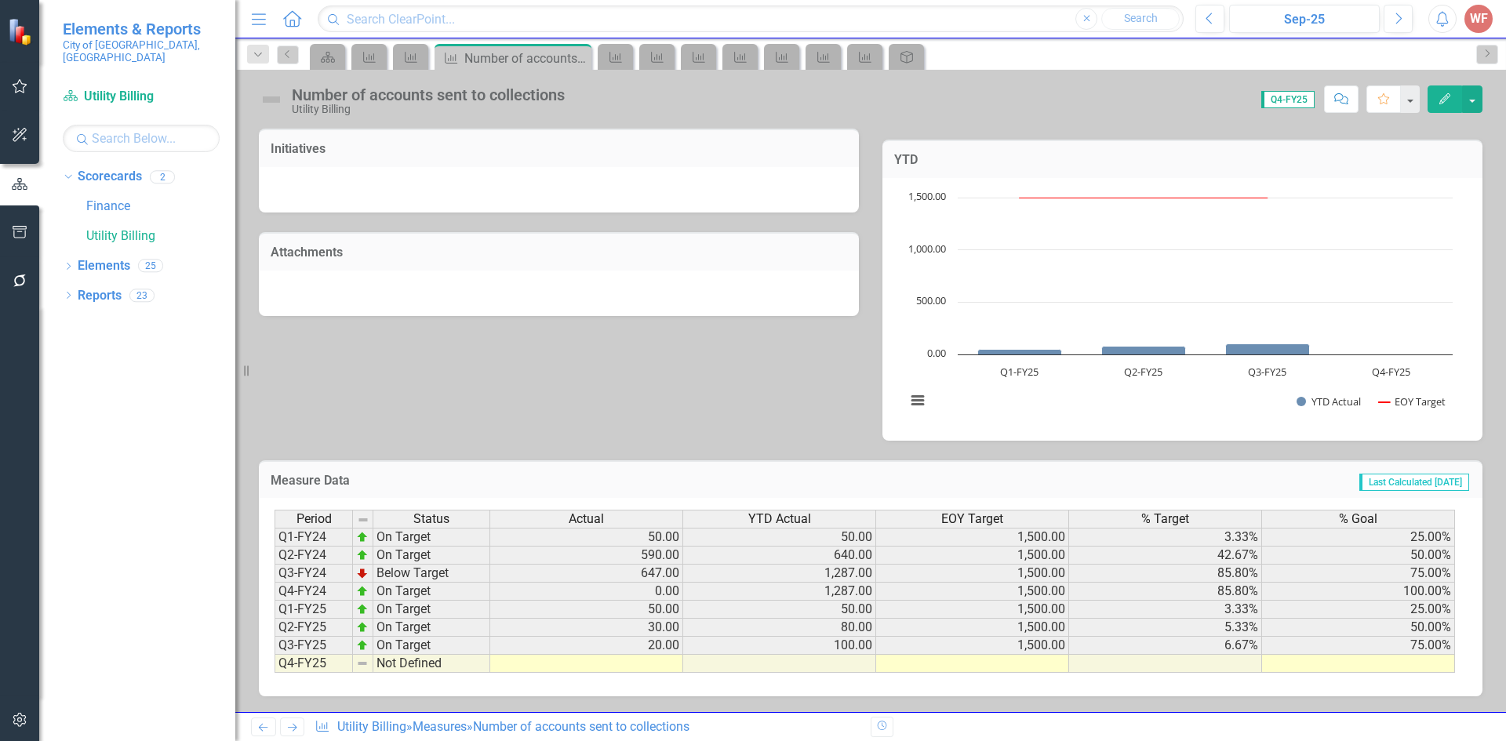
click at [260, 723] on icon "Previous" at bounding box center [263, 728] width 13 height 10
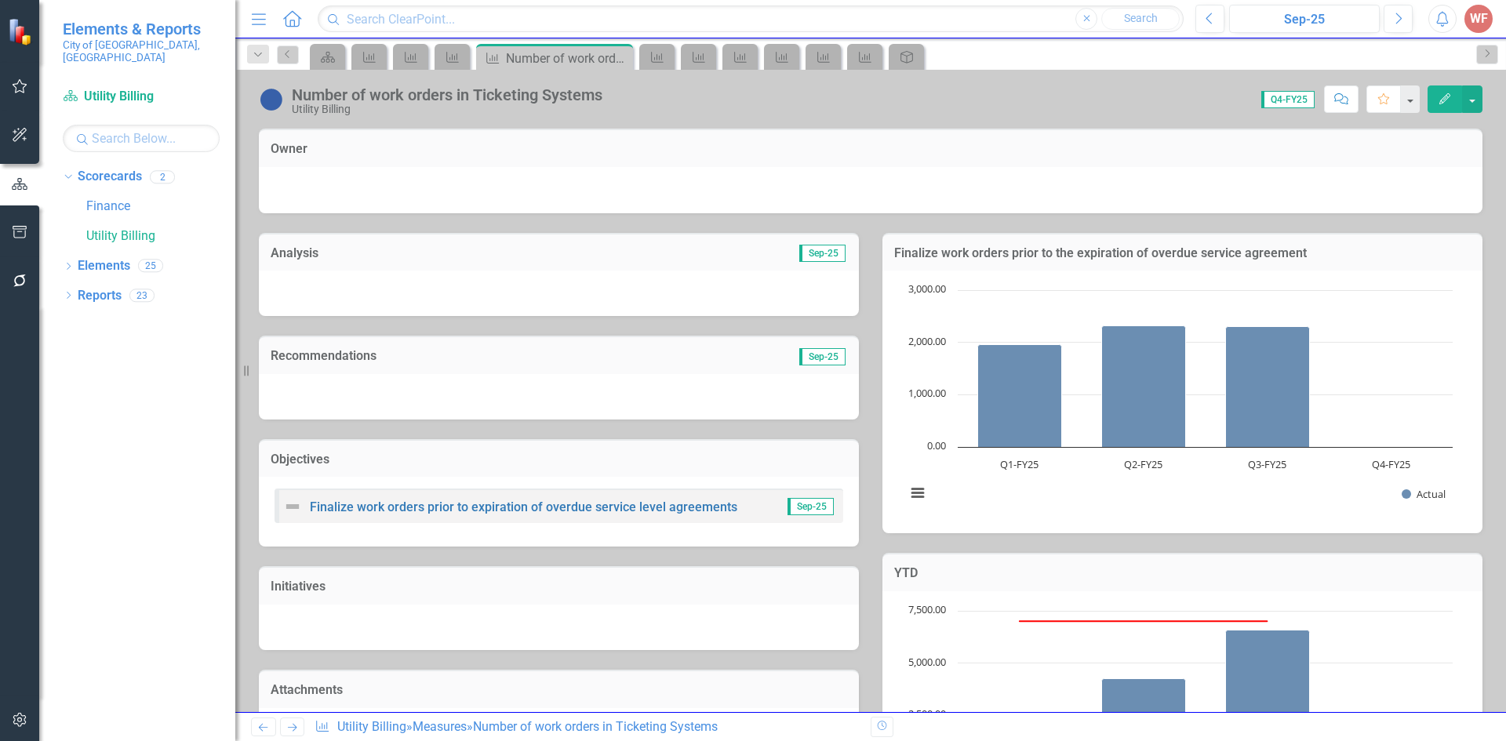
scroll to position [314, 0]
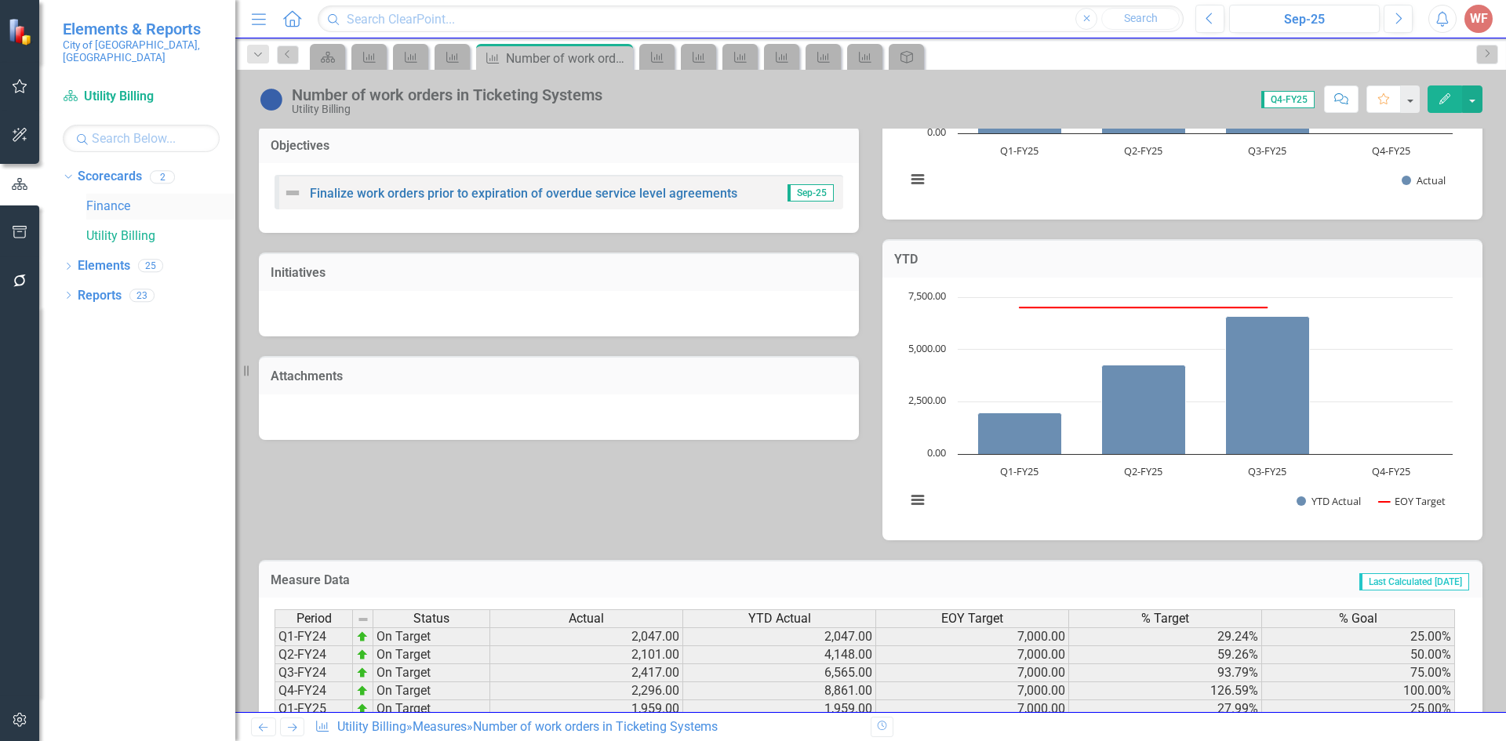
click at [107, 198] on link "Finance" at bounding box center [160, 207] width 149 height 18
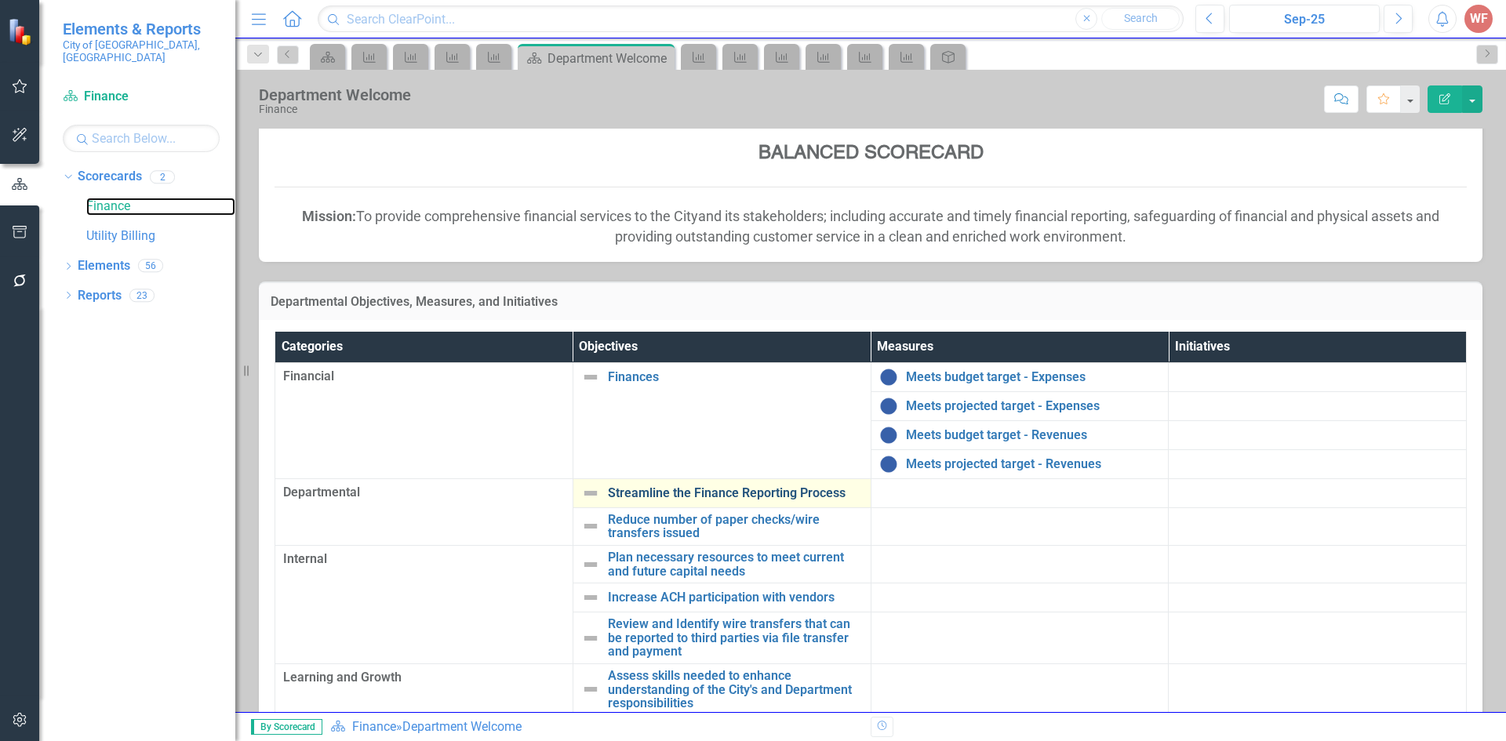
scroll to position [151, 0]
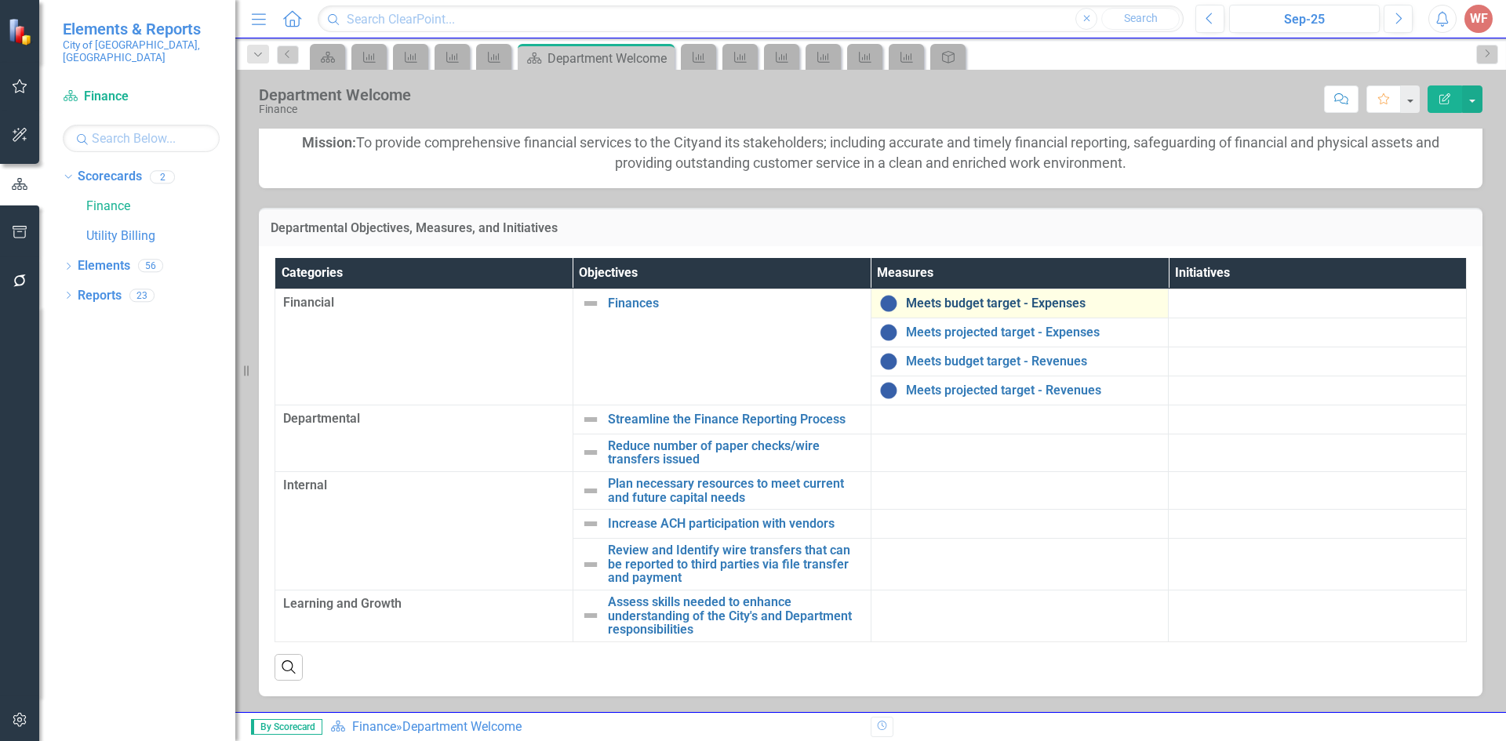
click at [919, 310] on link "Meets budget target - Expenses" at bounding box center [1033, 304] width 255 height 14
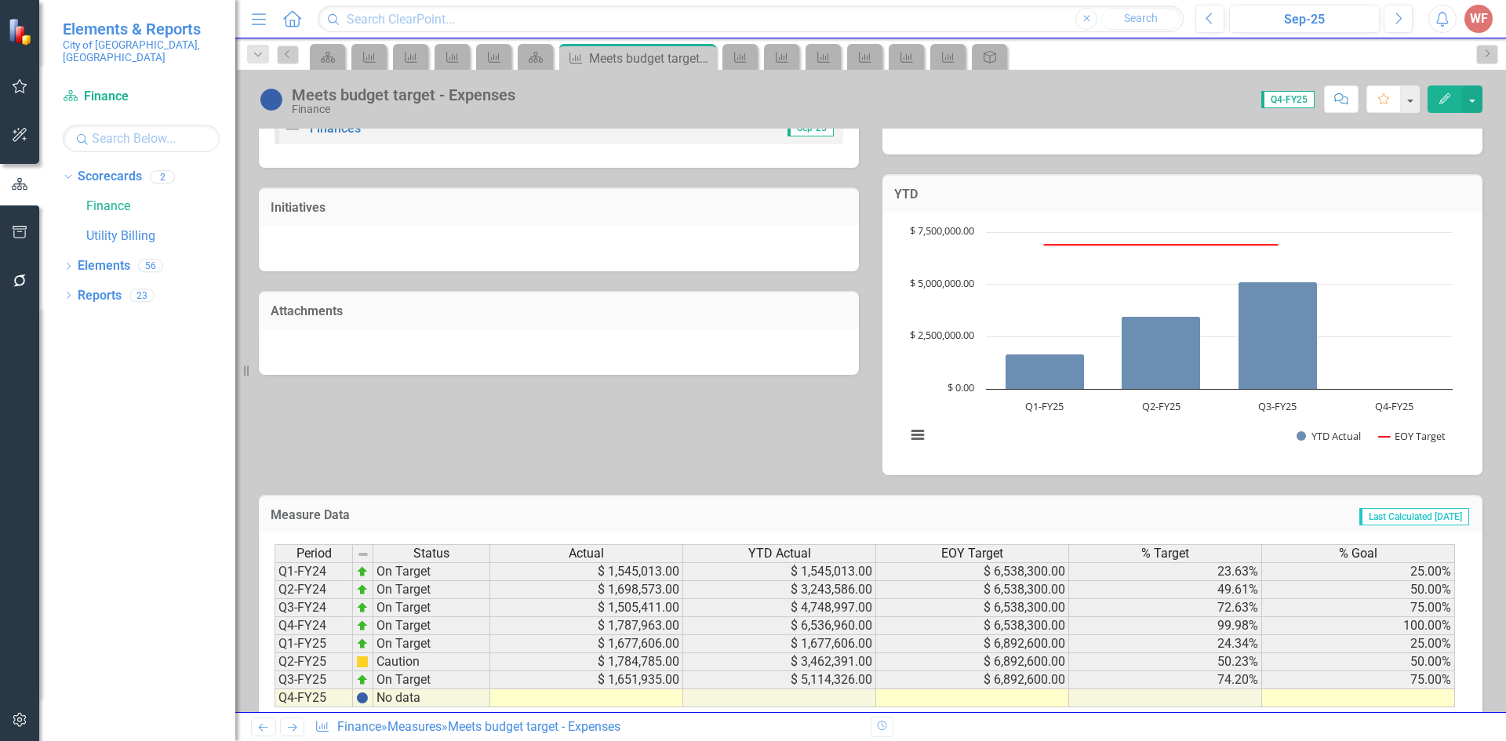
scroll to position [413, 0]
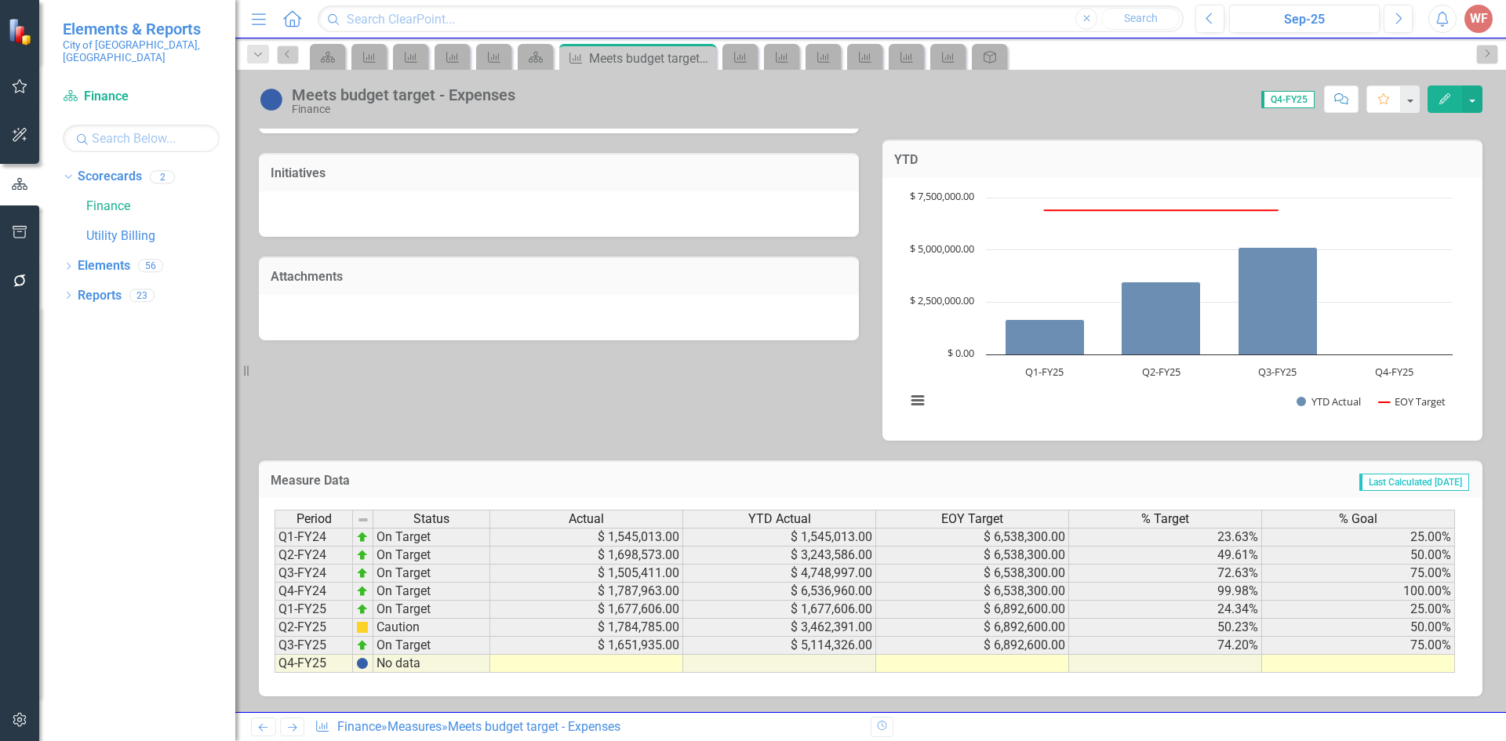
click at [271, 731] on link "Previous" at bounding box center [263, 727] width 25 height 19
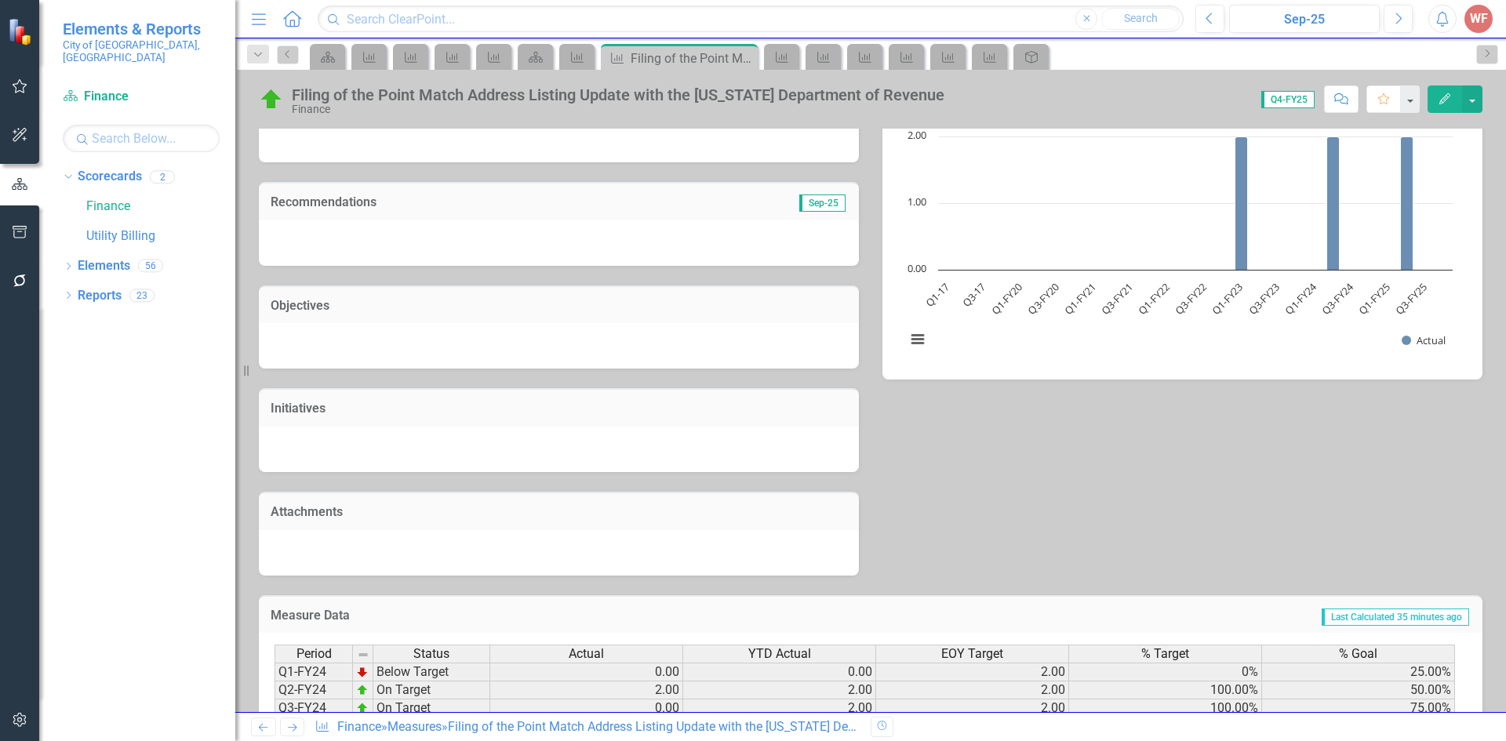
scroll to position [292, 0]
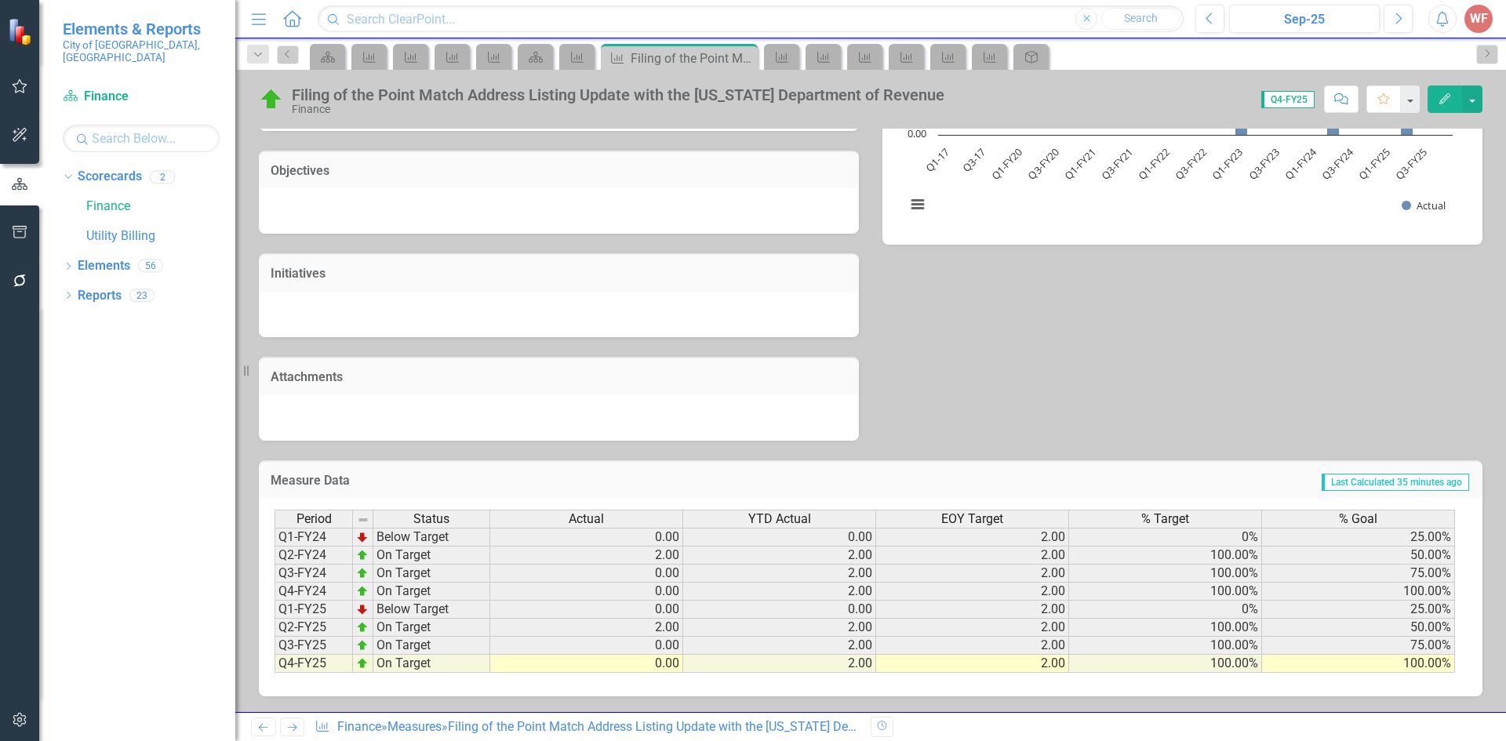
click at [264, 734] on link "Previous" at bounding box center [263, 727] width 25 height 19
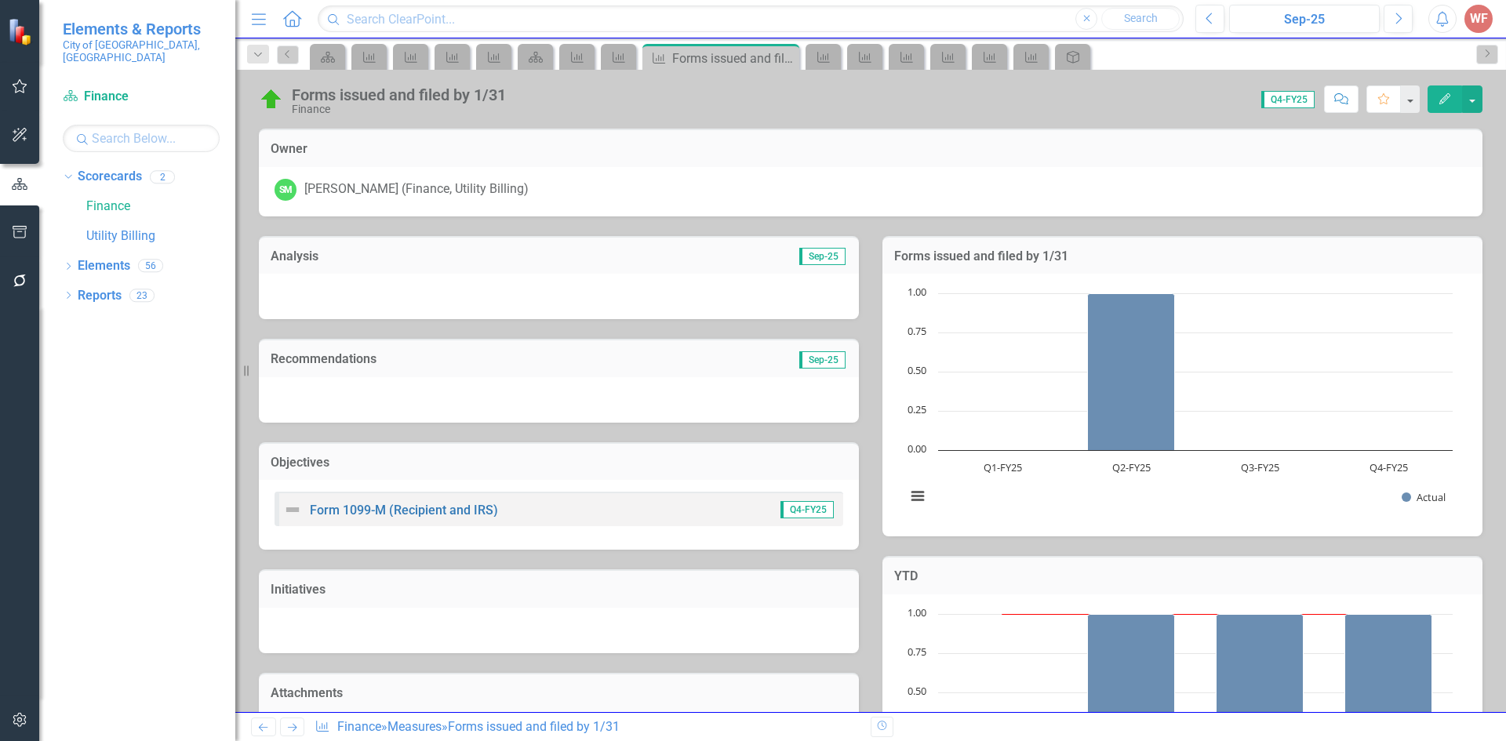
click at [292, 730] on icon "Next" at bounding box center [292, 728] width 13 height 10
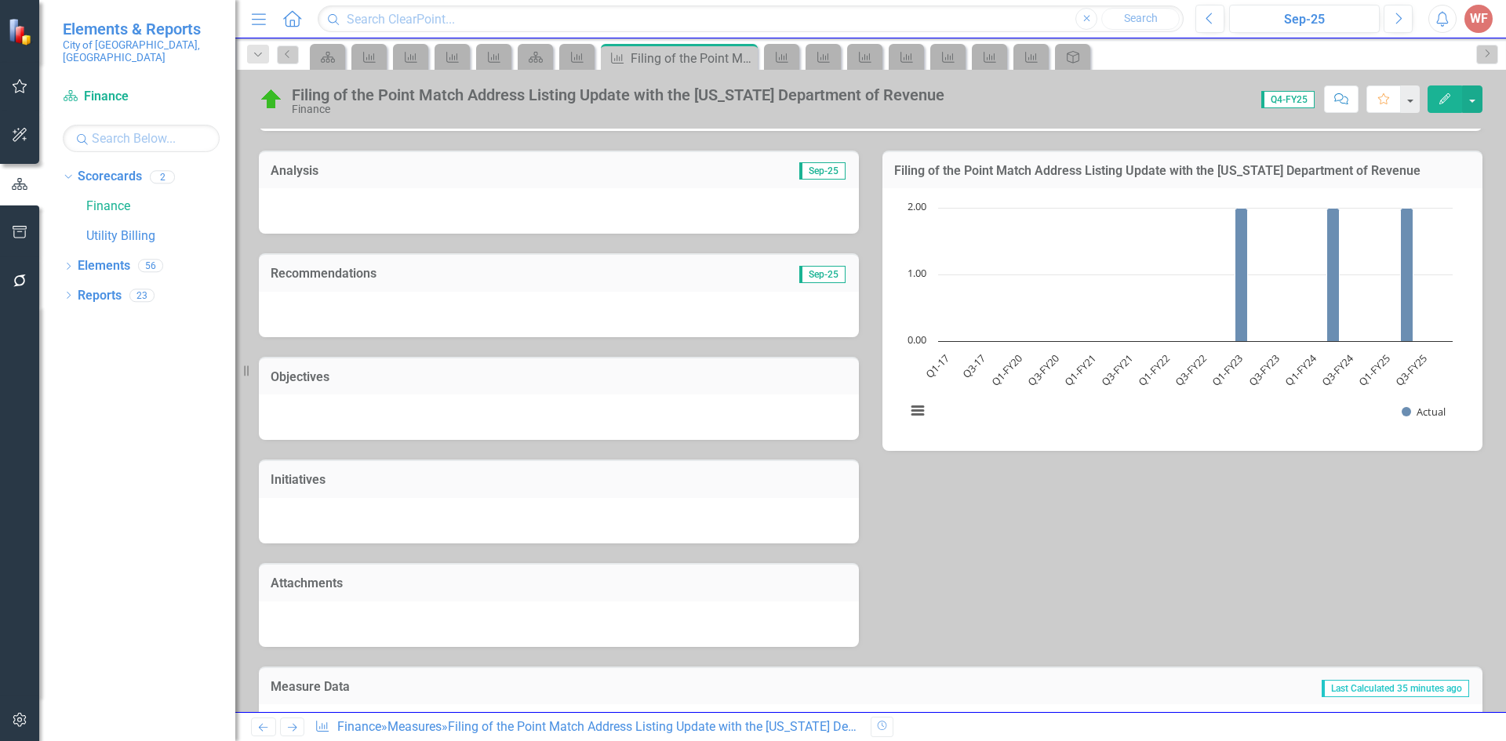
scroll to position [292, 0]
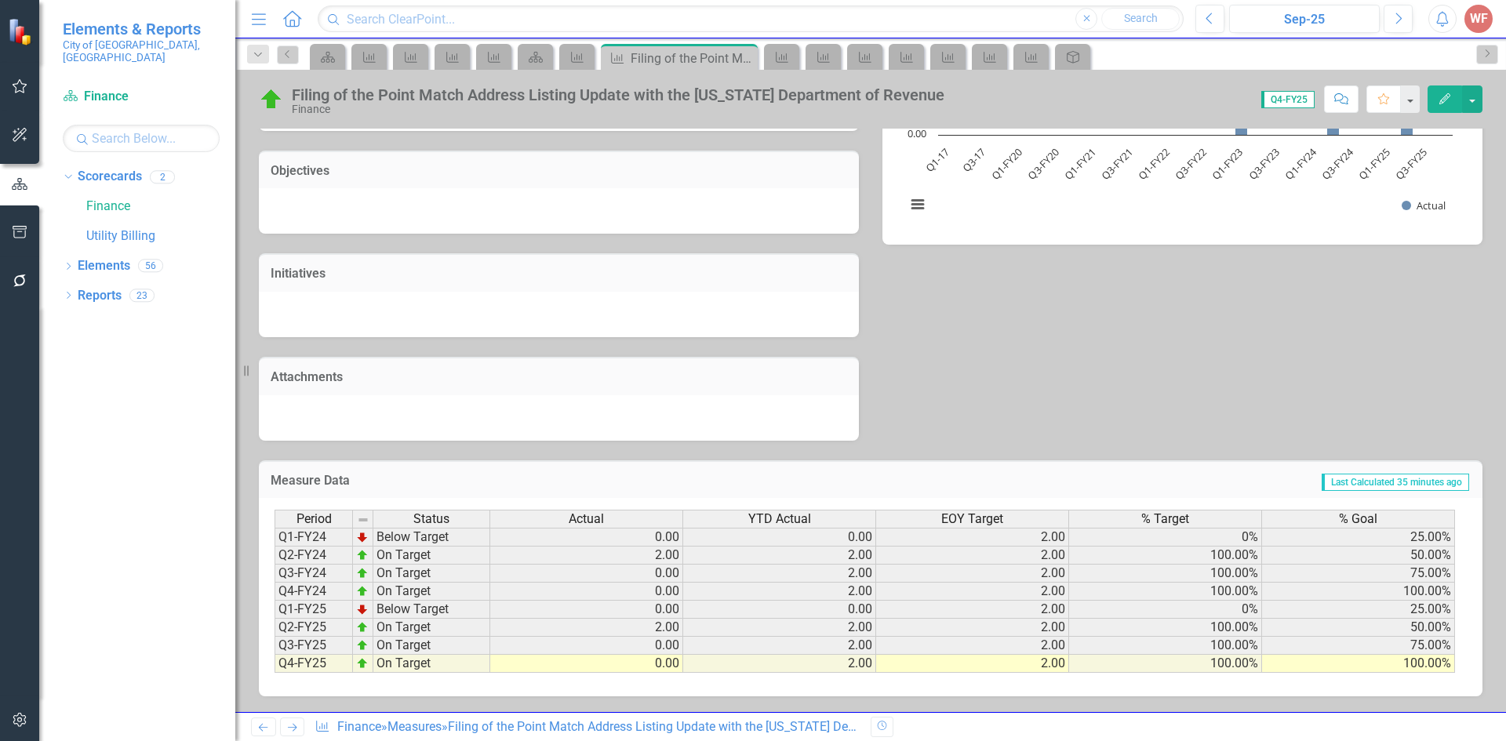
click at [264, 721] on link "Previous" at bounding box center [263, 727] width 25 height 19
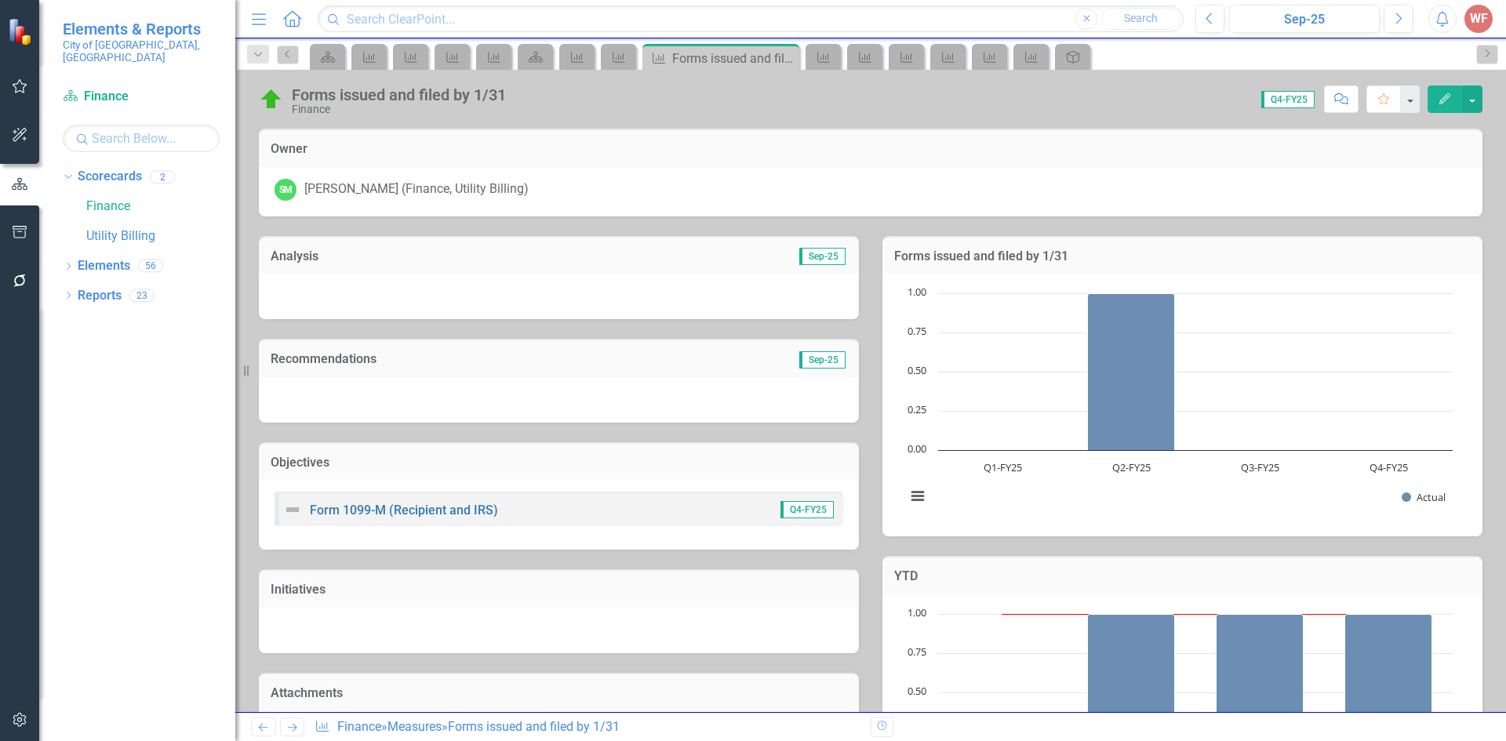
scroll to position [417, 0]
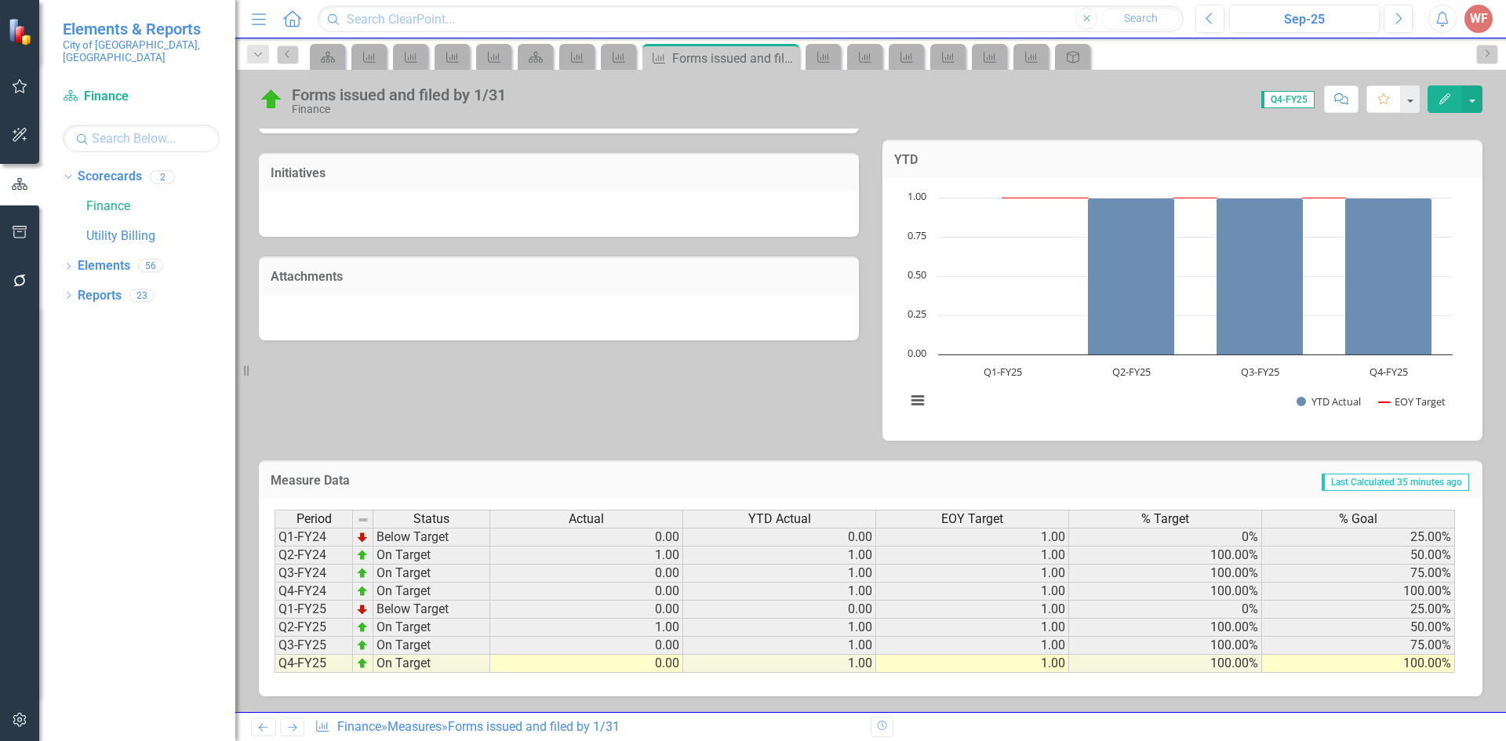
click at [256, 734] on link "Previous" at bounding box center [263, 727] width 25 height 19
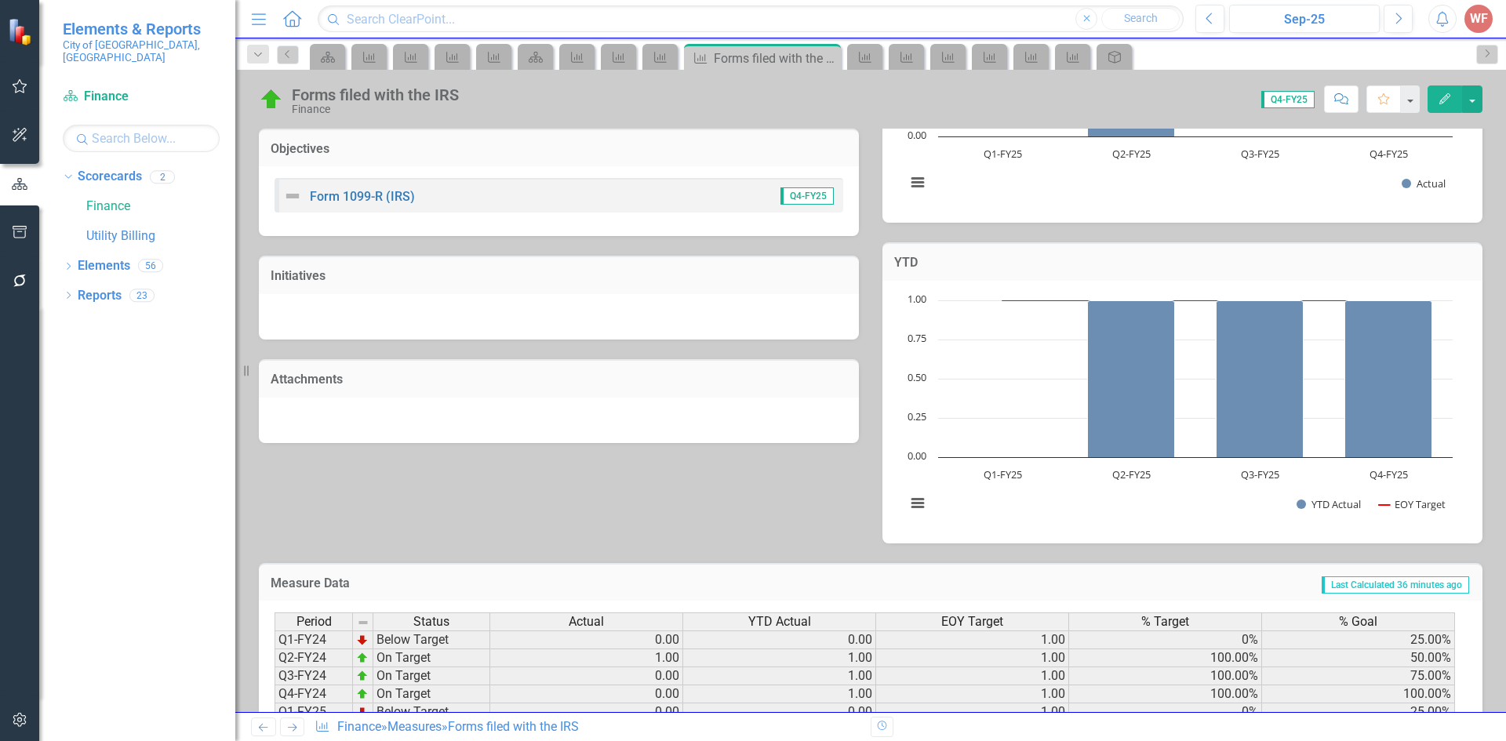
scroll to position [417, 0]
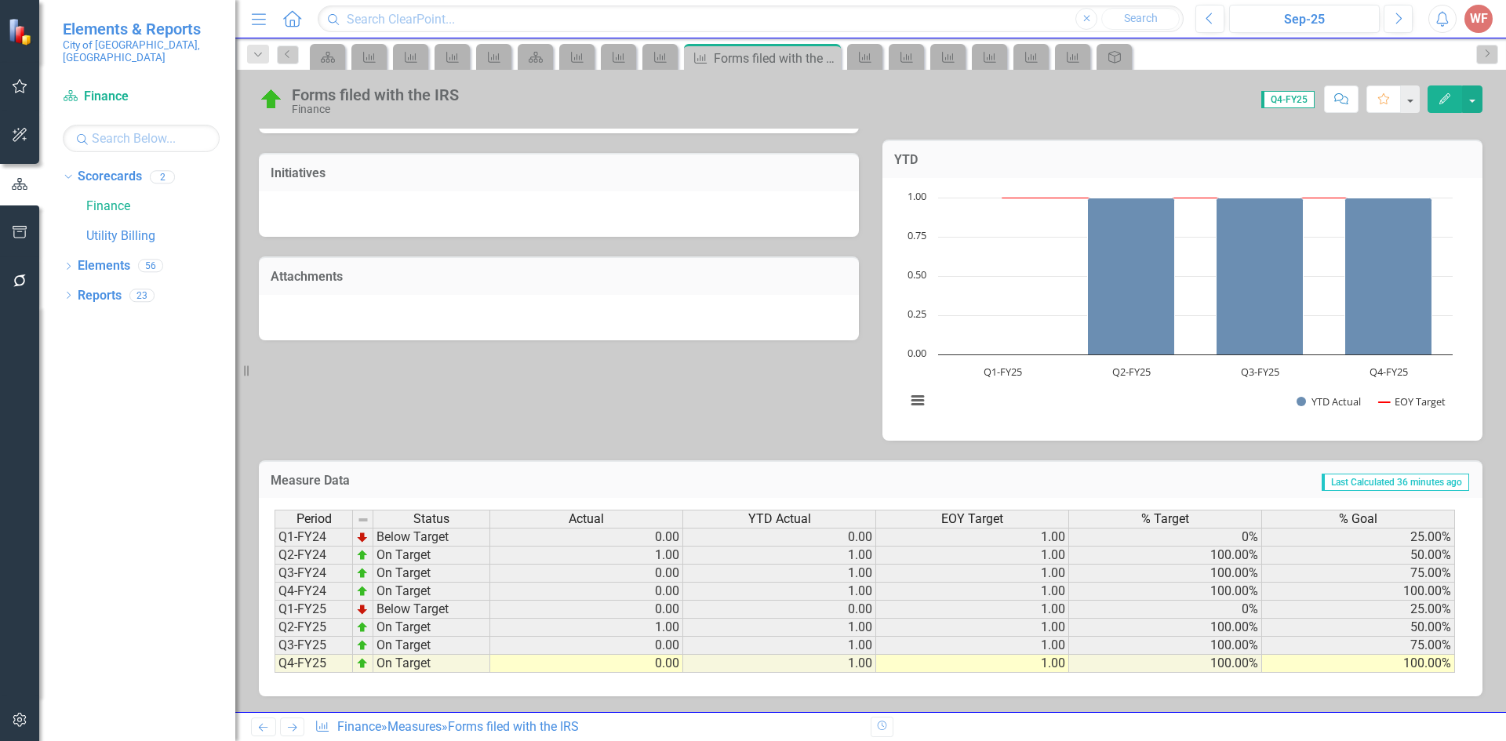
click at [257, 730] on icon "Previous" at bounding box center [263, 728] width 13 height 10
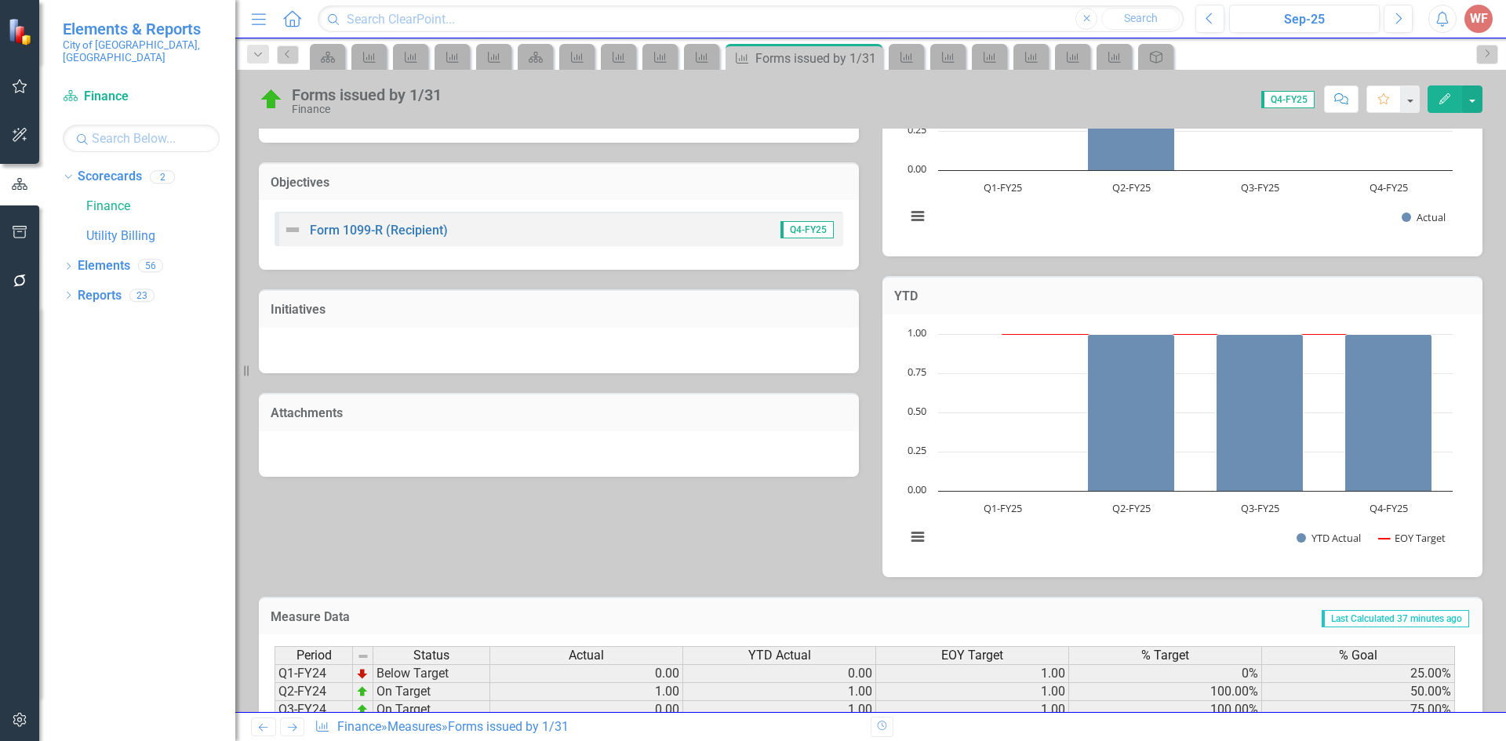
scroll to position [417, 0]
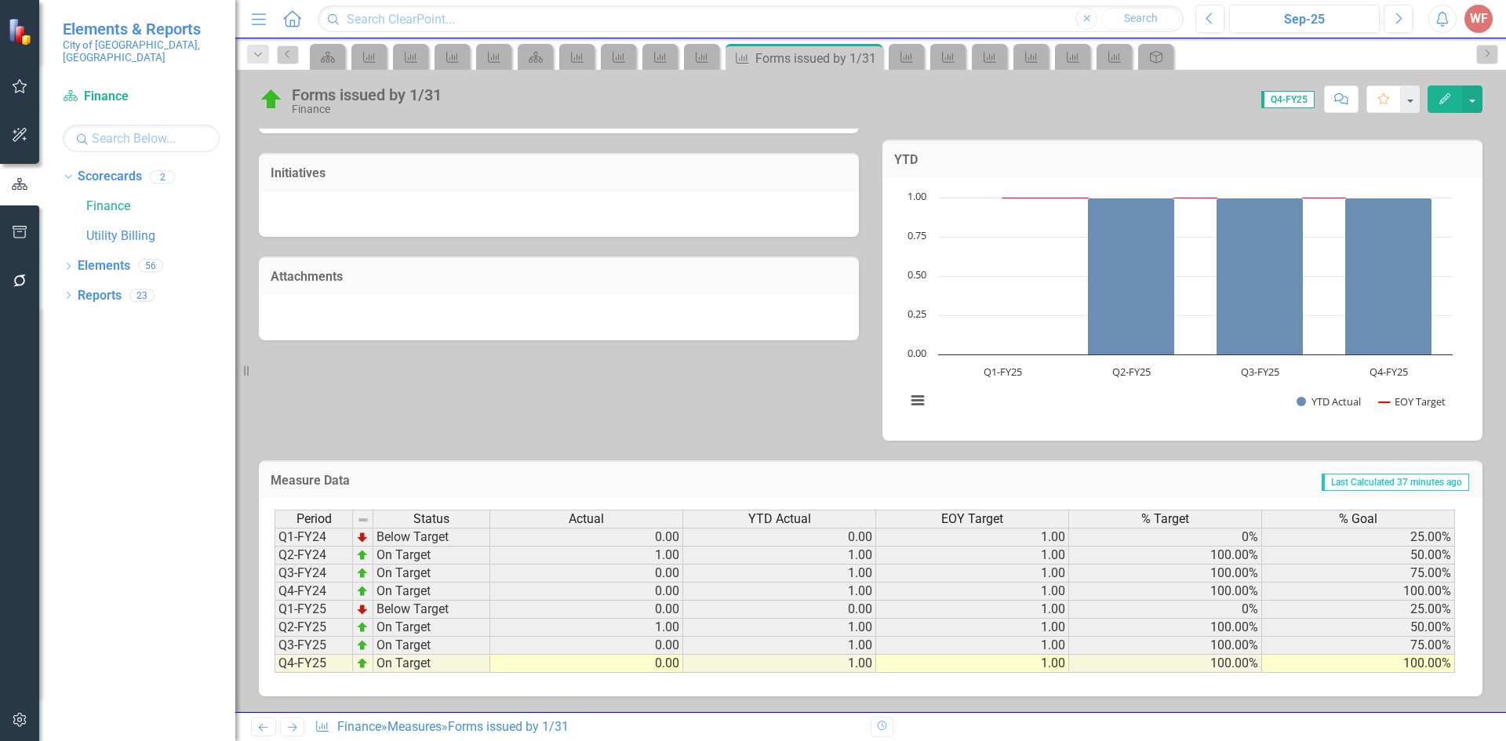
click at [266, 732] on icon "Previous" at bounding box center [263, 728] width 13 height 10
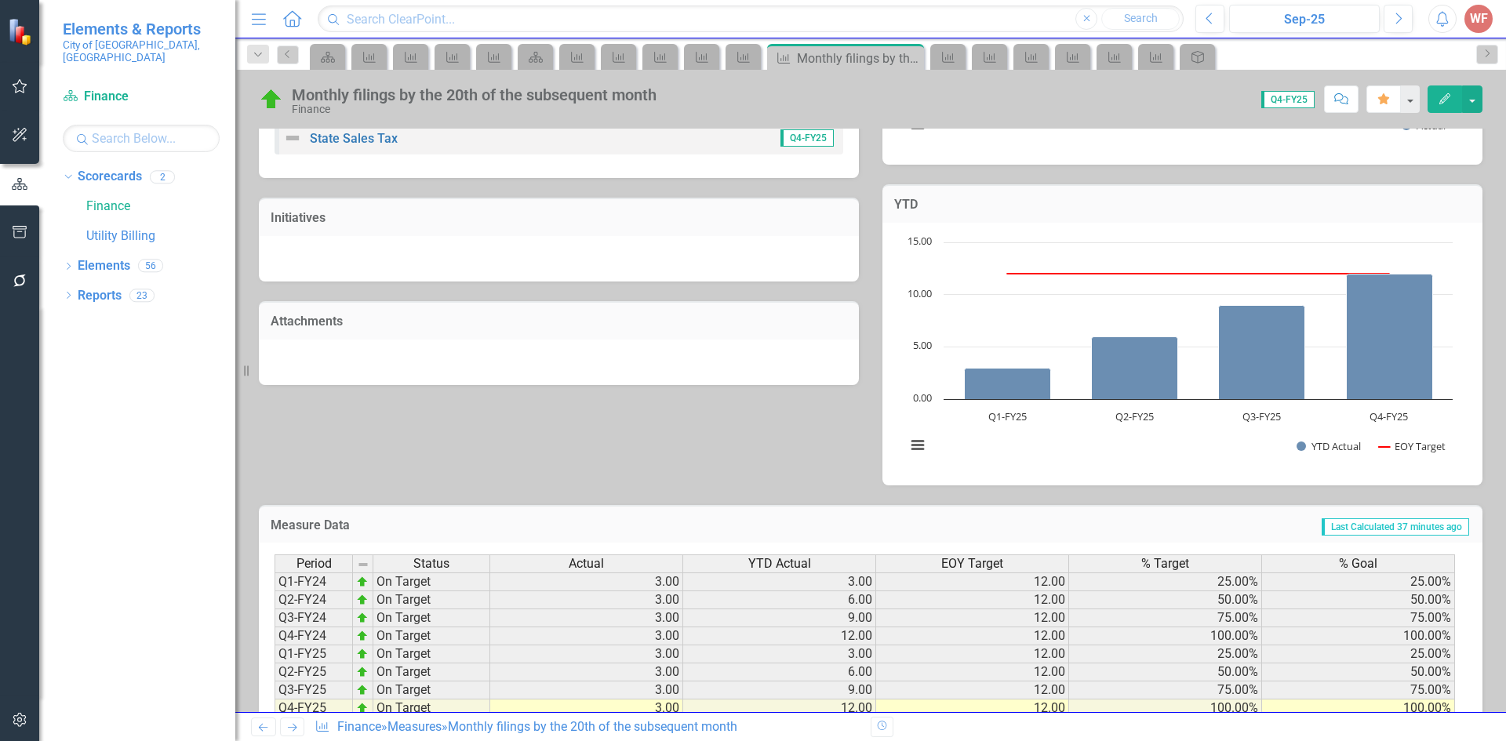
scroll to position [417, 0]
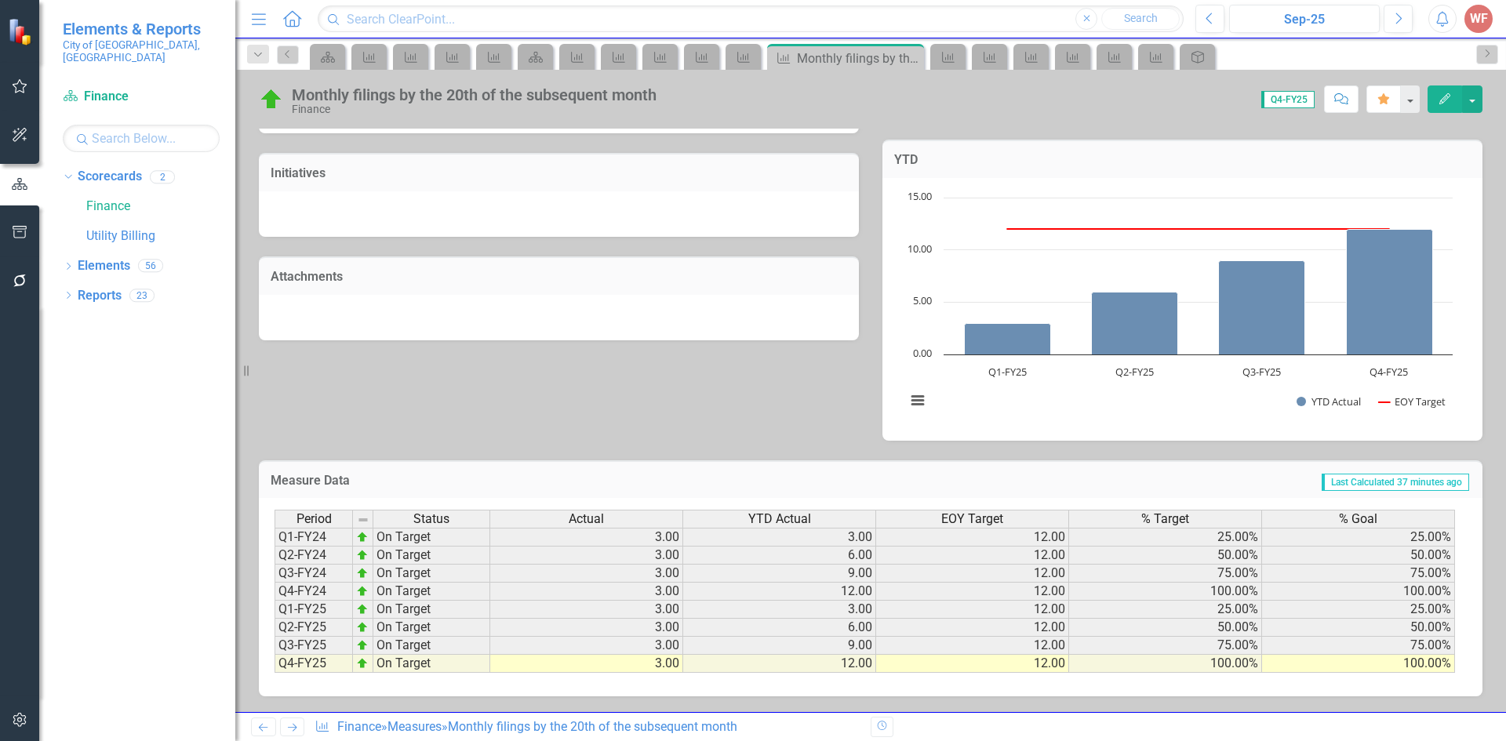
click at [267, 730] on icon "Previous" at bounding box center [263, 728] width 13 height 10
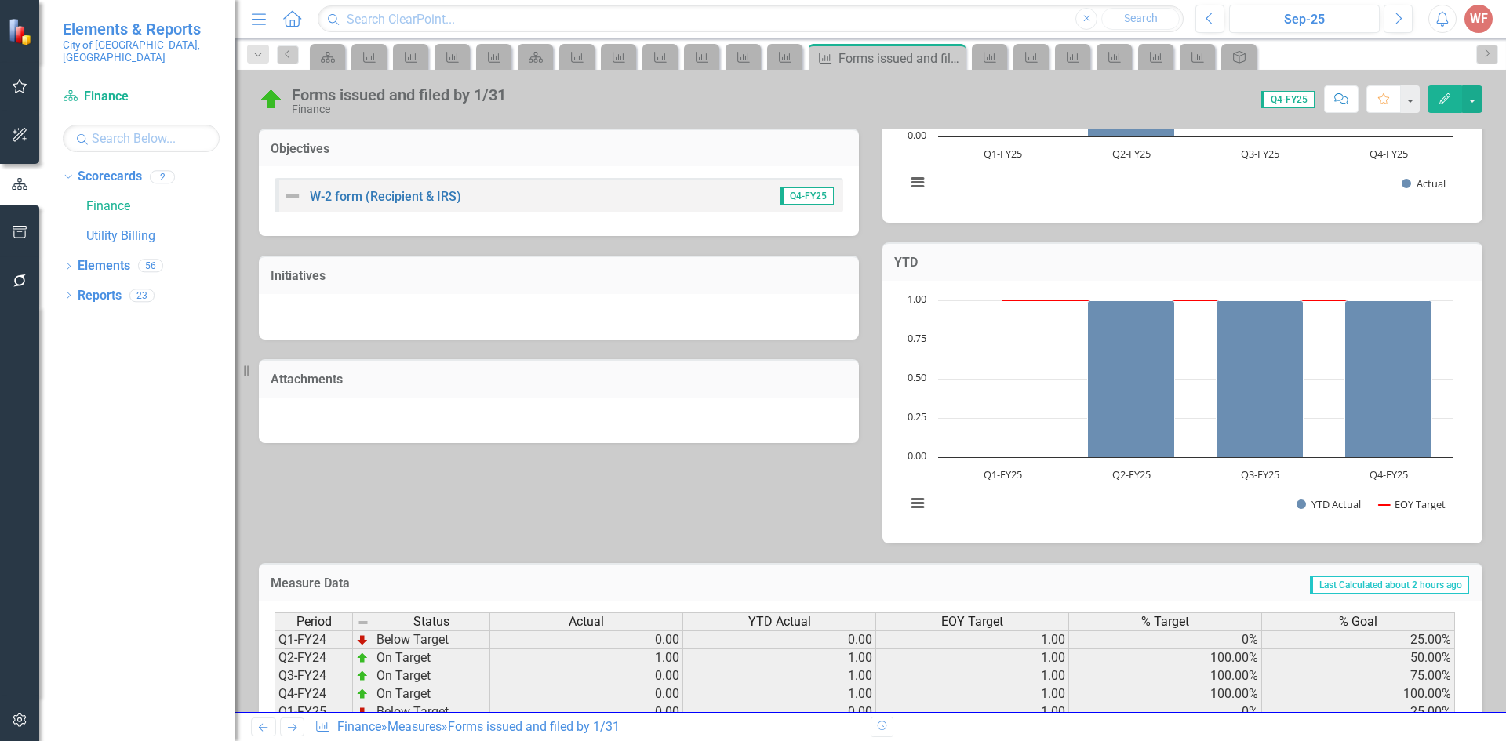
scroll to position [417, 0]
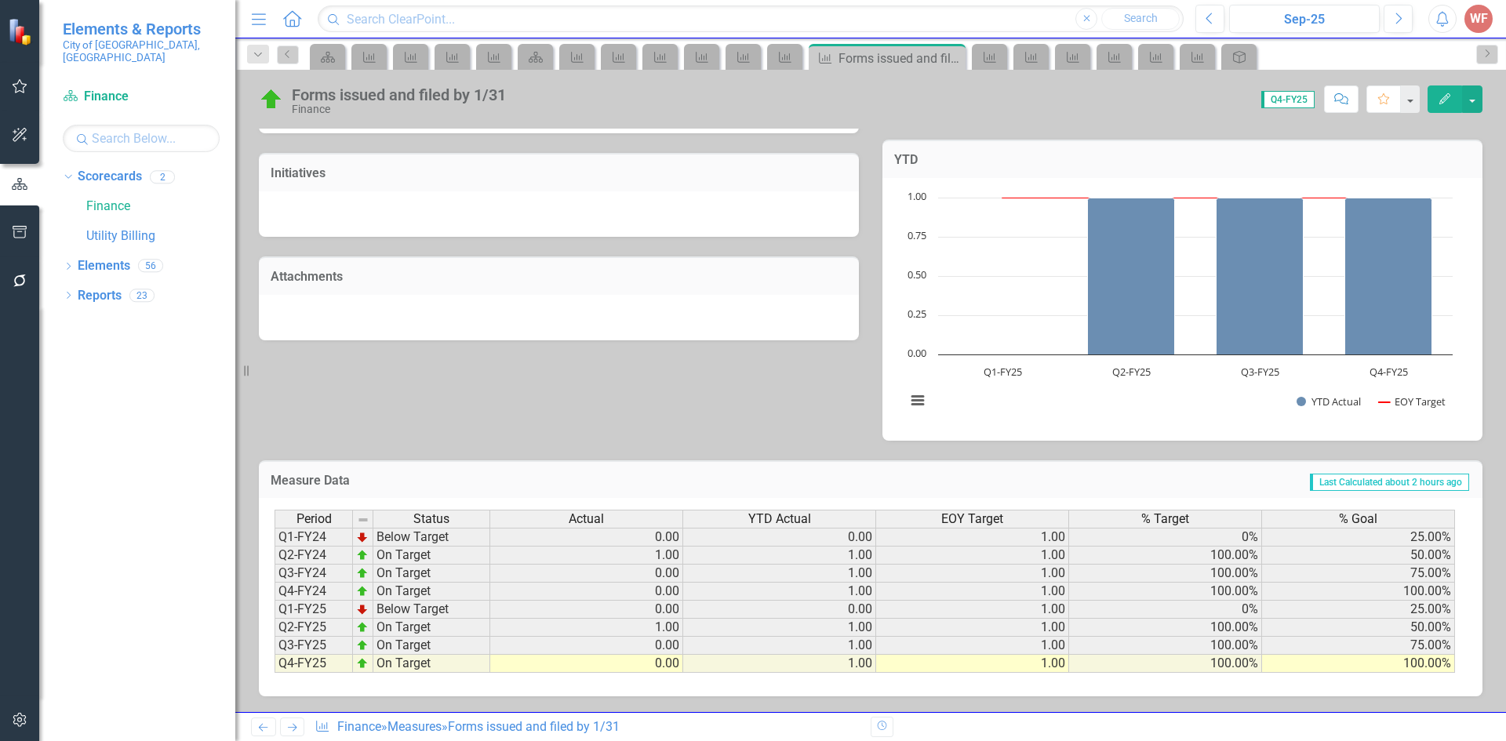
click at [260, 734] on link "Previous" at bounding box center [263, 727] width 25 height 19
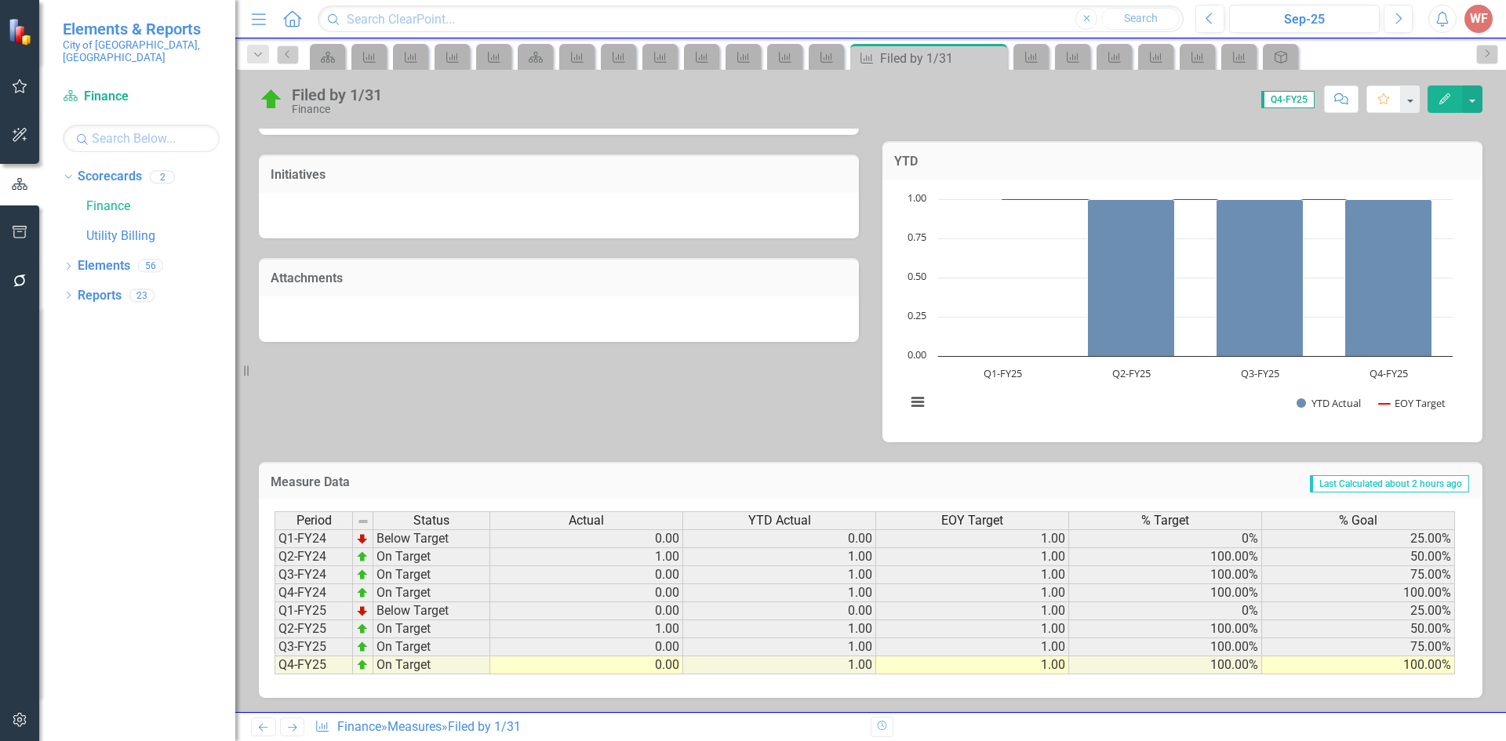
scroll to position [417, 0]
click at [257, 725] on icon "Previous" at bounding box center [263, 728] width 13 height 10
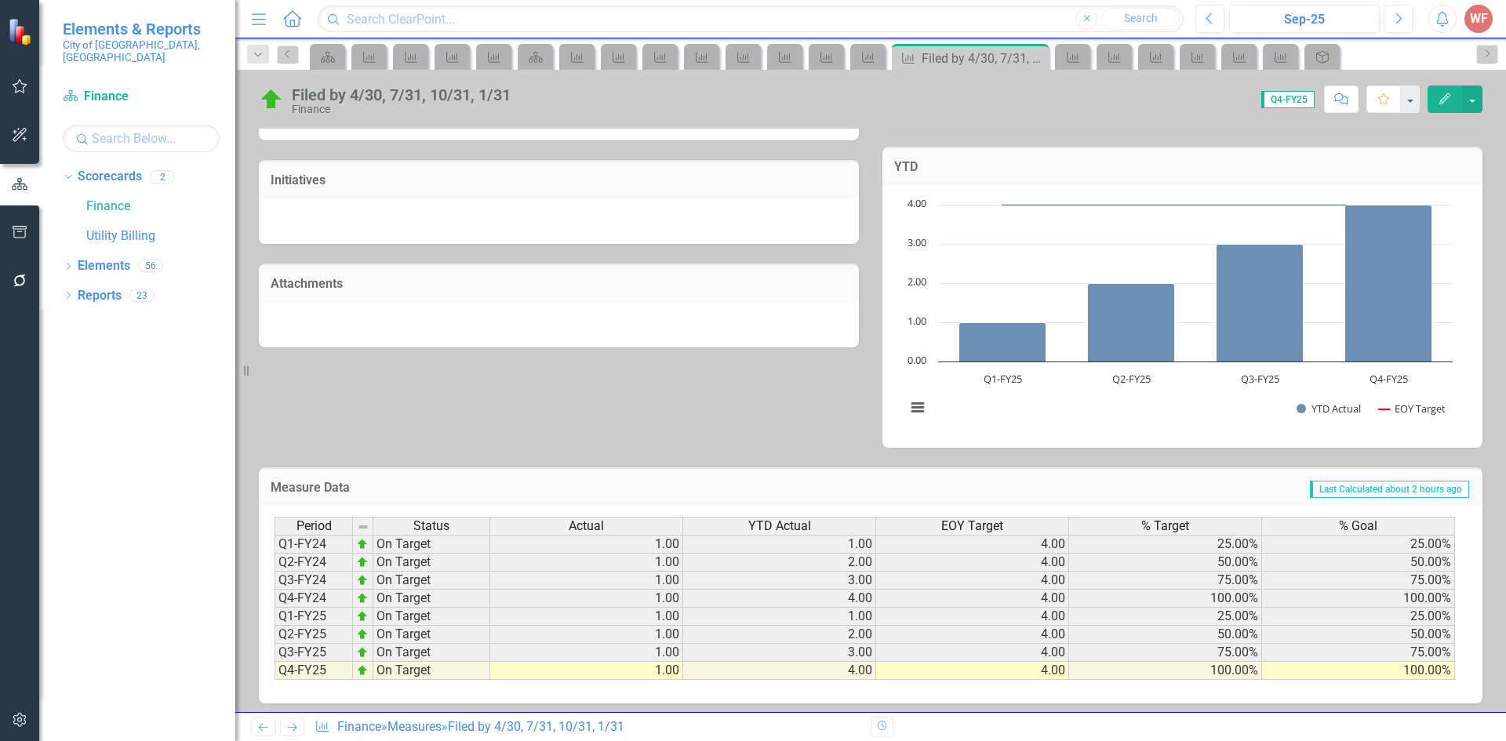
scroll to position [417, 0]
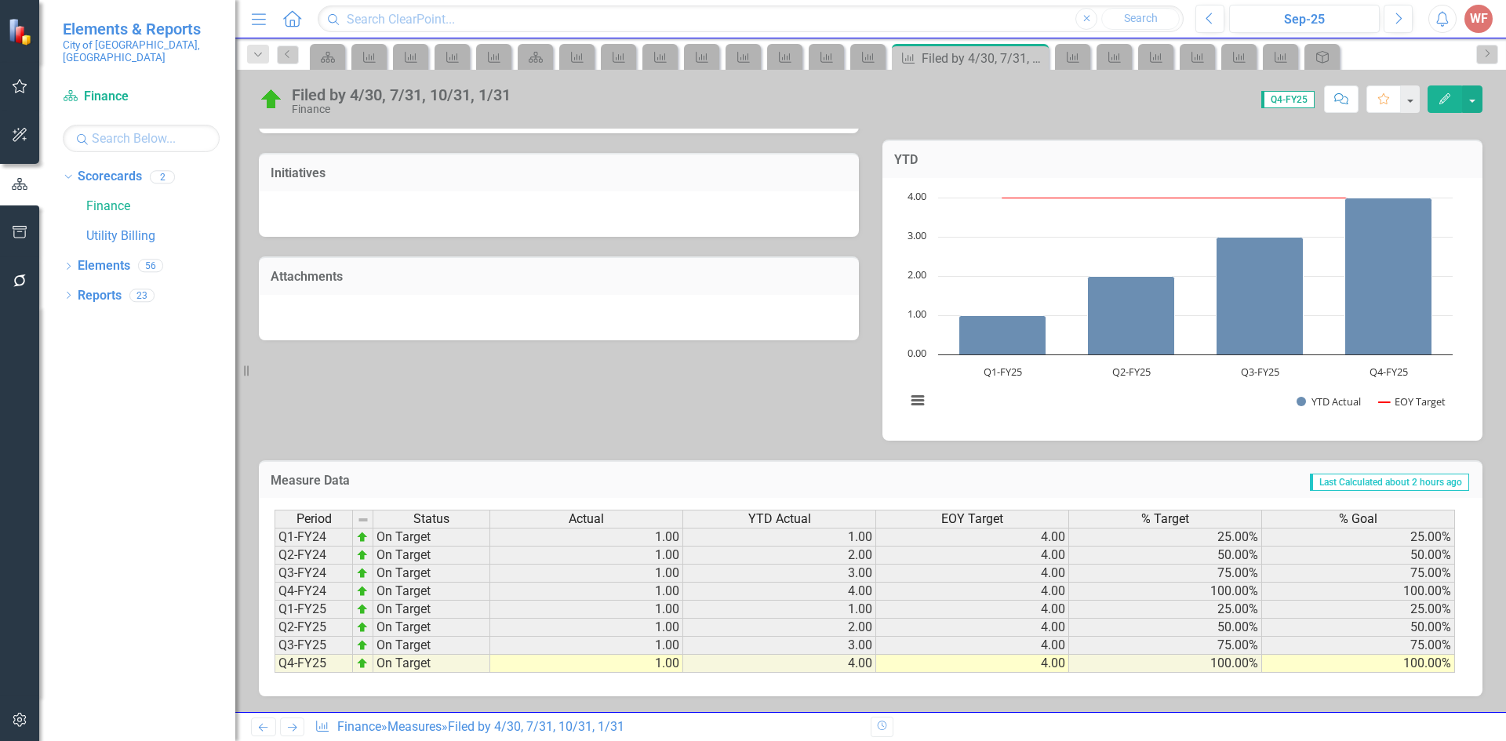
click at [258, 725] on icon "Previous" at bounding box center [263, 728] width 13 height 10
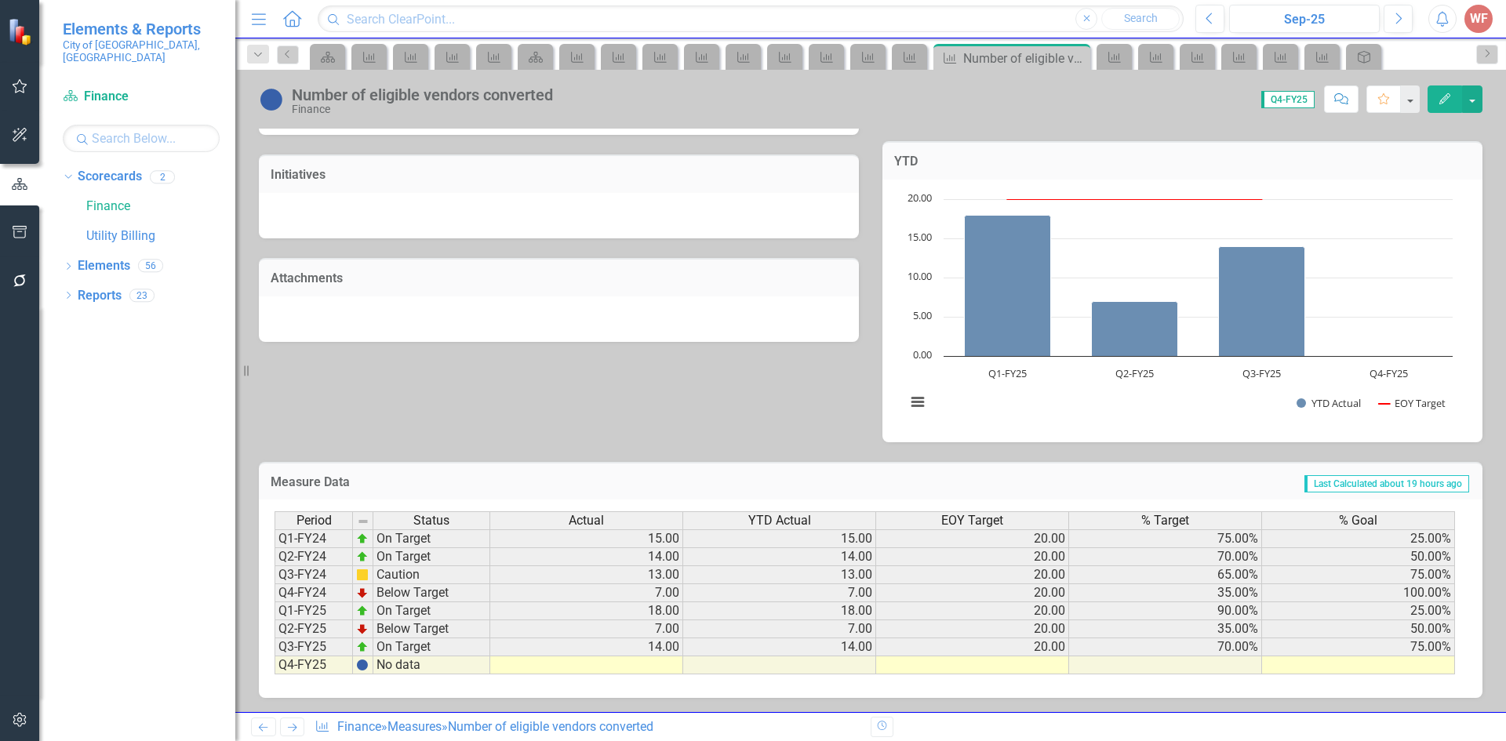
scroll to position [417, 0]
